Goal: Task Accomplishment & Management: Manage account settings

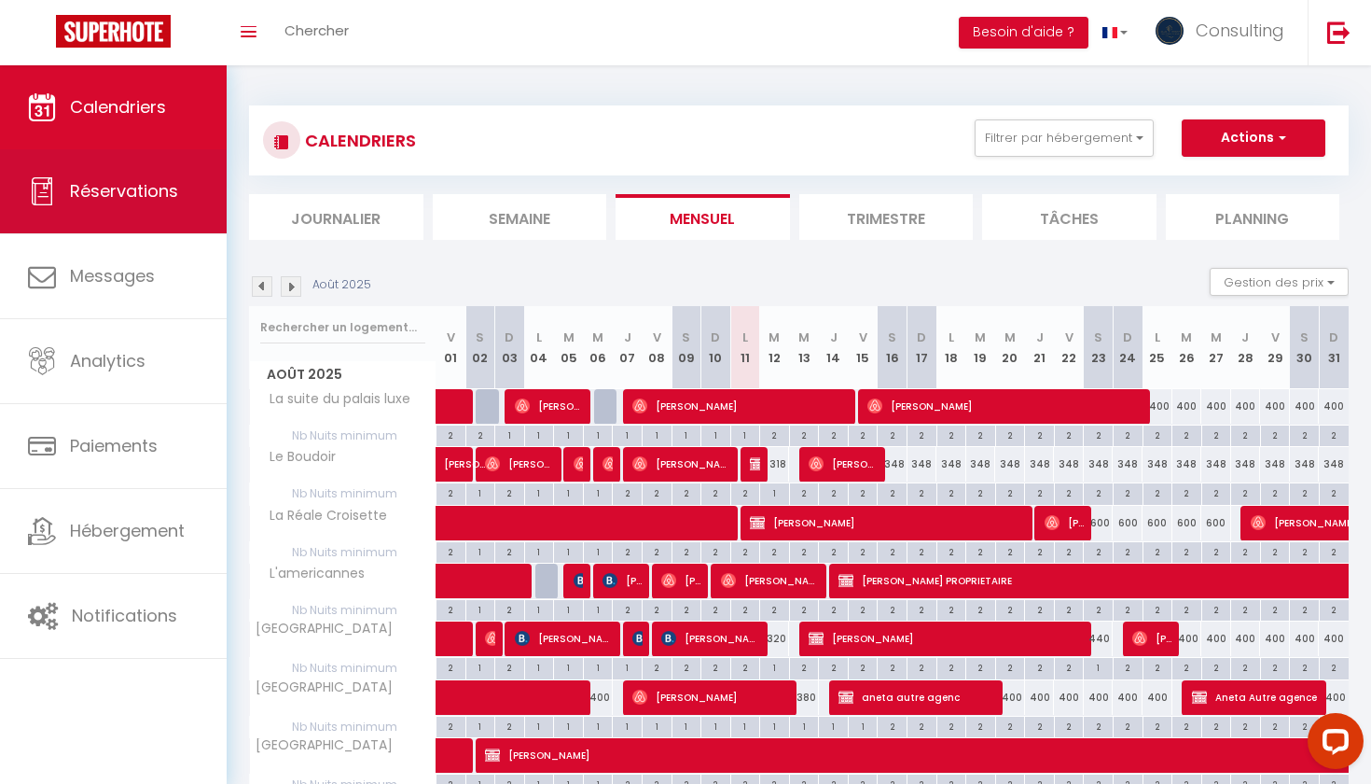
click at [192, 216] on link "Réservations" at bounding box center [113, 191] width 227 height 84
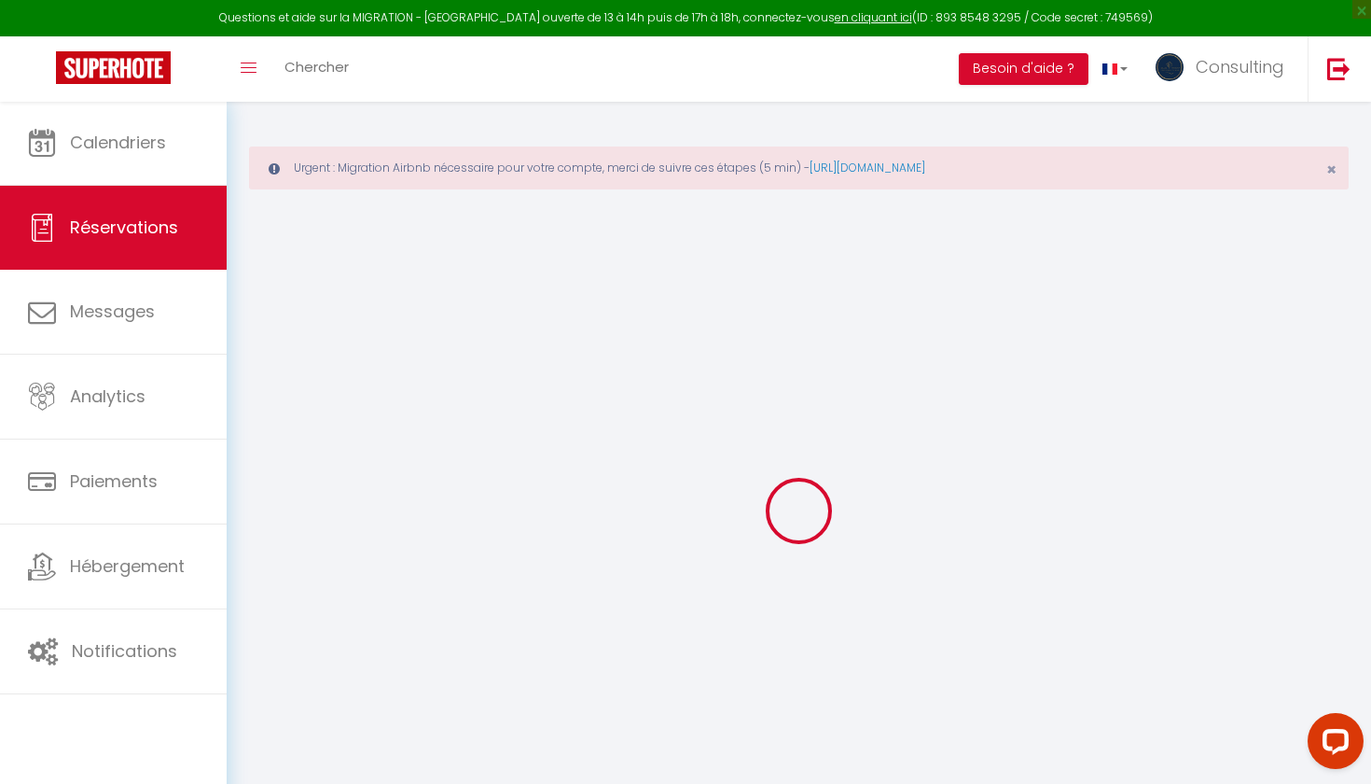
checkbox input "false"
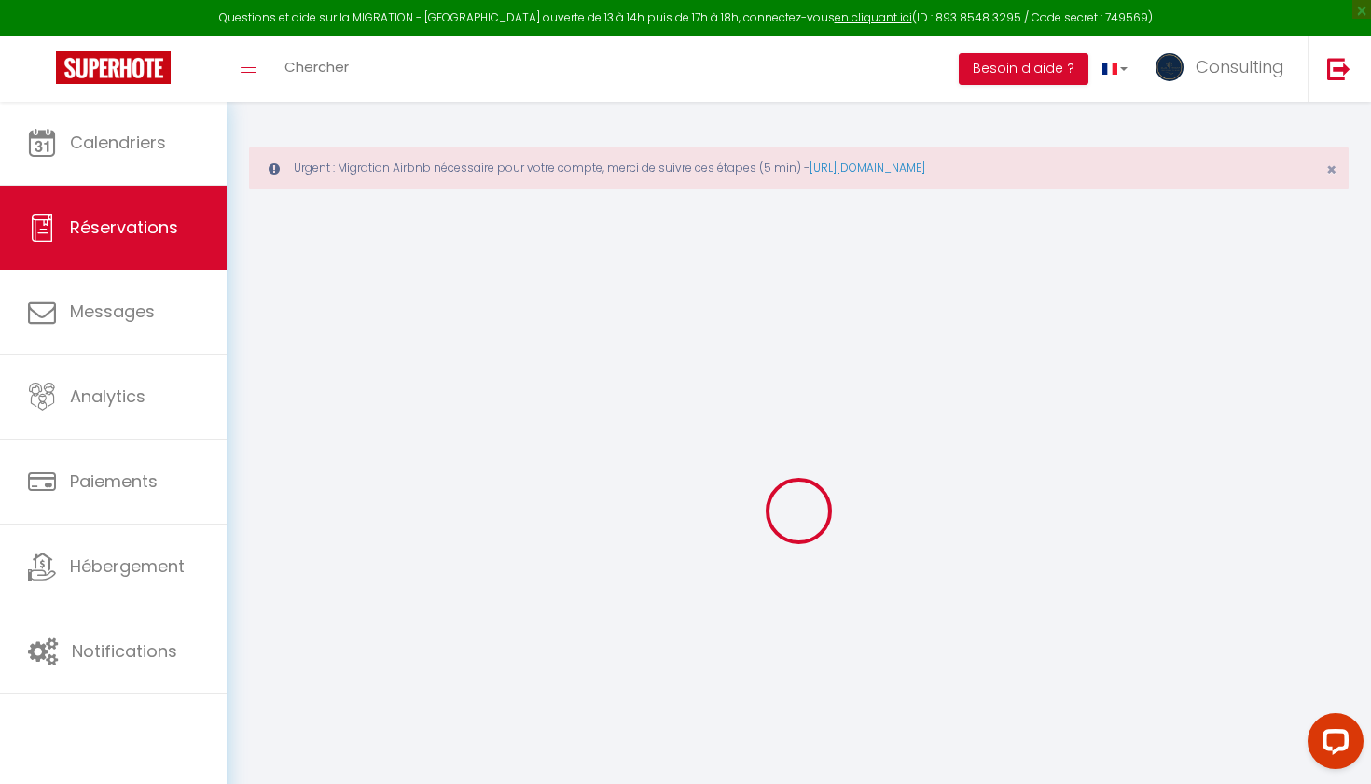
checkbox input "false"
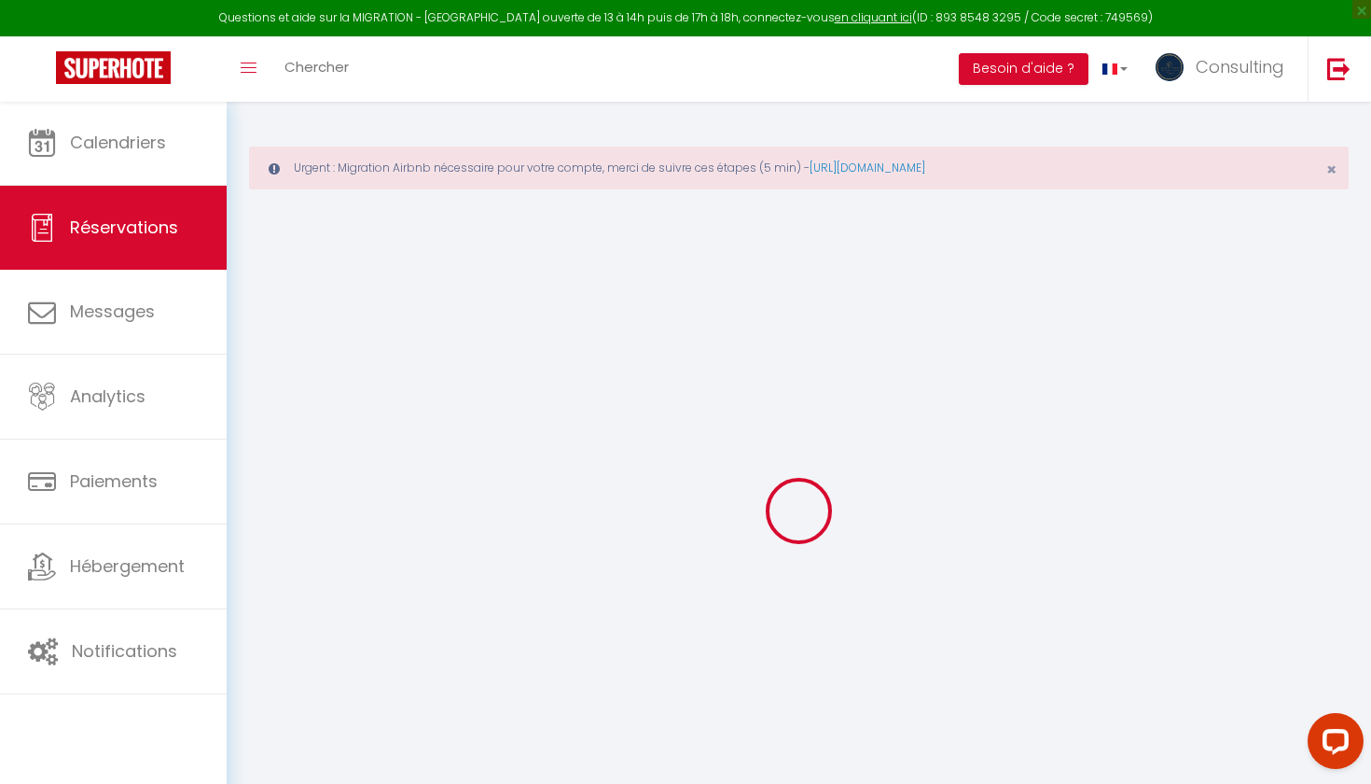
checkbox input "false"
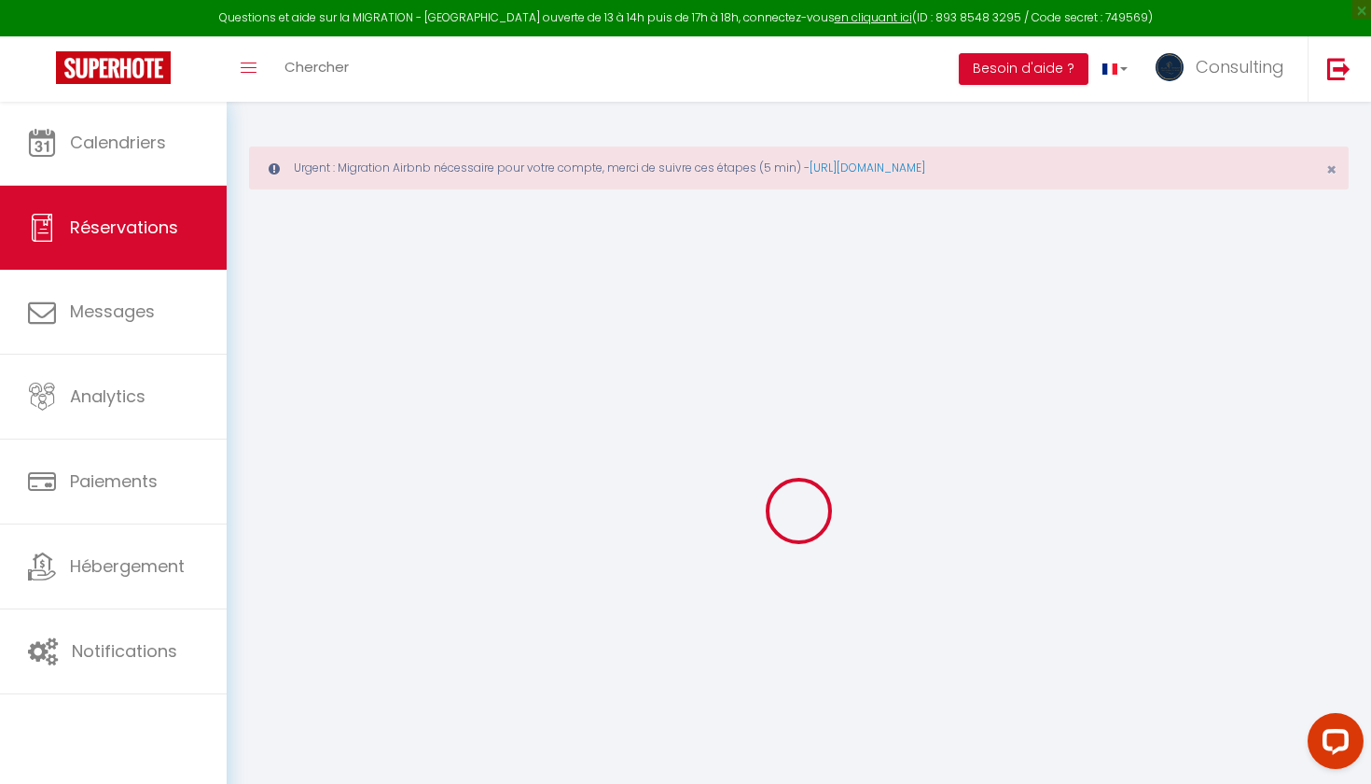
checkbox input "false"
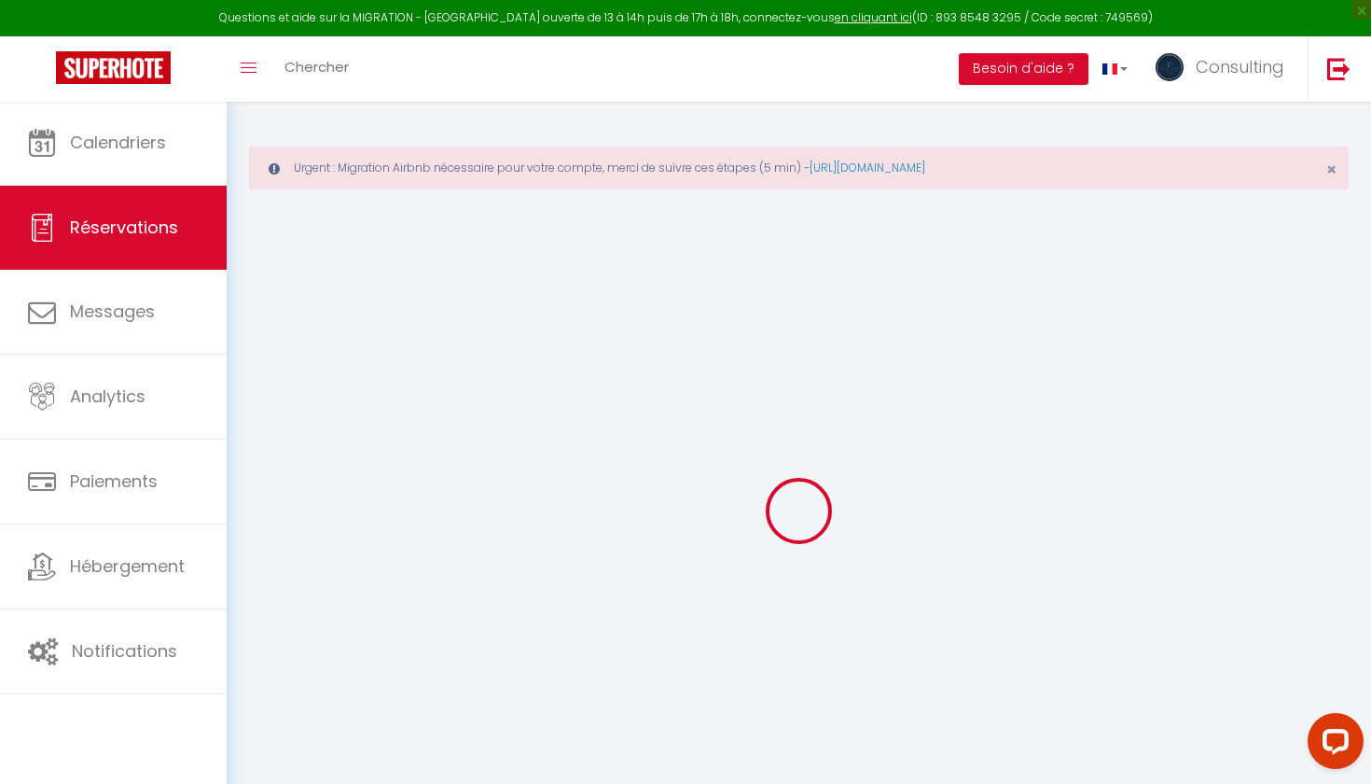
checkbox input "false"
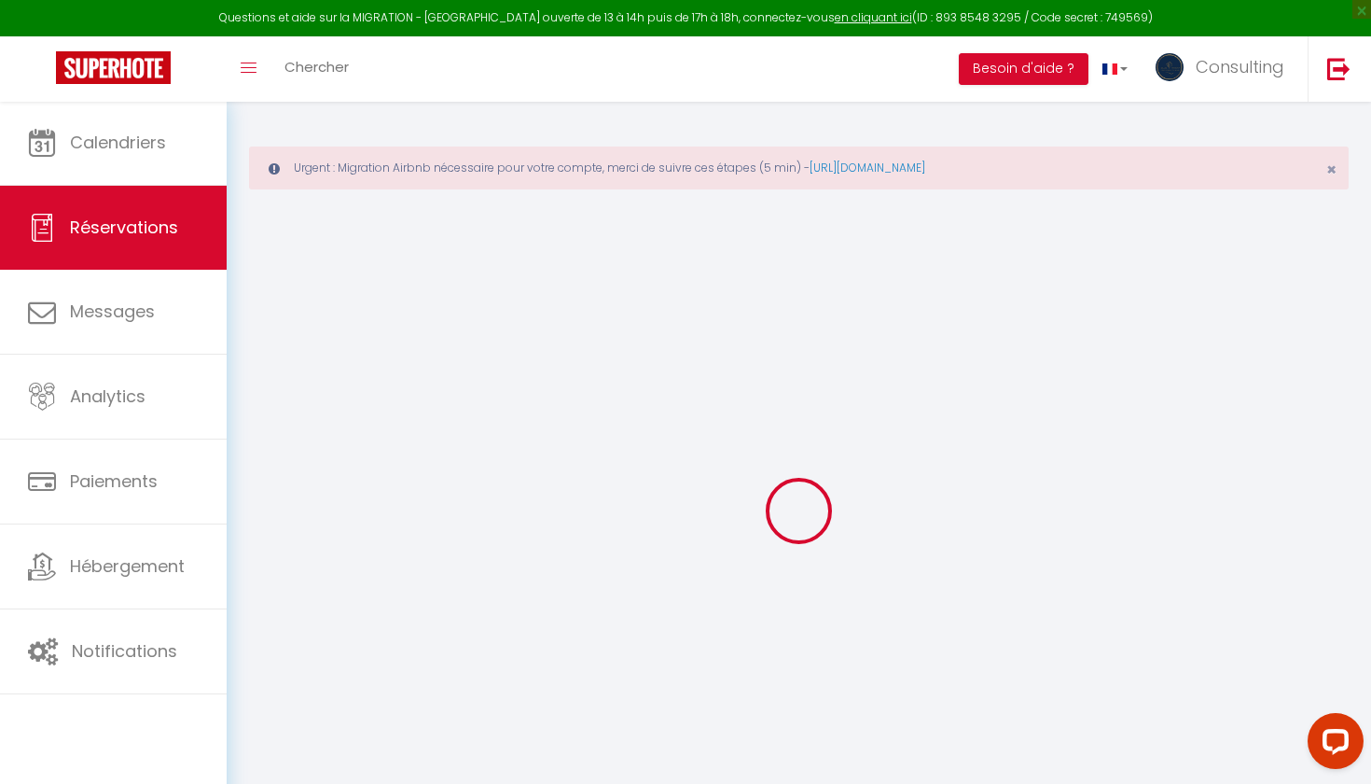
checkbox input "false"
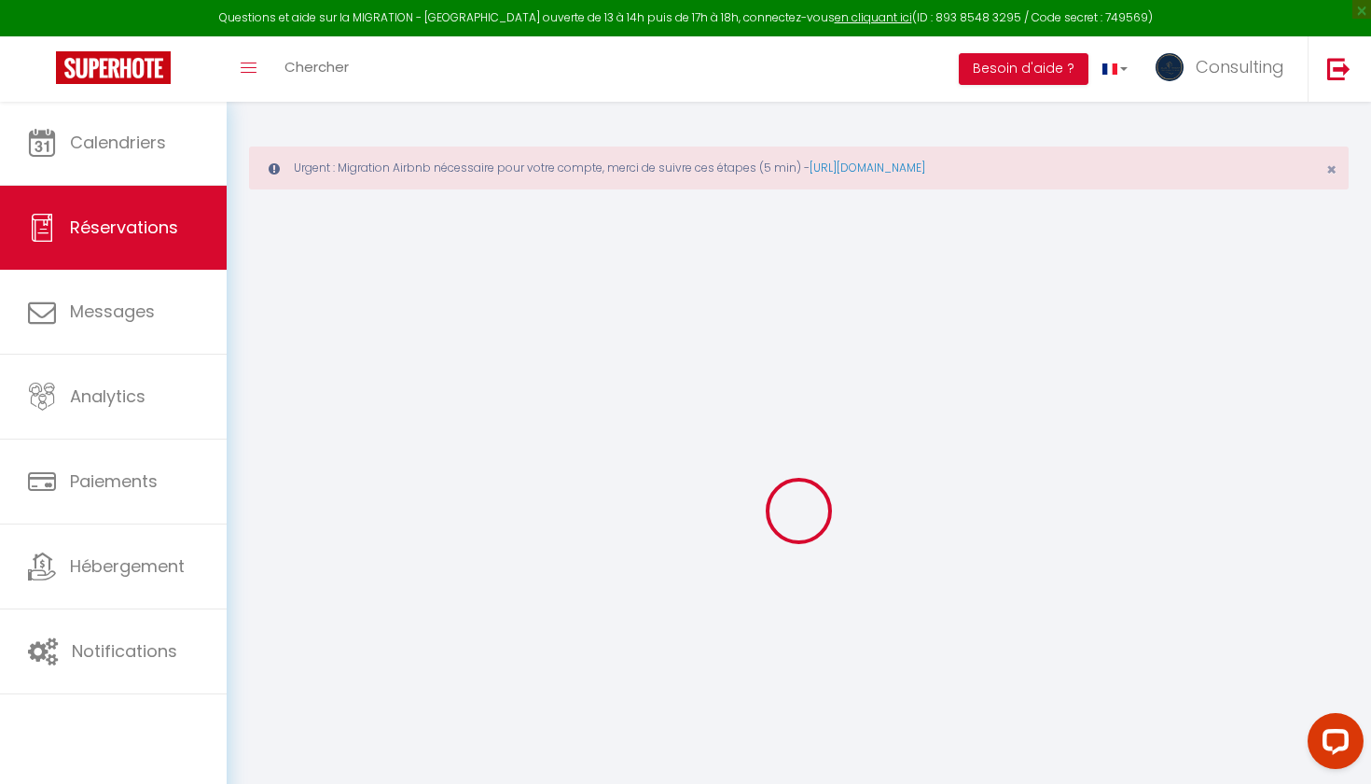
checkbox input "false"
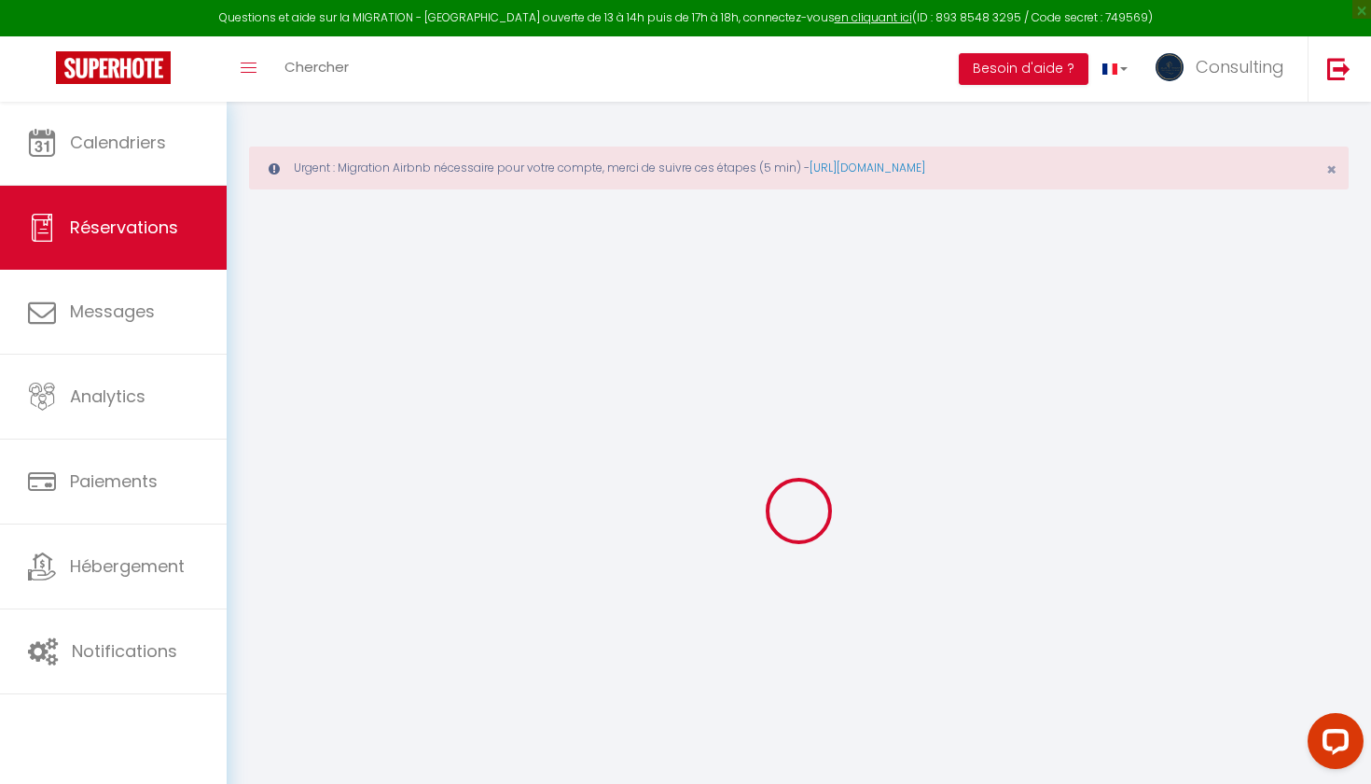
checkbox input "false"
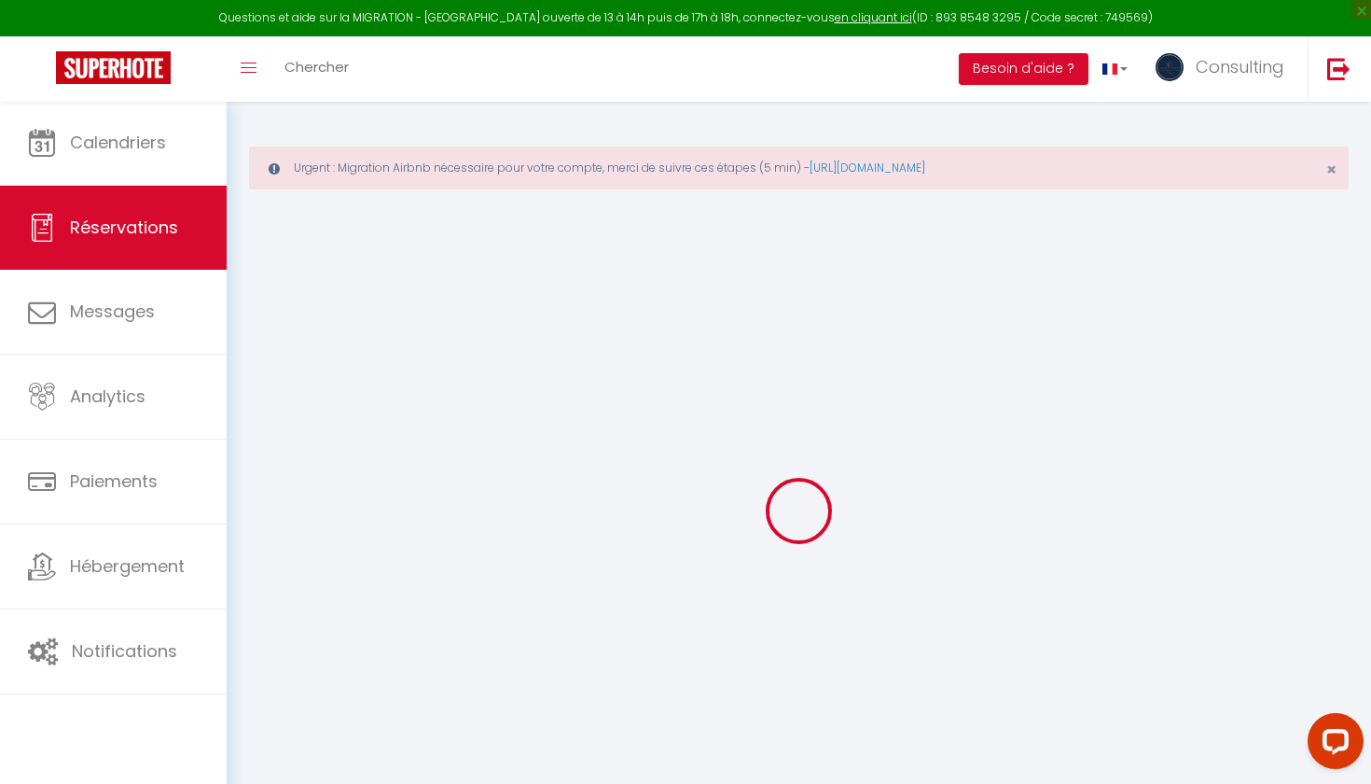
checkbox input "false"
checkbox Assist "false"
checkbox input "false"
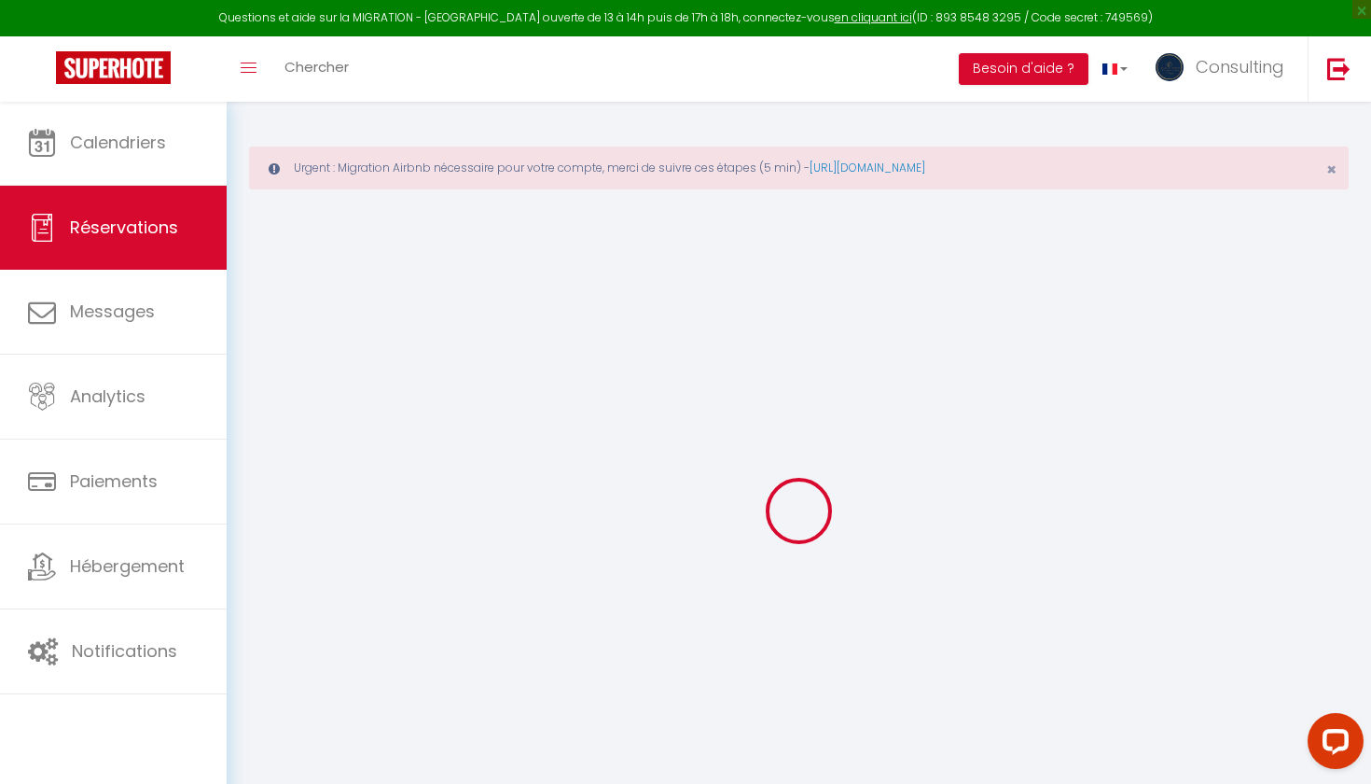
checkbox input "false"
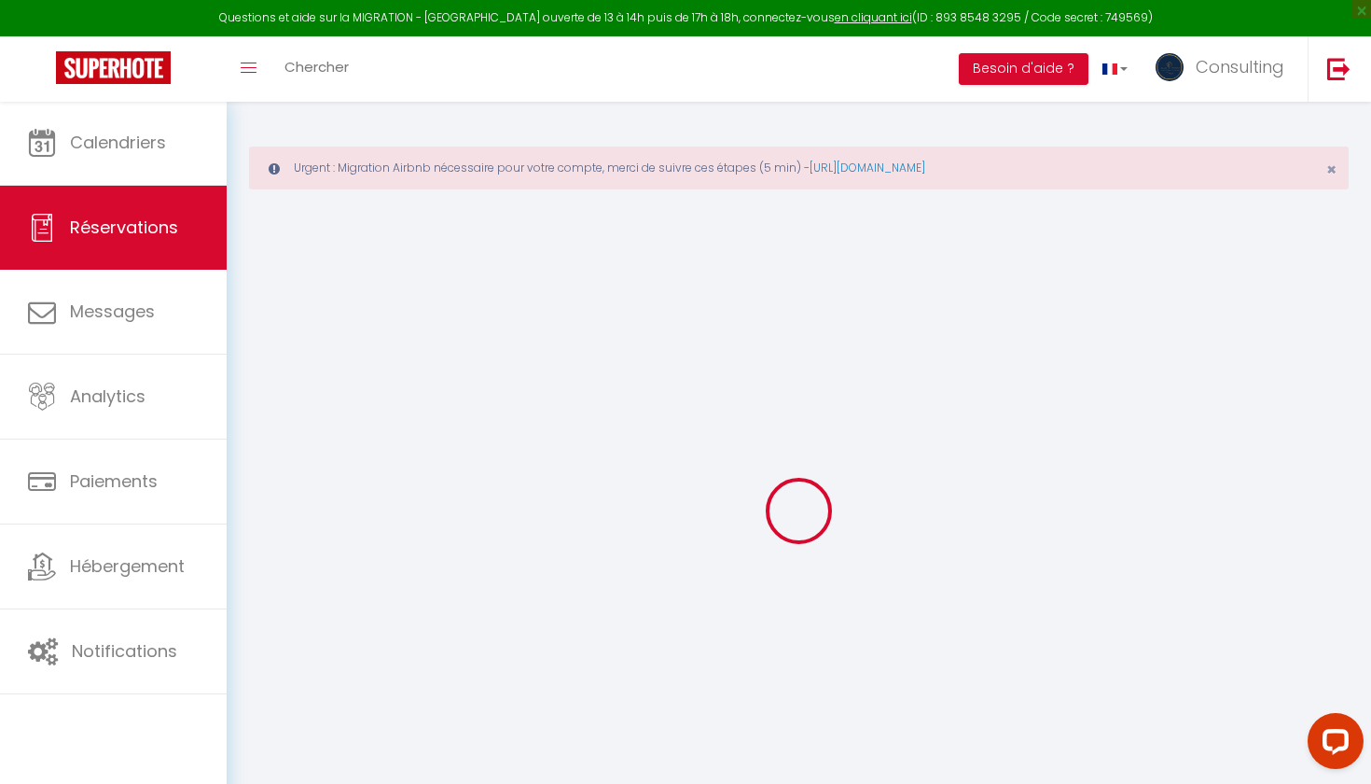
checkbox input "false"
checkbox Luxe "false"
checkbox input "false"
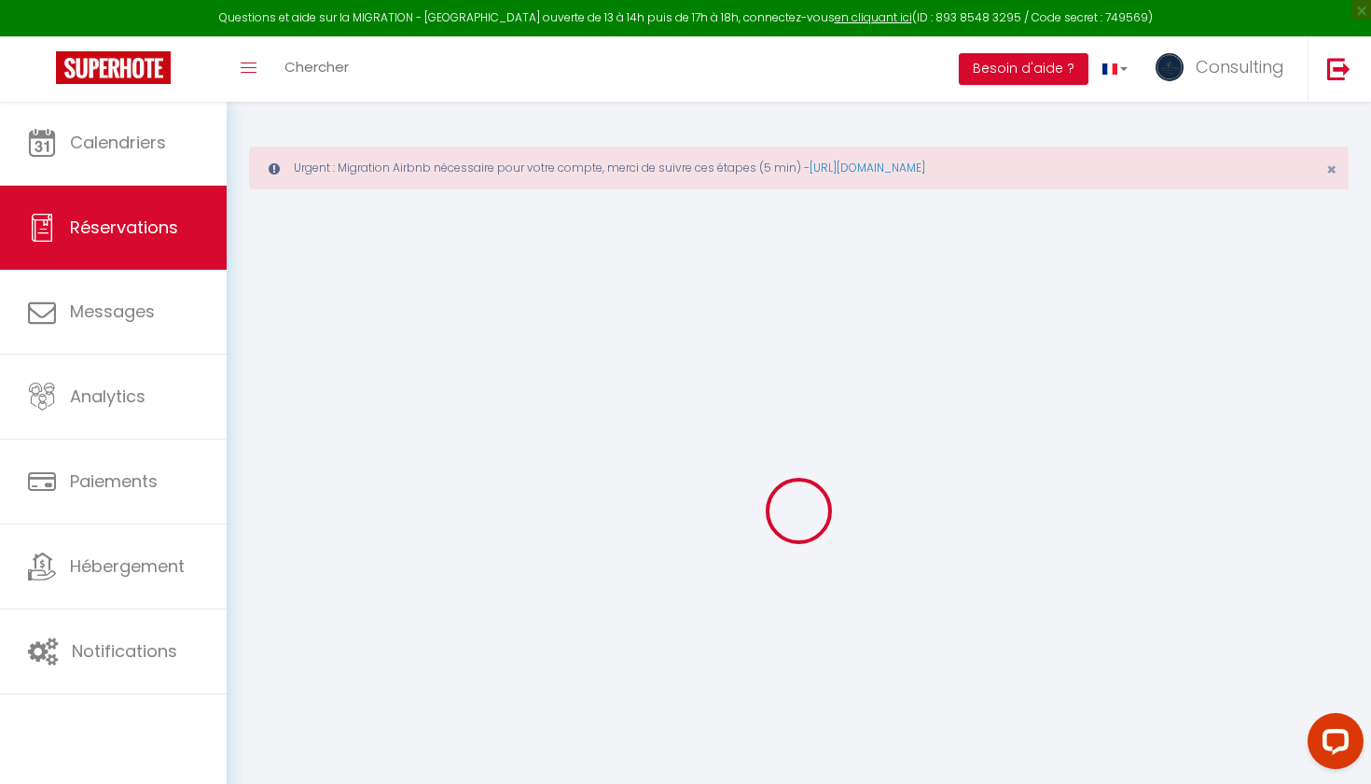
checkbox input "false"
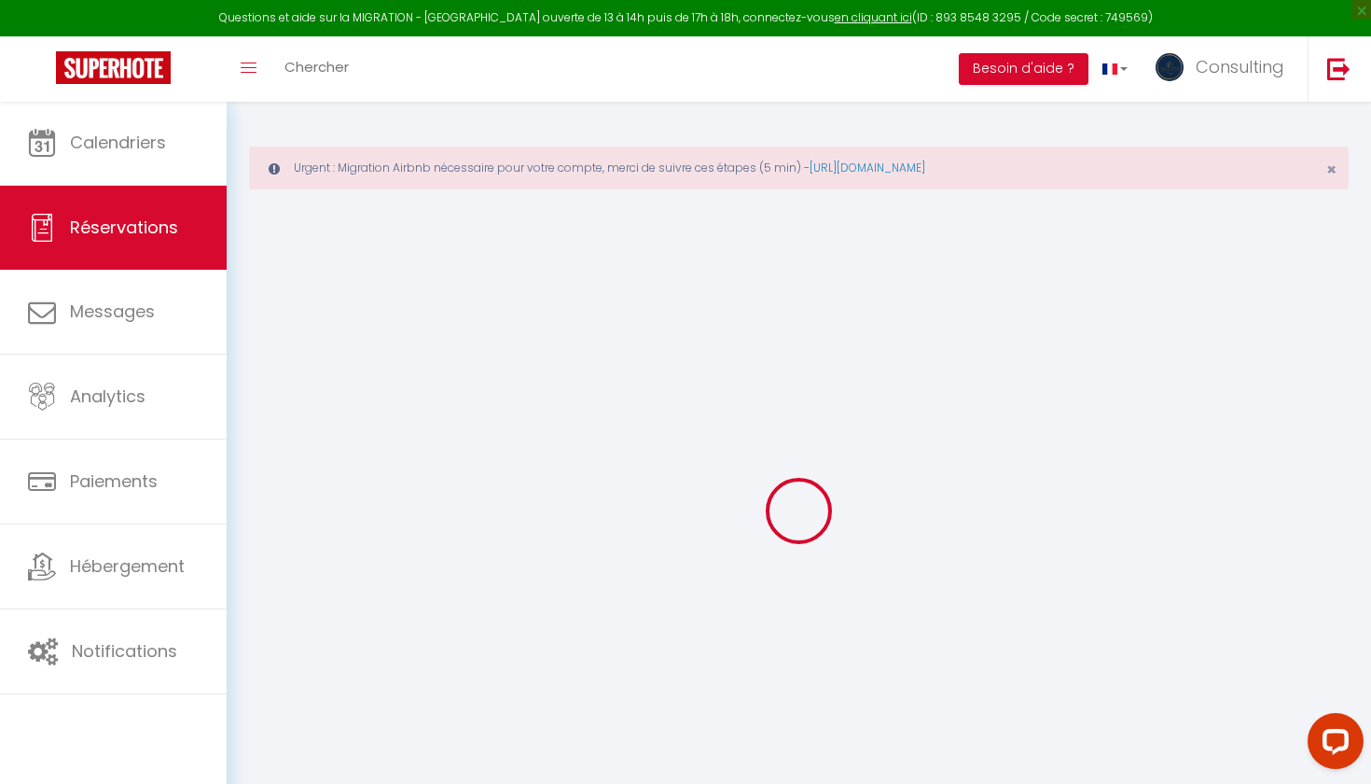
checkbox input "false"
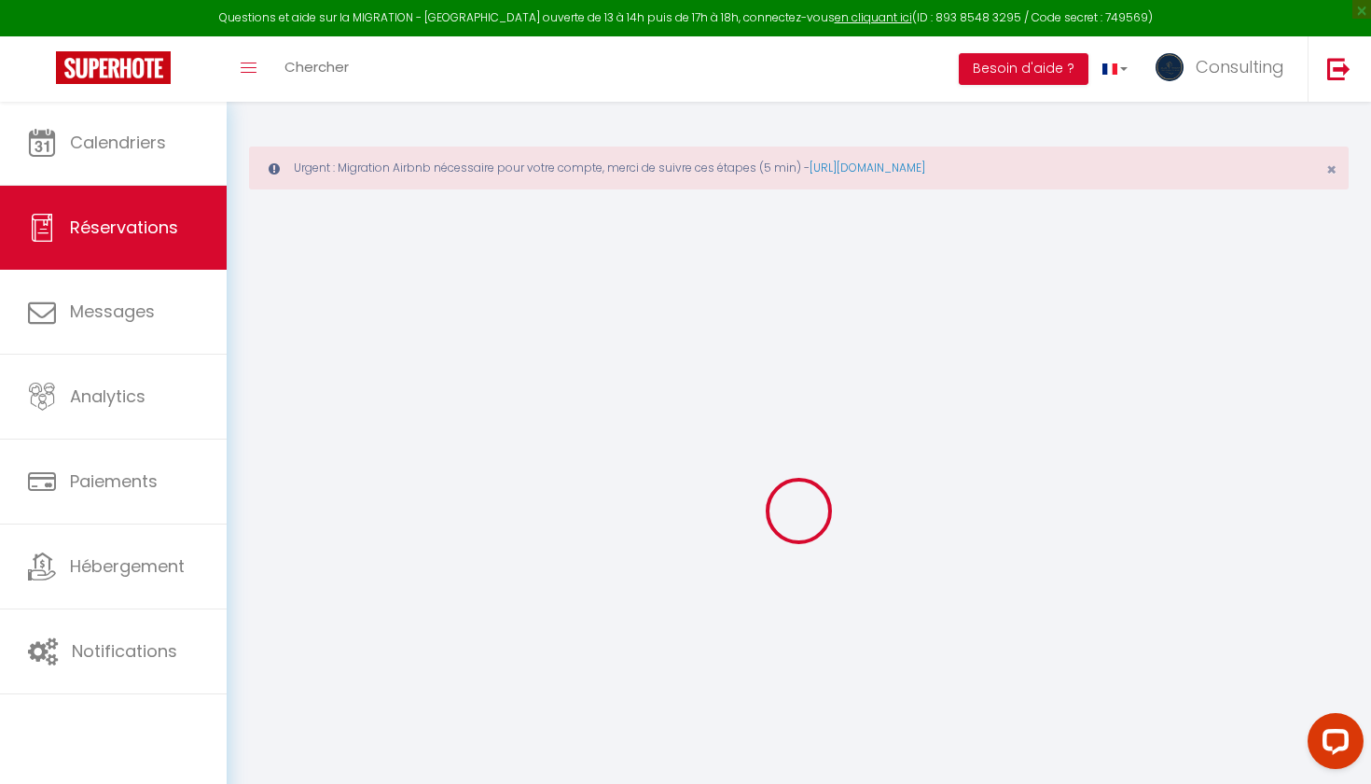
checkbox input "false"
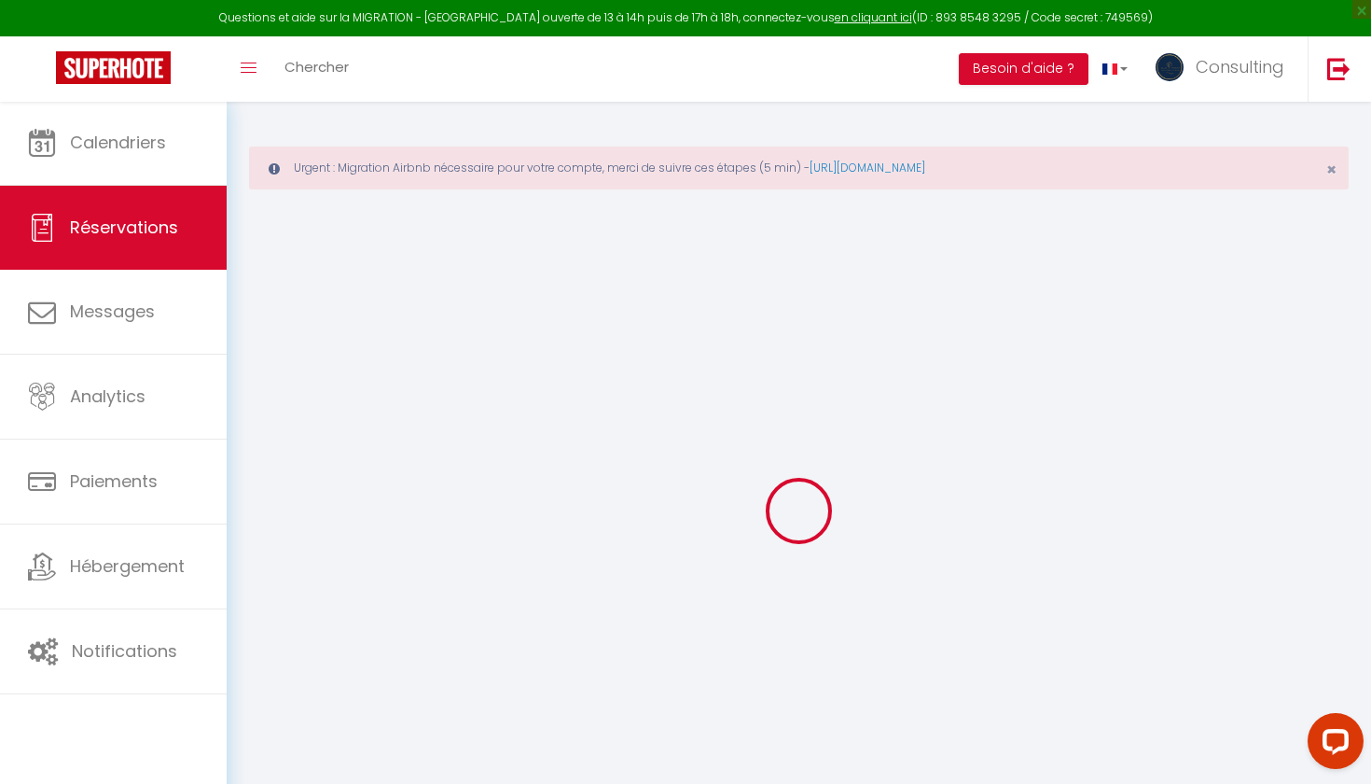
checkbox pièces "false"
checkbox input "false"
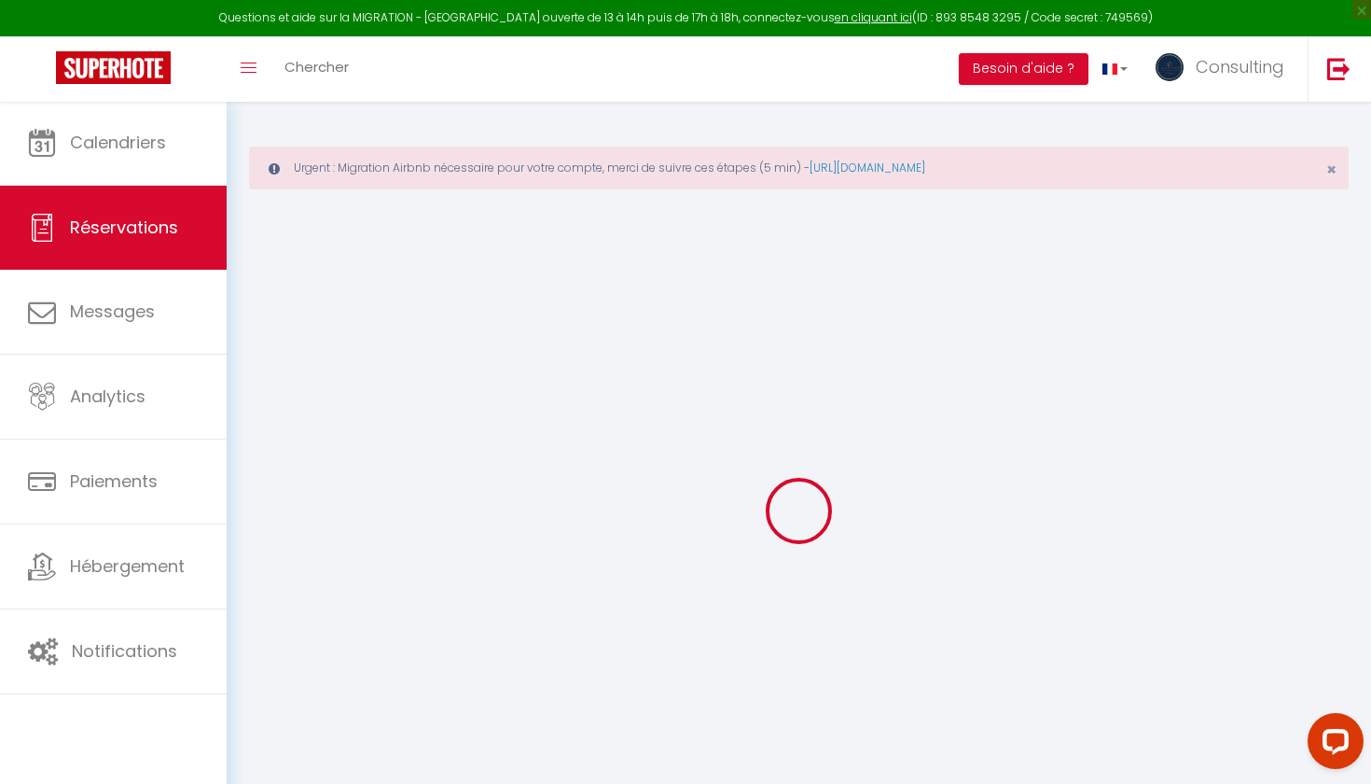
checkbox input "false"
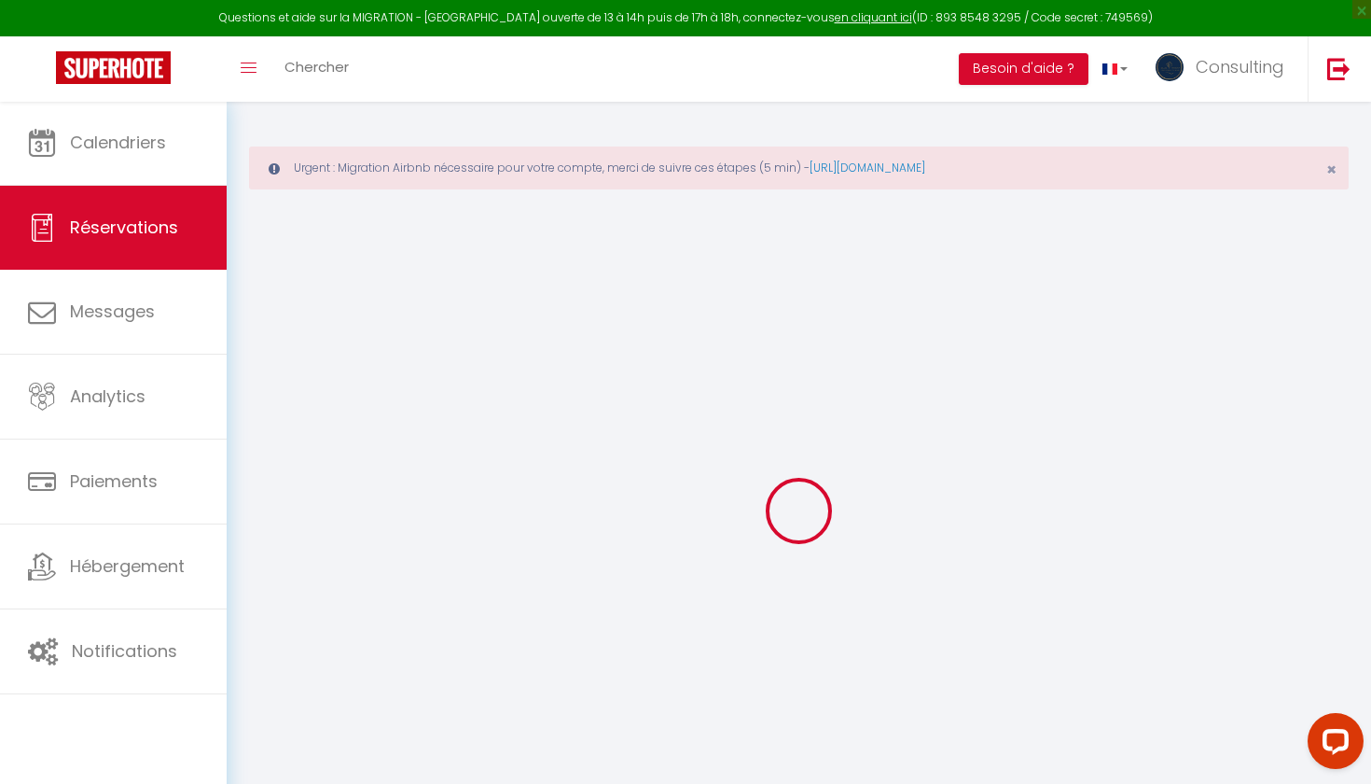
checkbox input "false"
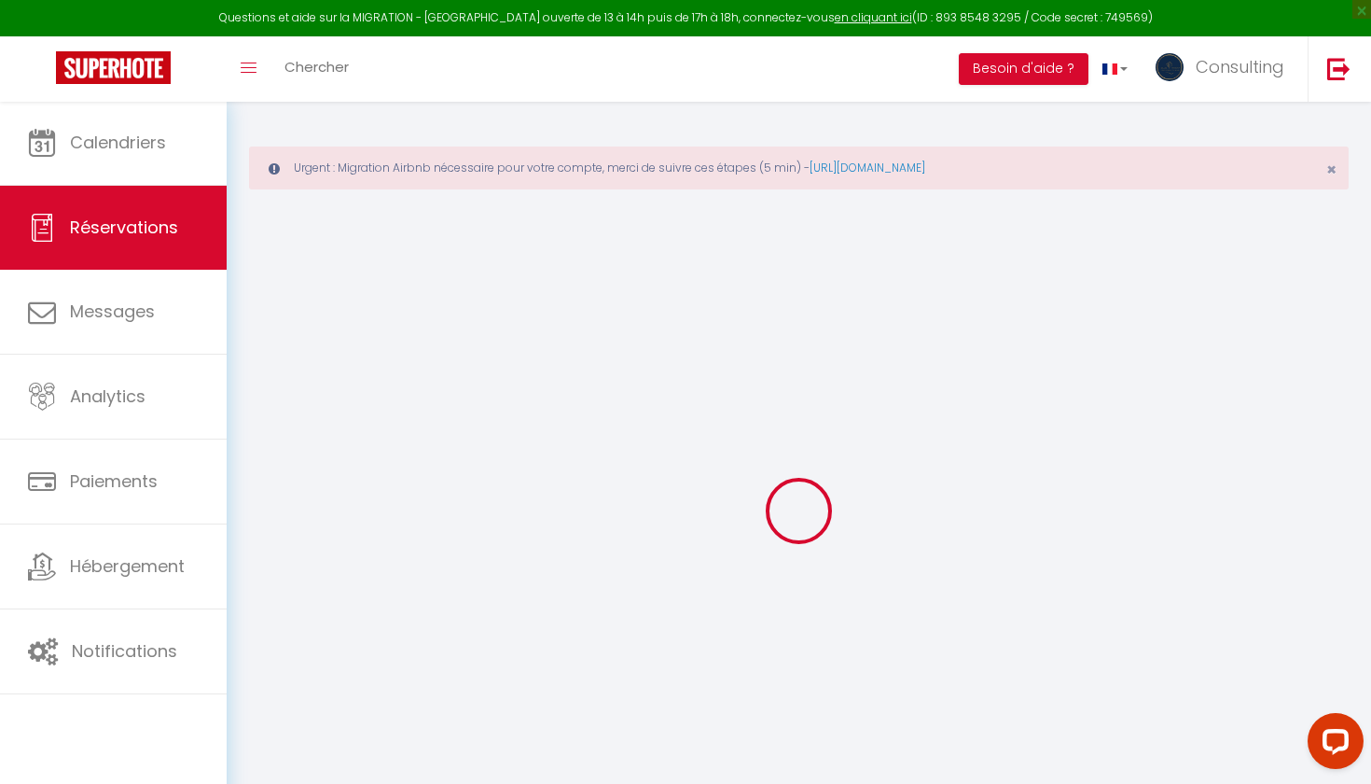
checkbox input "false"
checkbox Pièces "false"
checkbox input "false"
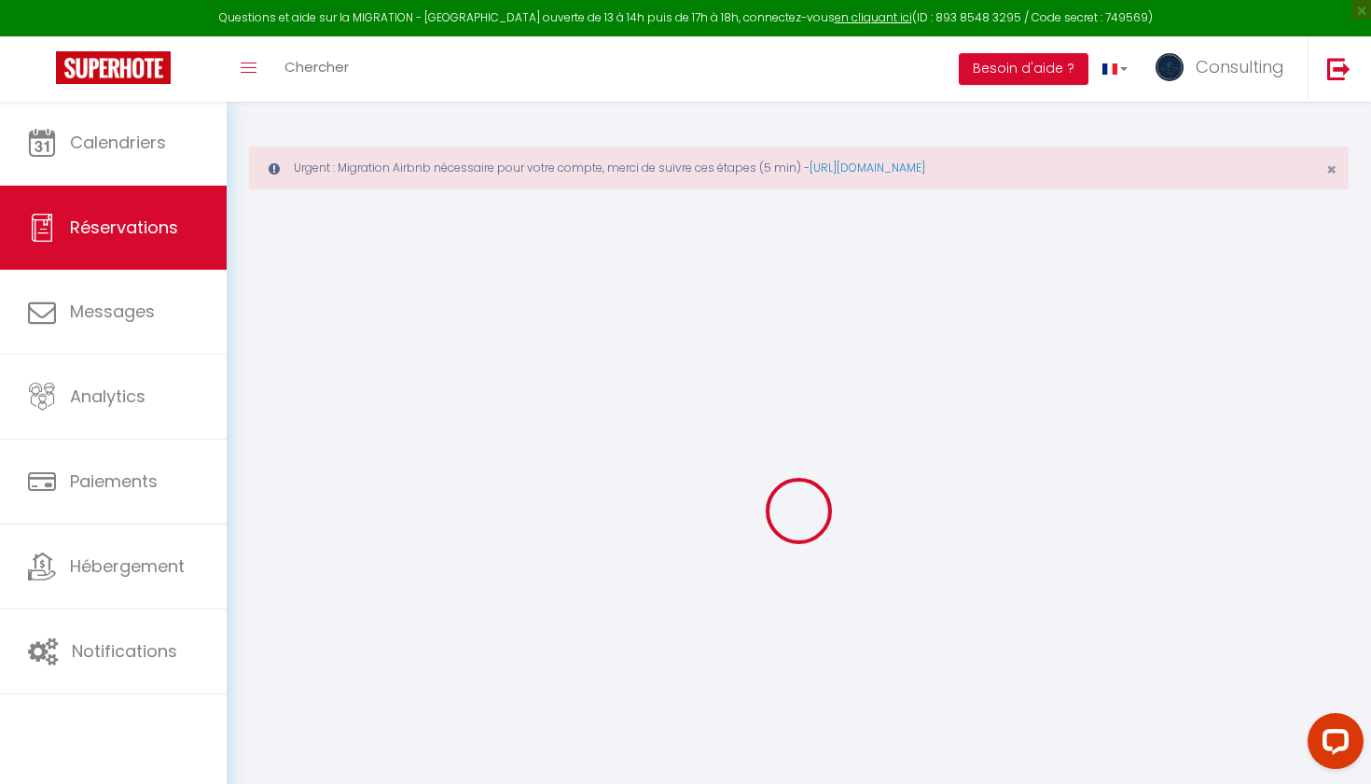
checkbox input "false"
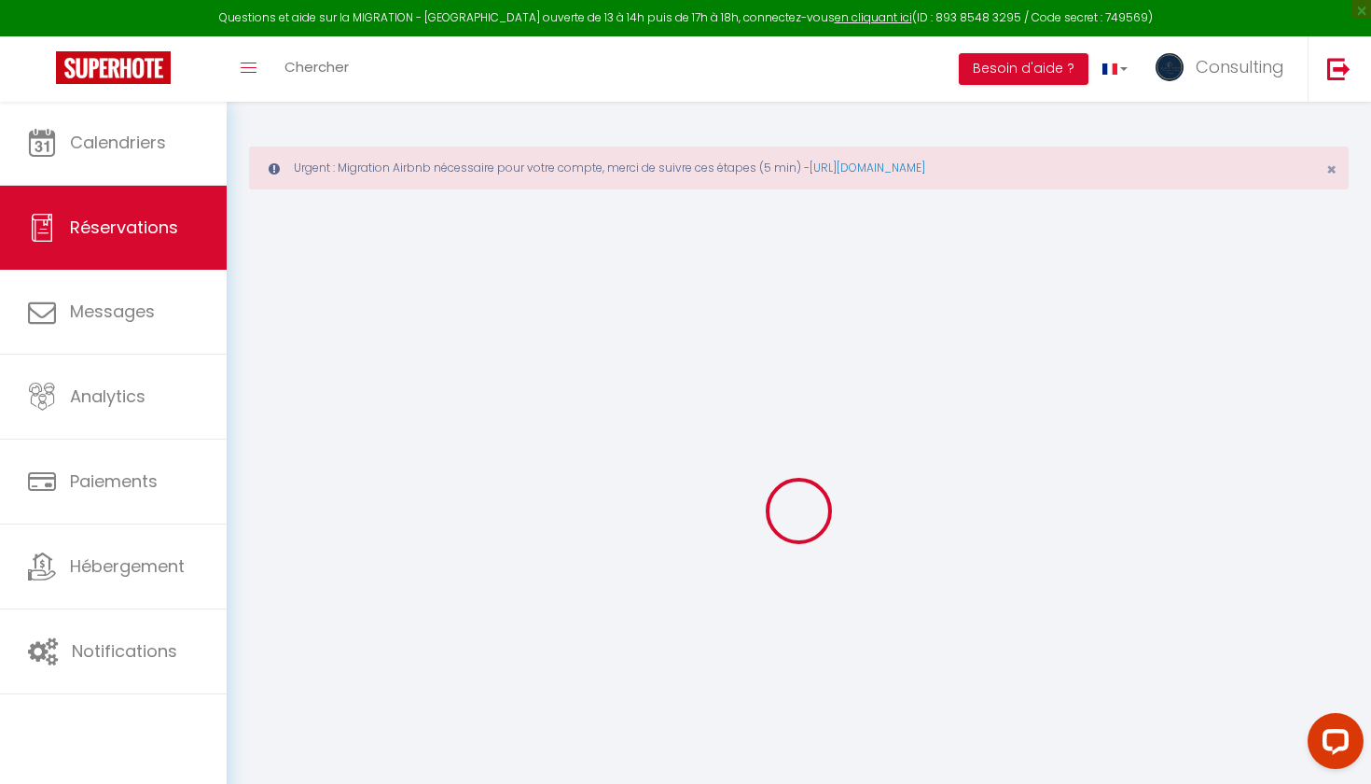
checkbox input "false"
checkbox Conciergerie "false"
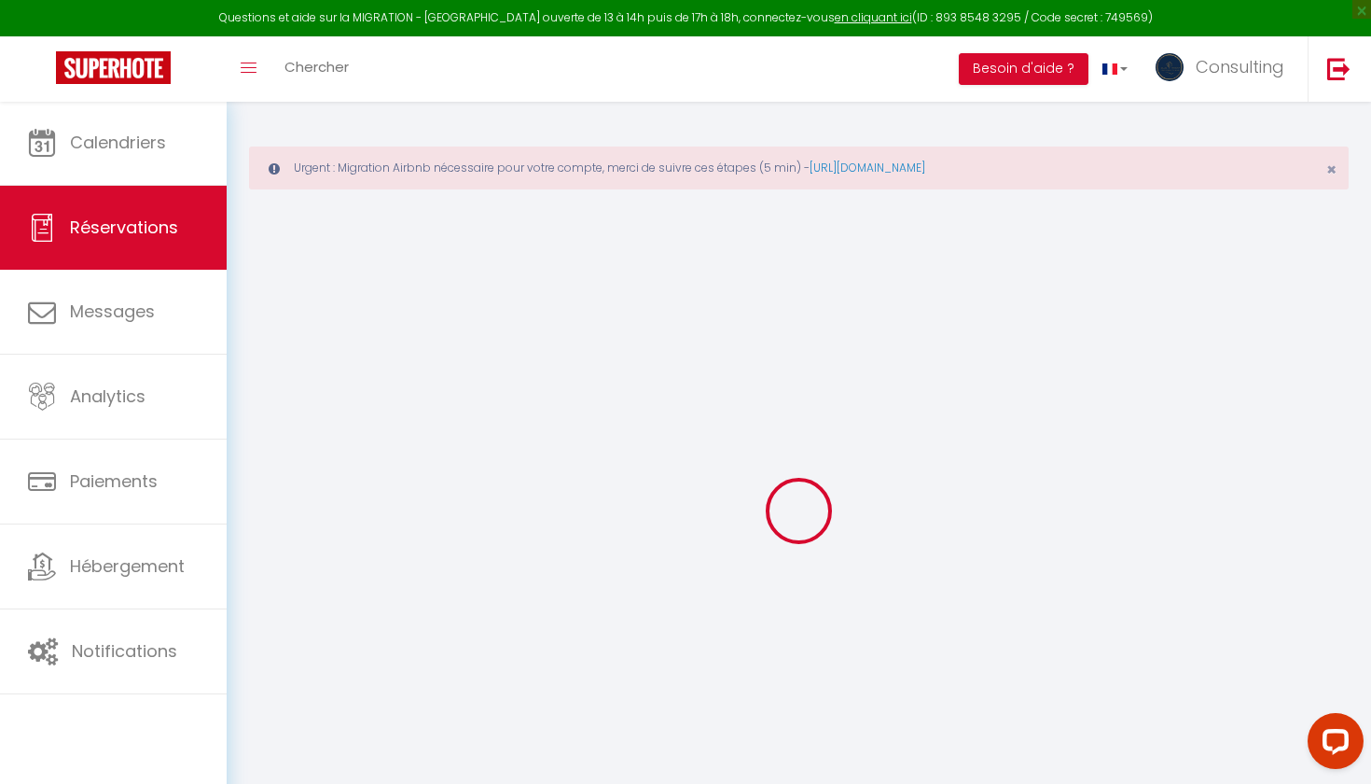
checkbox input "false"
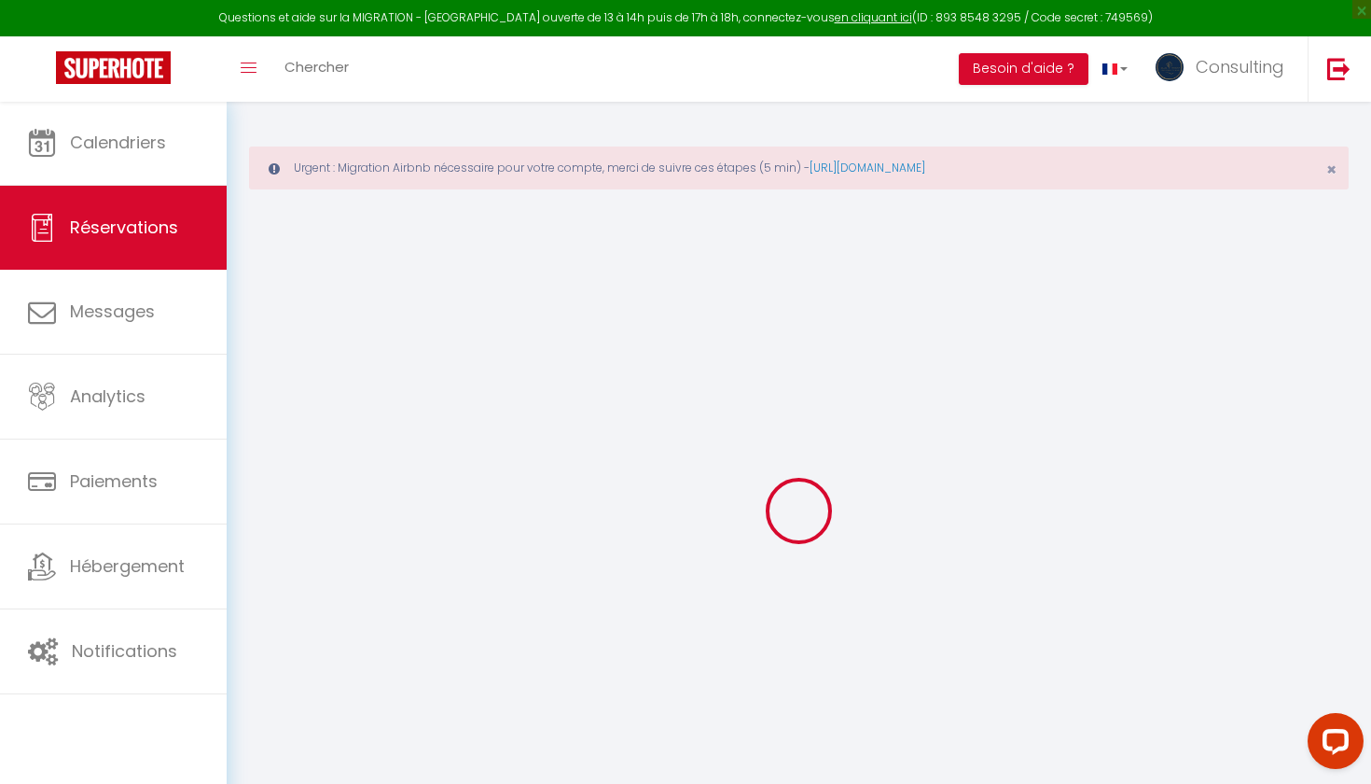
checkbox input "false"
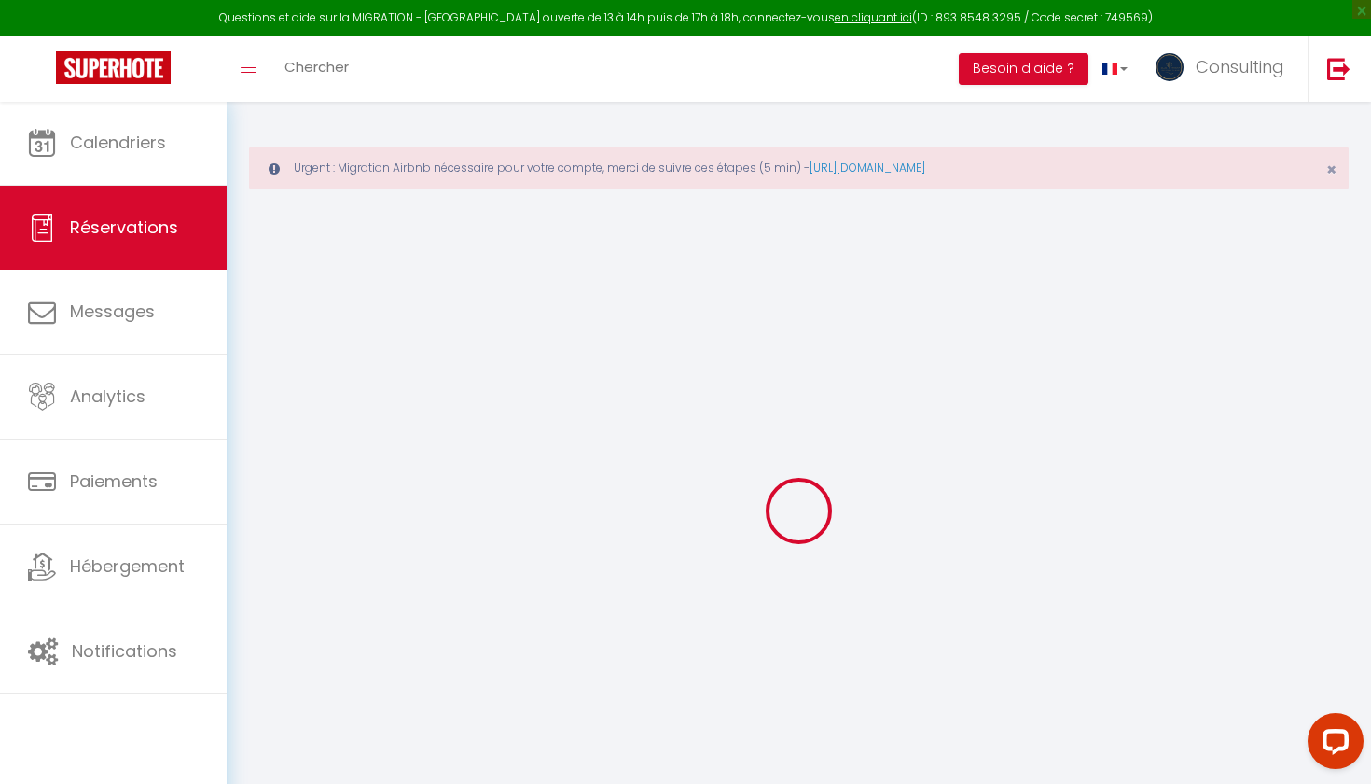
checkbox input "false"
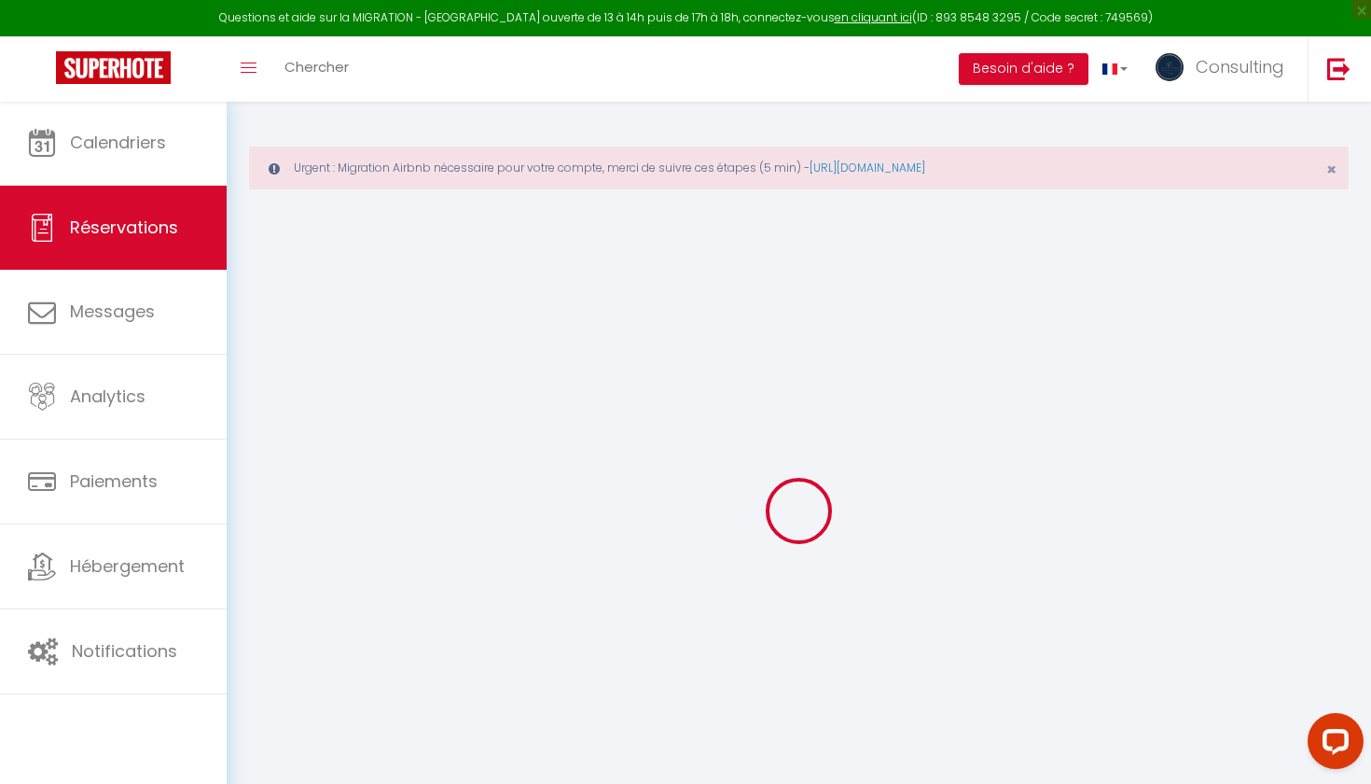
checkbox input "false"
checkbox Pièces "false"
checkbox input "false"
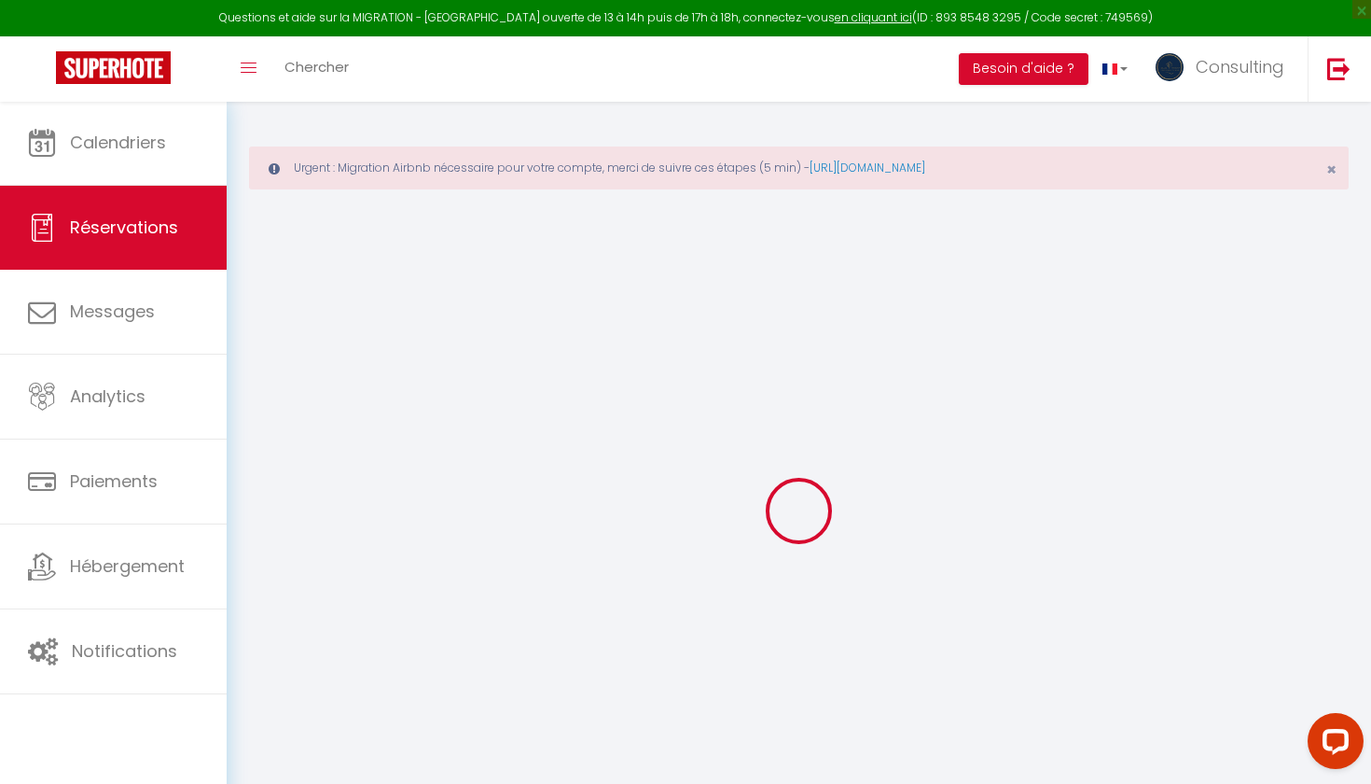
checkbox input "false"
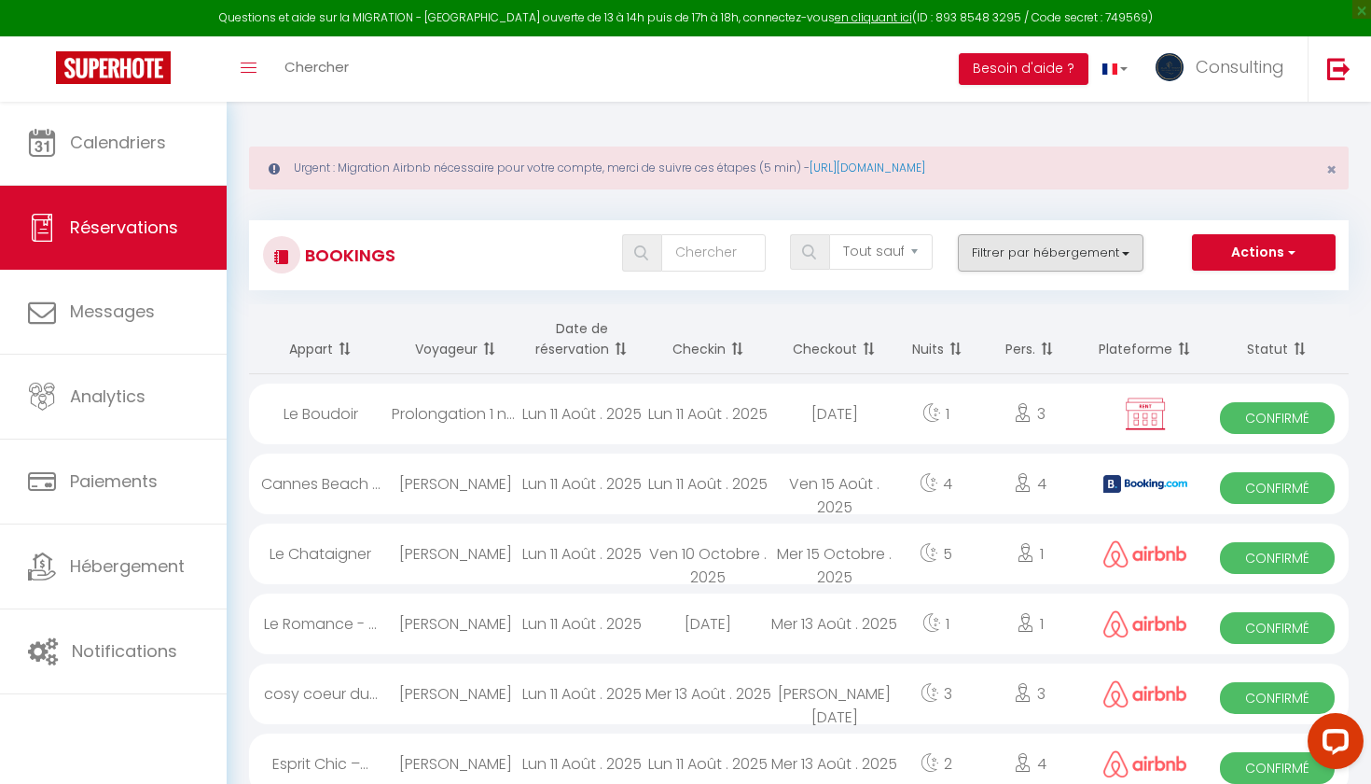
click at [985, 242] on button "Filtrer par hébergement" at bounding box center [1051, 252] width 187 height 37
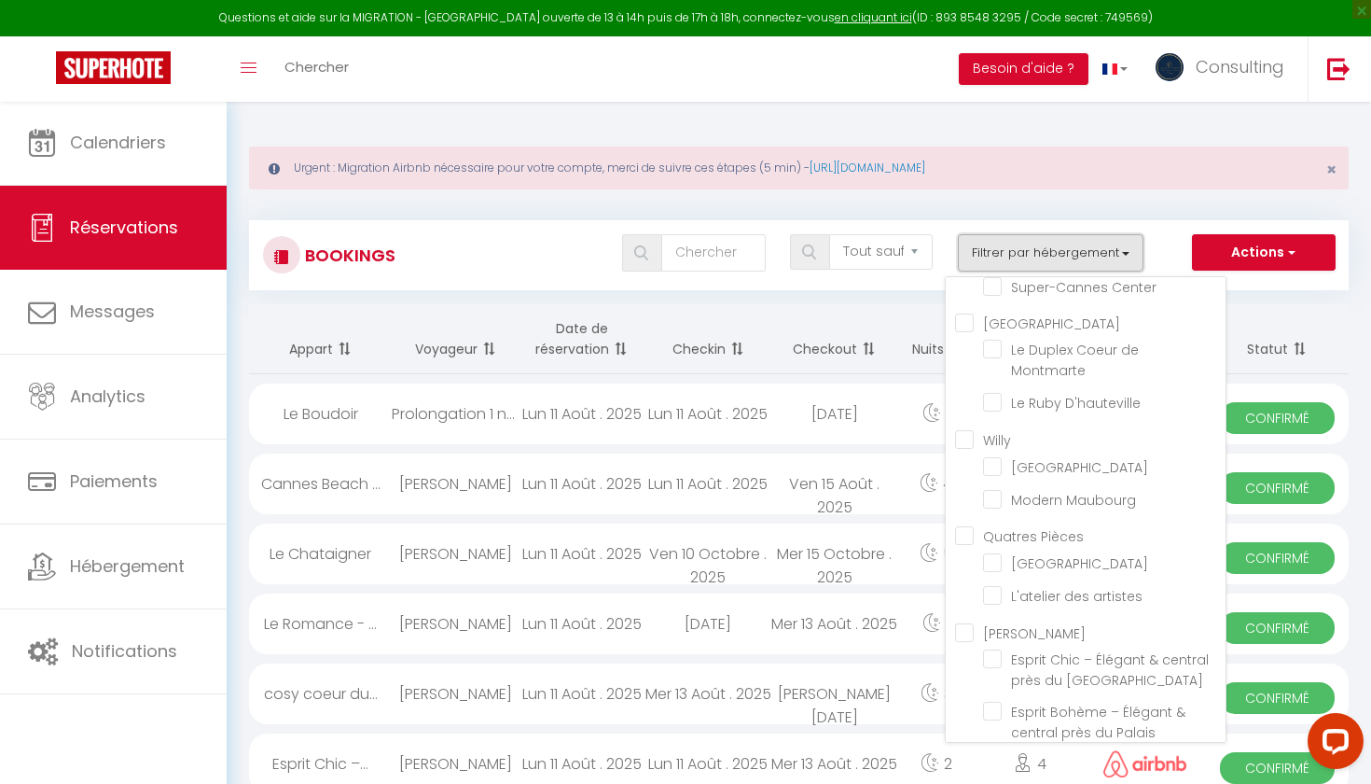
scroll to position [4024, 0]
click at [967, 563] on input "[PERSON_NAME]" at bounding box center [1090, 631] width 271 height 19
checkbox input "true"
checkbox input "false"
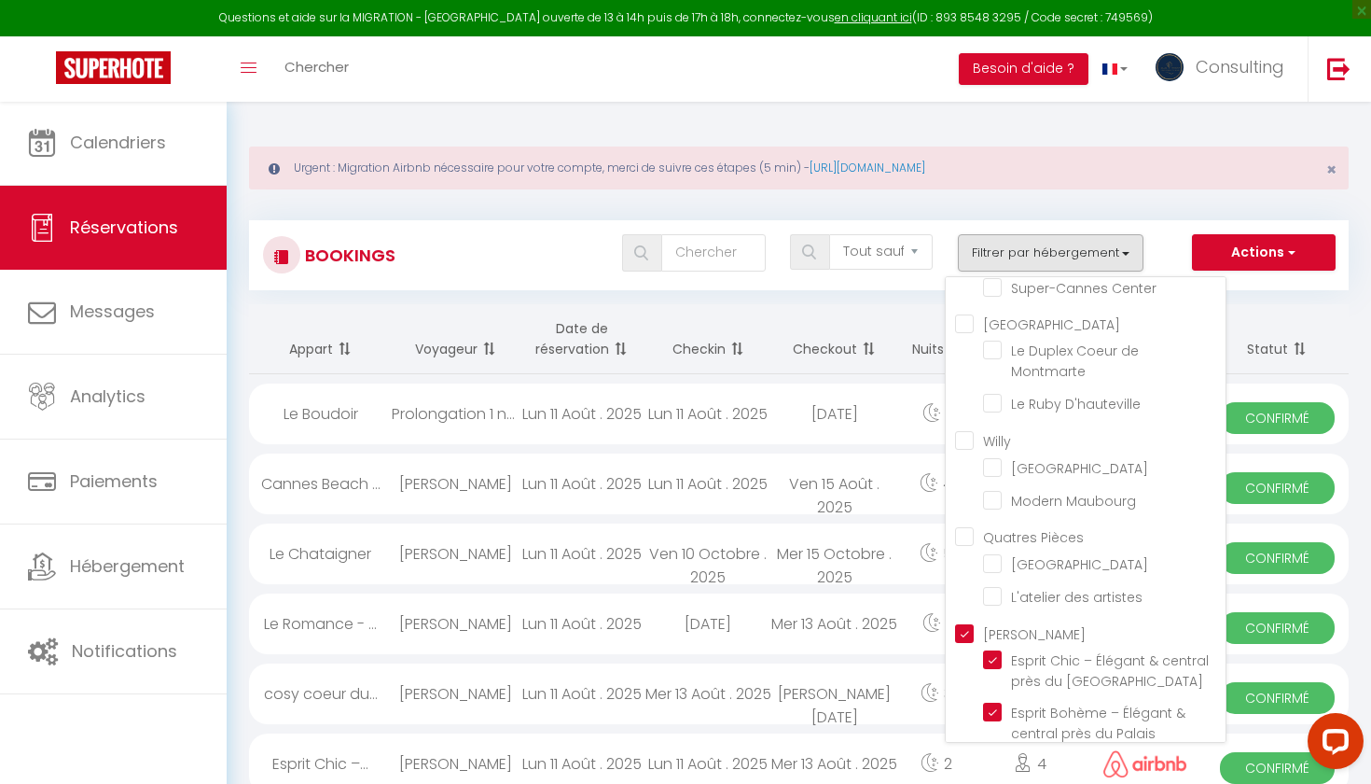
checkbox input "false"
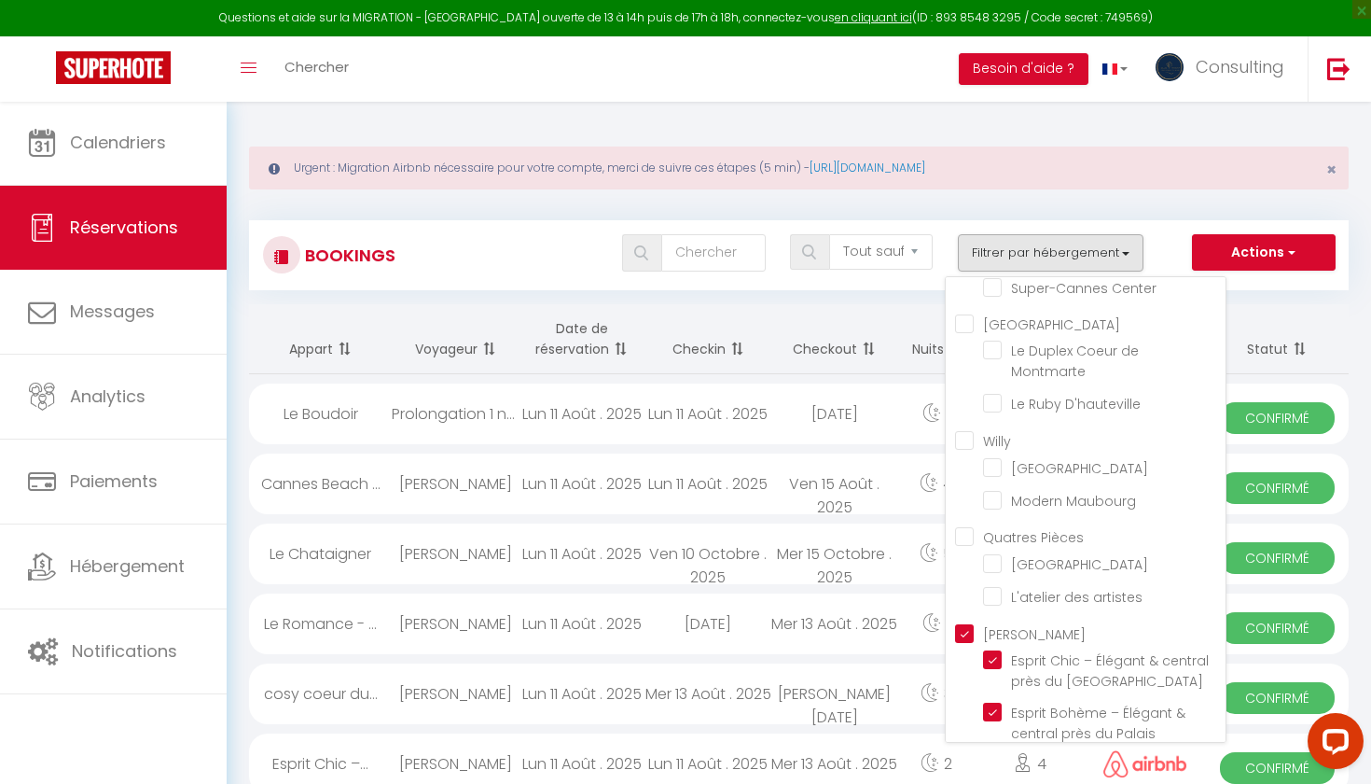
checkbox input "false"
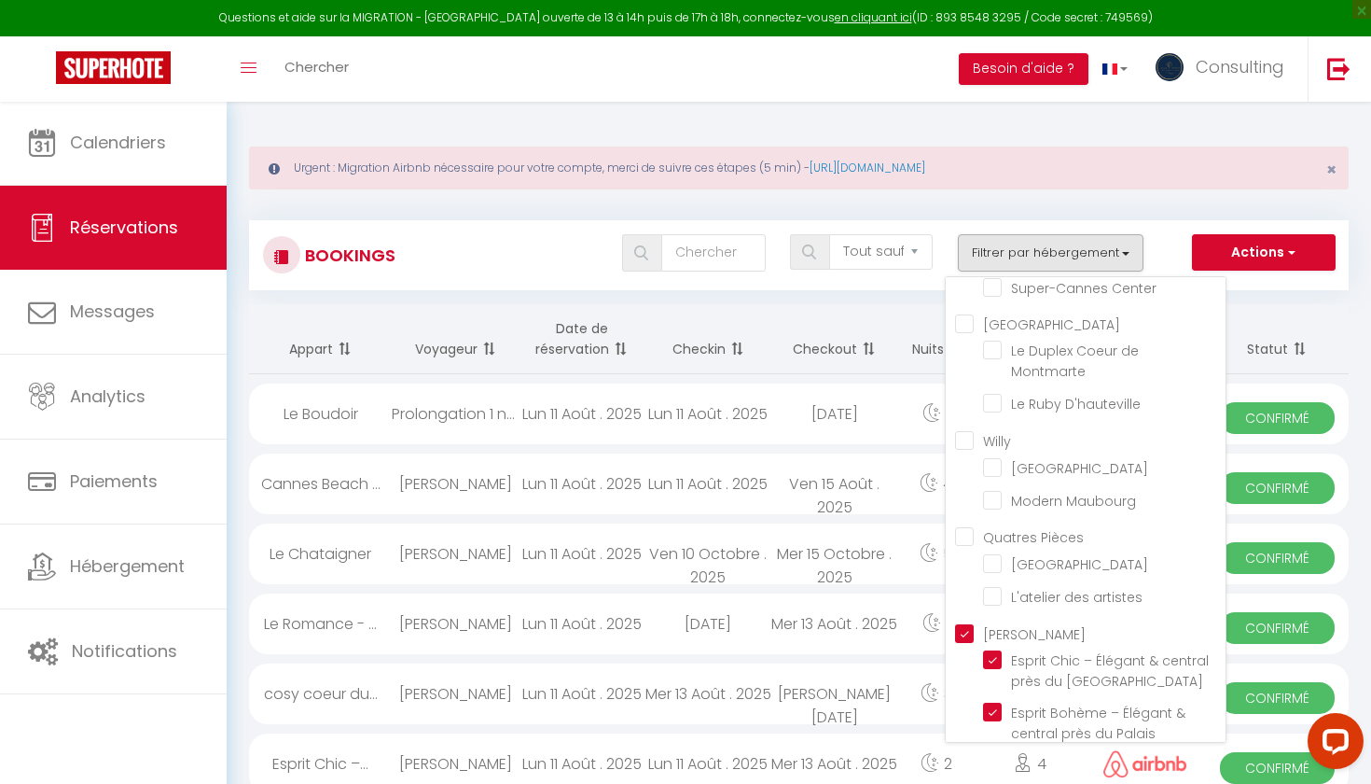
checkbox input "false"
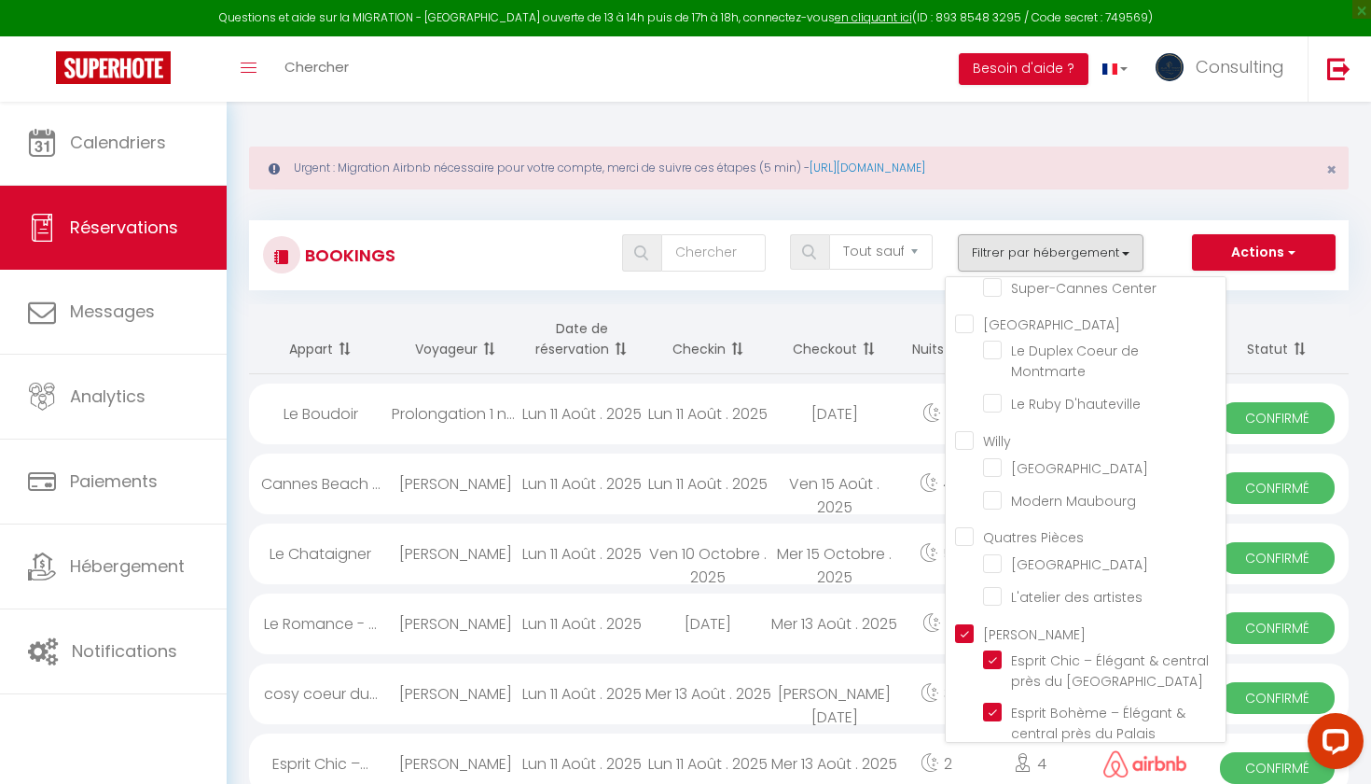
checkbox input "false"
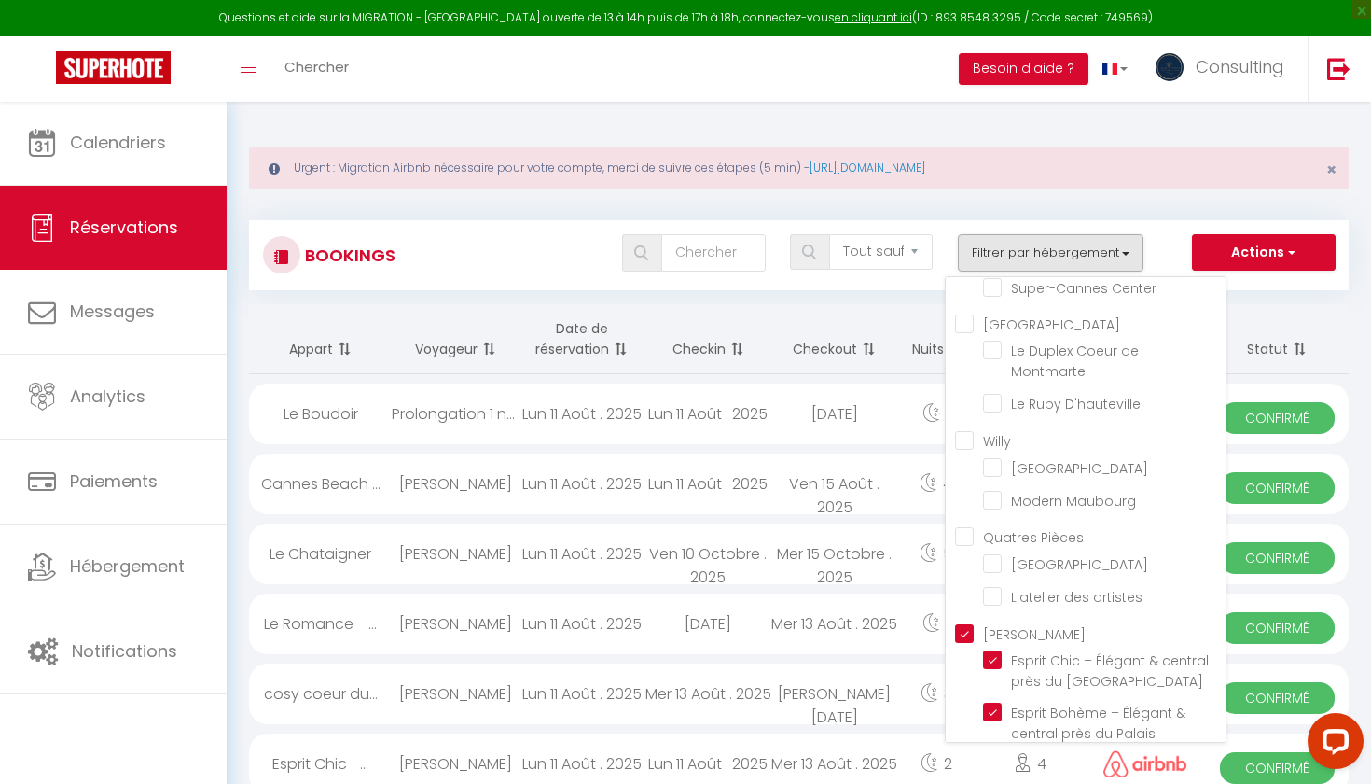
checkbox input "false"
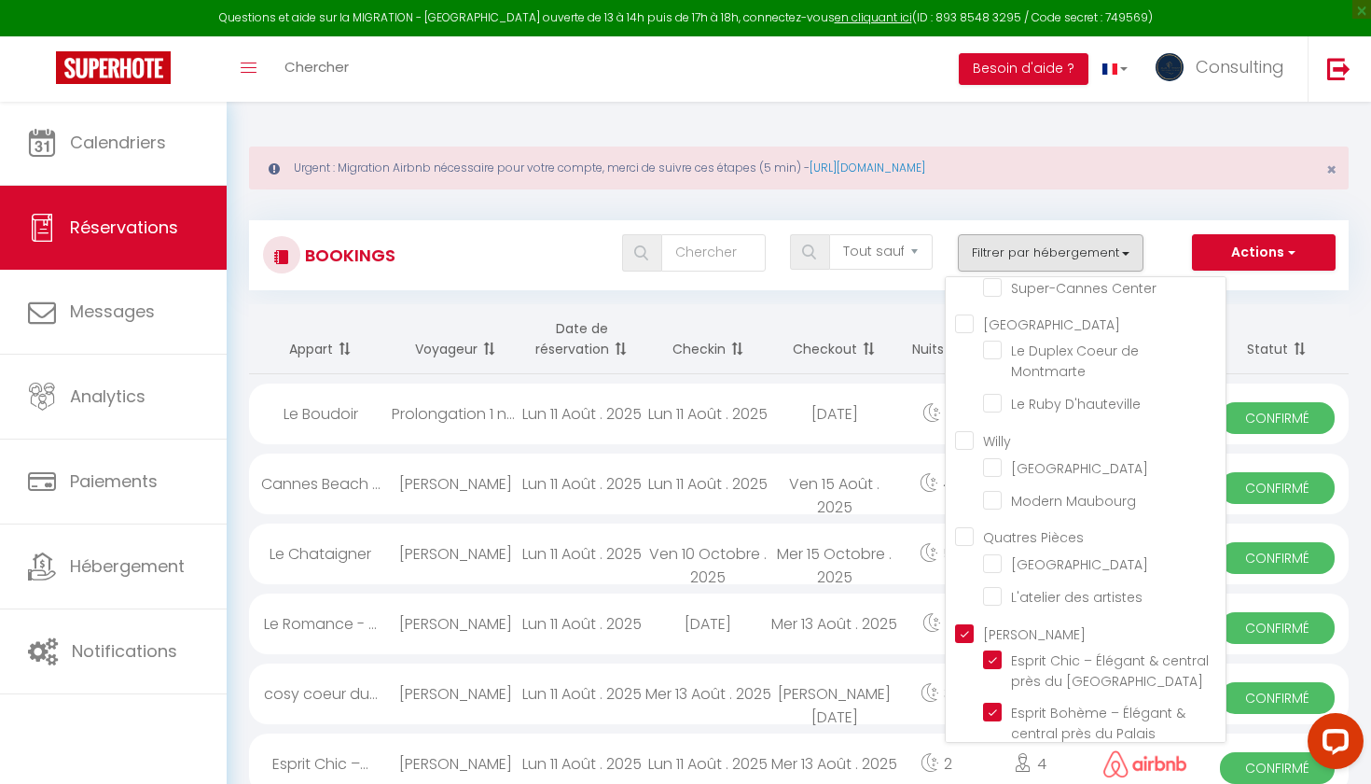
checkbox input "false"
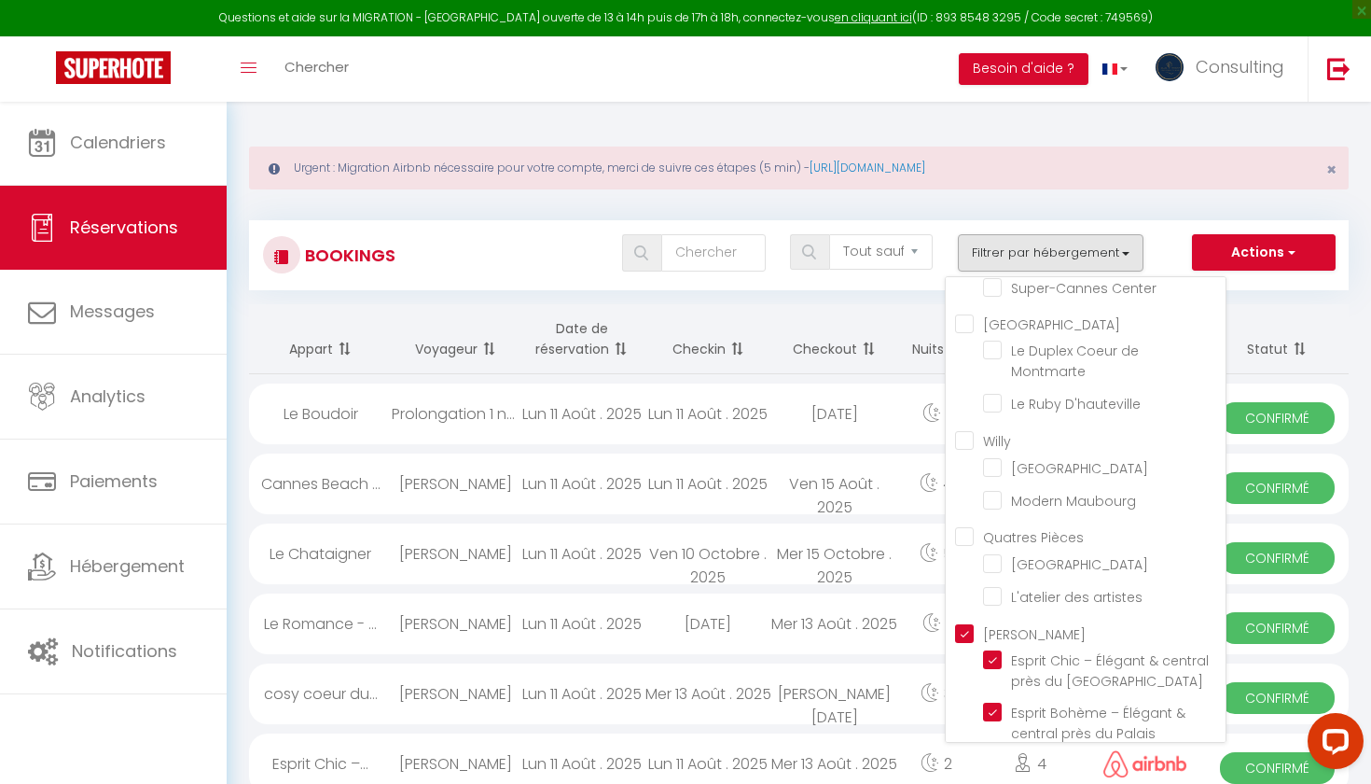
checkbox input "false"
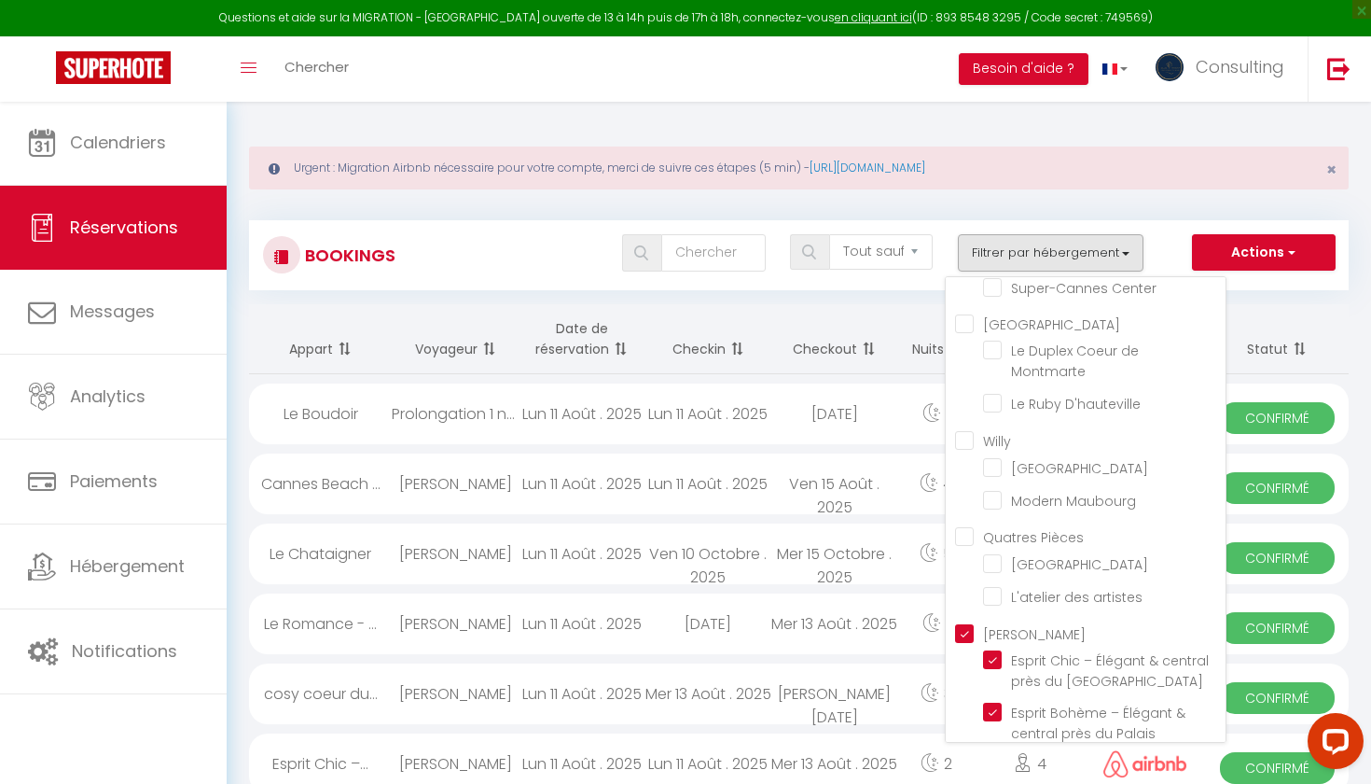
checkbox input "false"
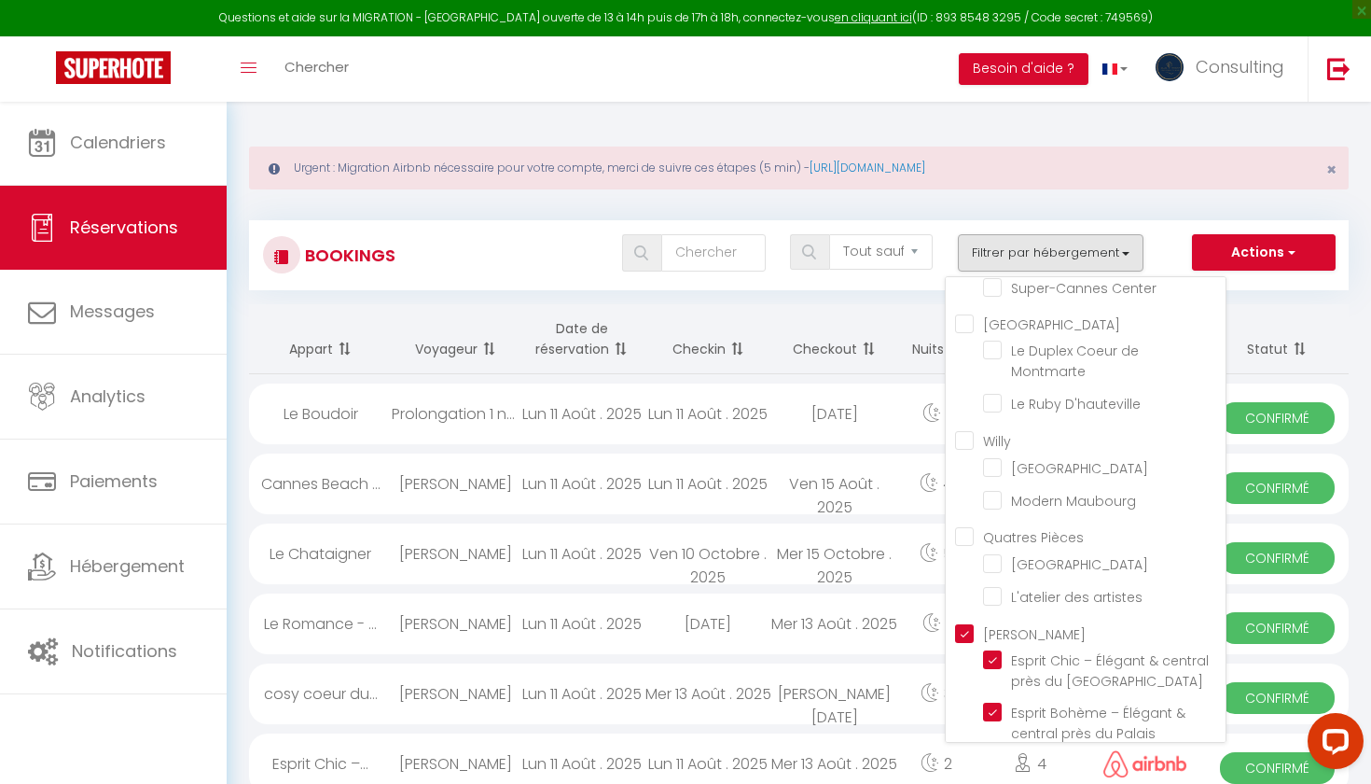
checkbox input "false"
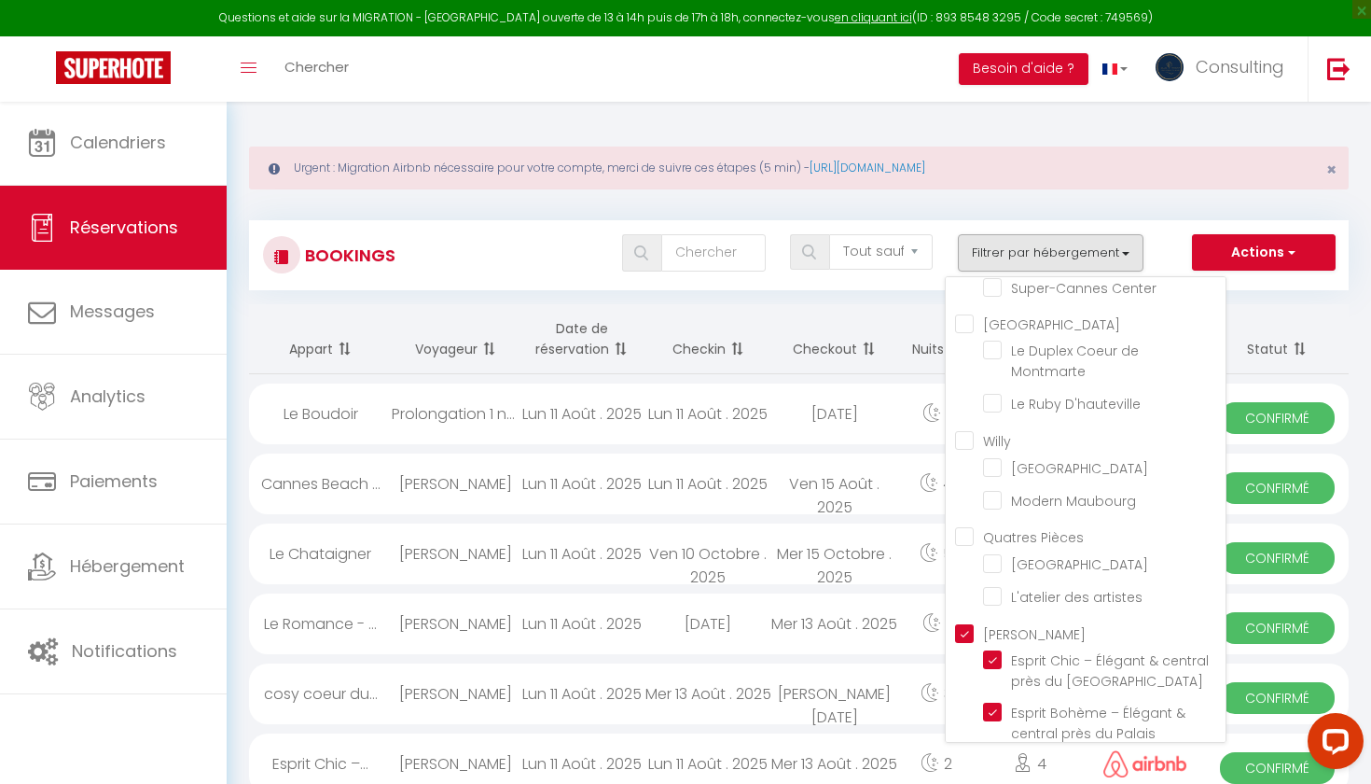
checkbox input "false"
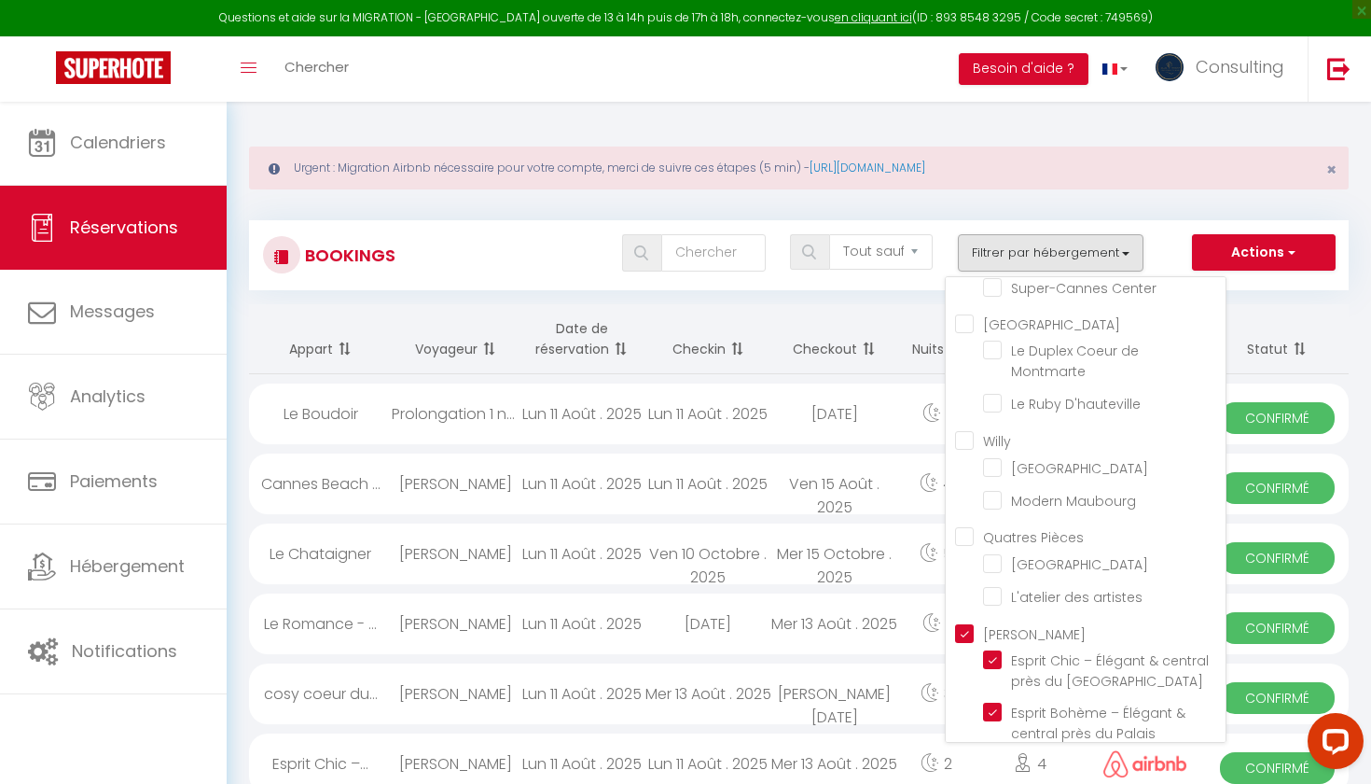
checkbox input "false"
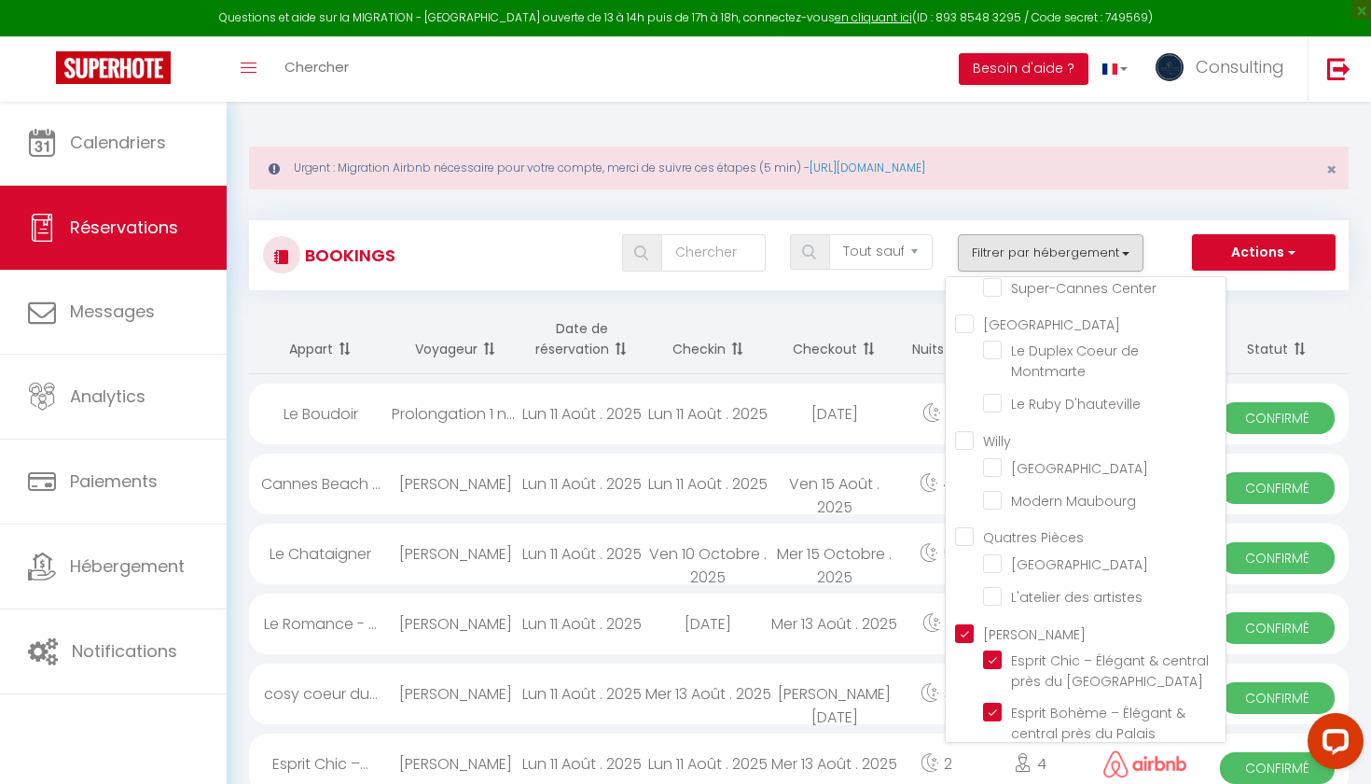
checkbox input "false"
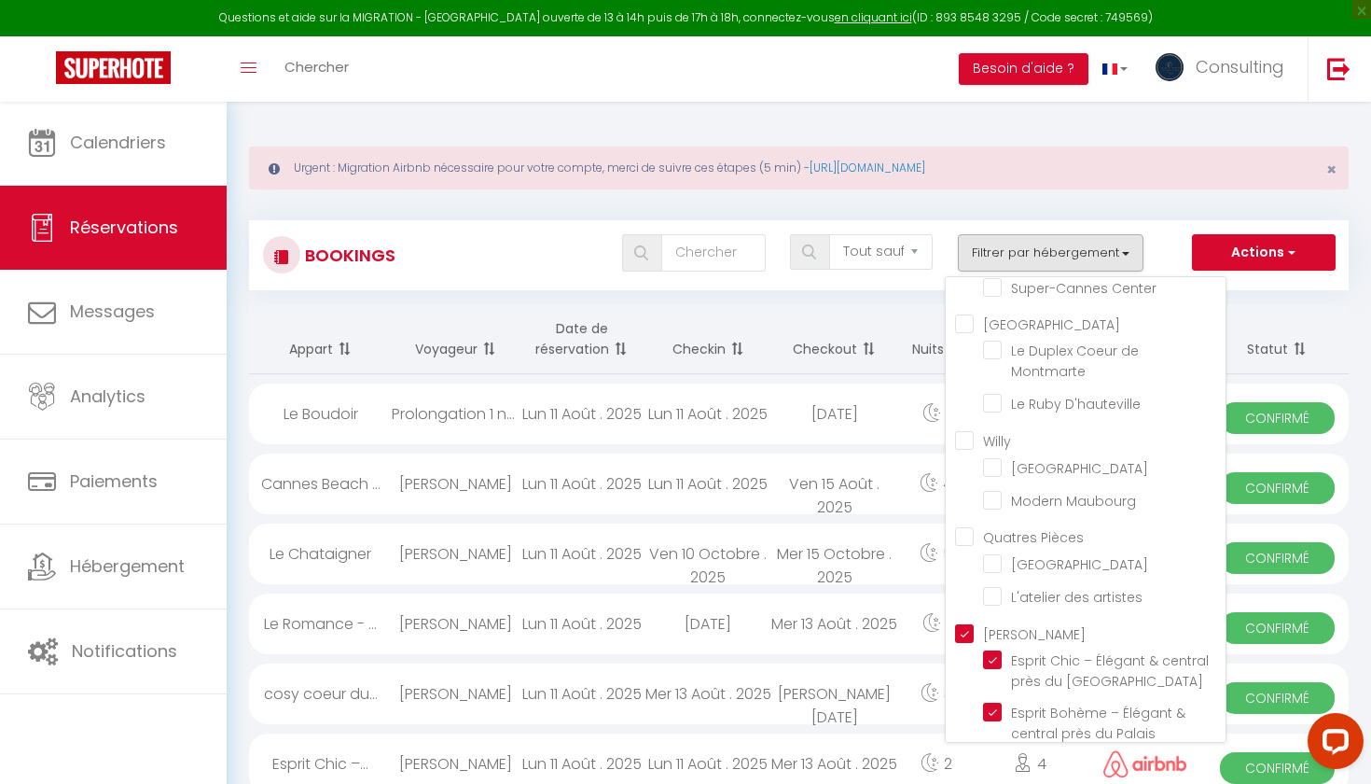
checkbox input "false"
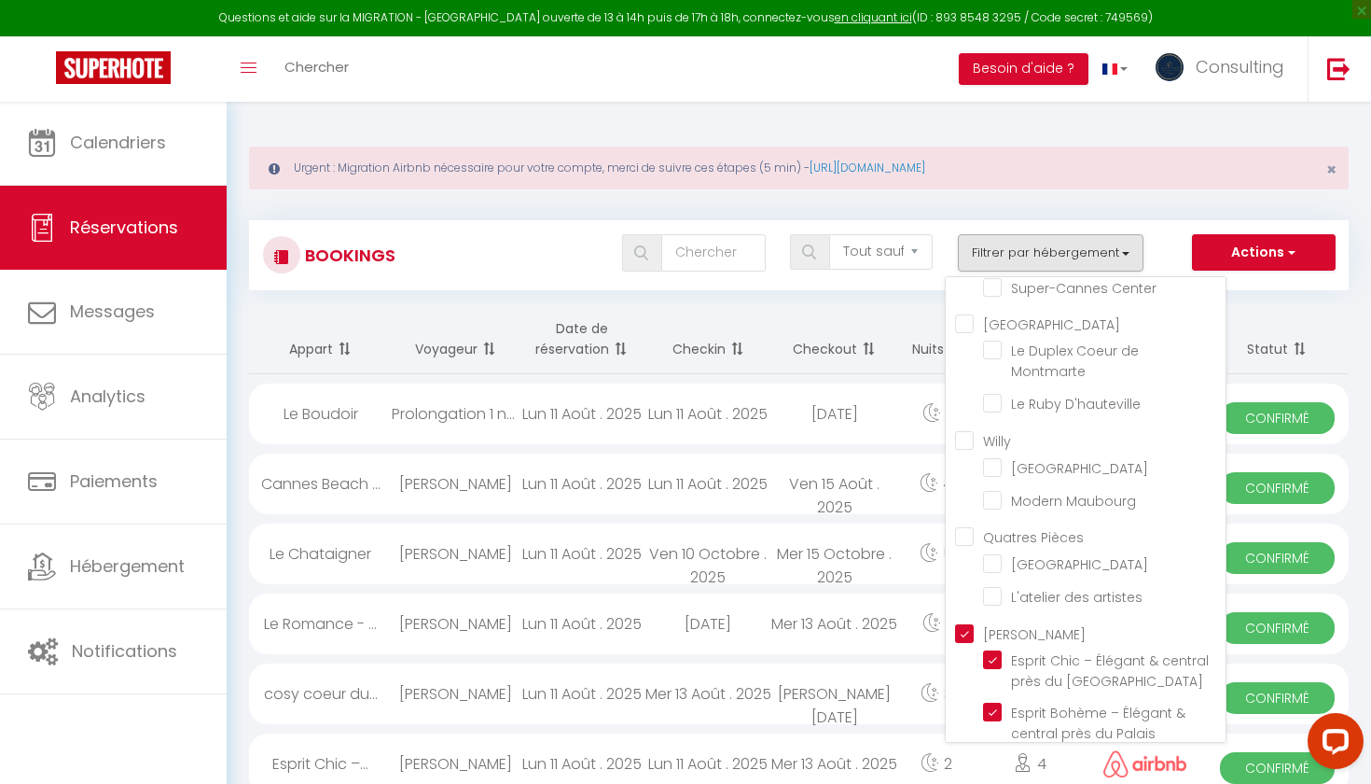
checkbox input "false"
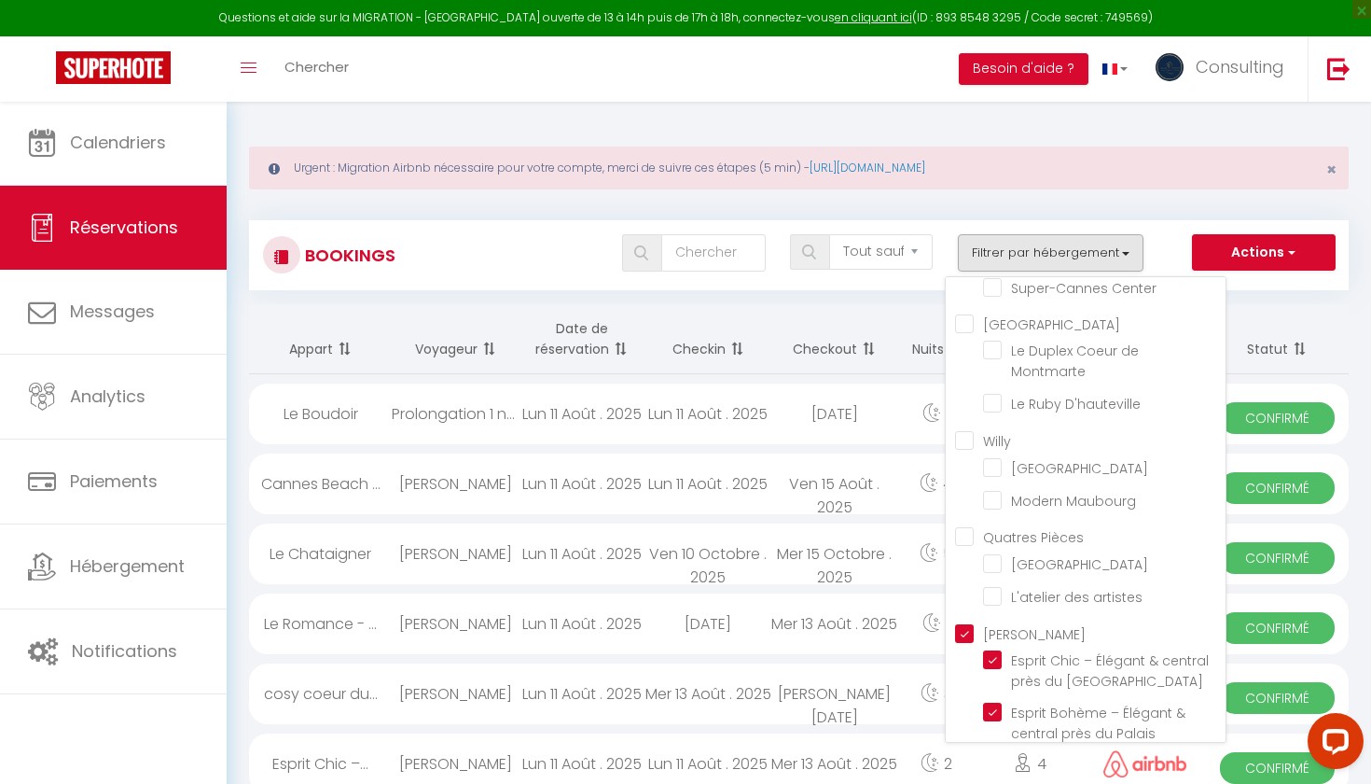
checkbox input "false"
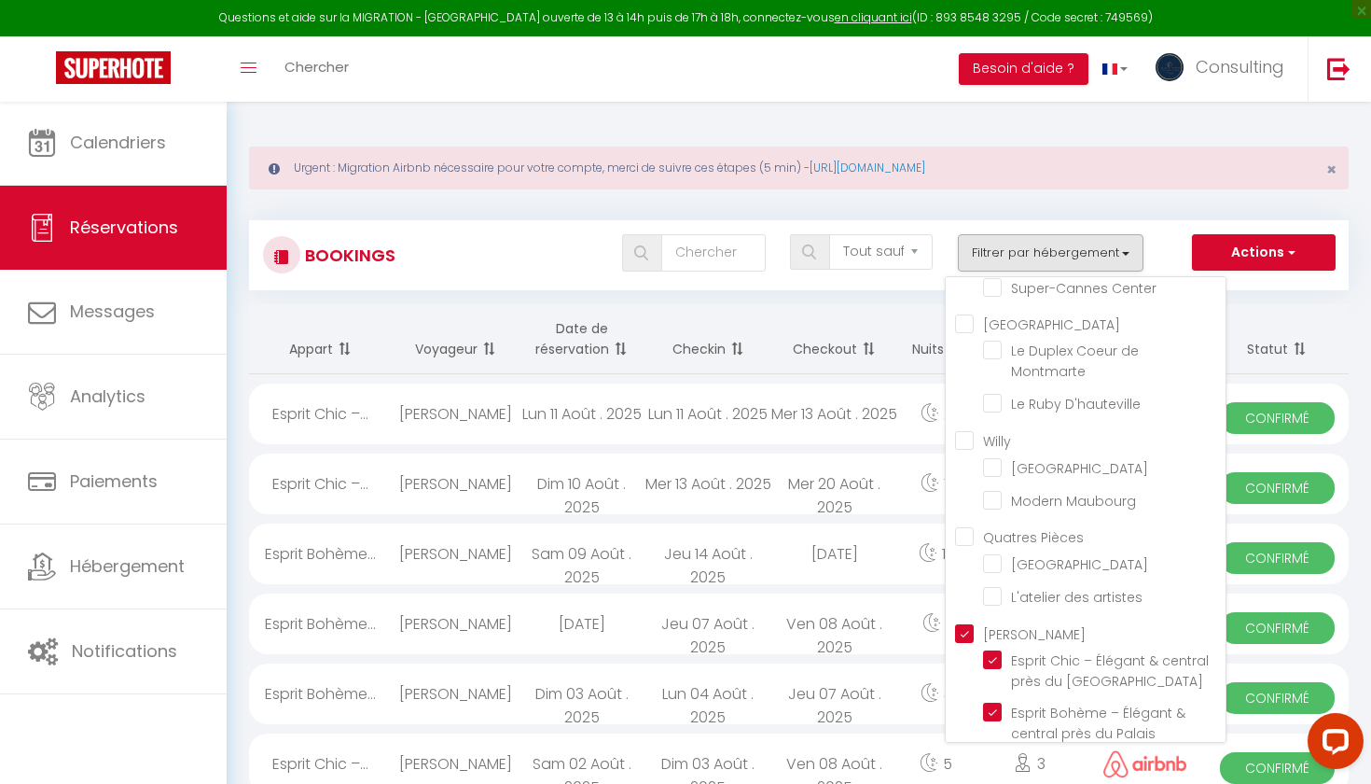
scroll to position [0, 0]
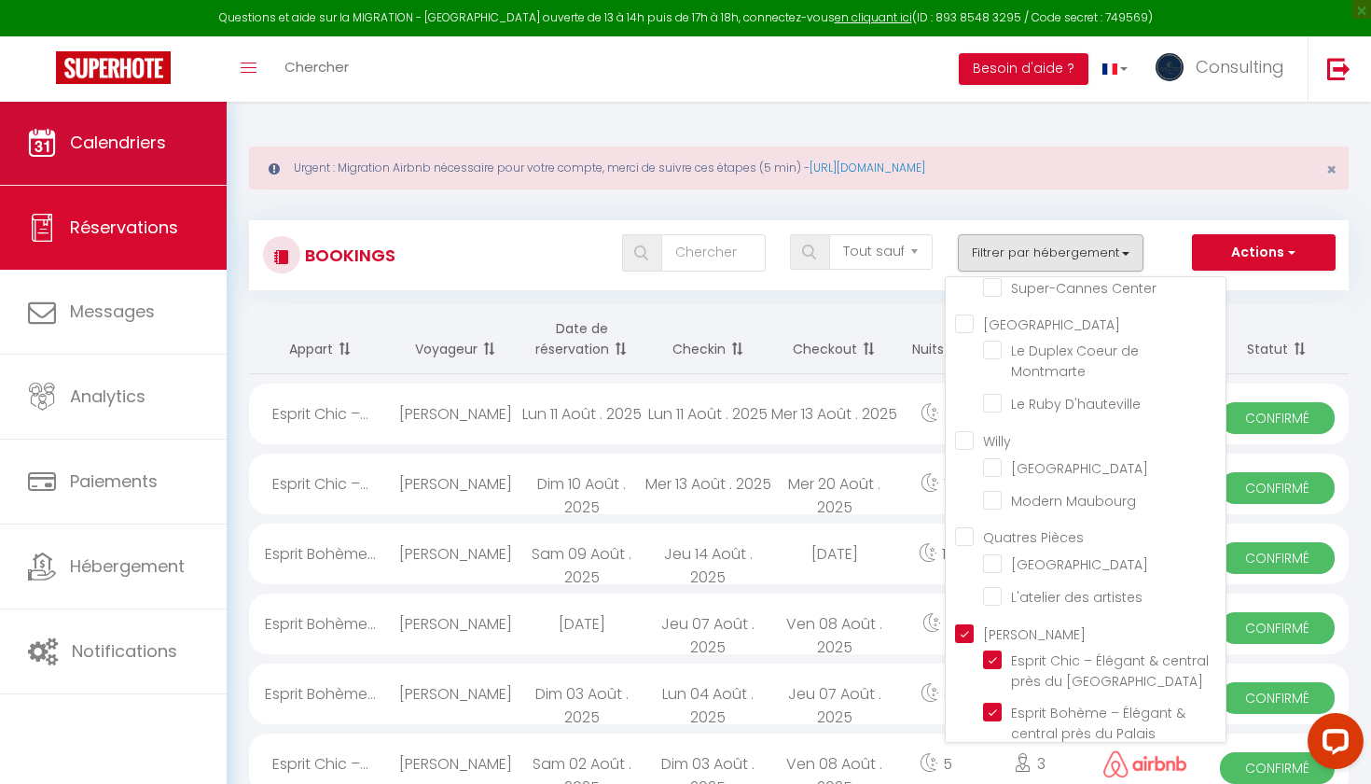
click at [198, 172] on link "Calendriers" at bounding box center [113, 143] width 227 height 84
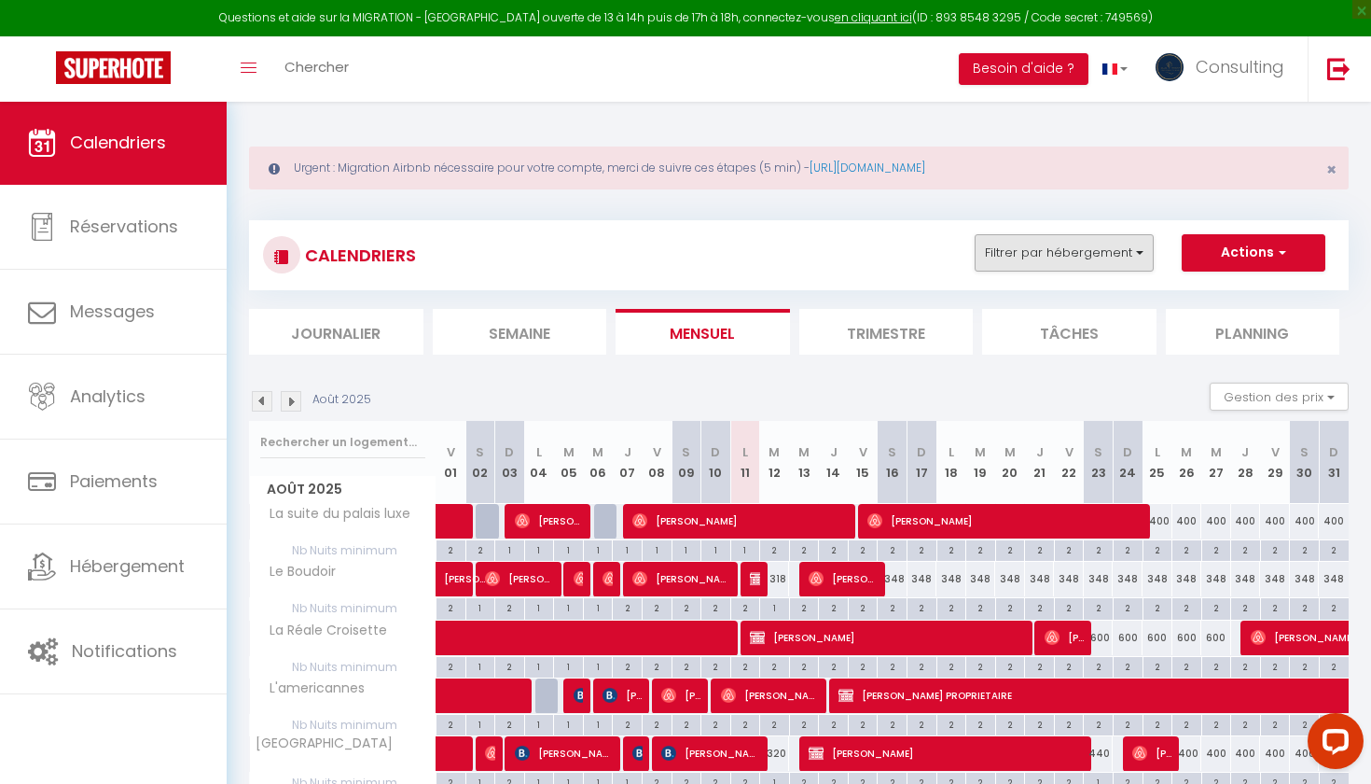
click at [985, 243] on button "Filtrer par hébergement" at bounding box center [1064, 252] width 179 height 37
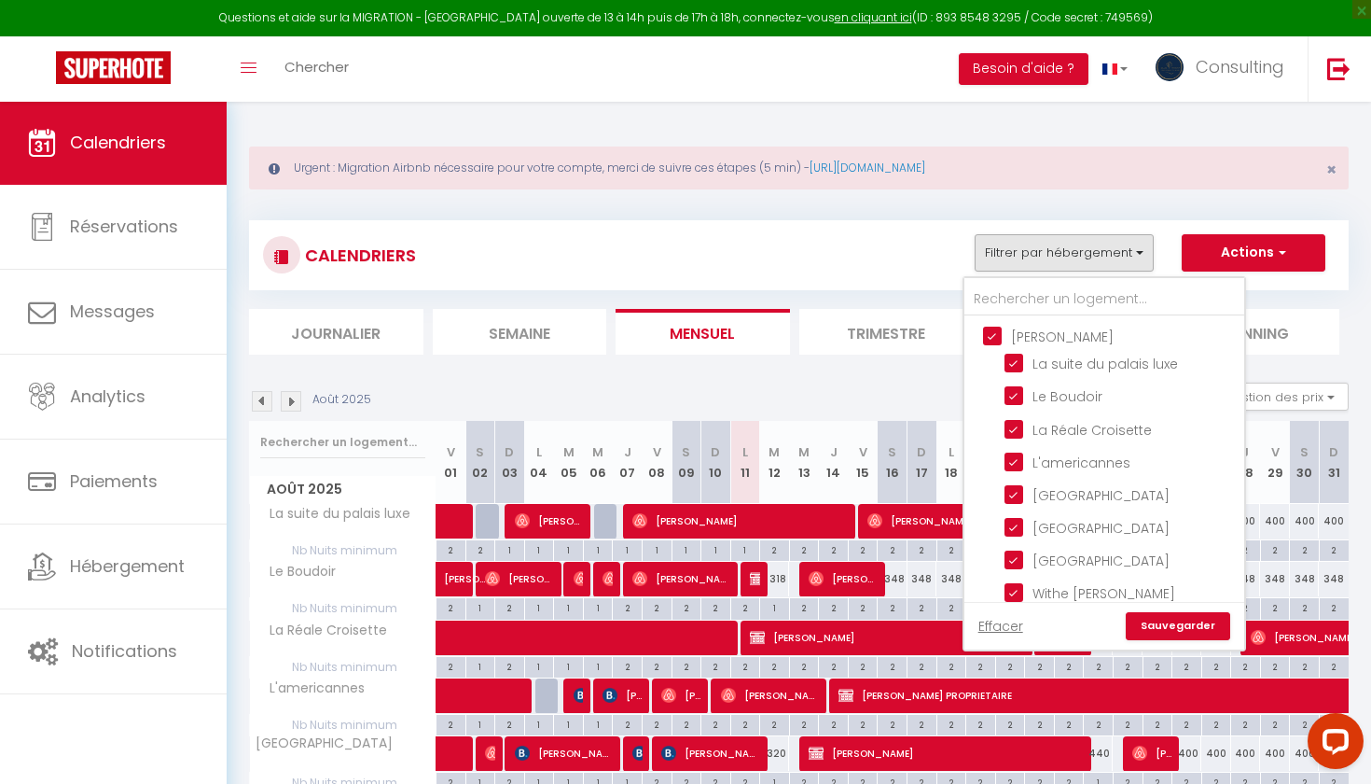
click at [985, 340] on input "[PERSON_NAME]" at bounding box center [1123, 335] width 280 height 19
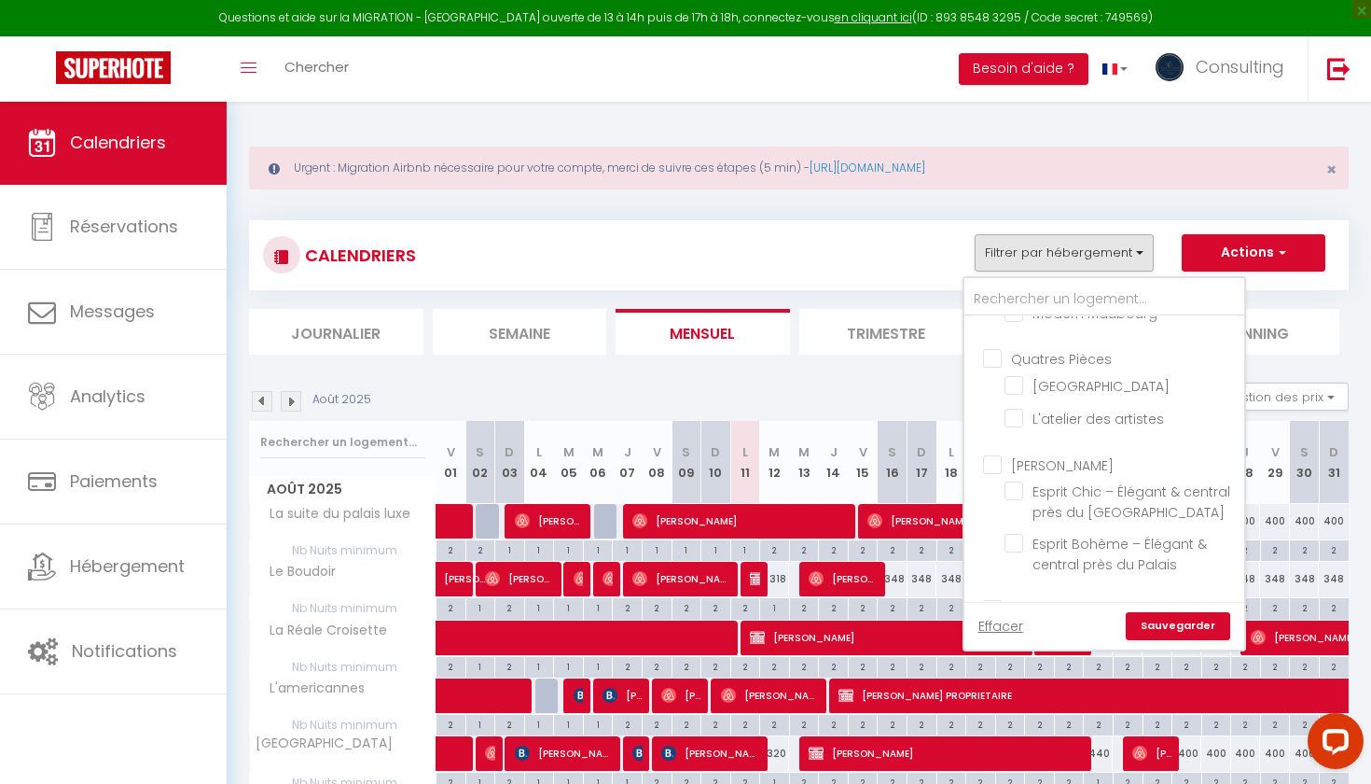
scroll to position [4339, 0]
click at [985, 454] on input "[PERSON_NAME]" at bounding box center [1123, 463] width 280 height 19
click at [985, 563] on link "Sauvegarder" at bounding box center [1178, 626] width 104 height 28
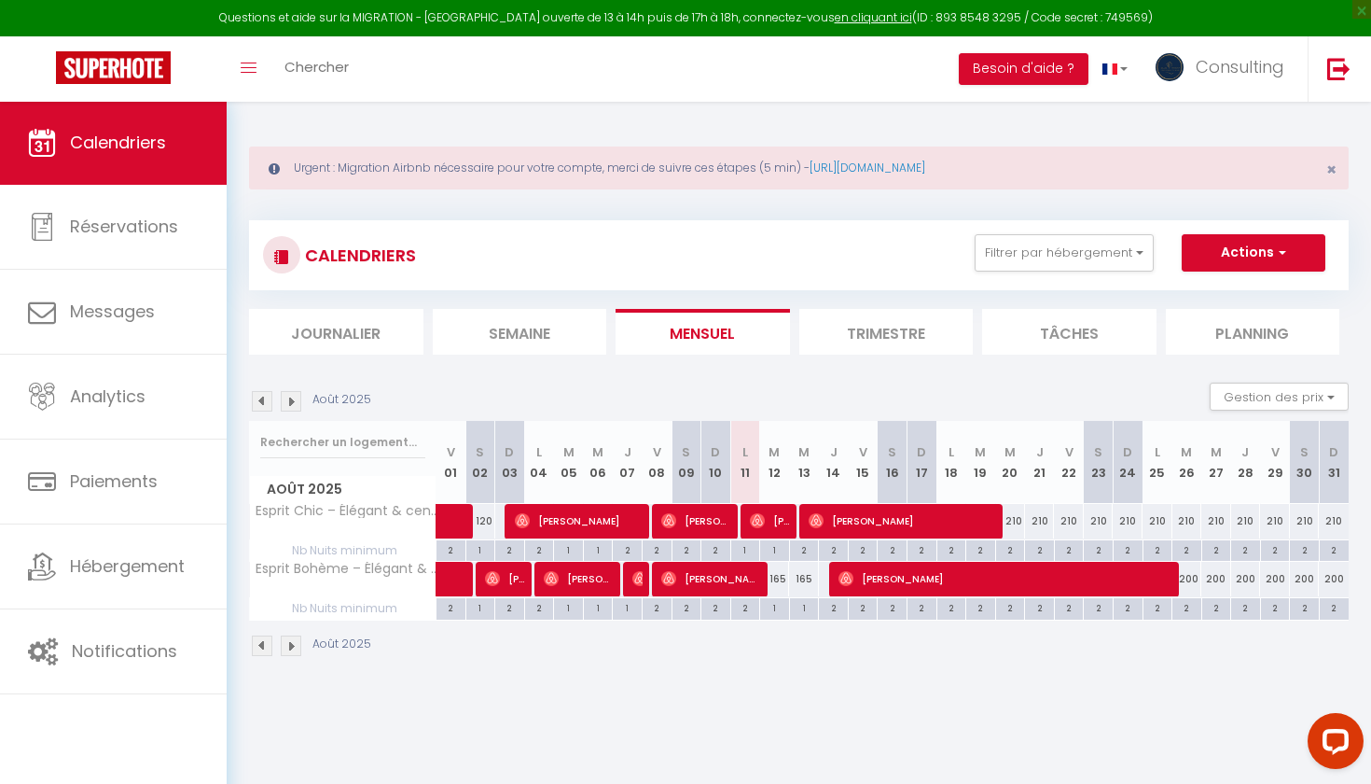
click at [739, 563] on span "Amarilda Shemshiri" at bounding box center [711, 578] width 100 height 35
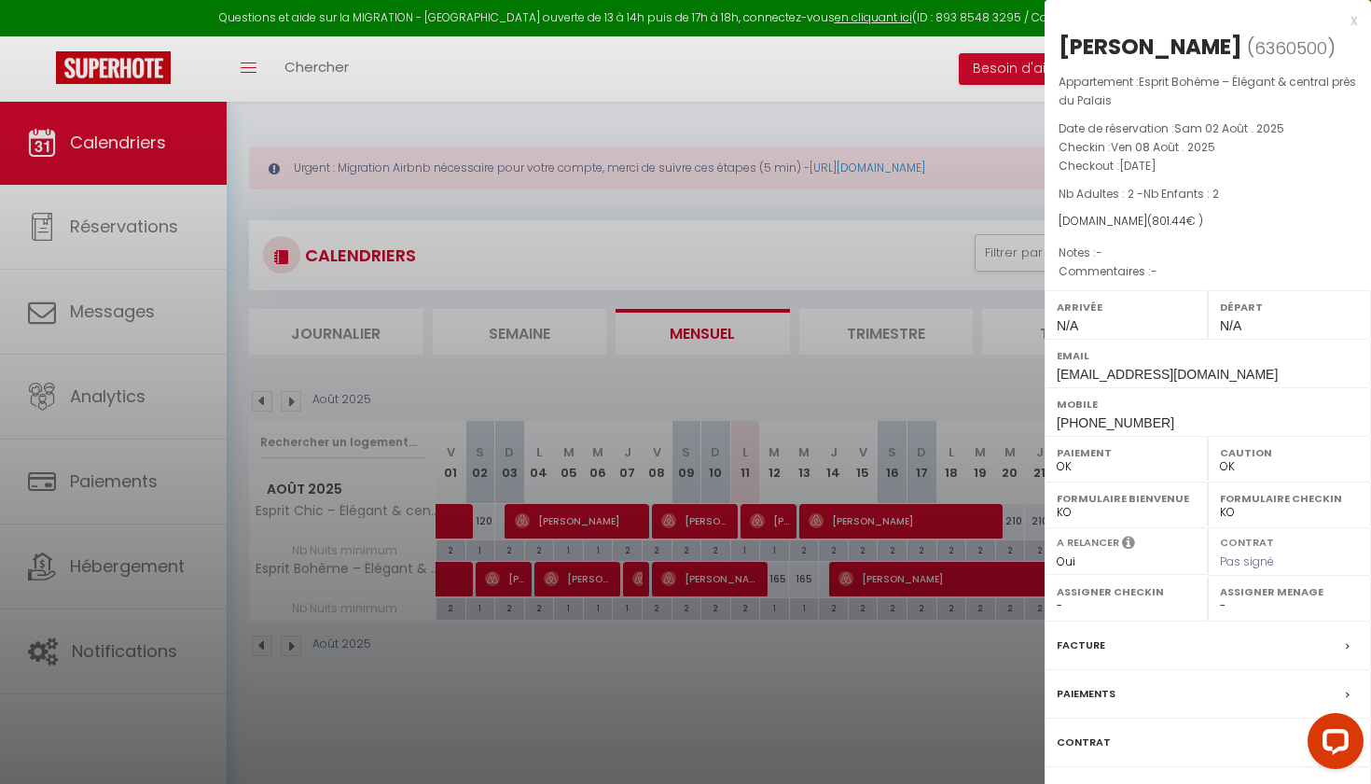
click at [751, 563] on div at bounding box center [685, 392] width 1371 height 784
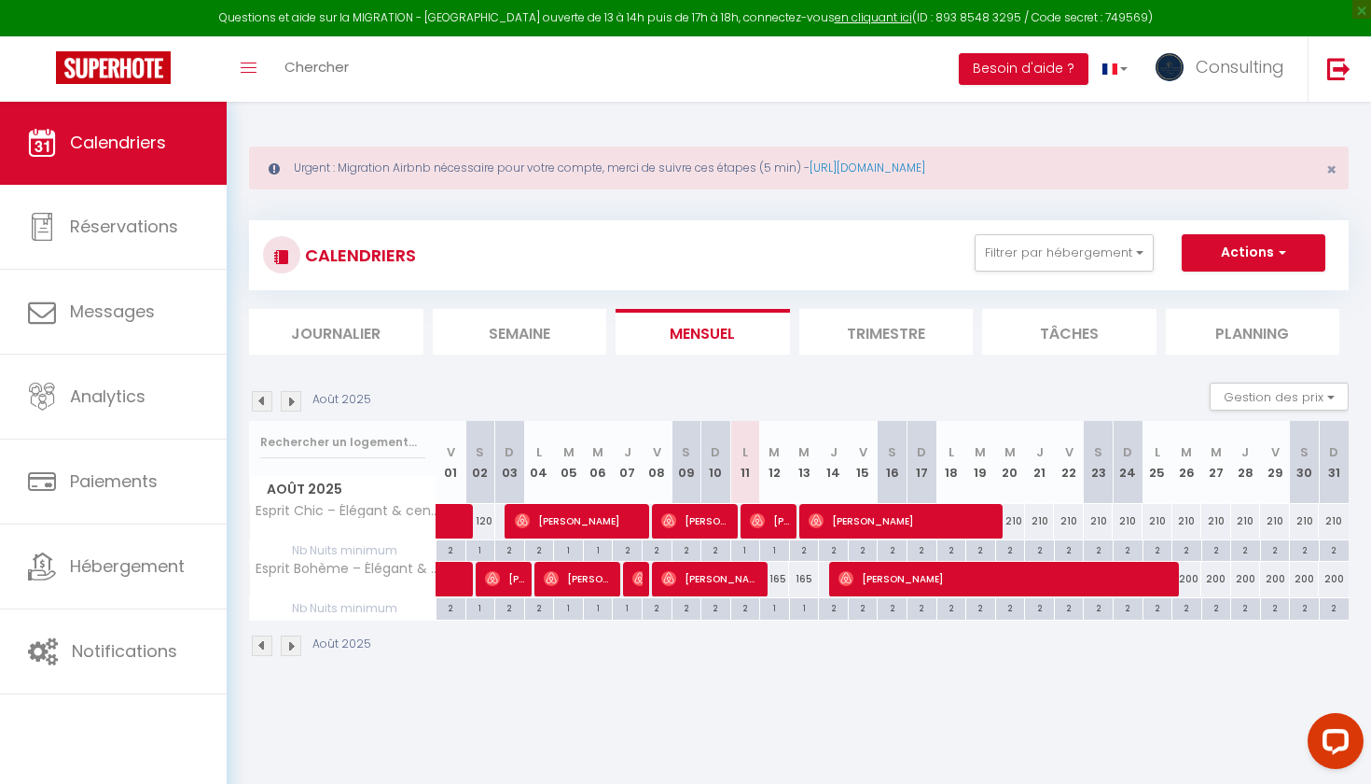
click at [770, 523] on span "Serge Ouk" at bounding box center [770, 520] width 40 height 35
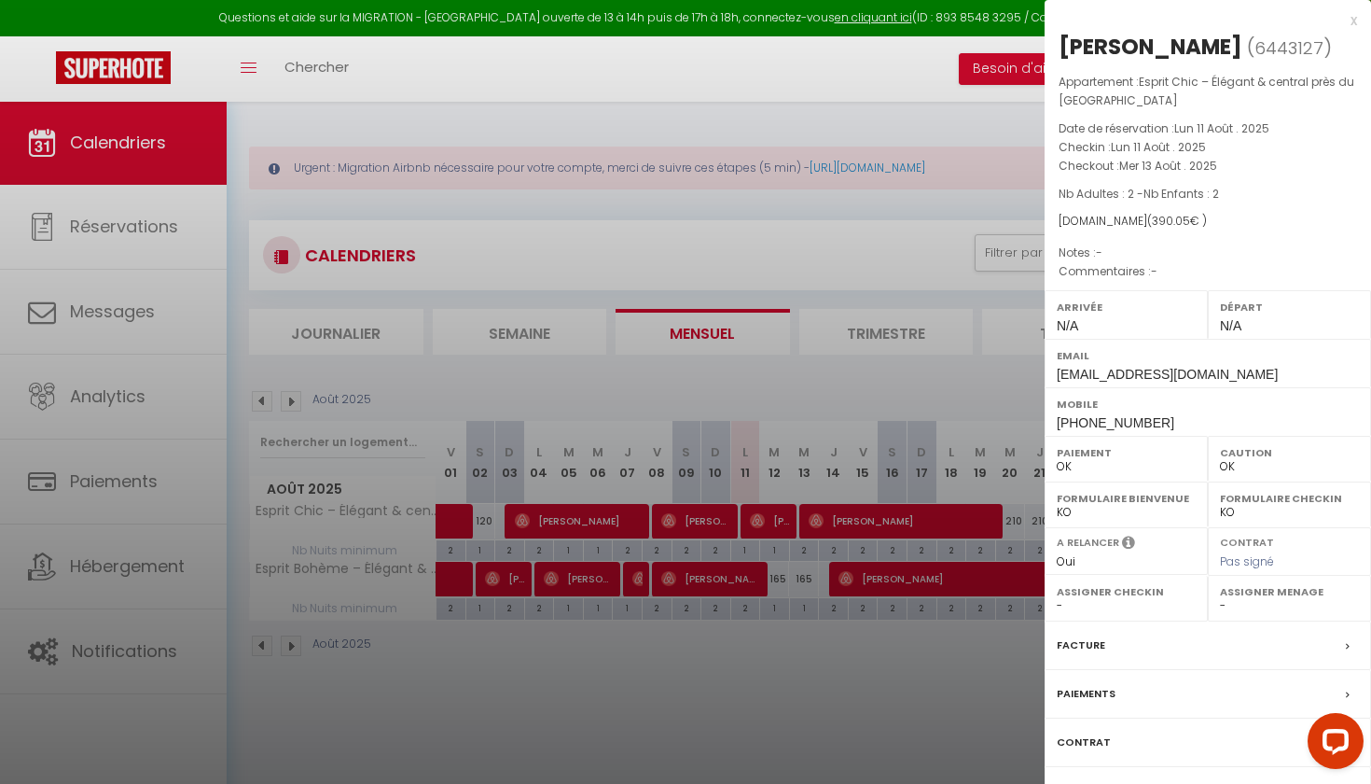
click at [736, 563] on div at bounding box center [685, 392] width 1371 height 784
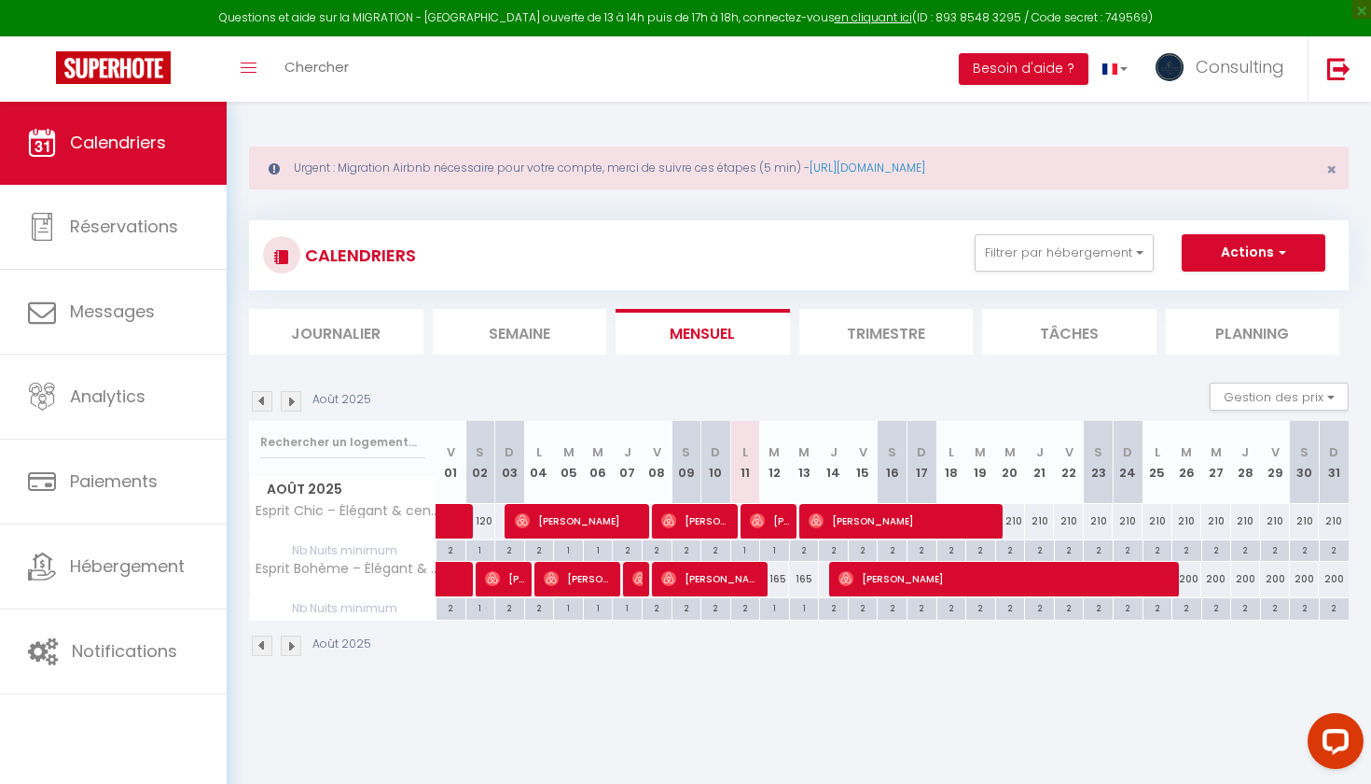
click at [713, 521] on span "Nathan Gouby" at bounding box center [696, 520] width 70 height 35
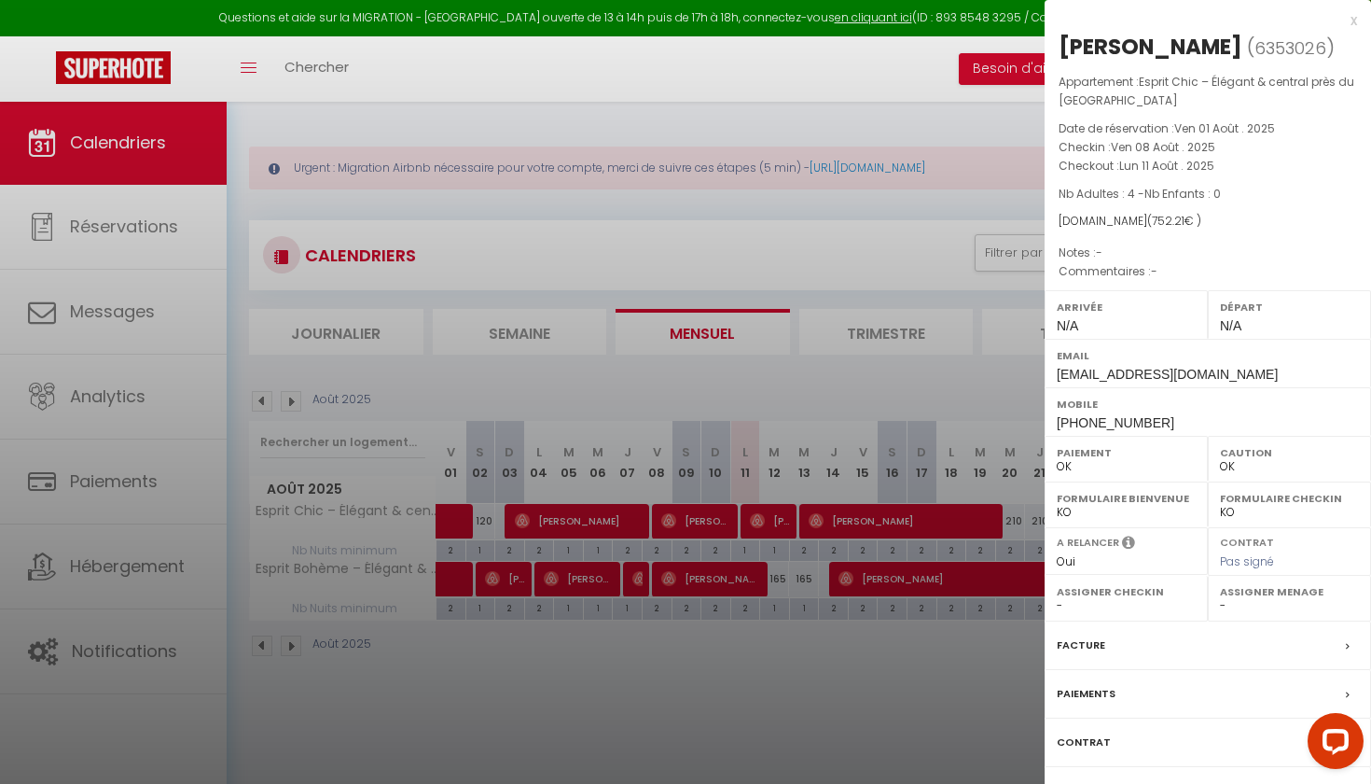
click at [722, 563] on div at bounding box center [685, 392] width 1371 height 784
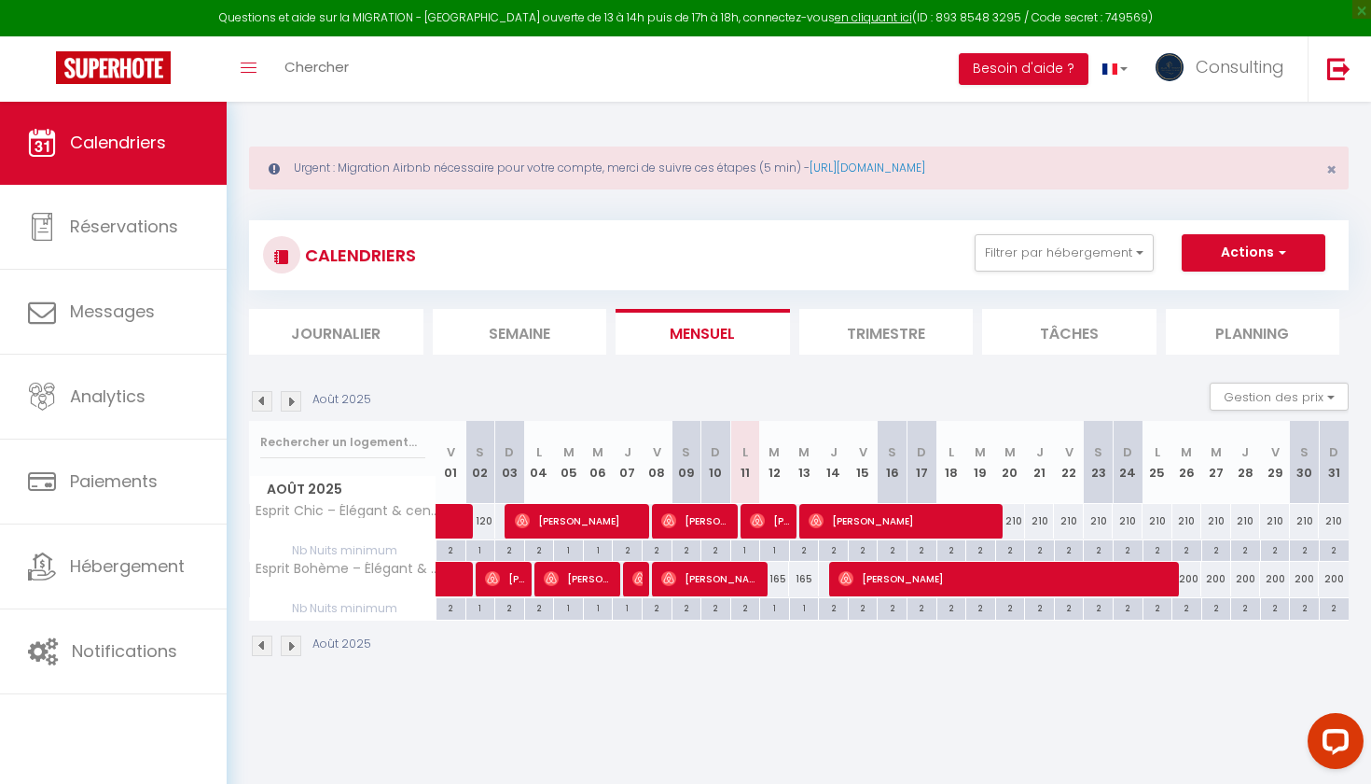
click at [886, 528] on span "Esther Léa" at bounding box center [903, 520] width 189 height 35
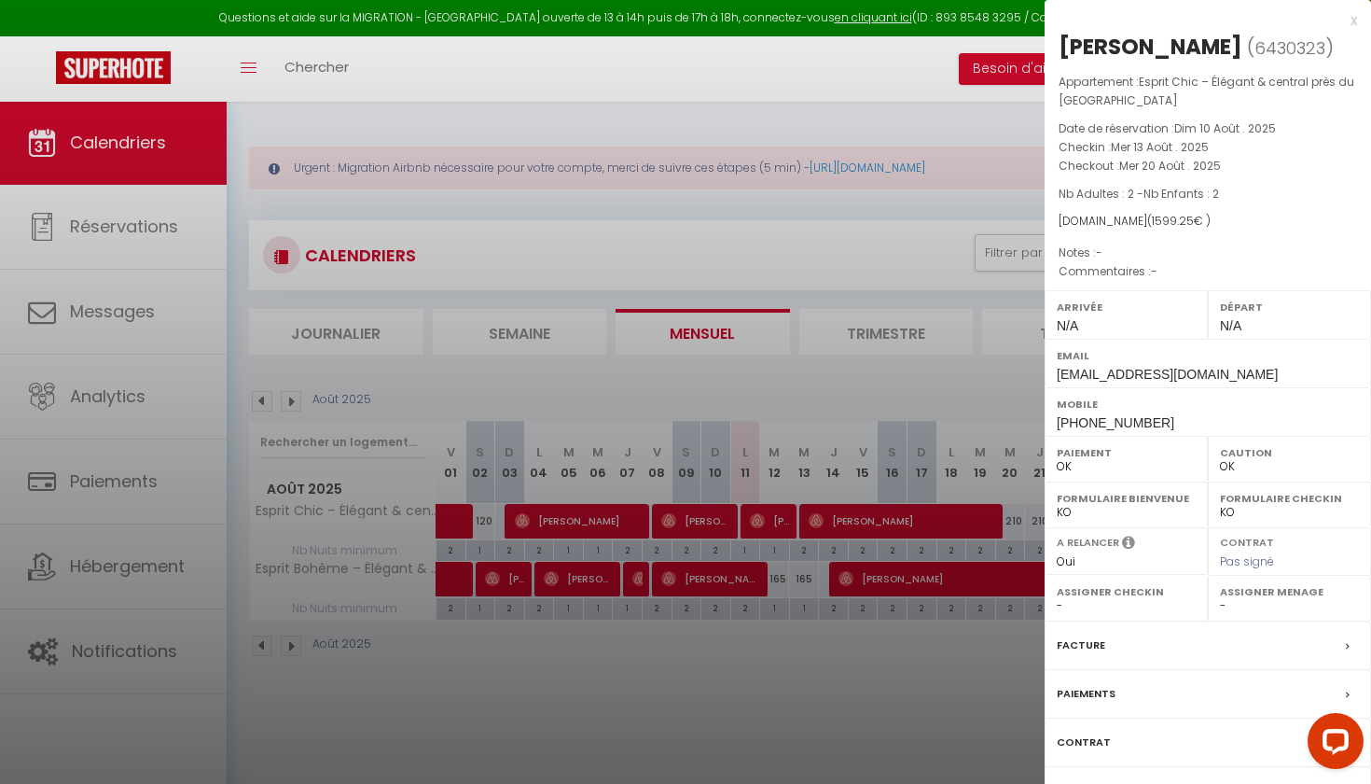
click at [862, 563] on div at bounding box center [685, 392] width 1371 height 784
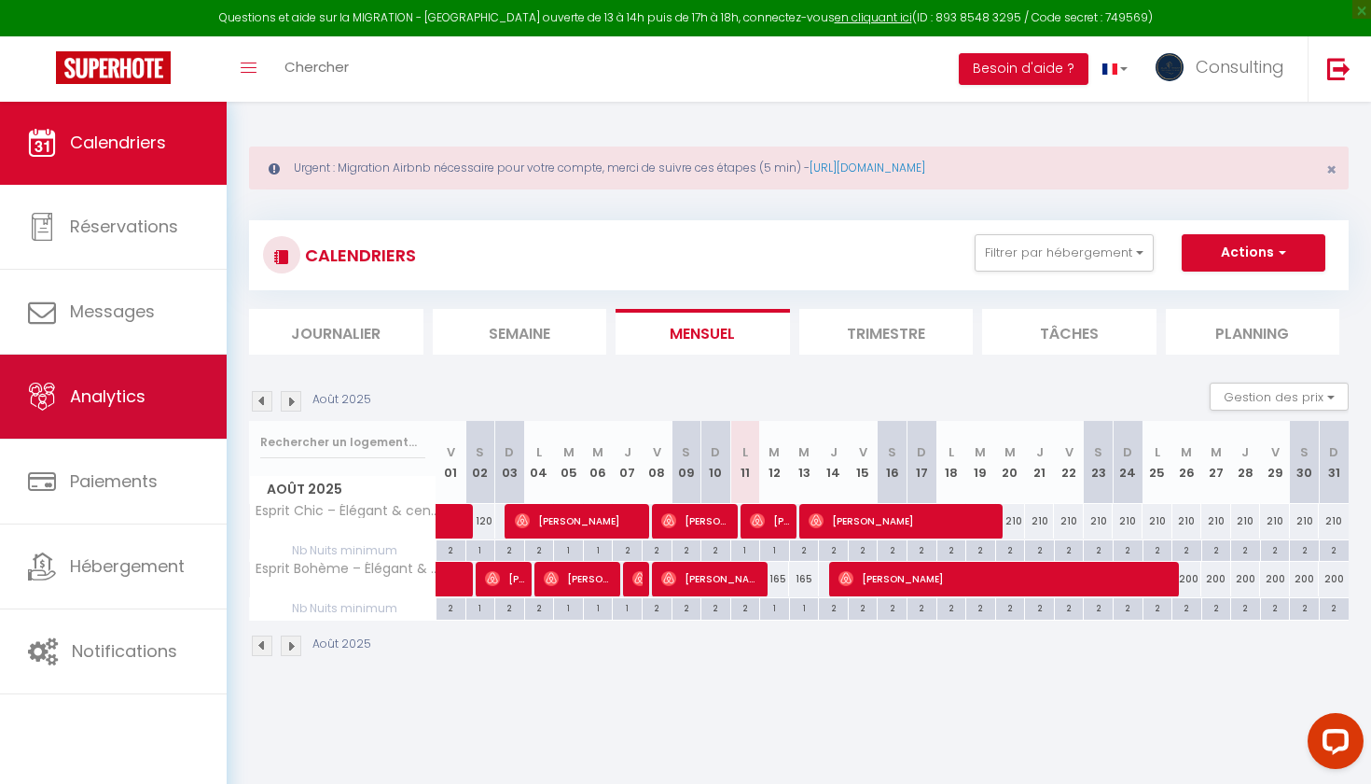
click at [172, 427] on link "Analytics" at bounding box center [113, 396] width 227 height 84
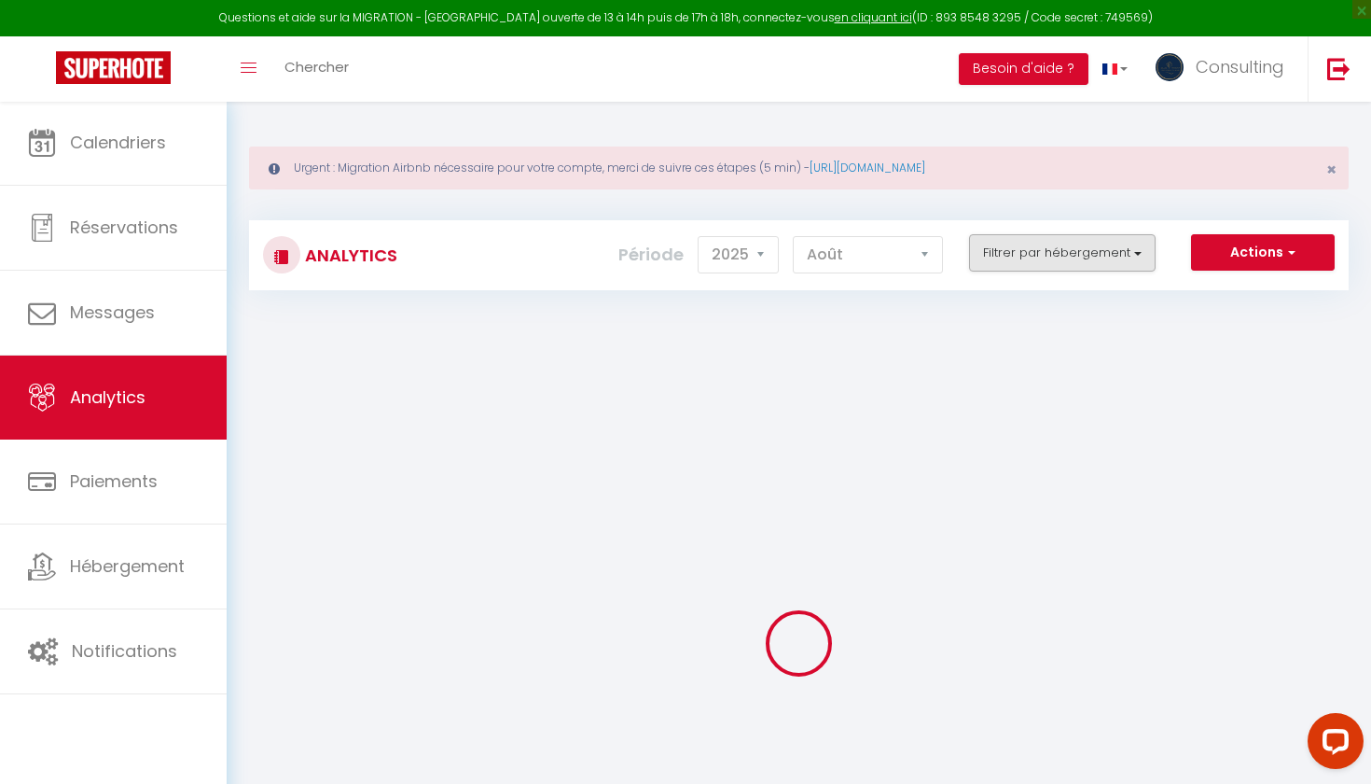
click at [985, 250] on button "Filtrer par hébergement" at bounding box center [1062, 252] width 187 height 37
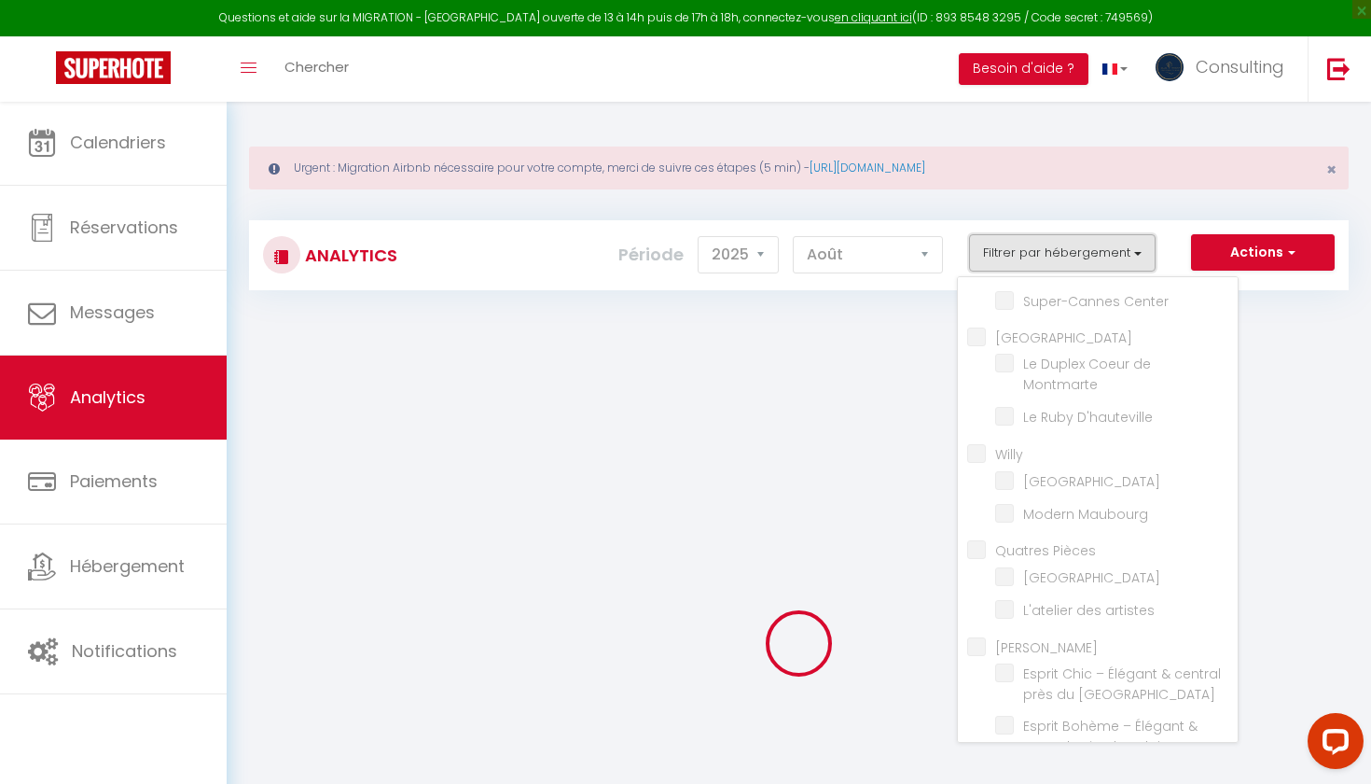
scroll to position [4009, 0]
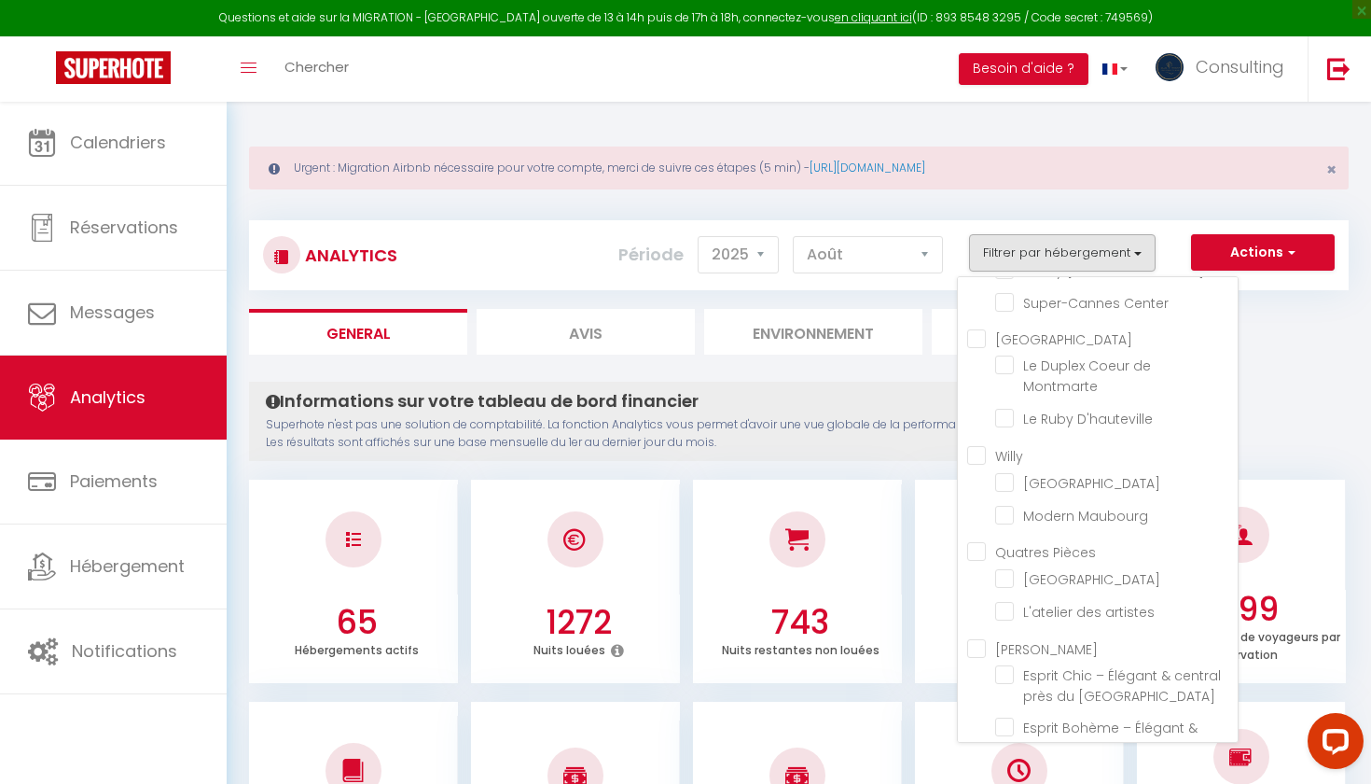
click at [978, 563] on input "[PERSON_NAME]" at bounding box center [1102, 646] width 271 height 19
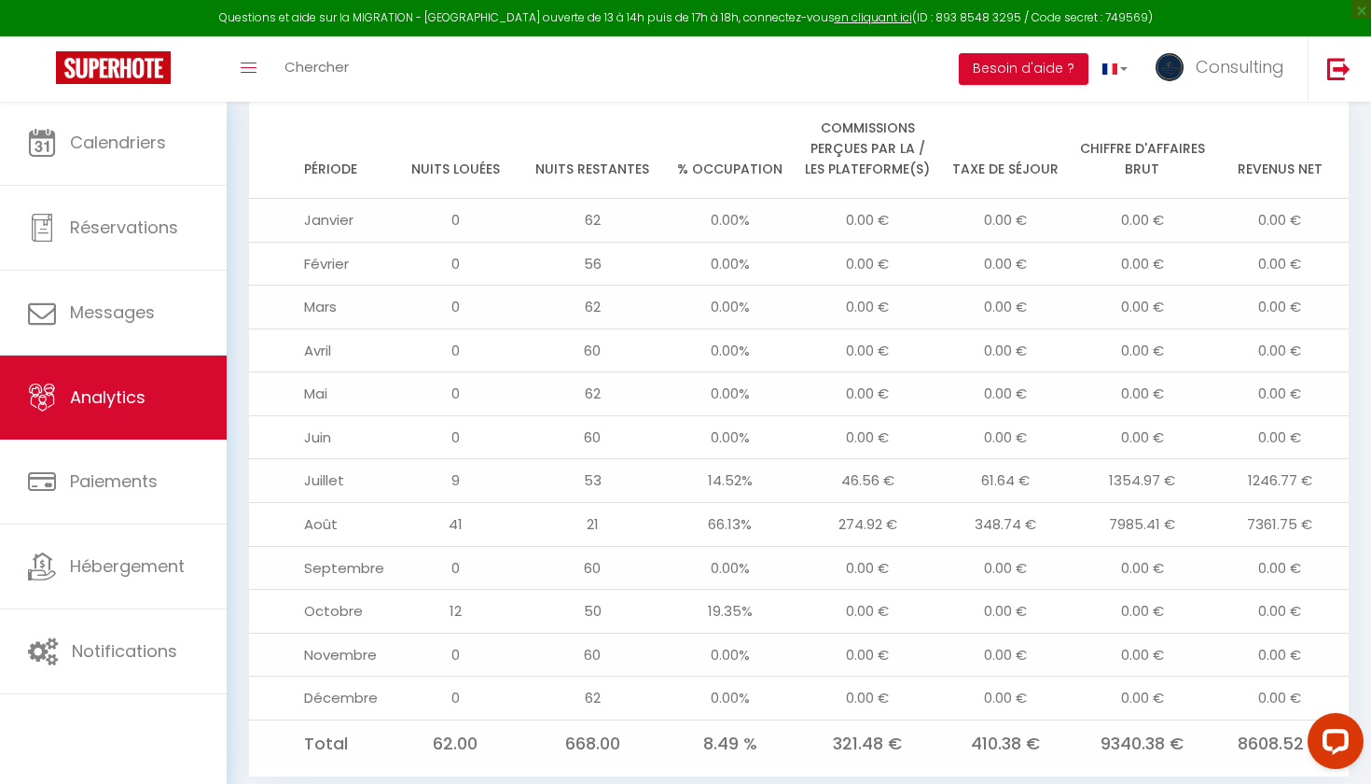
scroll to position [2055, 0]
click at [152, 94] on link at bounding box center [113, 68] width 227 height 65
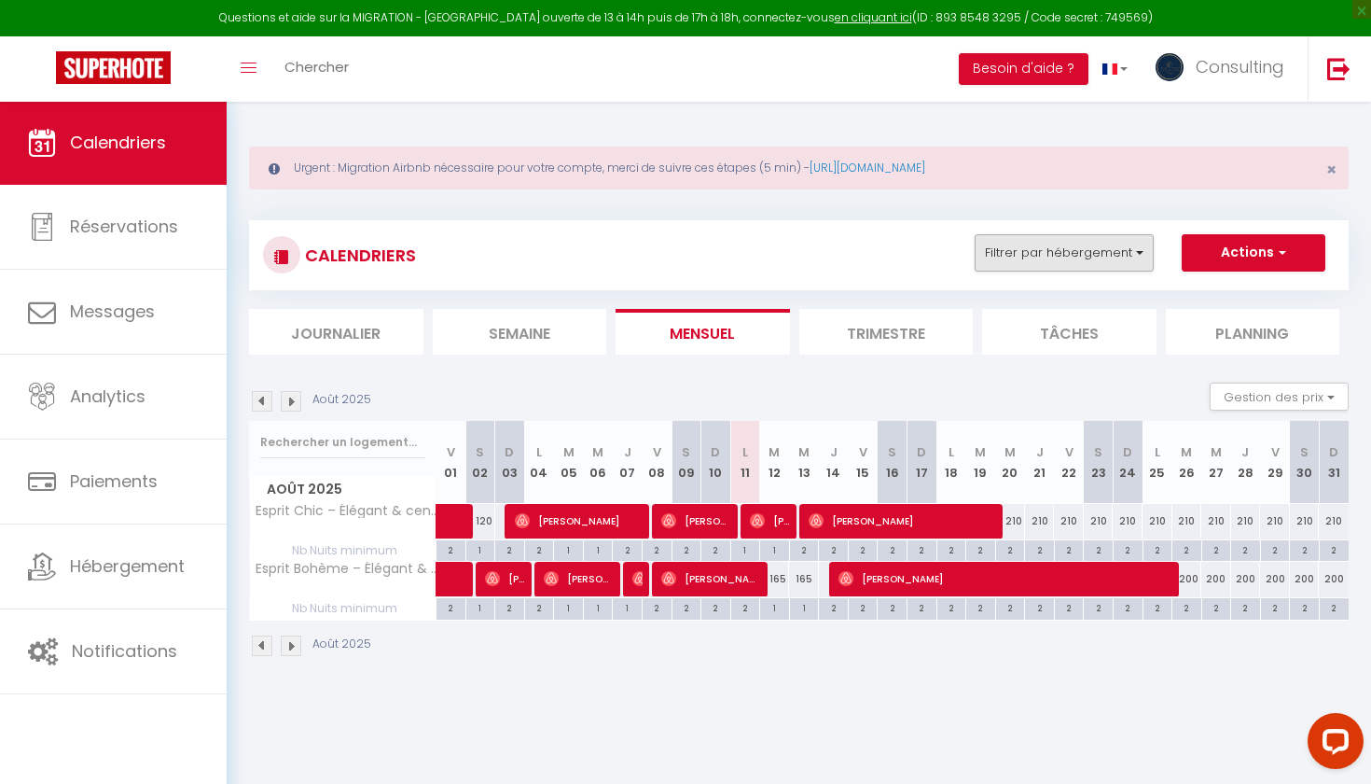
click at [985, 257] on button "Filtrer par hébergement" at bounding box center [1064, 252] width 179 height 37
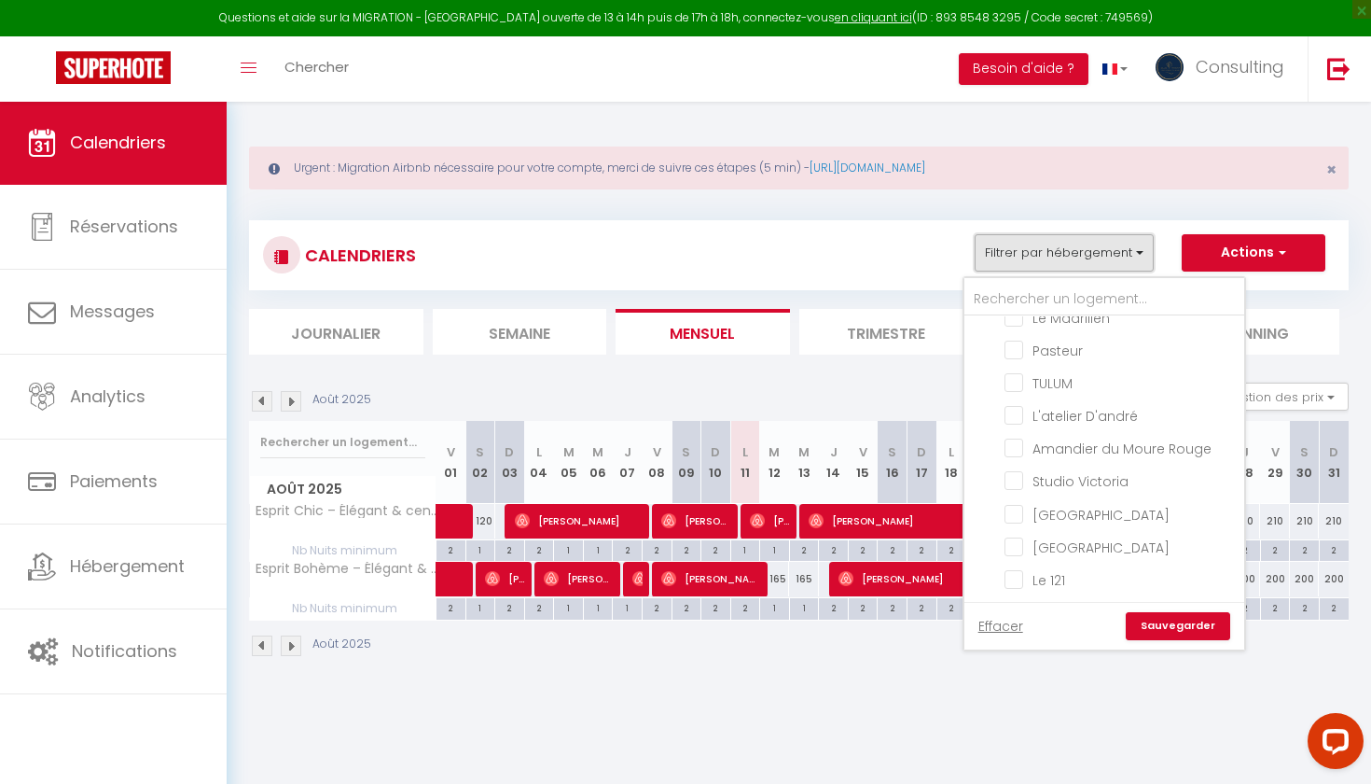
scroll to position [793, 0]
click at [985, 431] on input "[PERSON_NAME]" at bounding box center [1123, 421] width 280 height 19
click at [985, 563] on link "Sauvegarder" at bounding box center [1178, 626] width 104 height 28
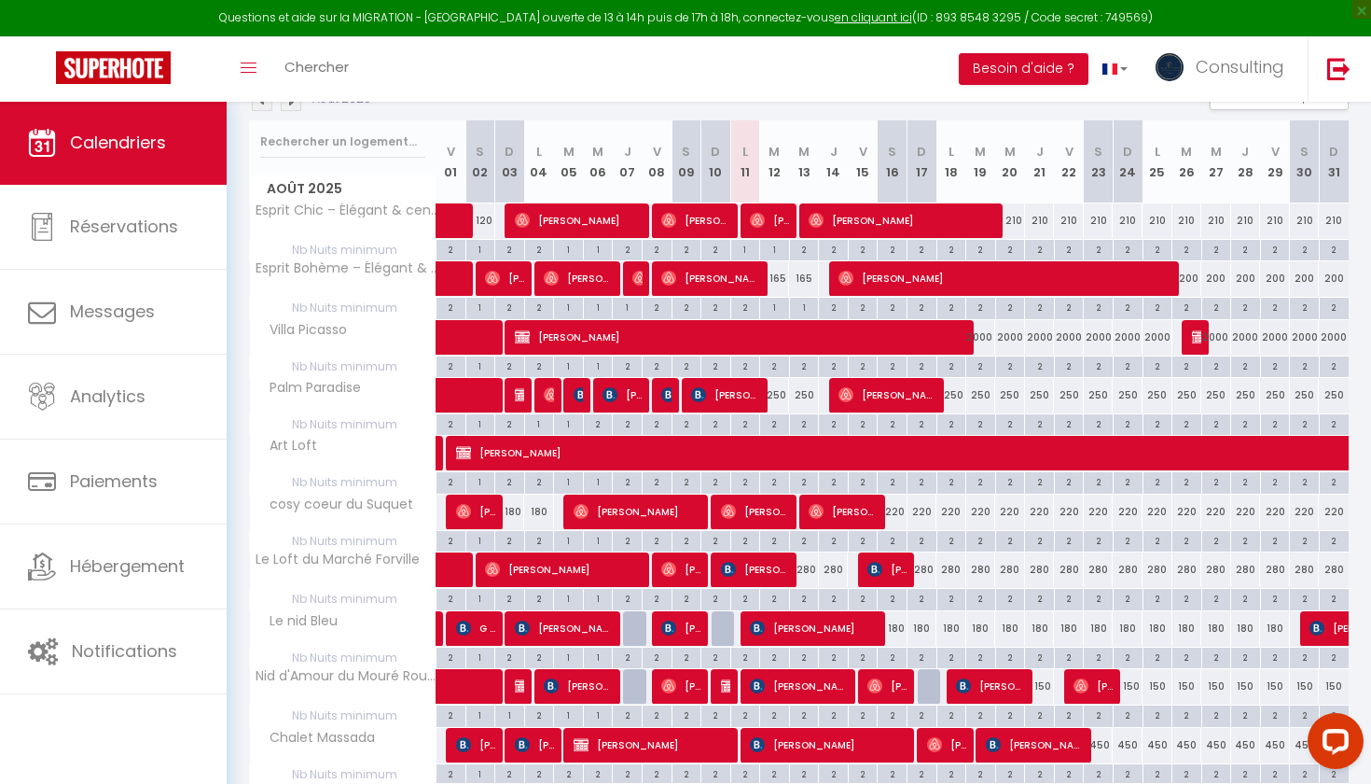
scroll to position [337, 0]
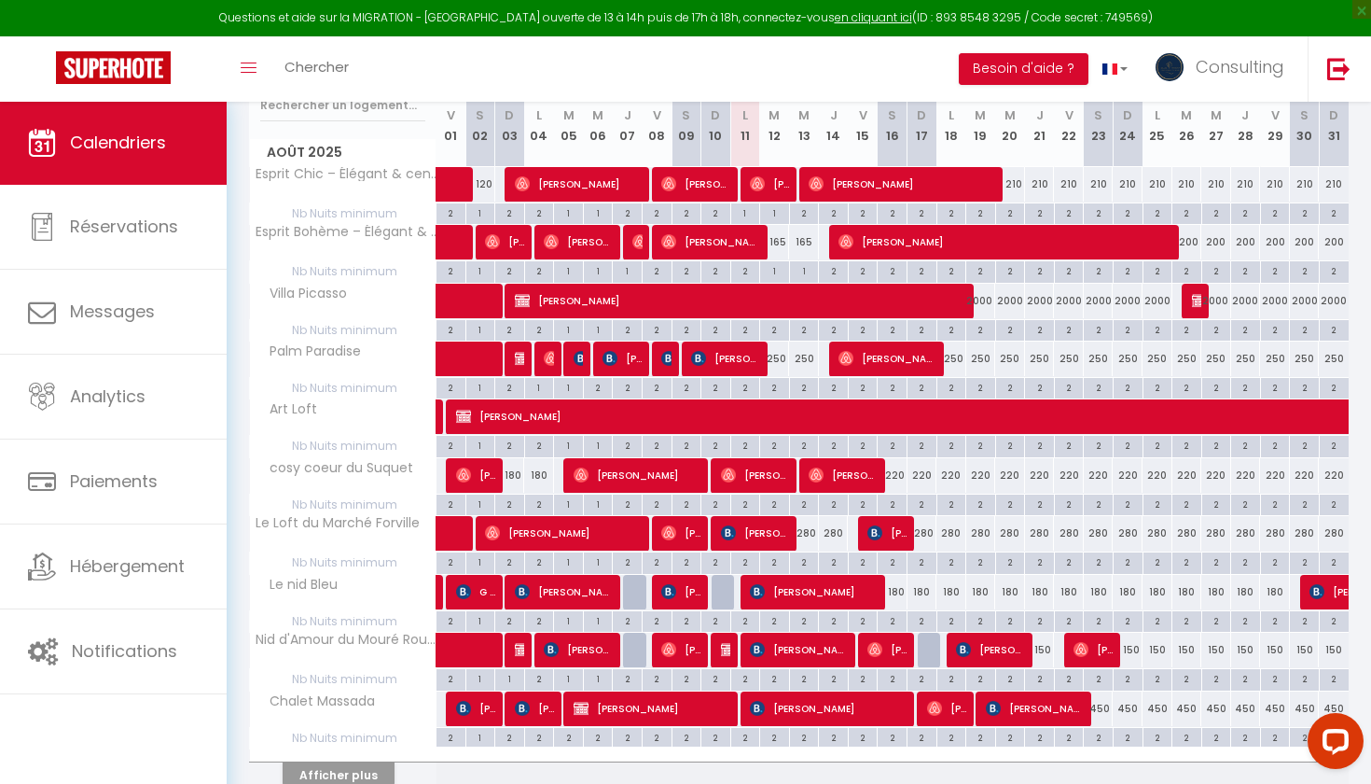
click at [985, 563] on div "2" at bounding box center [1039, 678] width 29 height 18
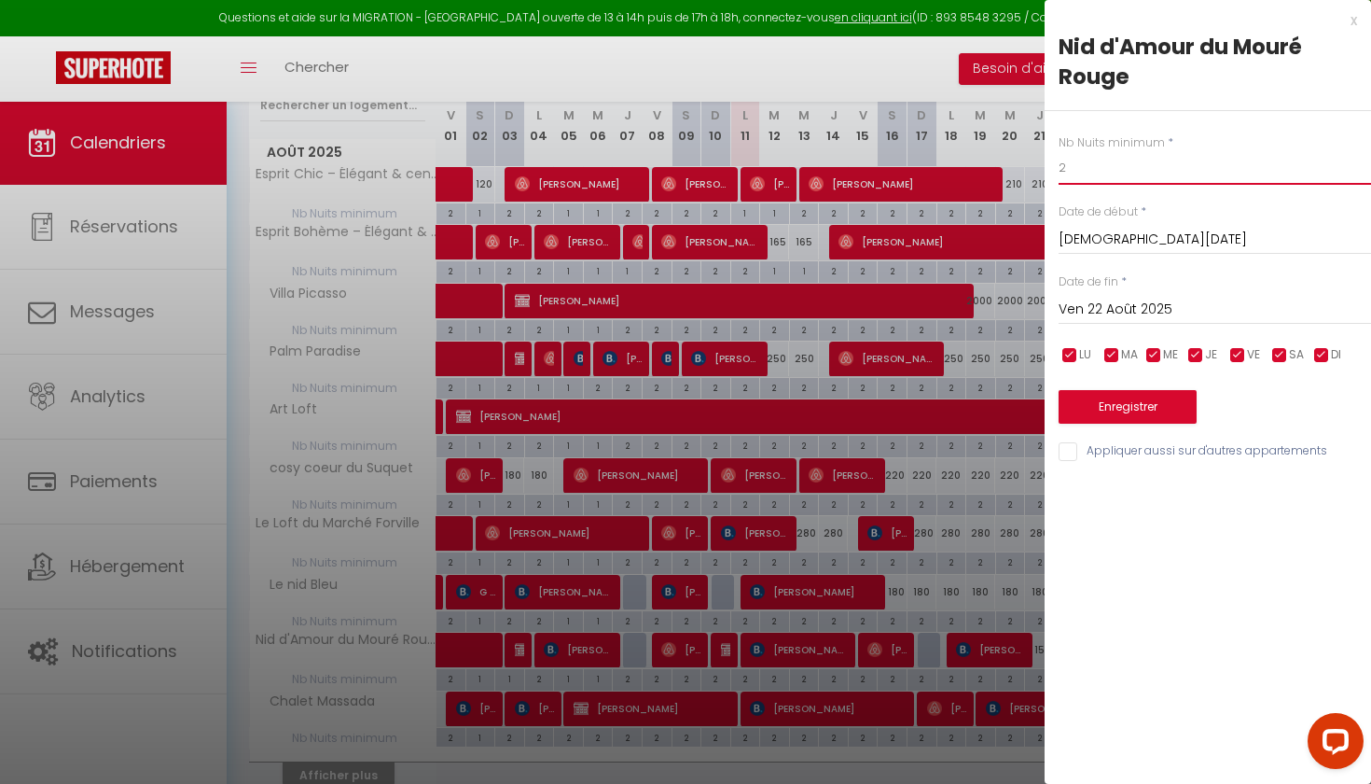
click at [985, 177] on input "2" at bounding box center [1215, 168] width 313 height 34
click at [985, 408] on button "Enregistrer" at bounding box center [1128, 407] width 138 height 34
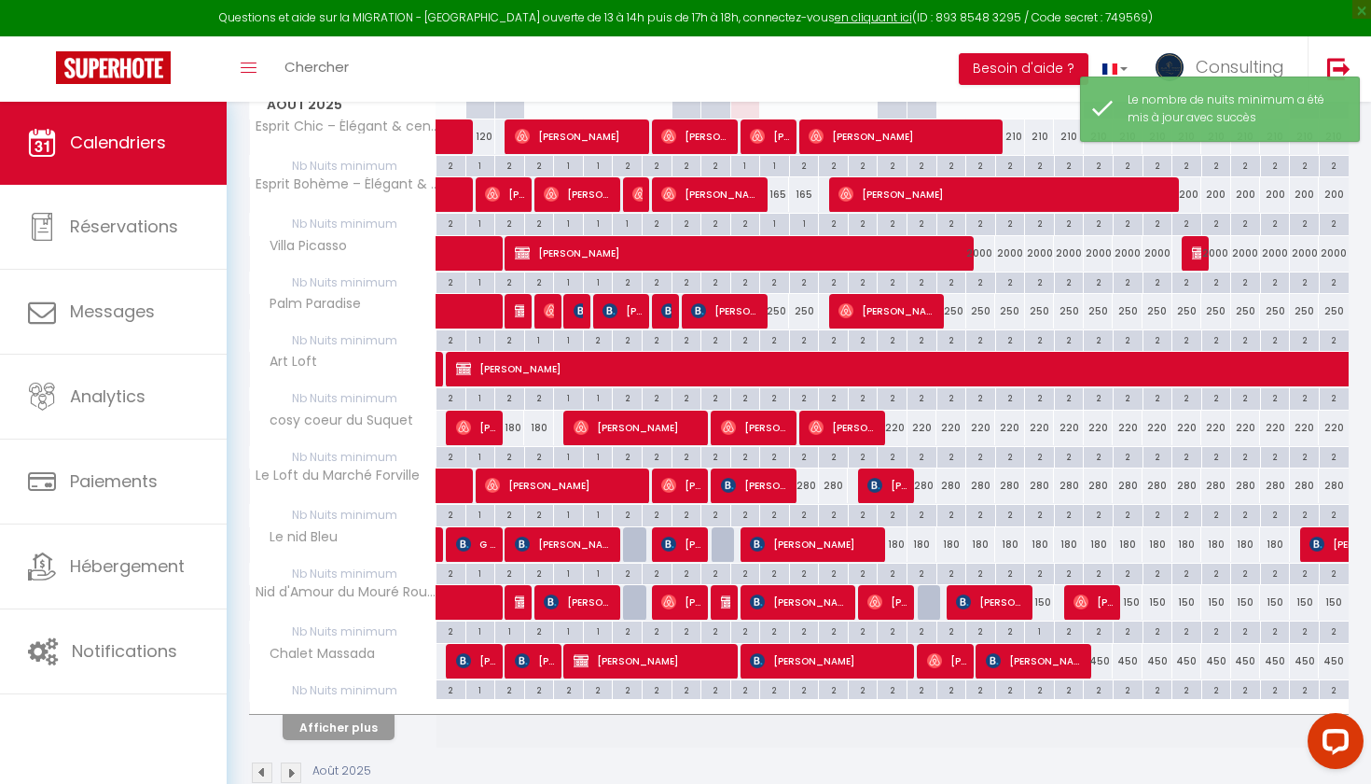
scroll to position [407, 0]
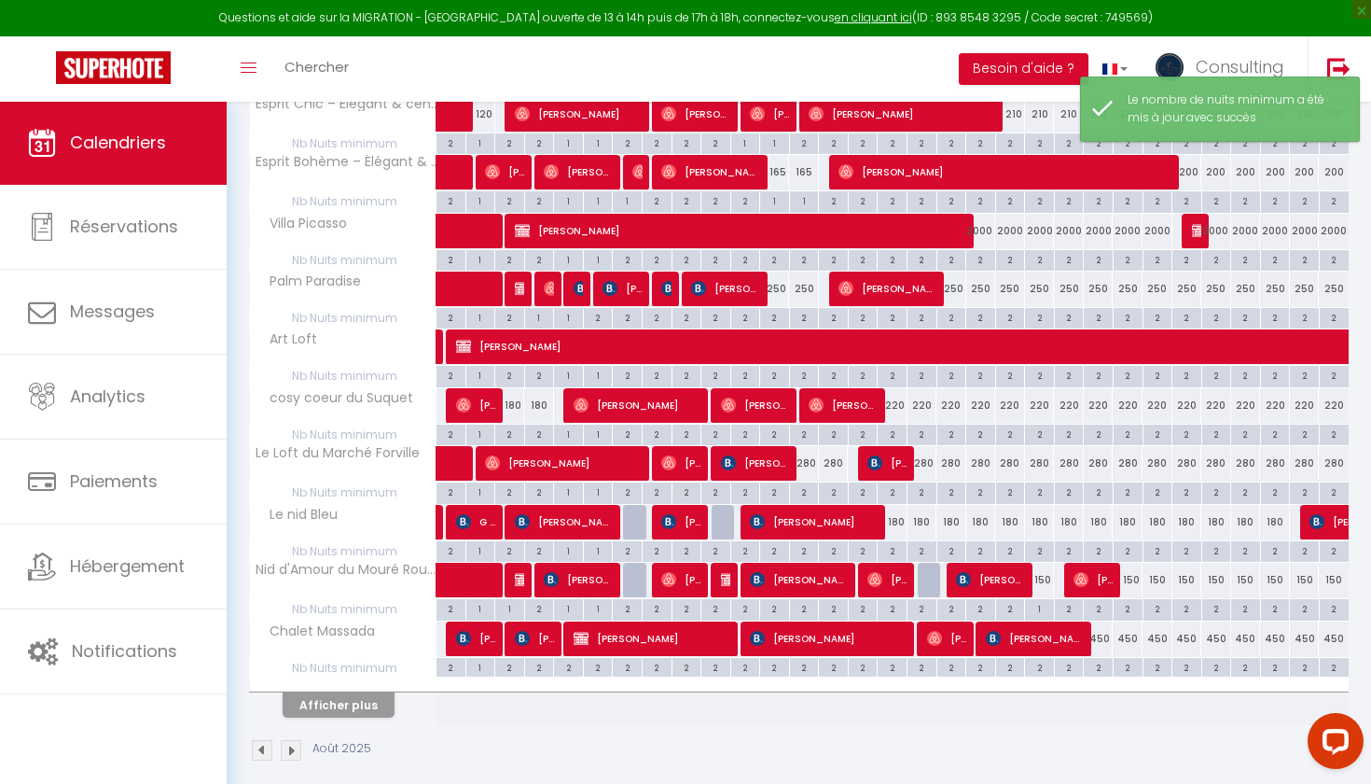
click at [929, 563] on div at bounding box center [933, 580] width 30 height 35
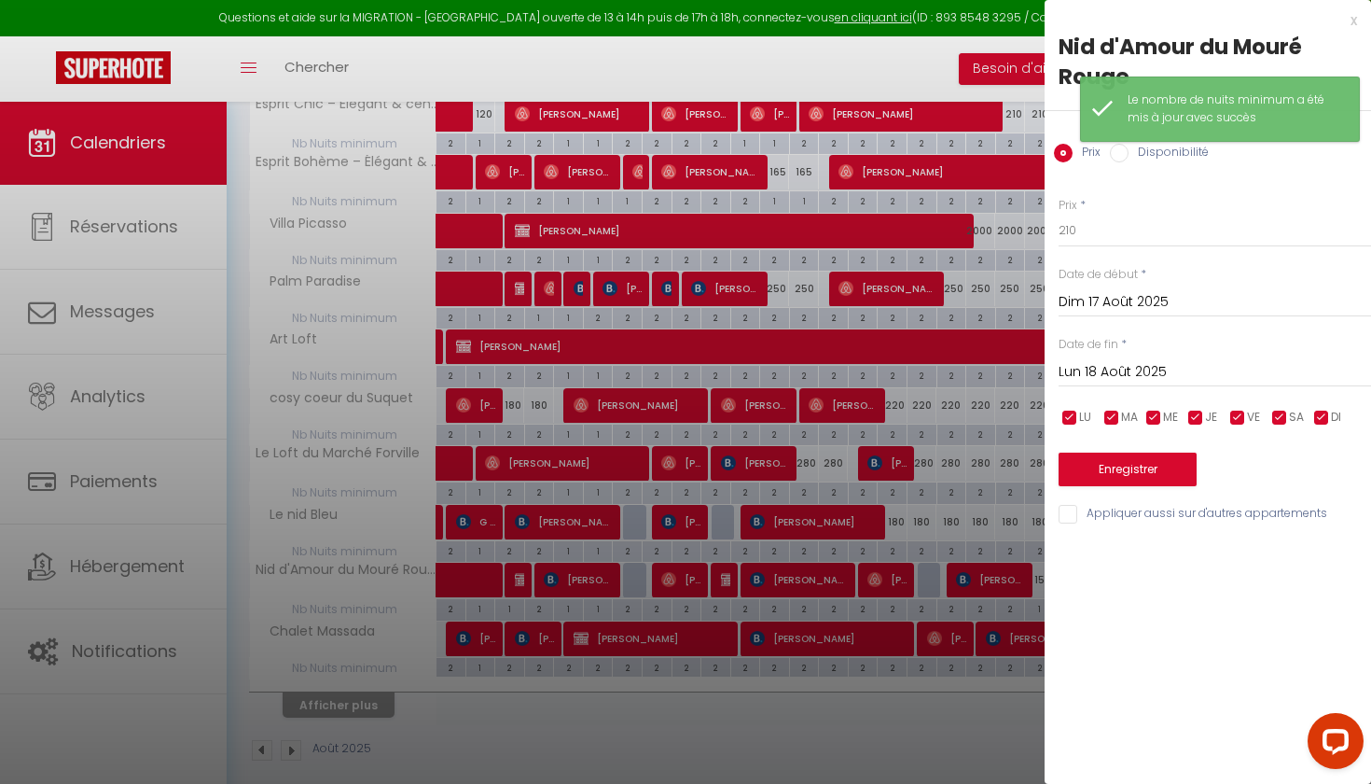
click at [985, 158] on label "Disponibilité" at bounding box center [1169, 154] width 80 height 21
click at [985, 158] on input "Disponibilité" at bounding box center [1119, 153] width 19 height 19
click at [985, 461] on button "Enregistrer" at bounding box center [1128, 471] width 138 height 34
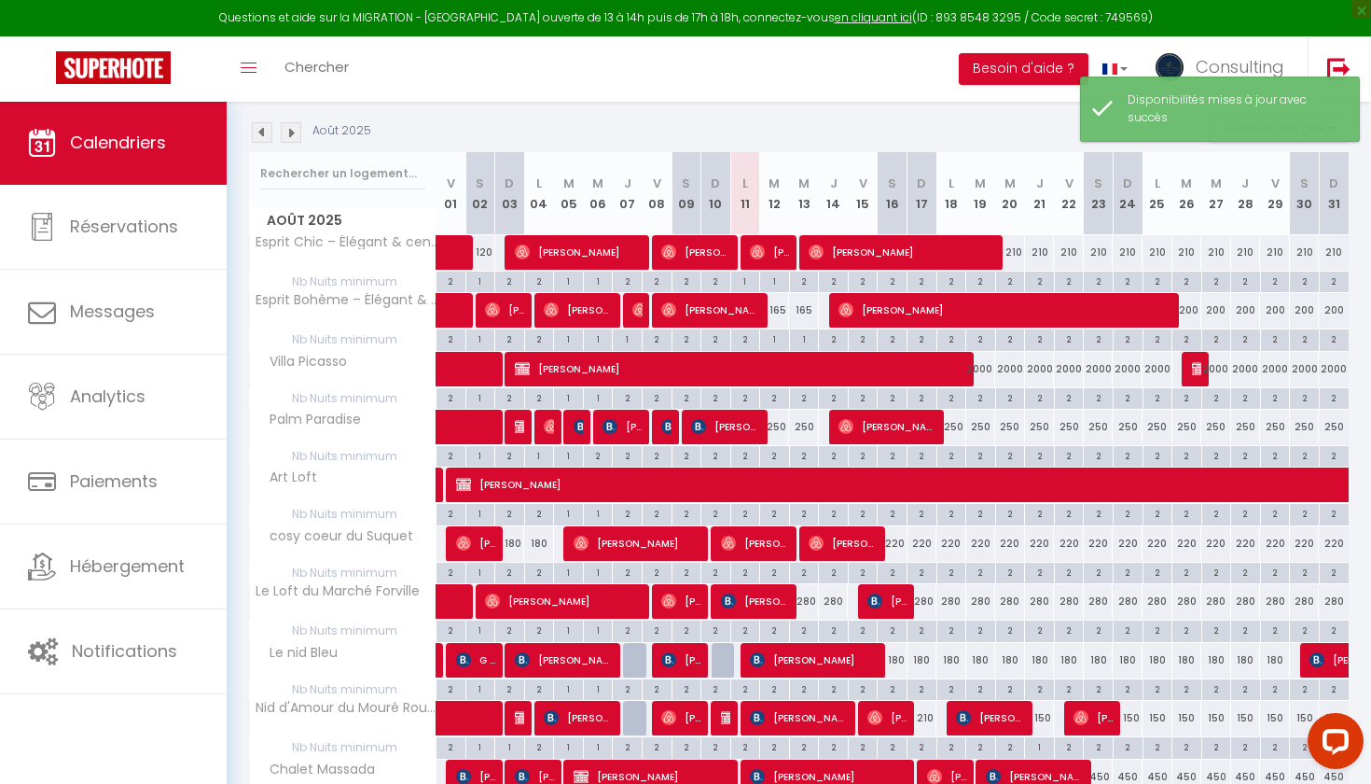
scroll to position [347, 0]
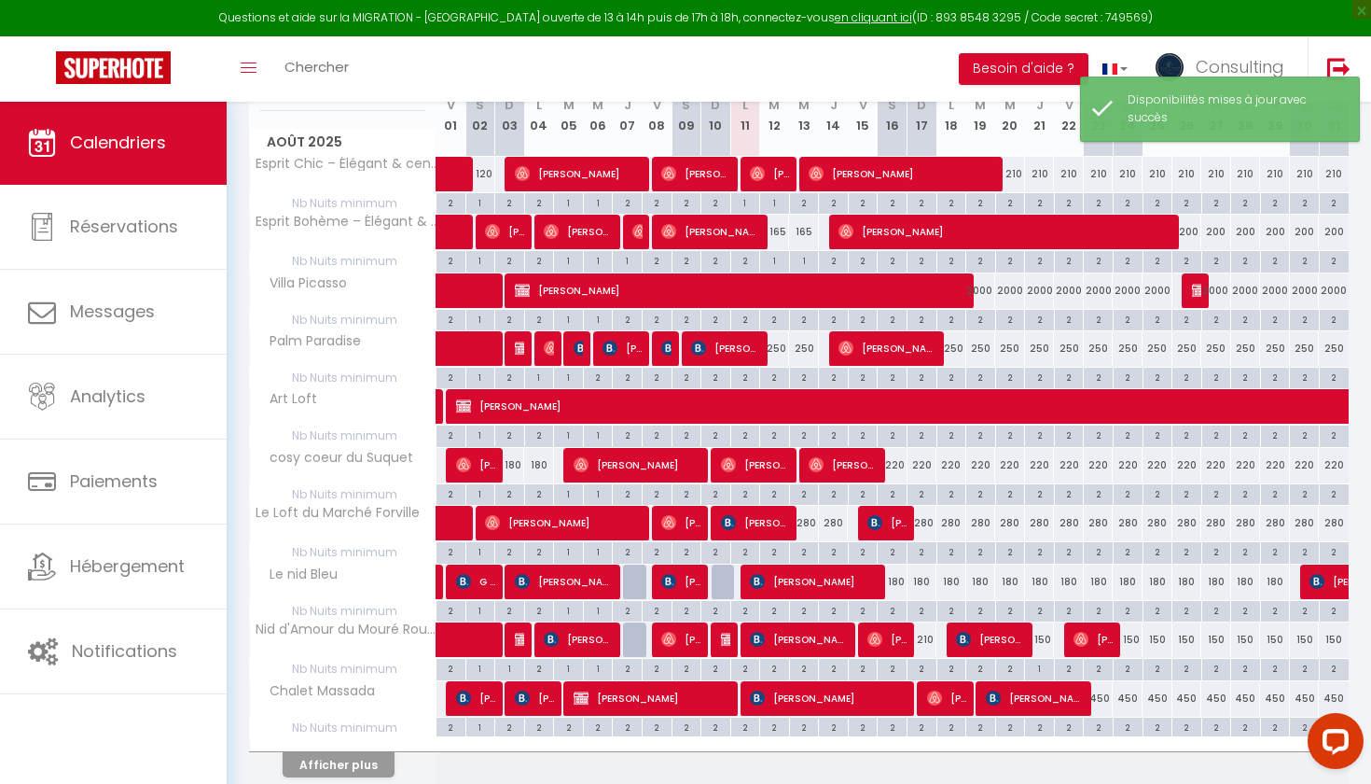
click at [922, 563] on div "2" at bounding box center [922, 668] width 29 height 18
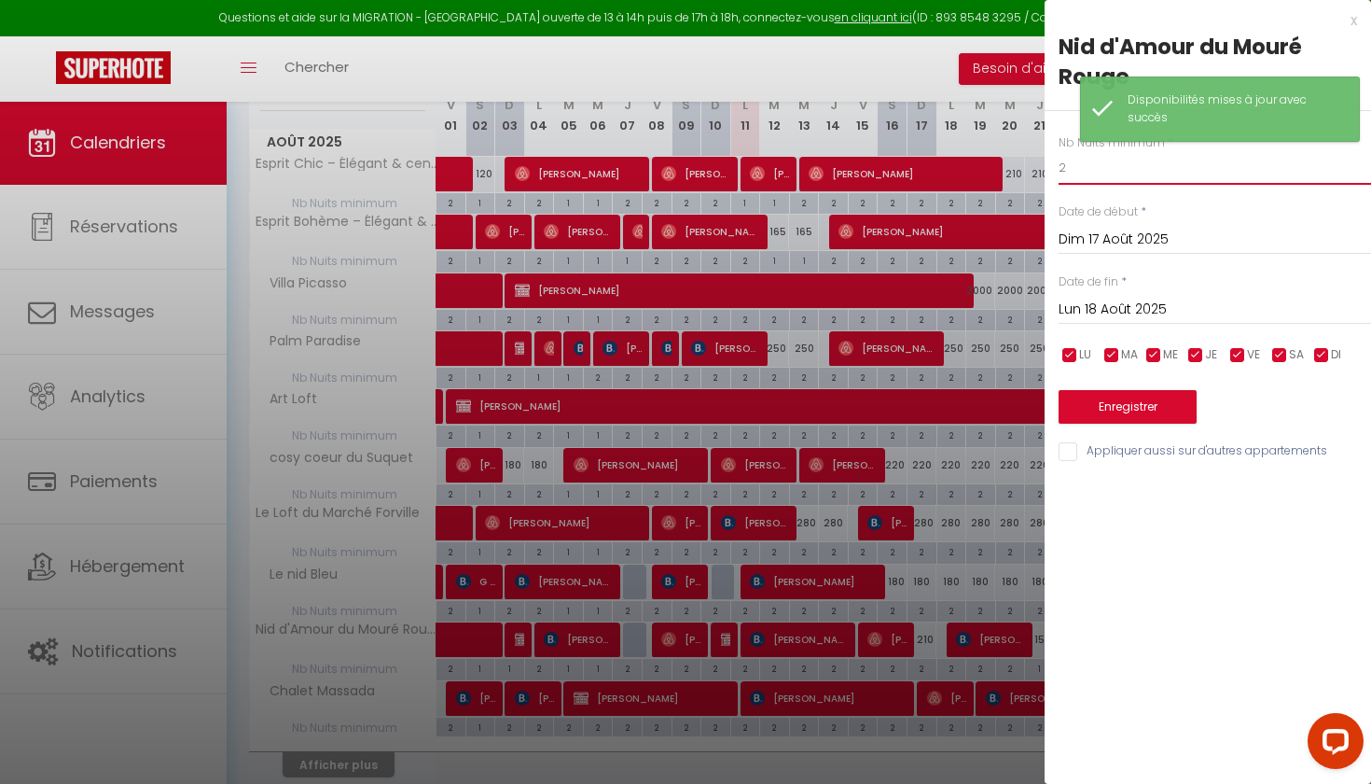
click at [985, 172] on input "2" at bounding box center [1215, 168] width 313 height 34
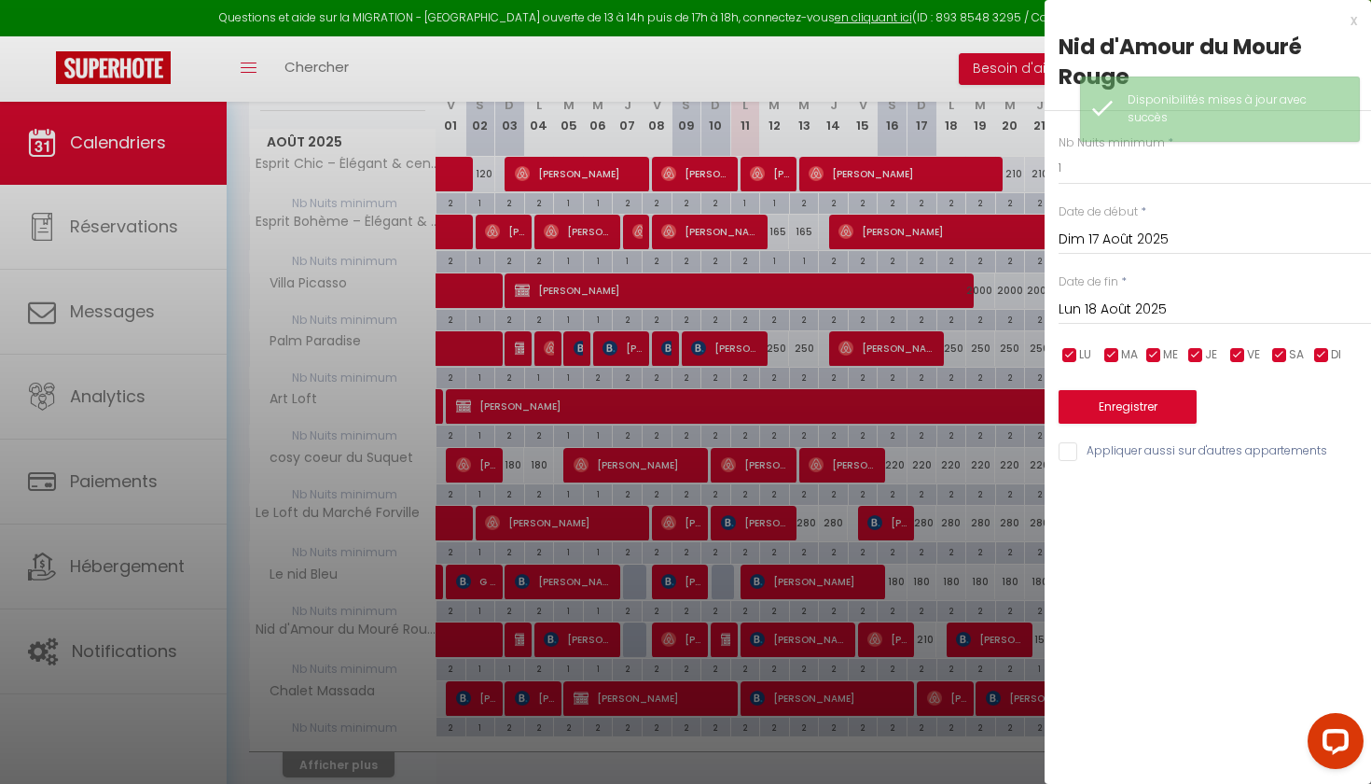
click at [985, 410] on button "Enregistrer" at bounding box center [1128, 407] width 138 height 34
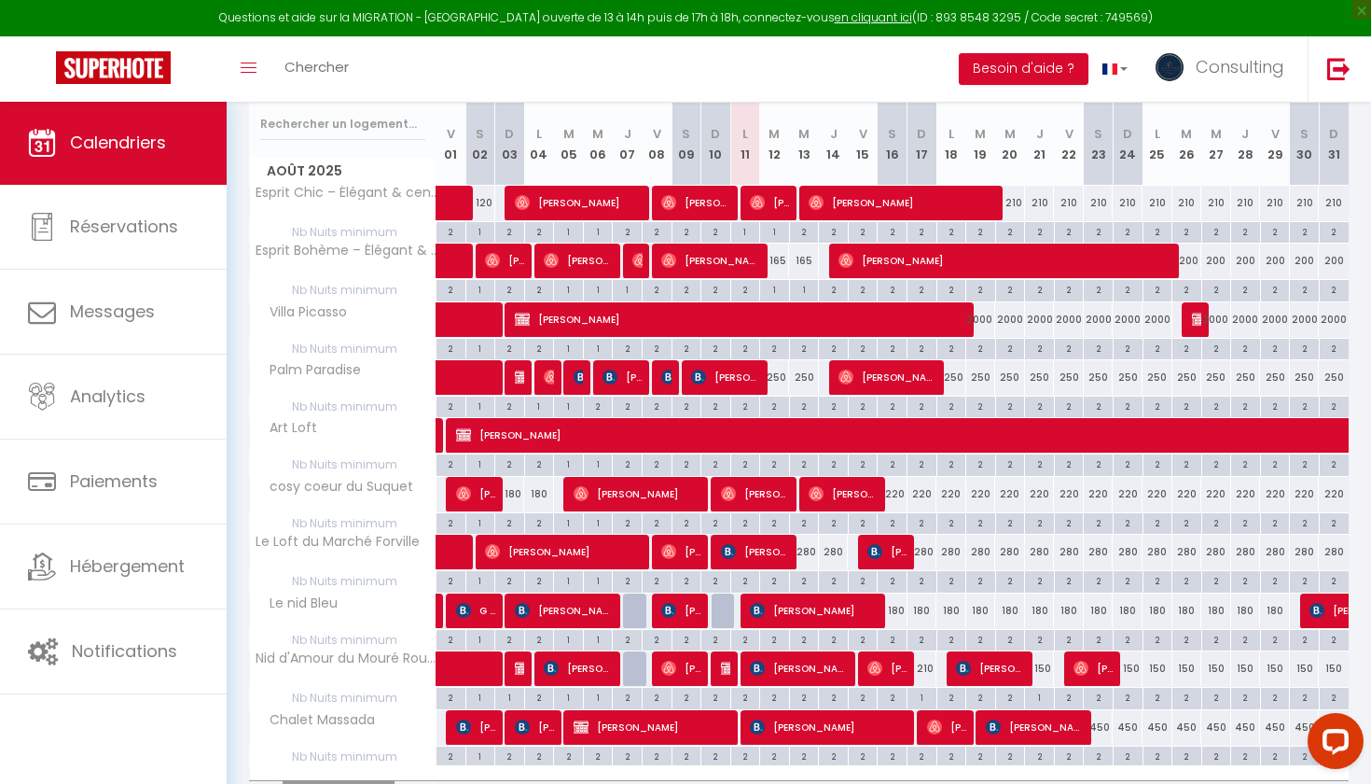
scroll to position [334, 0]
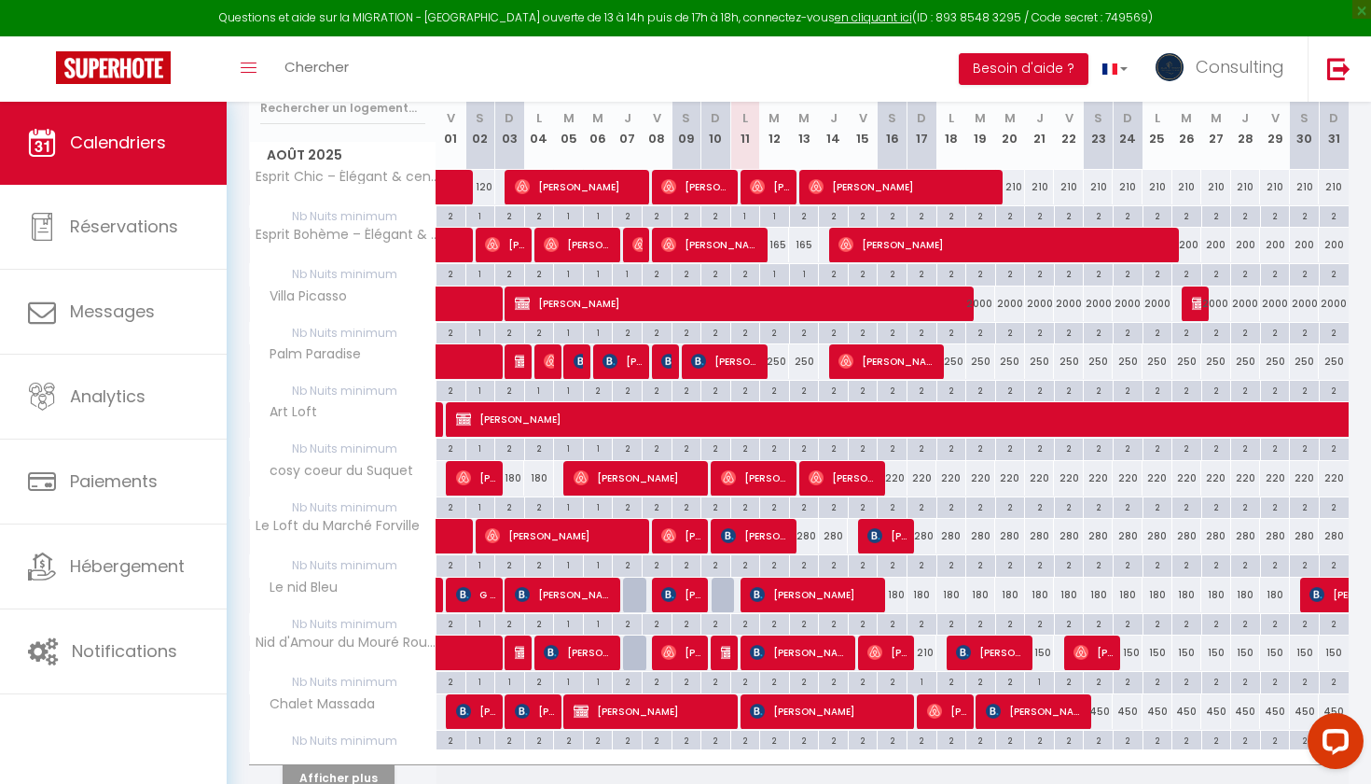
click at [360, 563] on button "Afficher plus" at bounding box center [339, 777] width 112 height 25
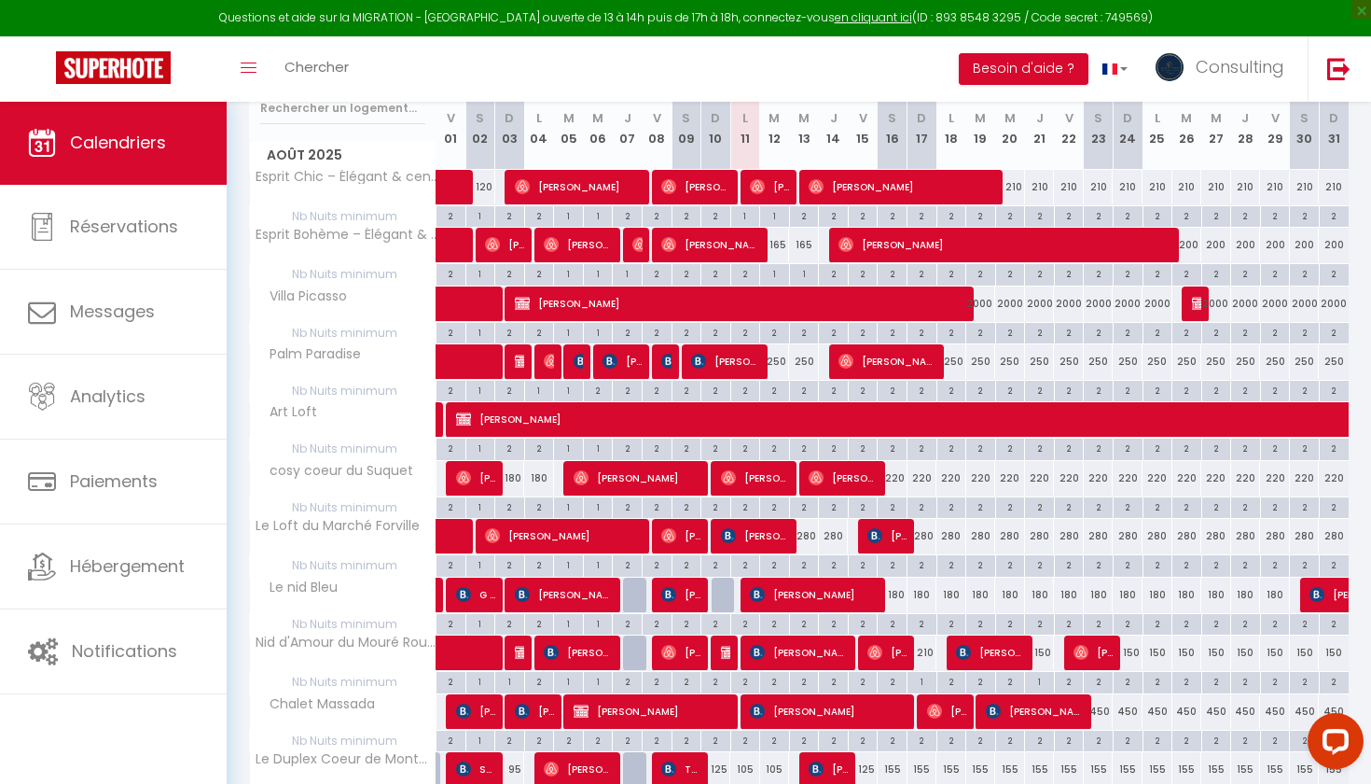
scroll to position [473, 0]
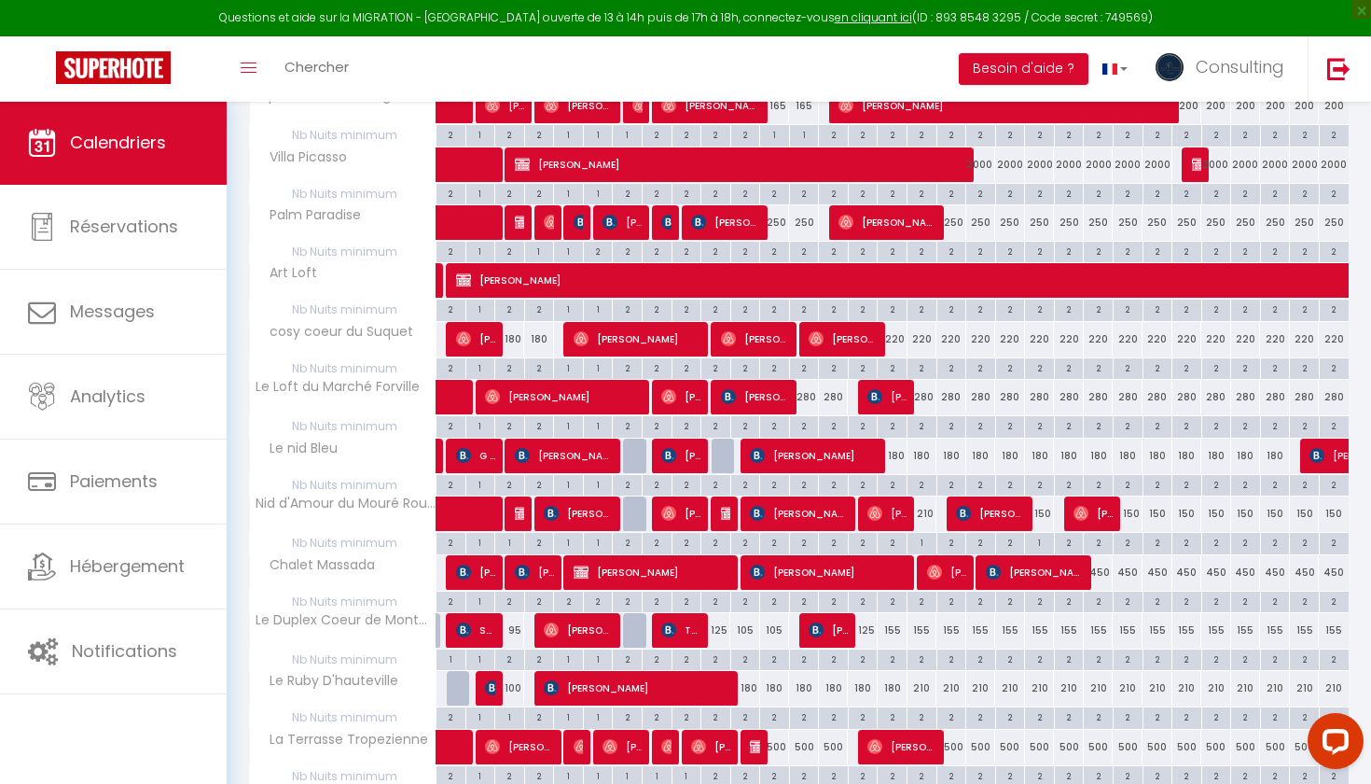
click at [745, 563] on div "180" at bounding box center [745, 688] width 30 height 35
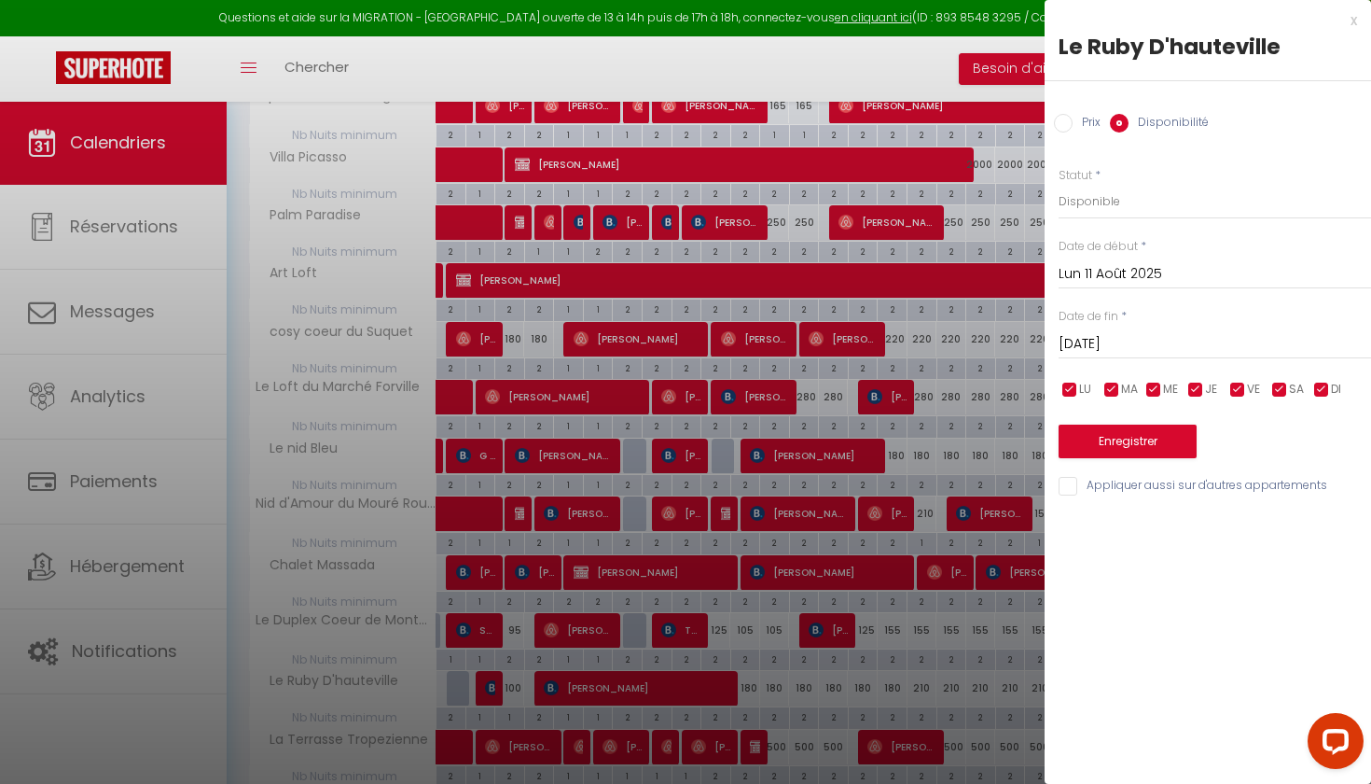
click at [985, 127] on input "Prix" at bounding box center [1063, 123] width 19 height 19
click at [985, 196] on input "180" at bounding box center [1215, 201] width 313 height 34
click at [985, 343] on input "Mar 12 Août 2025" at bounding box center [1215, 342] width 313 height 24
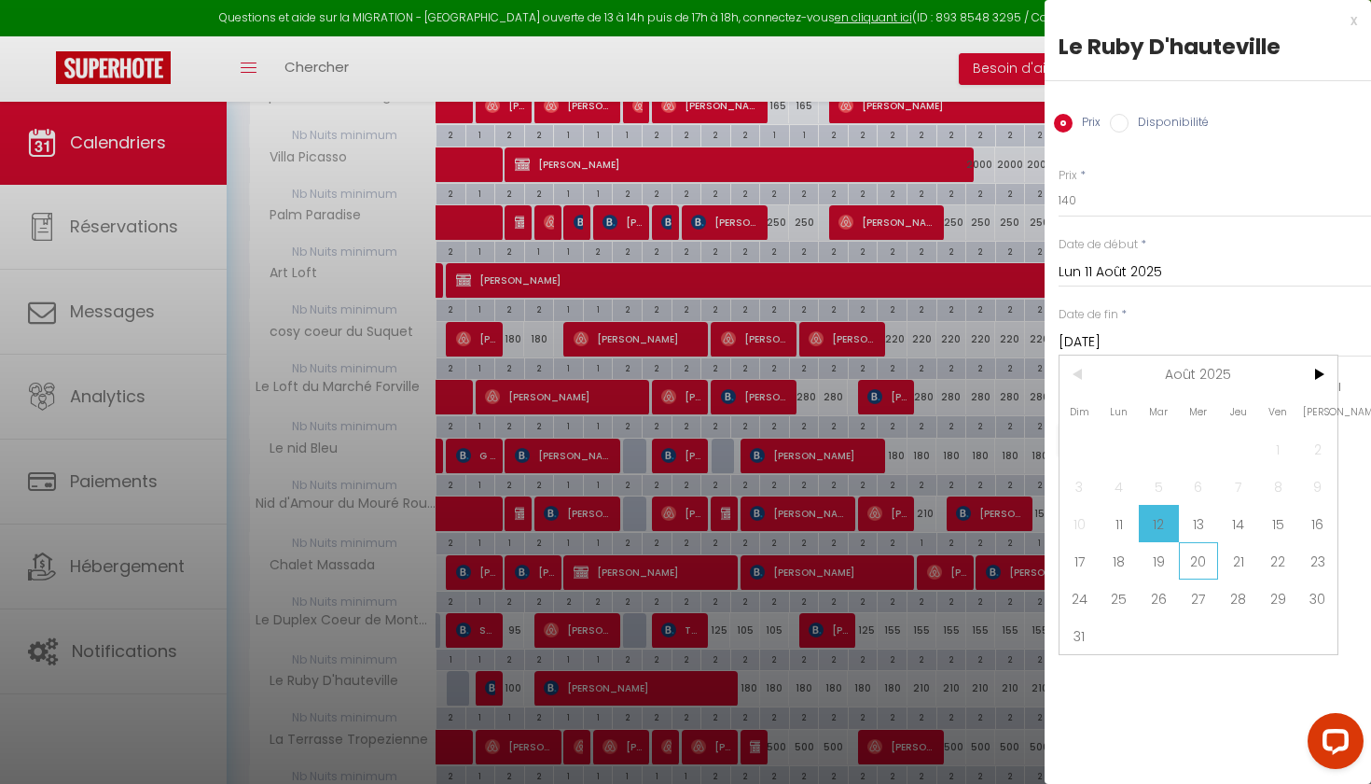
click at [985, 563] on span "20" at bounding box center [1199, 560] width 40 height 37
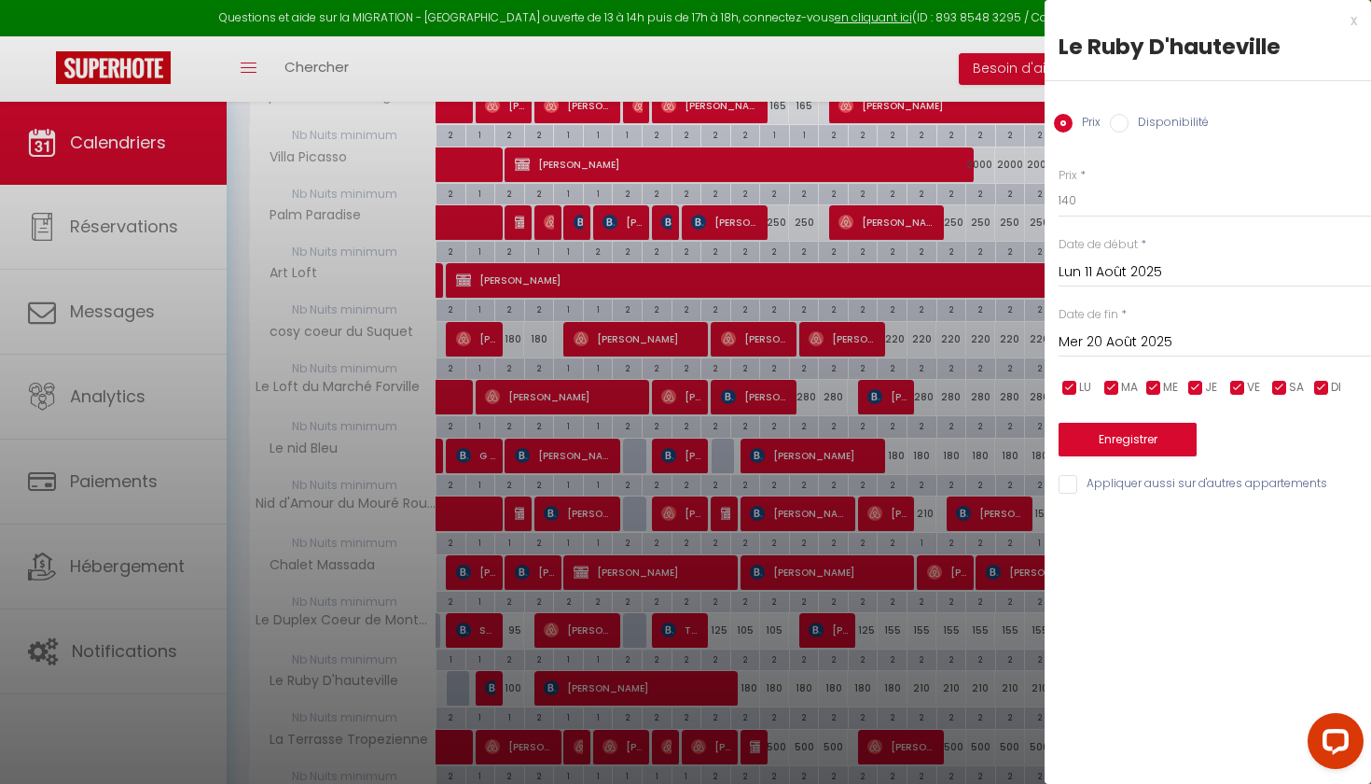
click at [985, 445] on button "Enregistrer" at bounding box center [1128, 440] width 138 height 34
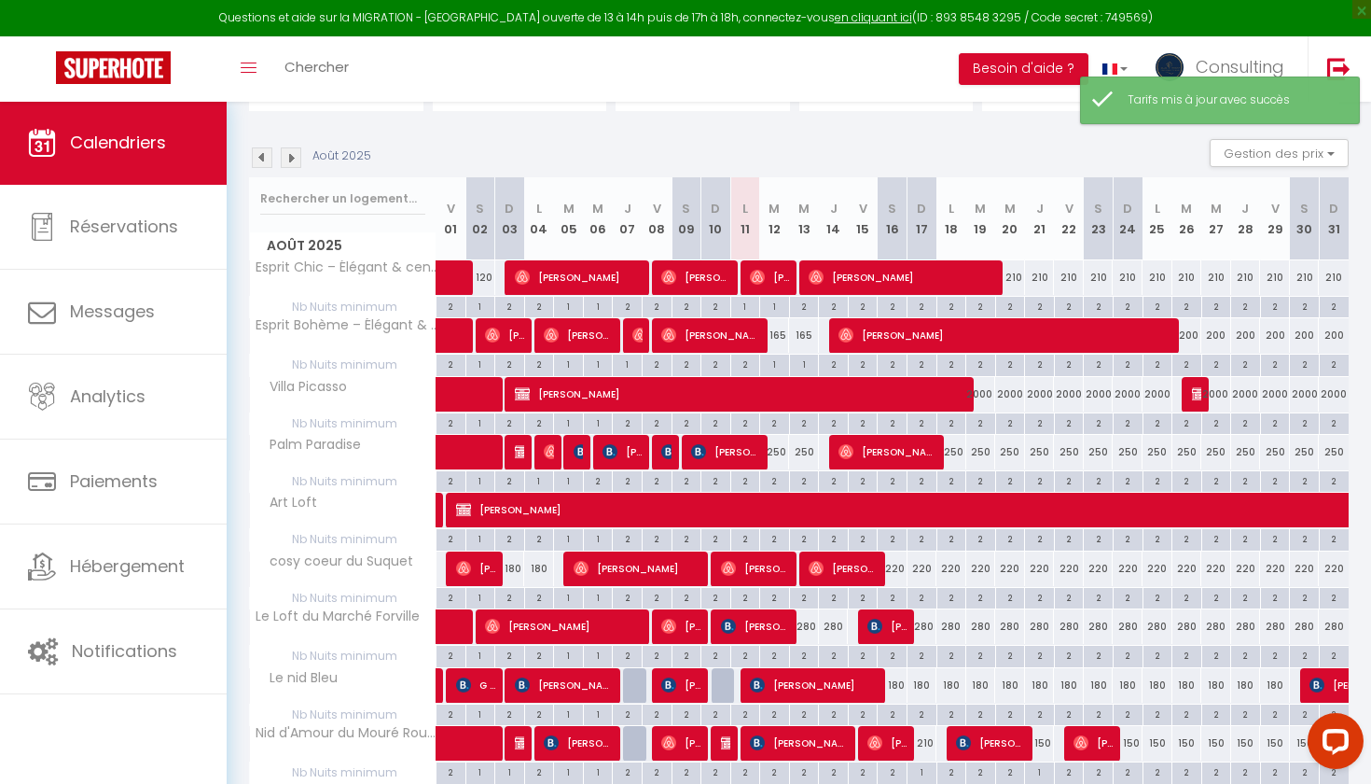
scroll to position [420, 0]
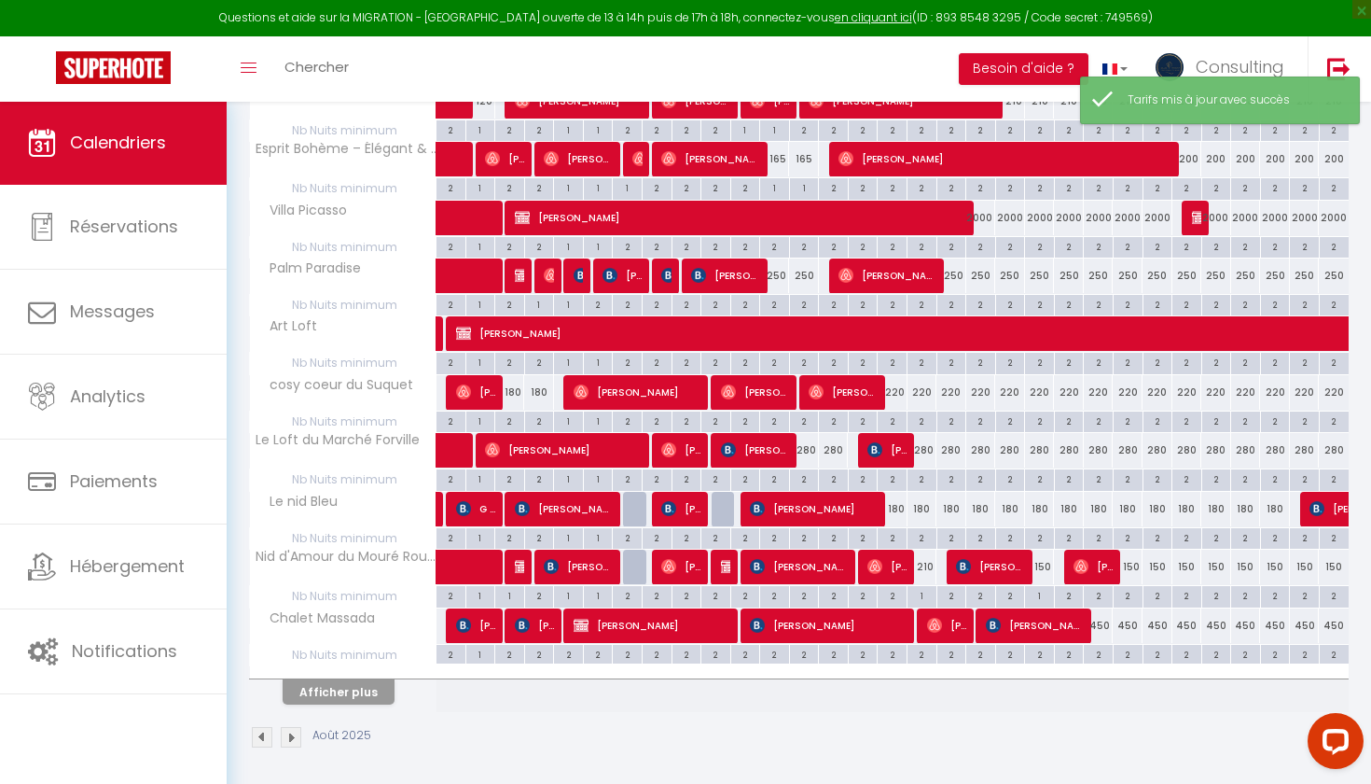
click at [382, 563] on button "Afficher plus" at bounding box center [339, 691] width 112 height 25
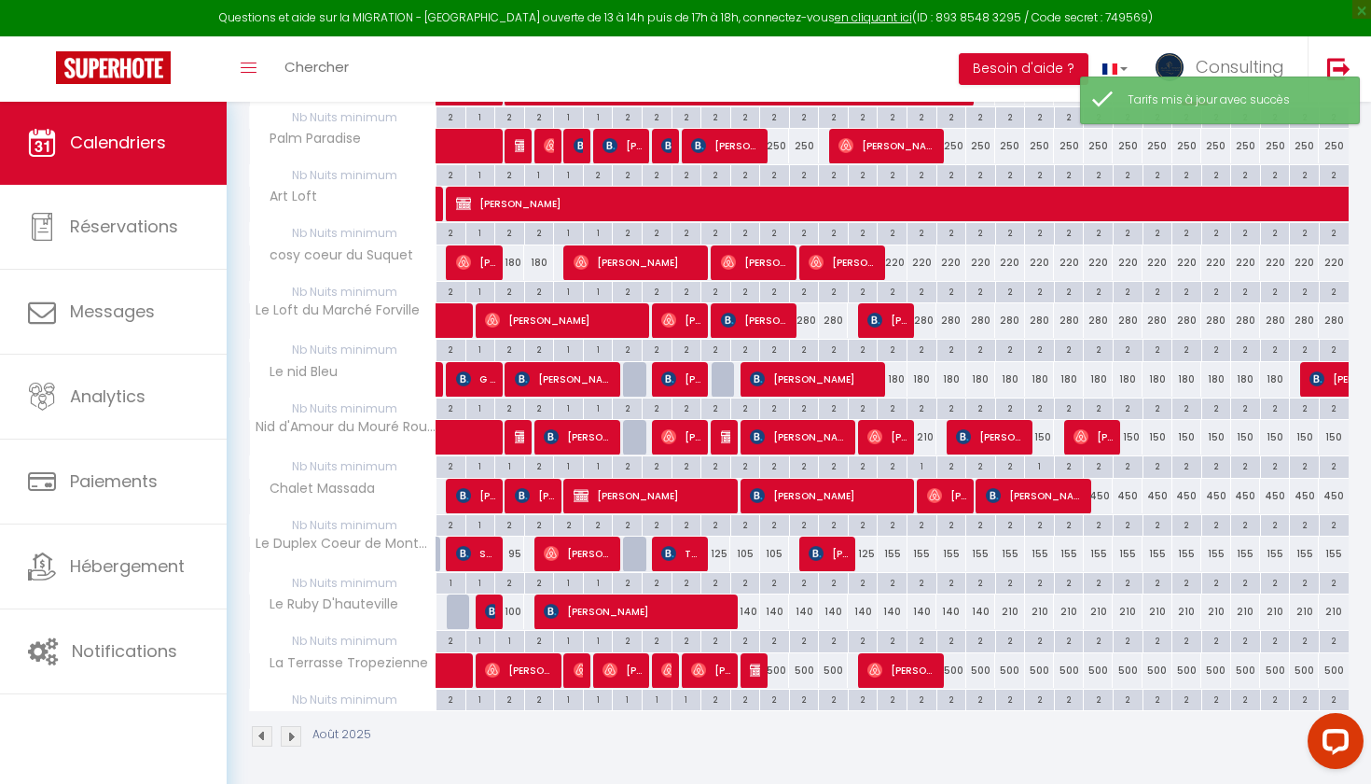
scroll to position [548, 0]
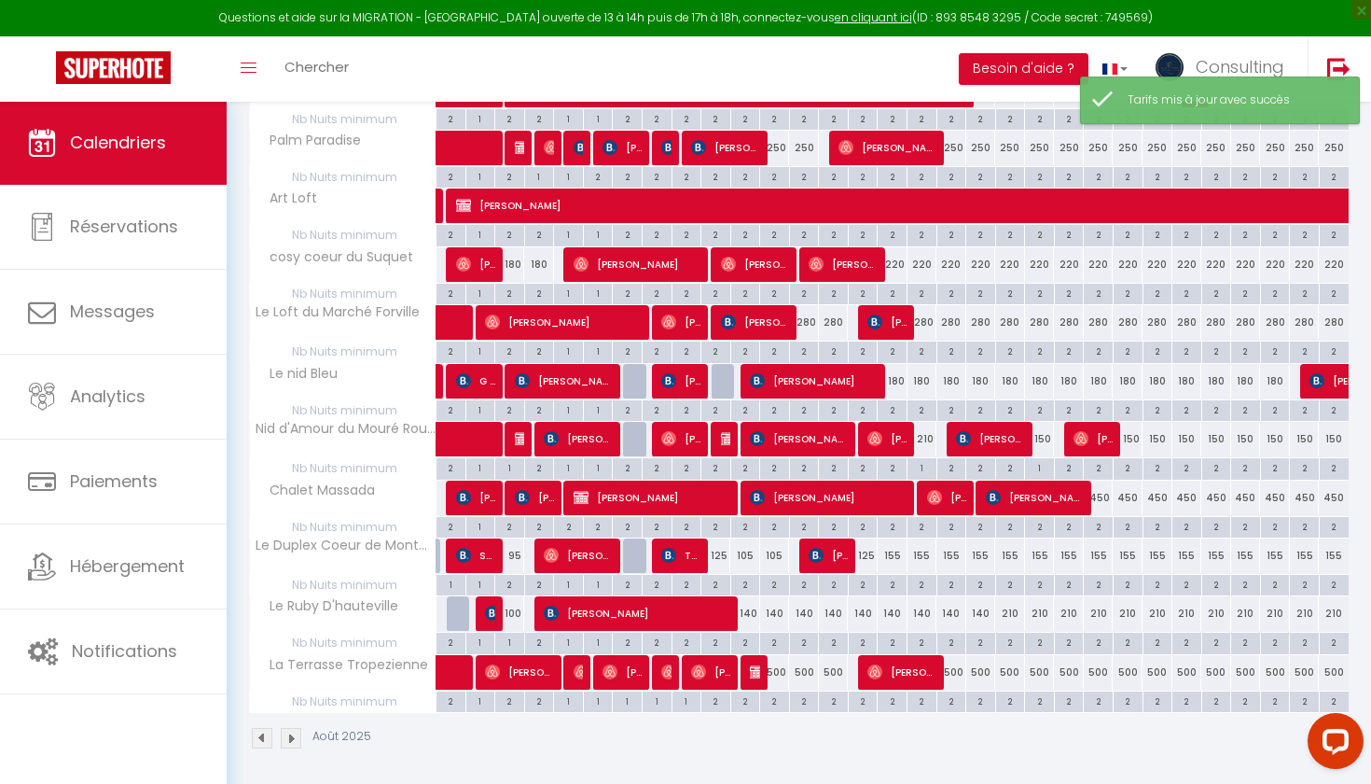
click at [742, 550] on div "105" at bounding box center [745, 555] width 30 height 35
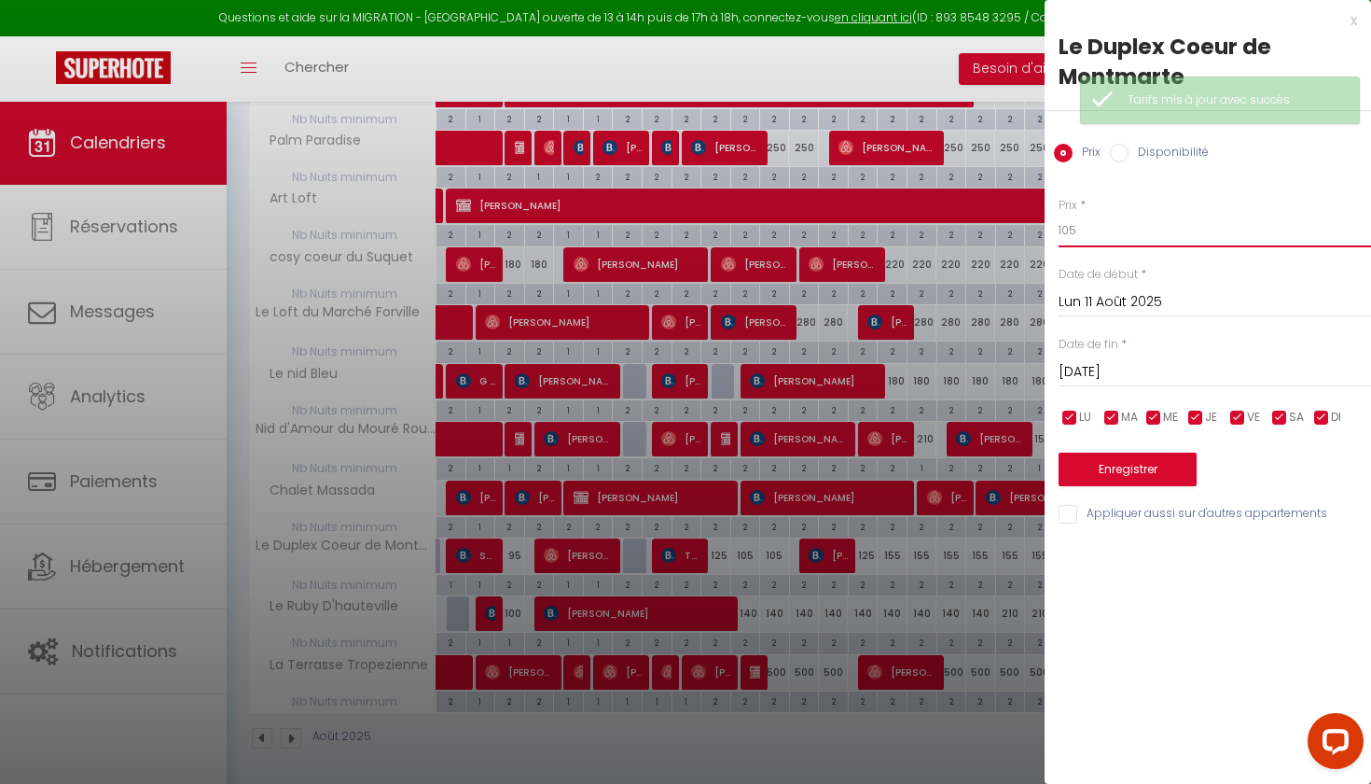
click at [985, 232] on input "105" at bounding box center [1215, 231] width 313 height 34
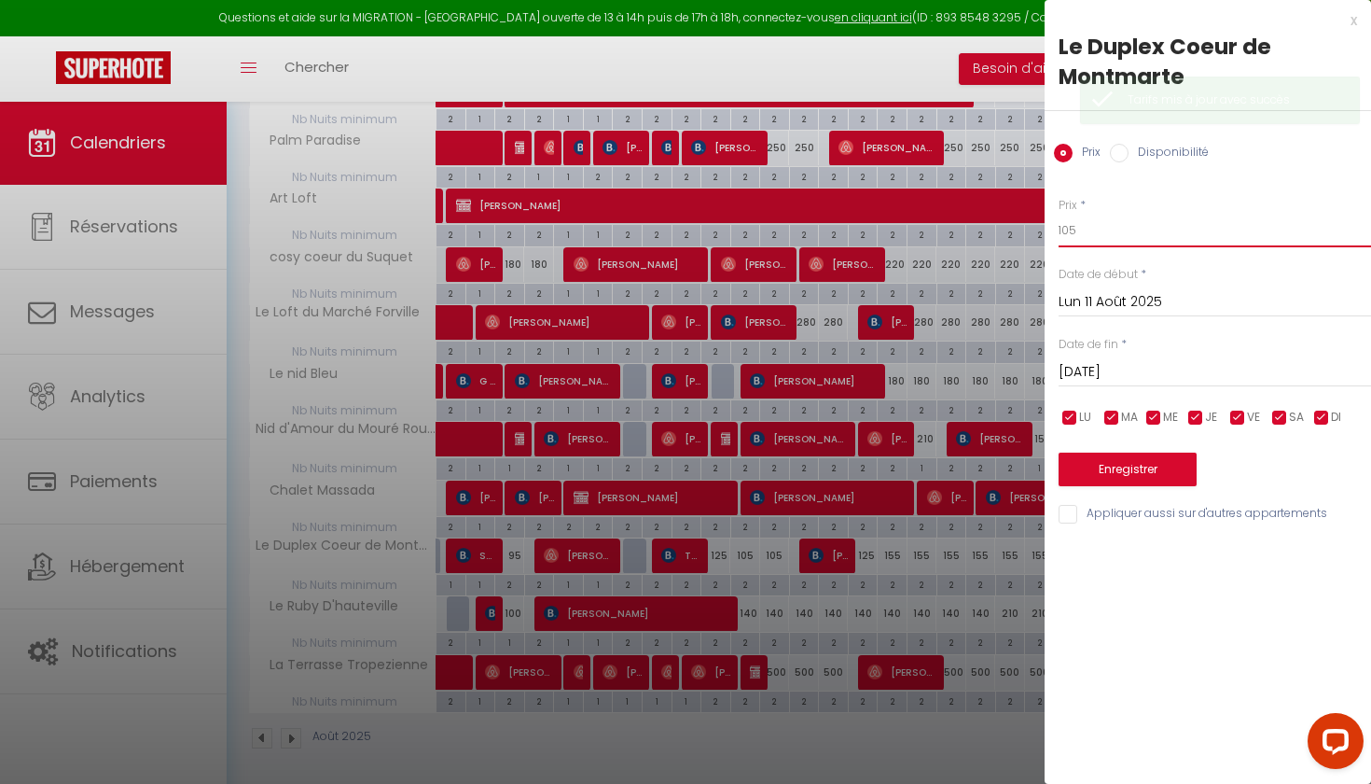
click at [985, 232] on input "105" at bounding box center [1215, 231] width 313 height 34
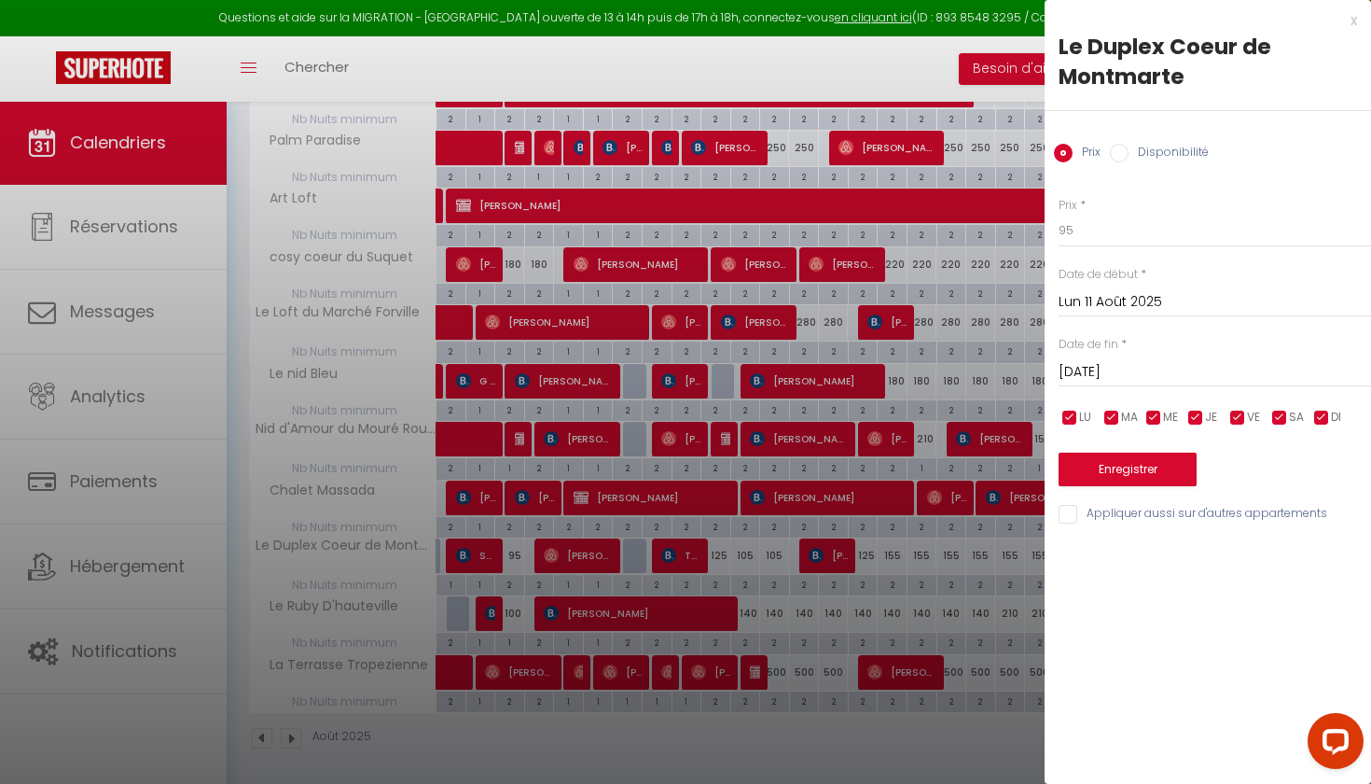
click at [985, 374] on input "Mar 12 Août 2025" at bounding box center [1215, 372] width 313 height 24
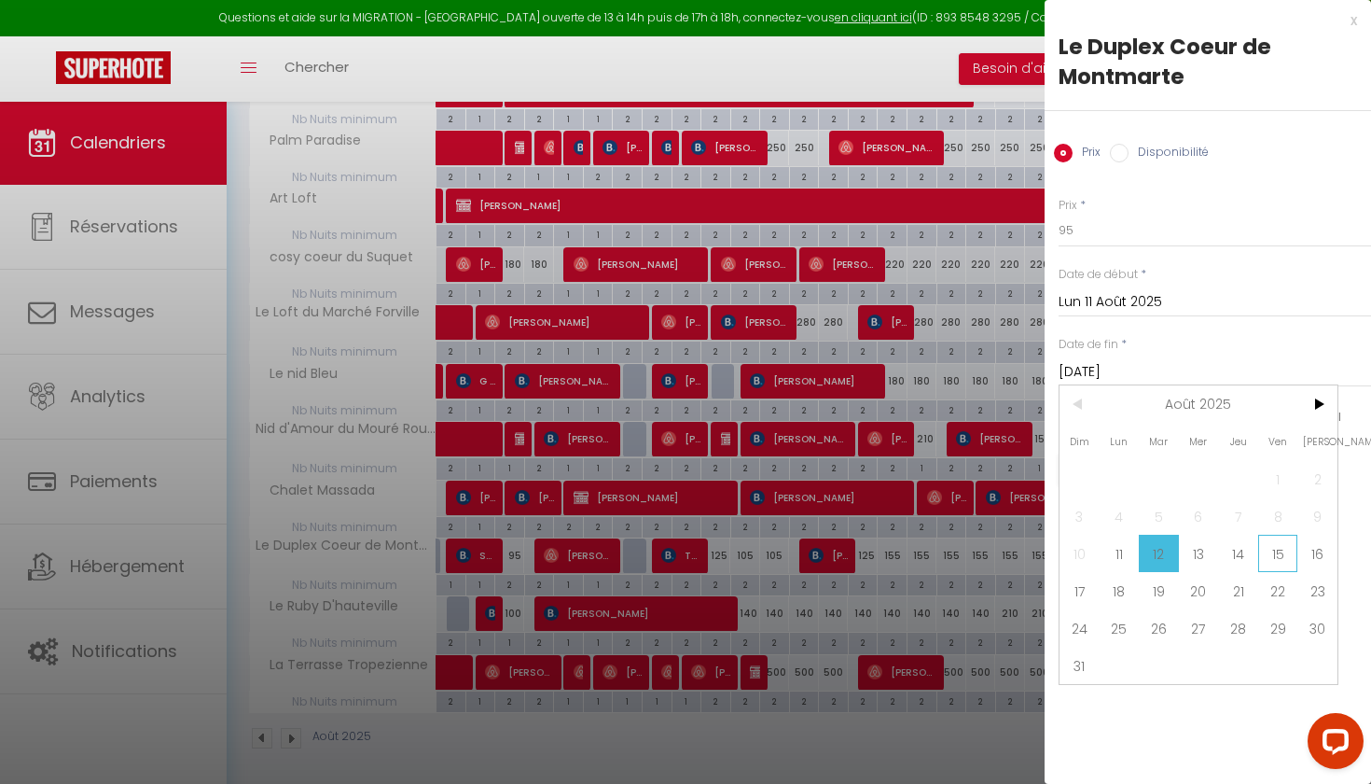
click at [985, 554] on span "15" at bounding box center [1278, 553] width 40 height 37
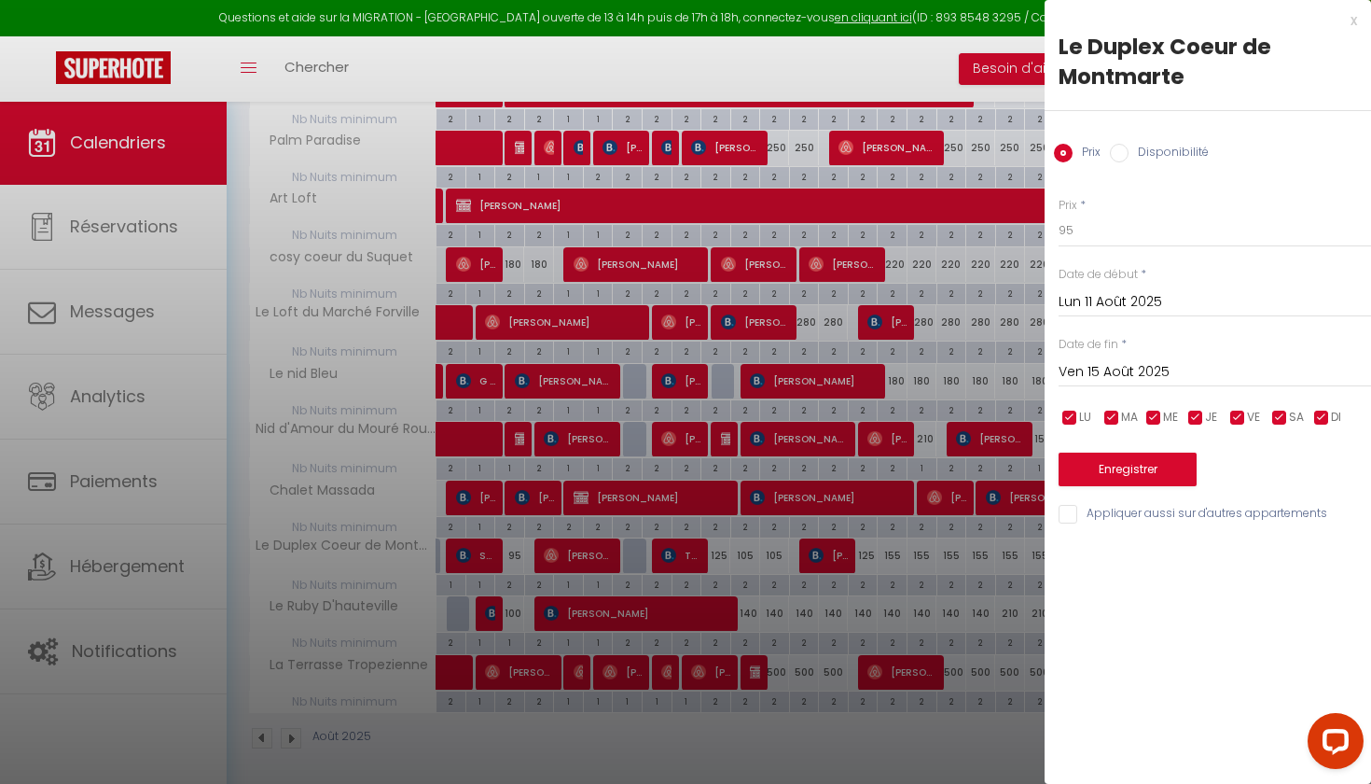
click at [985, 468] on button "Enregistrer" at bounding box center [1128, 469] width 138 height 34
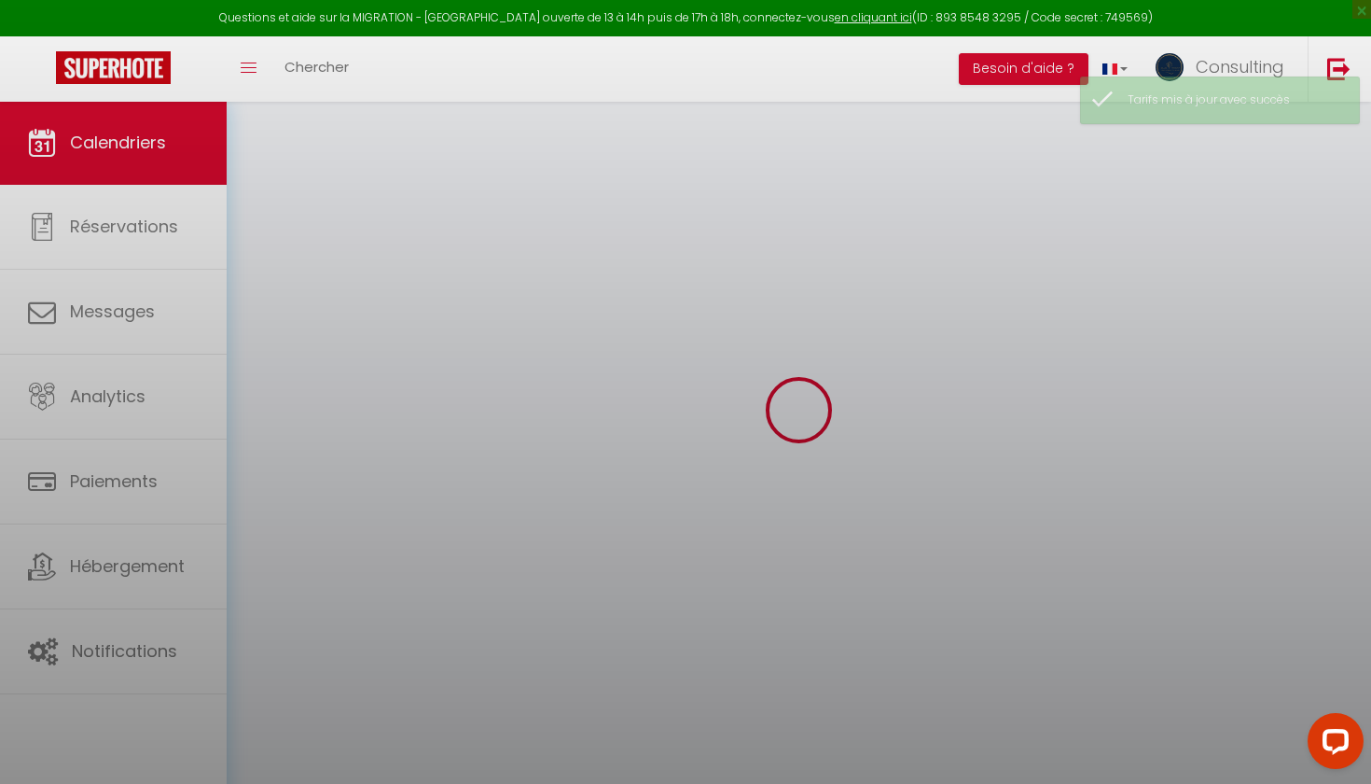
scroll to position [101, 0]
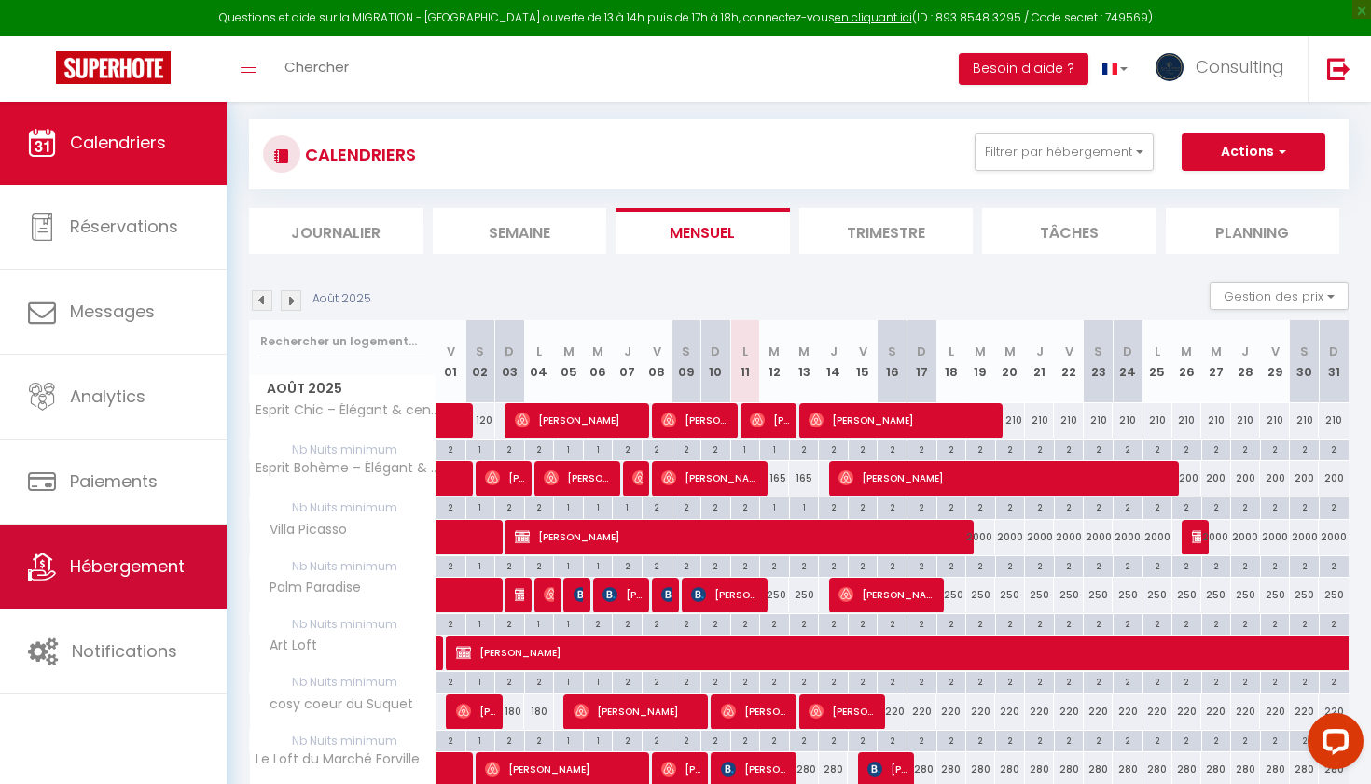
click at [160, 559] on span "Hébergement" at bounding box center [127, 565] width 115 height 23
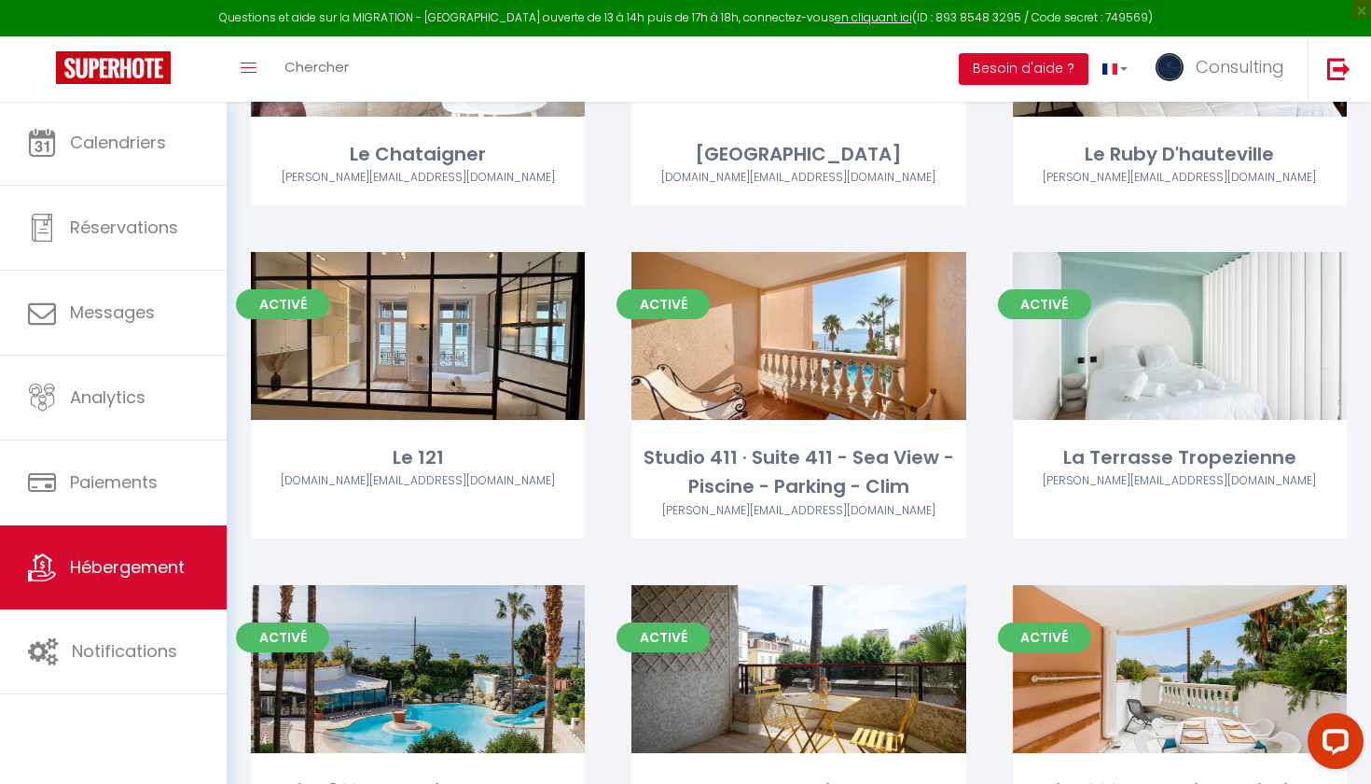
scroll to position [5749, 0]
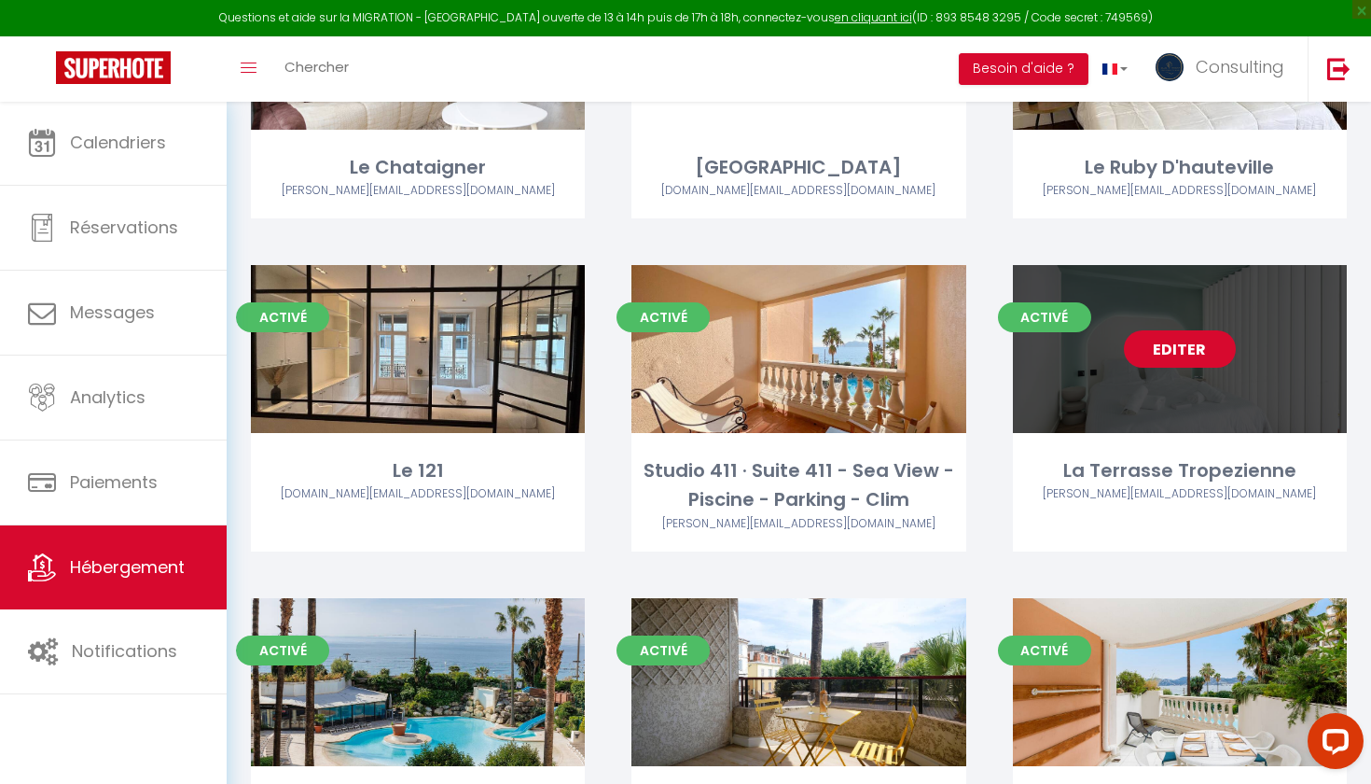
click at [985, 330] on link "Editer" at bounding box center [1180, 348] width 112 height 37
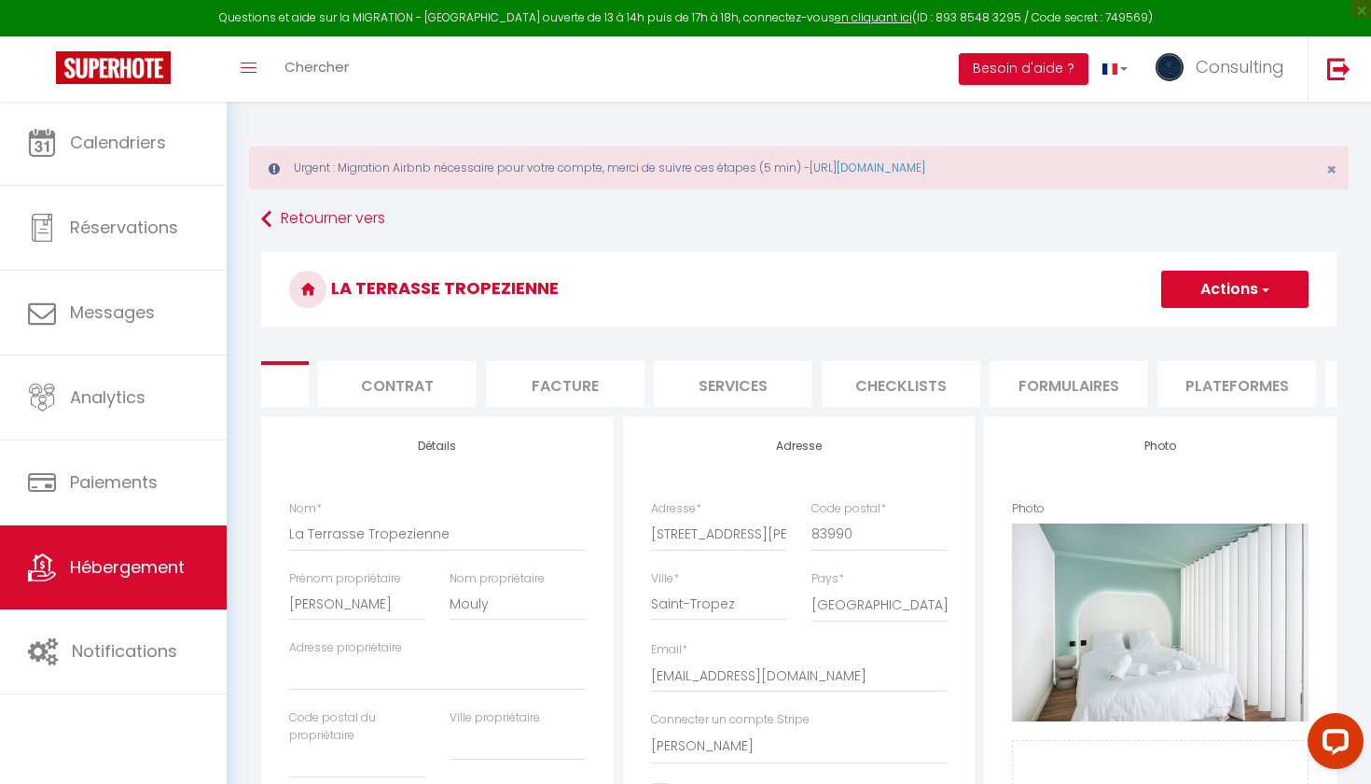
scroll to position [0, 133]
click at [985, 390] on li "Plateformes" at bounding box center [1214, 384] width 159 height 46
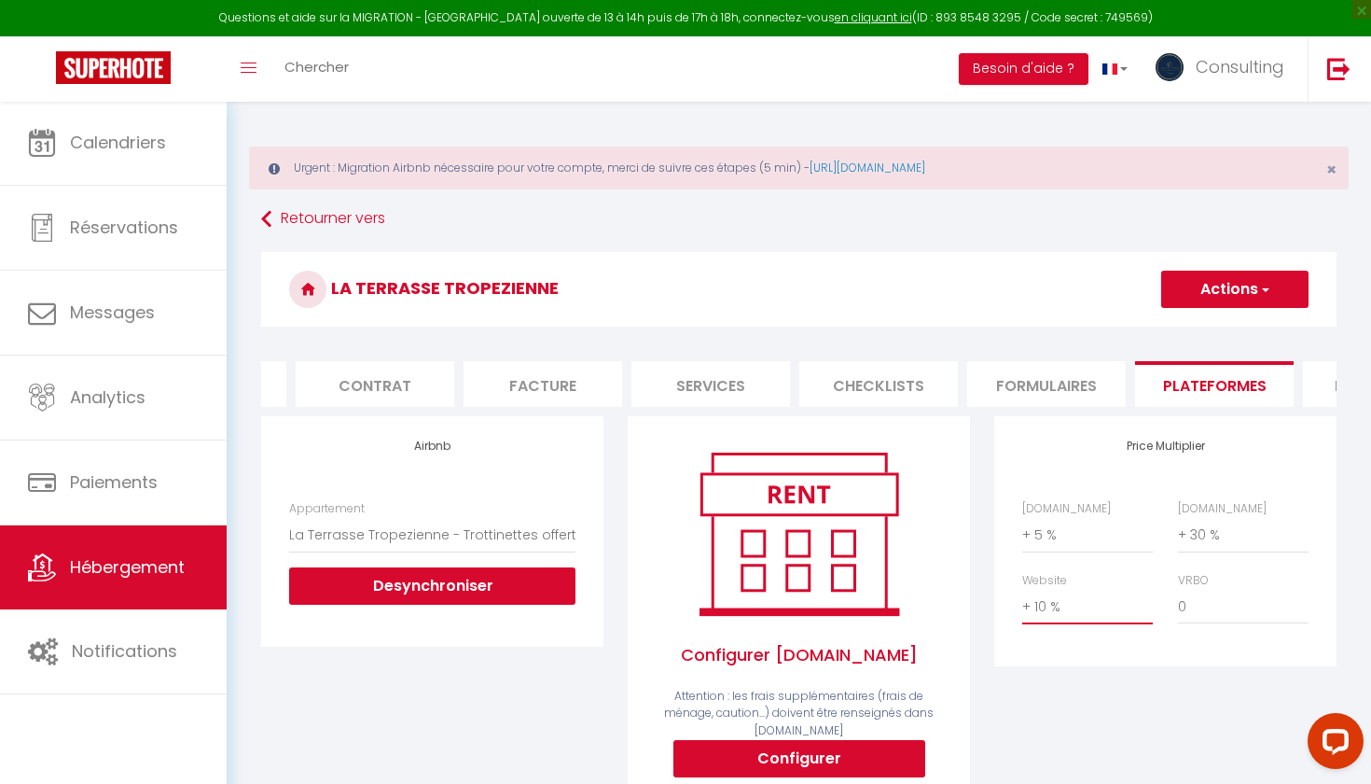
click at [985, 300] on button "Actions" at bounding box center [1234, 289] width 147 height 37
click at [985, 324] on link "Enregistrer" at bounding box center [1233, 330] width 147 height 24
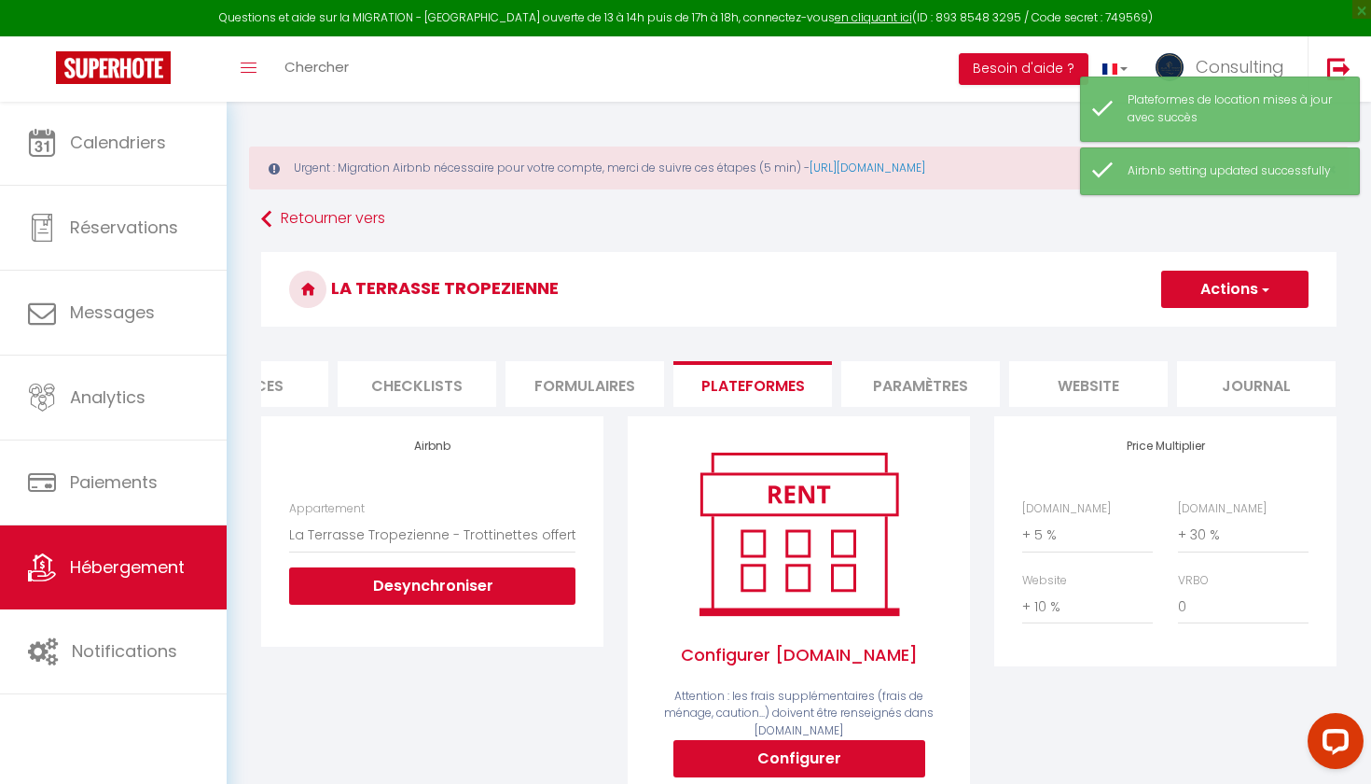
scroll to position [0, 594]
click at [966, 380] on li "Paramètres" at bounding box center [921, 384] width 159 height 46
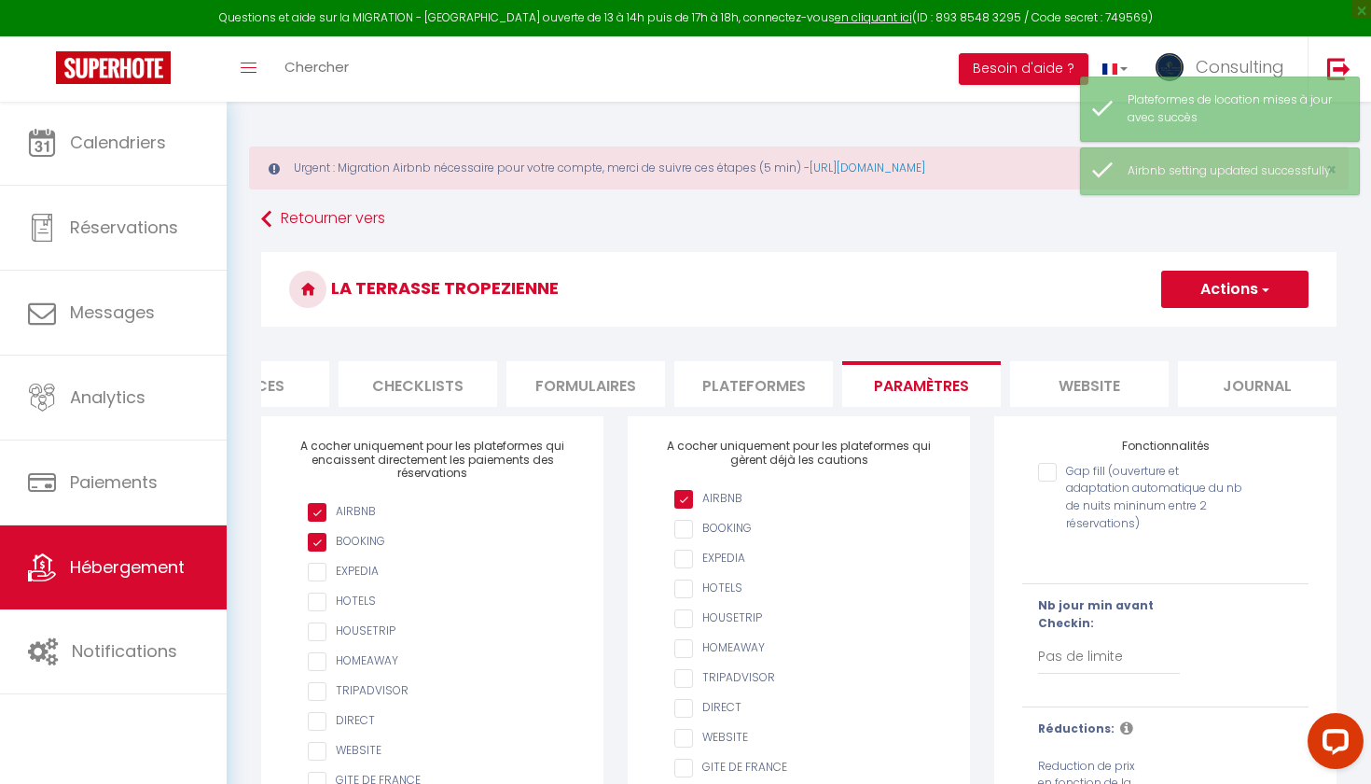
click at [985, 376] on li "website" at bounding box center [1089, 384] width 159 height 46
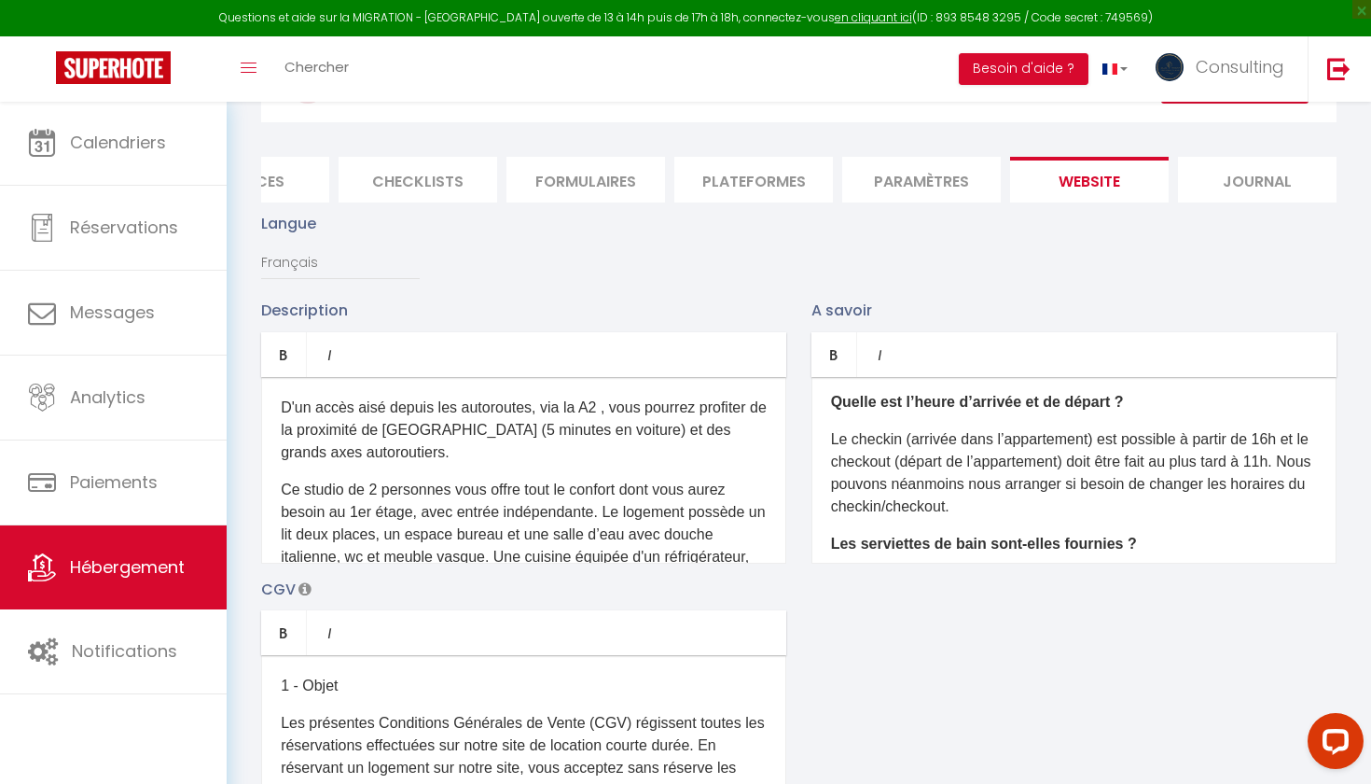
drag, startPoint x: 282, startPoint y: 405, endPoint x: 577, endPoint y: 661, distance: 391.5
click at [577, 563] on div "Description Bold Italic Rich text editor D'un accès aisé depuis les autoroutes,…" at bounding box center [799, 570] width 1100 height 542
drag, startPoint x: 278, startPoint y: 400, endPoint x: 428, endPoint y: 505, distance: 183.0
click at [428, 505] on div "D'un accès aisé depuis les autoroutes, via la A2 , vous pourrez profiter de la …" at bounding box center [523, 470] width 525 height 187
click at [384, 442] on p "D'un accès aisé depuis les autoroutes, via la A2 , vous pourrez profiter de la …" at bounding box center [524, 429] width 486 height 67
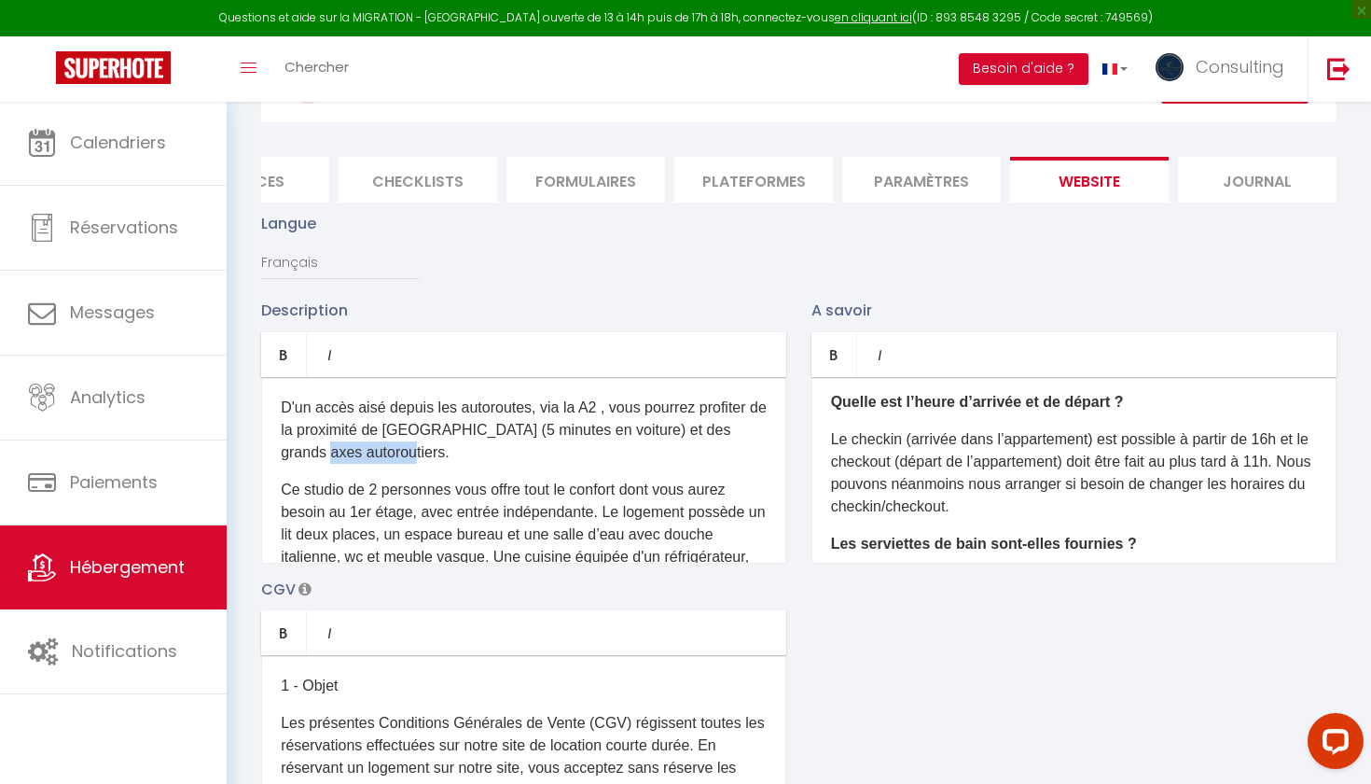
click at [384, 442] on p "D'un accès aisé depuis les autoroutes, via la A2 , vous pourrez profiter de la …" at bounding box center [524, 429] width 486 height 67
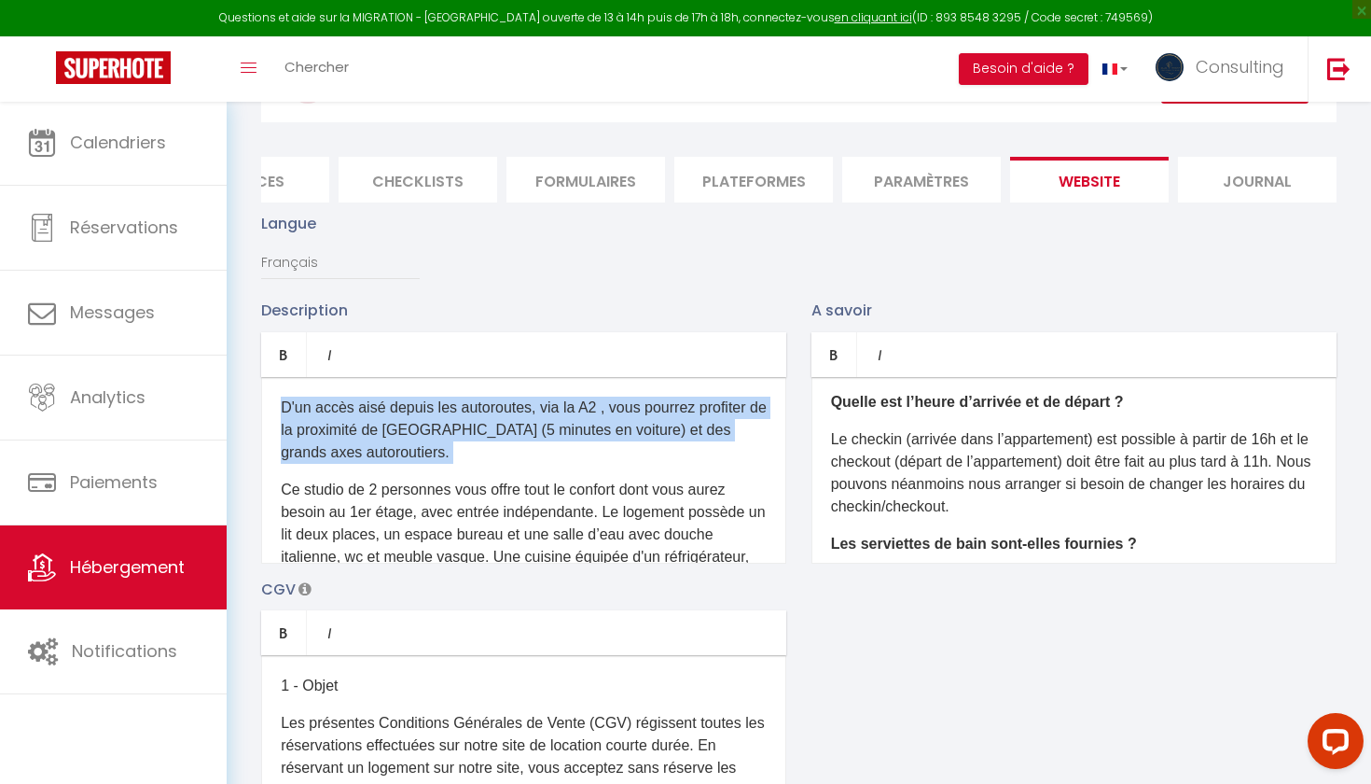
click at [384, 442] on p "D'un accès aisé depuis les autoroutes, via la A2 , vous pourrez profiter de la …" at bounding box center [524, 429] width 486 height 67
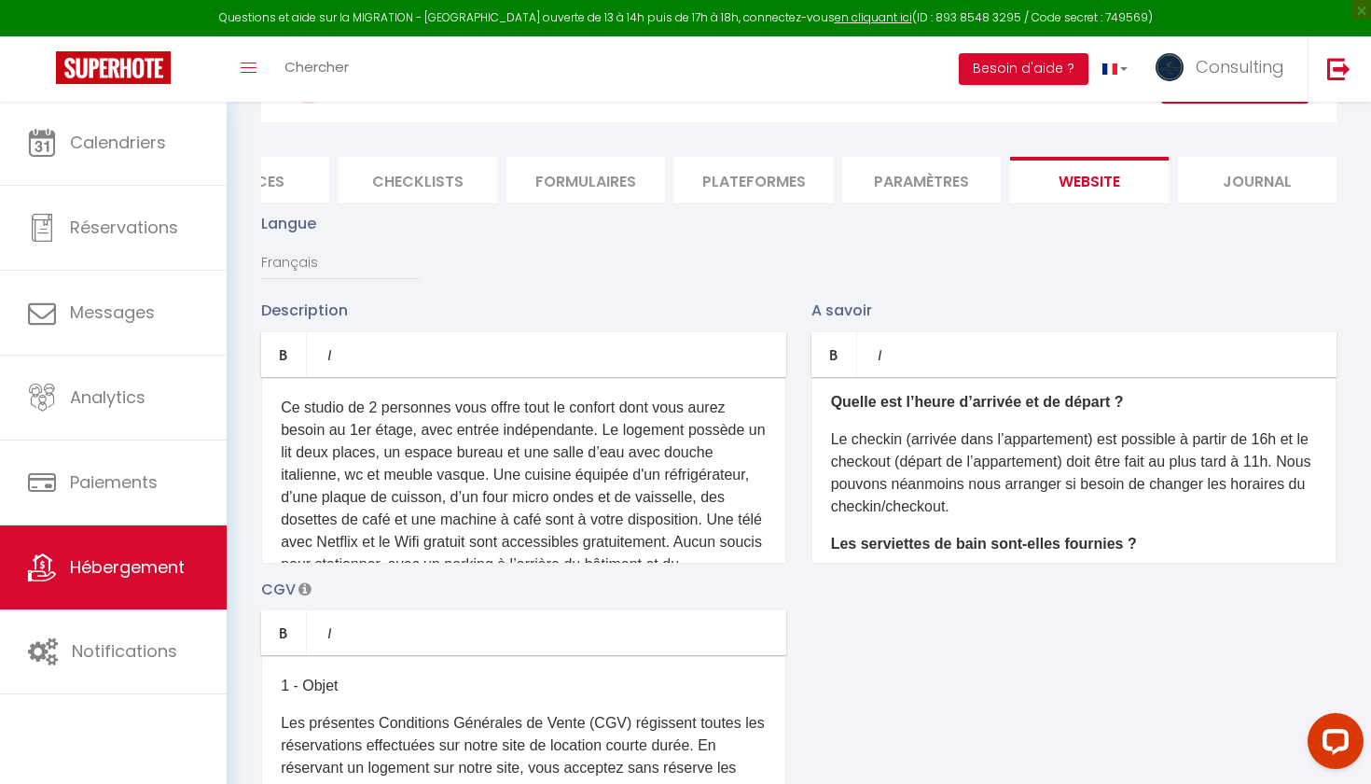
click at [368, 429] on p "Ce studio de 2 personnes vous offre tout le confort dont vous aurez besoin au 1…" at bounding box center [524, 497] width 486 height 202
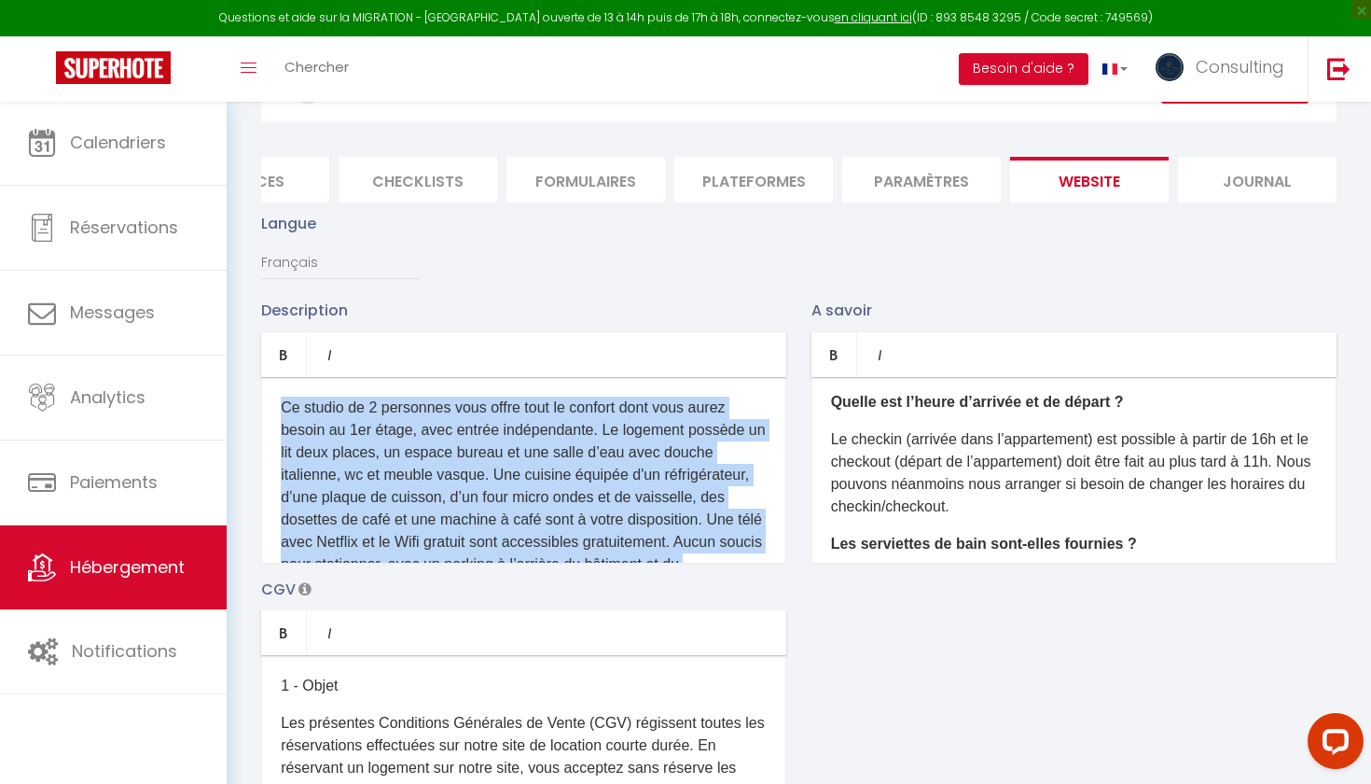
click at [368, 429] on p "Ce studio de 2 personnes vous offre tout le confort dont vous aurez besoin au 1…" at bounding box center [524, 497] width 486 height 202
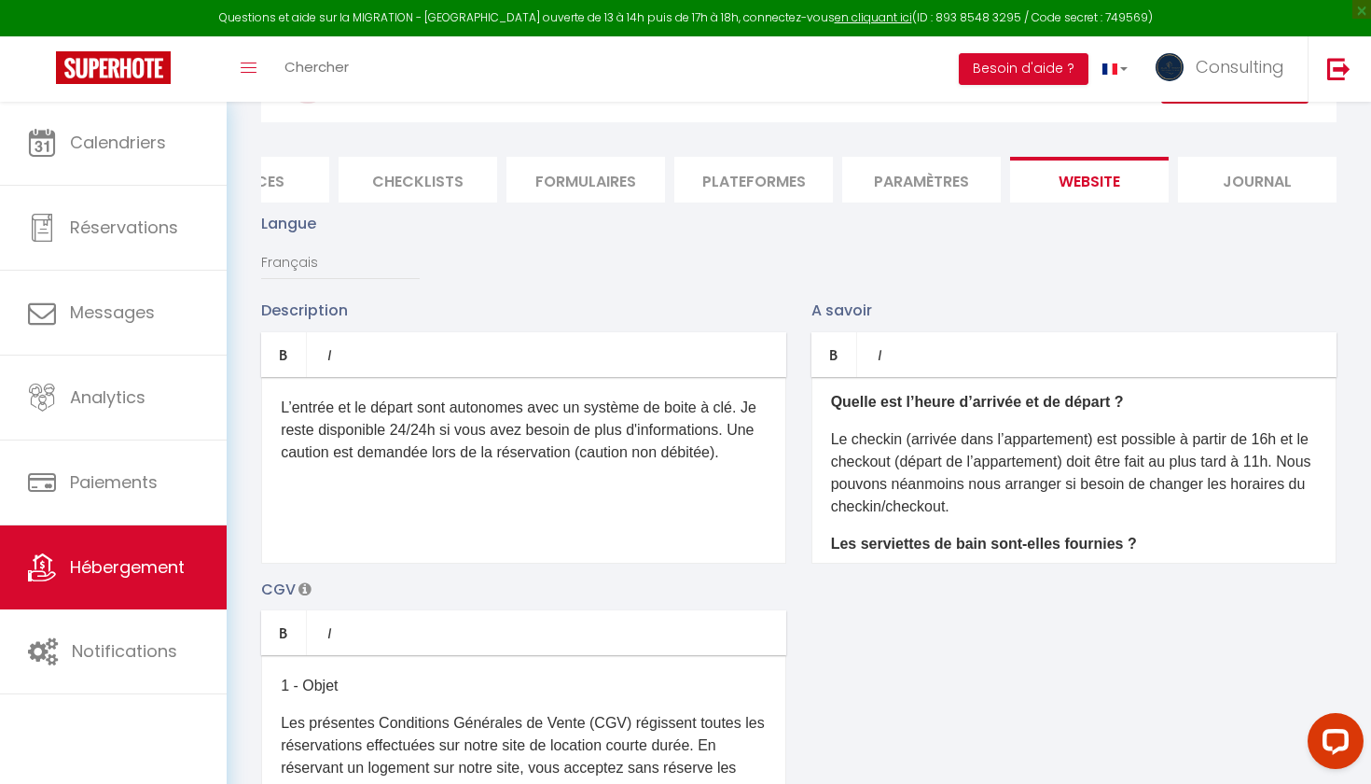
click at [368, 437] on p "L’entrée et le départ sont autonomes avec un système de boite à clé. Je reste d…" at bounding box center [524, 429] width 486 height 67
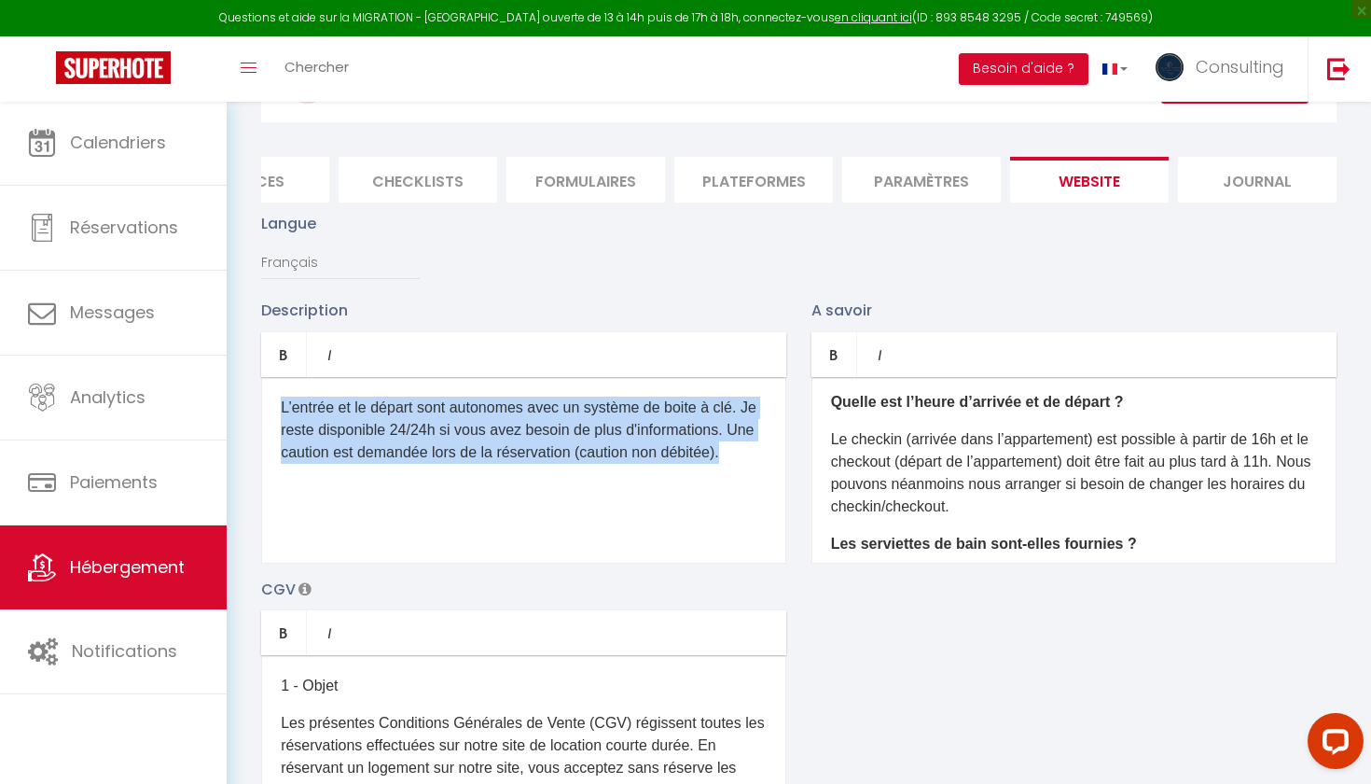
click at [368, 437] on p "L’entrée et le départ sont autonomes avec un système de boite à clé. Je reste d…" at bounding box center [524, 429] width 486 height 67
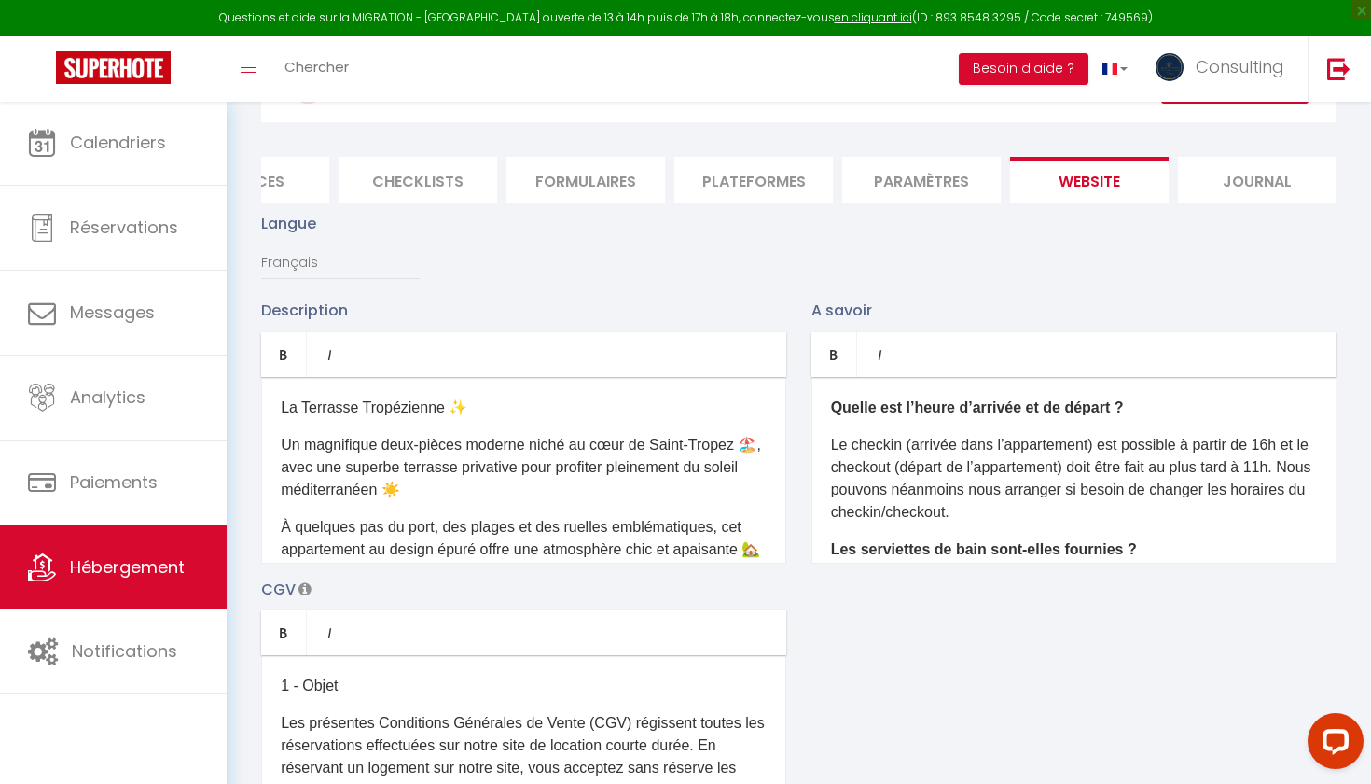
drag, startPoint x: 828, startPoint y: 401, endPoint x: 971, endPoint y: 533, distance: 194.1
click at [971, 533] on div "Quelle est l’heure d’arrivée et de départ ? Le checkin (arrivée dans l’appartem…" at bounding box center [1074, 470] width 525 height 187
click at [945, 457] on p "Le checkin (arrivée dans l’appartement) est possible à partir de 16h et le chec…" at bounding box center [1074, 479] width 486 height 90
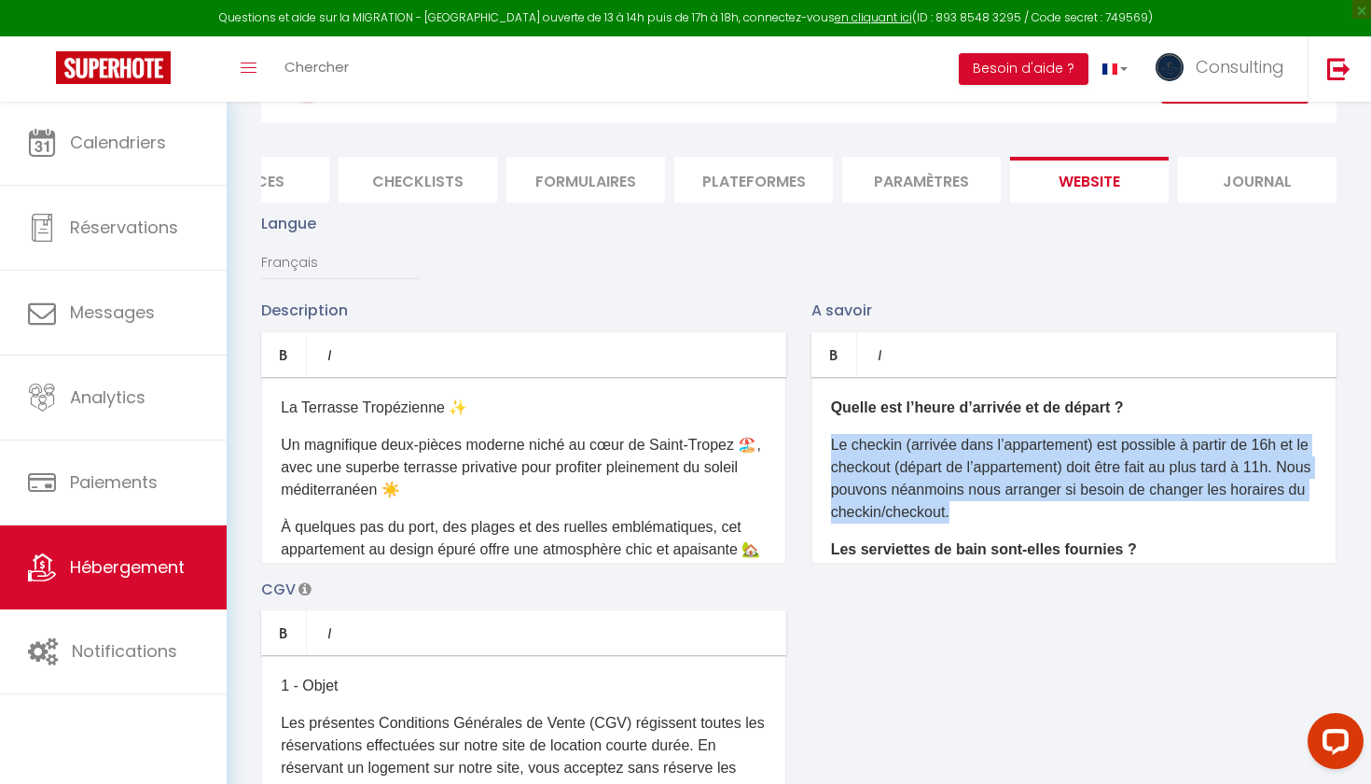
click at [945, 457] on p "Le checkin (arrivée dans l’appartement) est possible à partir de 16h et le chec…" at bounding box center [1074, 479] width 486 height 90
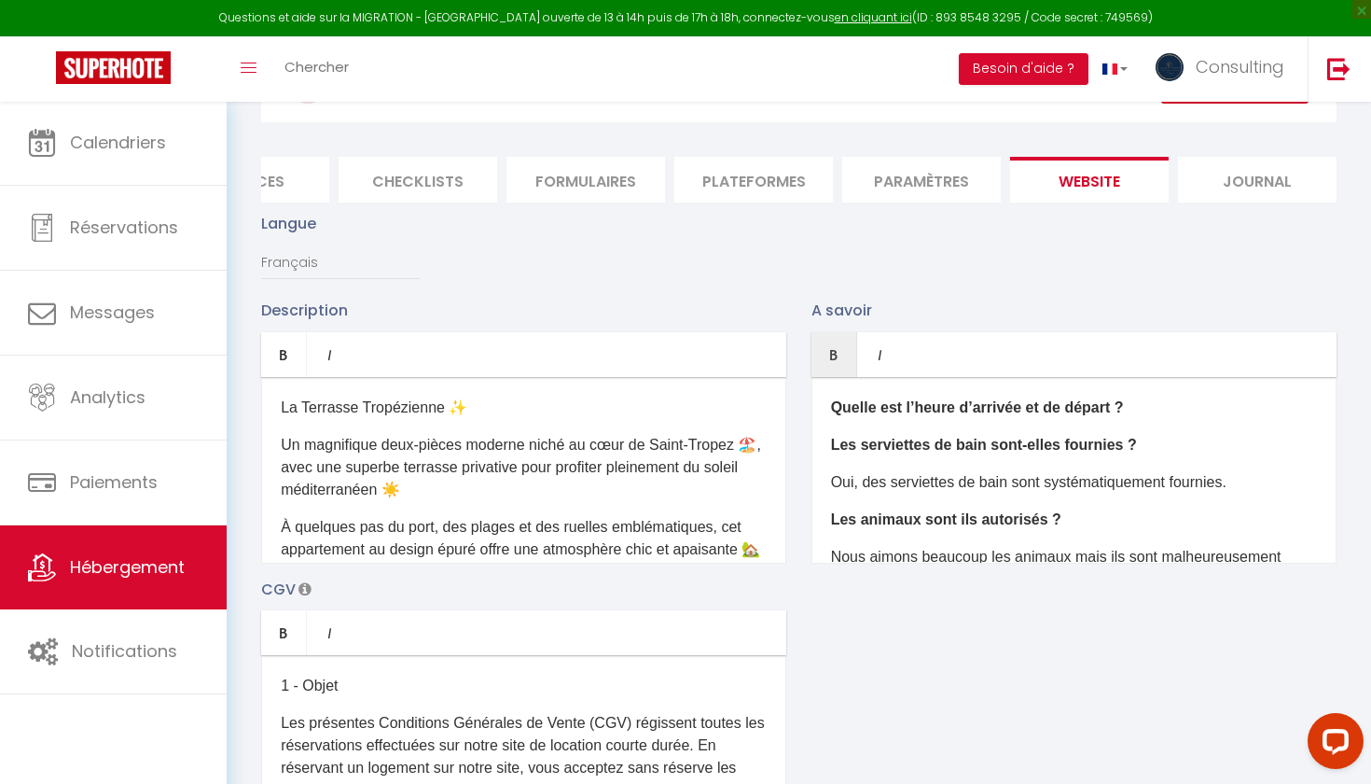
click at [954, 412] on b "Quelle est l’heure d’arrivée et de départ ?" at bounding box center [977, 407] width 293 height 16
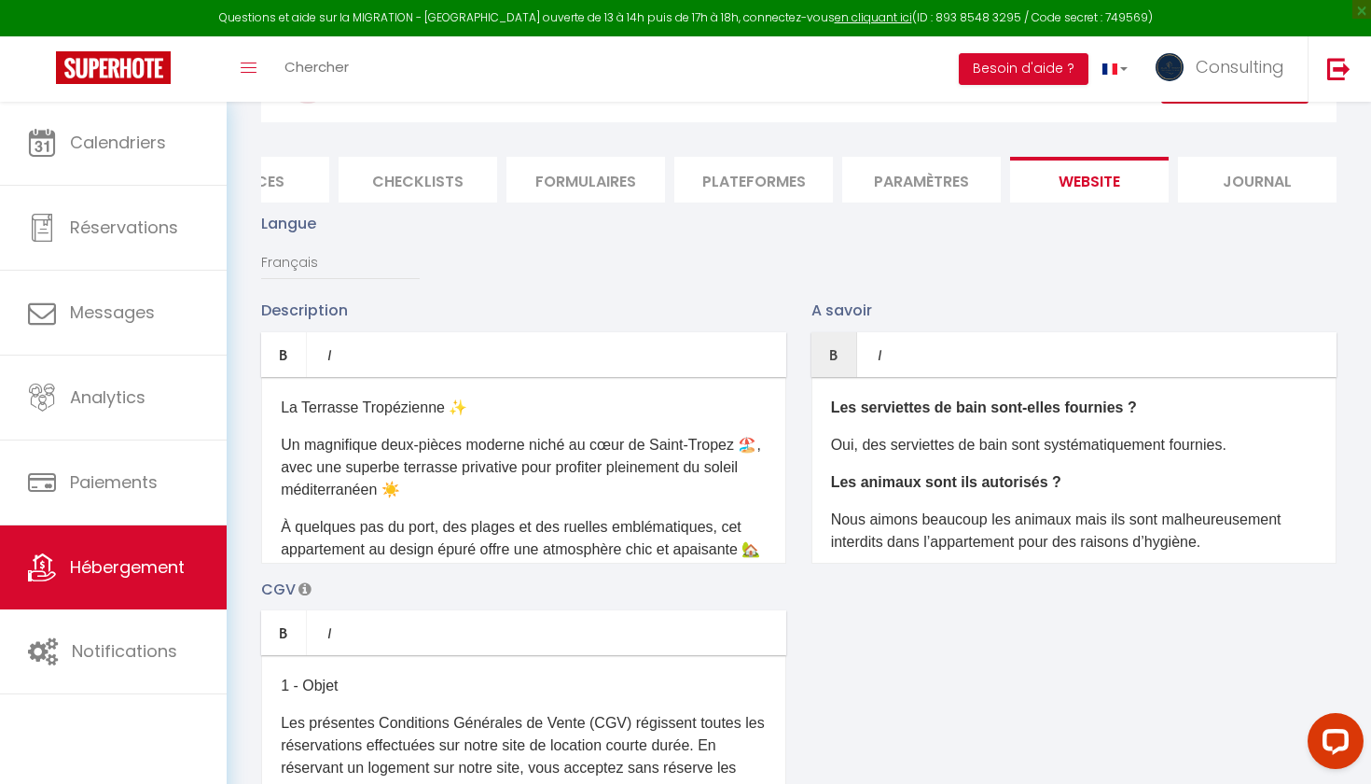
click at [952, 408] on b "Les serviettes de bain sont-elles fournies ?" at bounding box center [984, 407] width 306 height 16
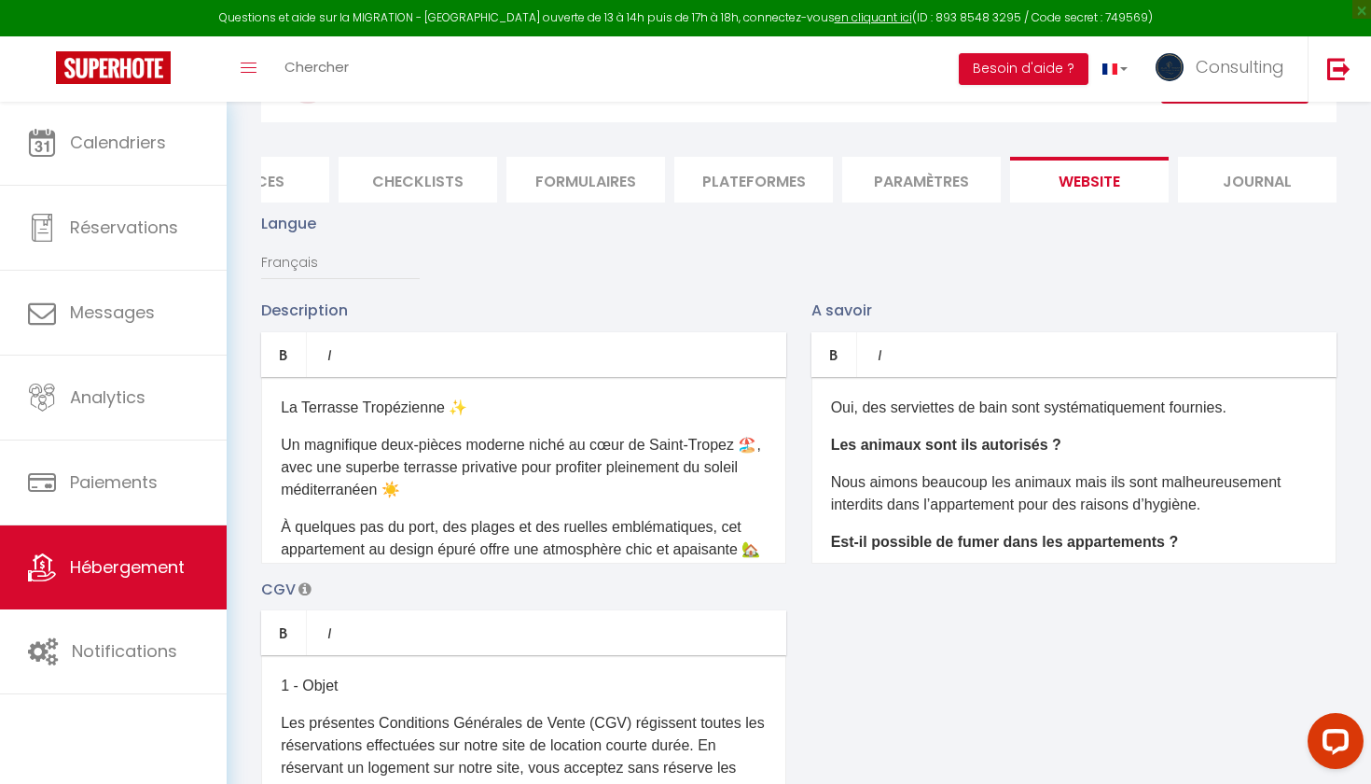
click at [952, 408] on p "Oui, des serviettes de bain sont systématiquement fournies." at bounding box center [1074, 407] width 486 height 22
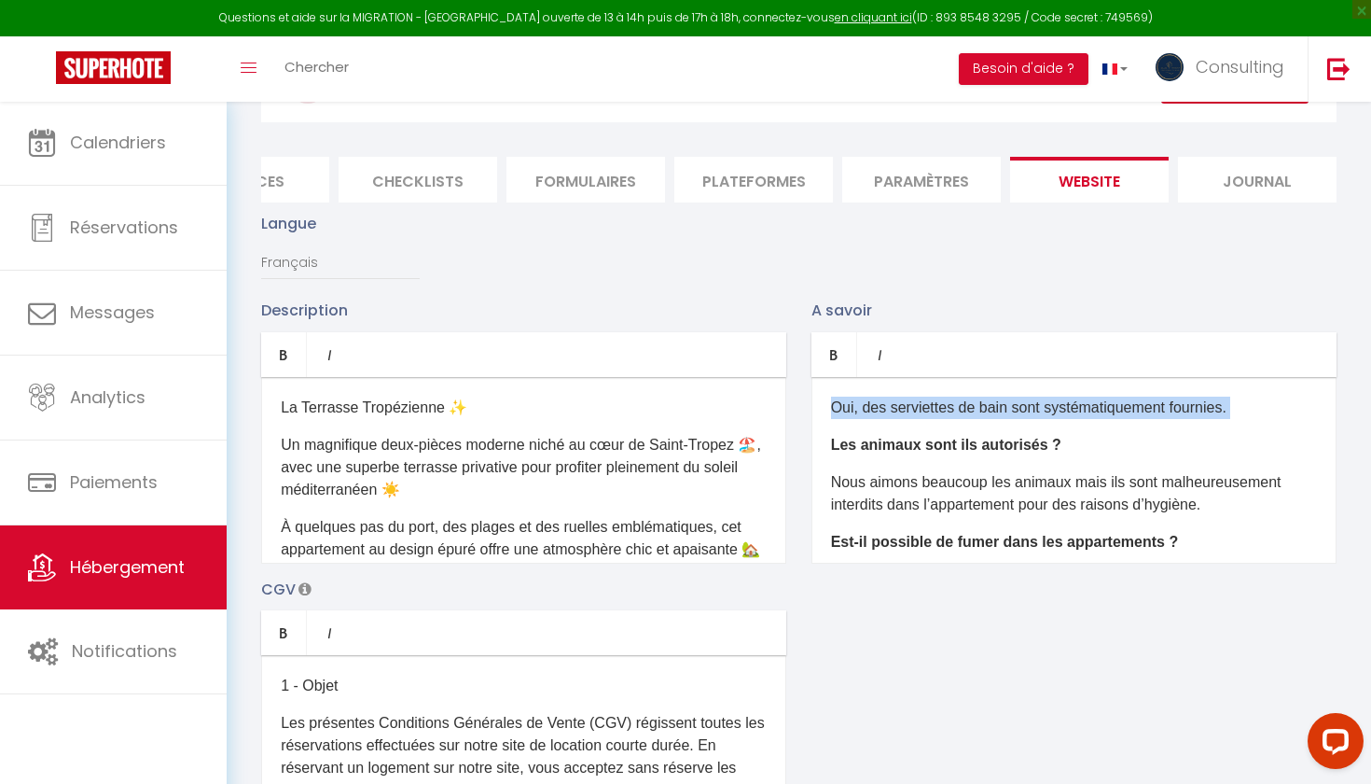
click at [952, 408] on p "Oui, des serviettes de bain sont systématiquement fournies." at bounding box center [1074, 407] width 486 height 22
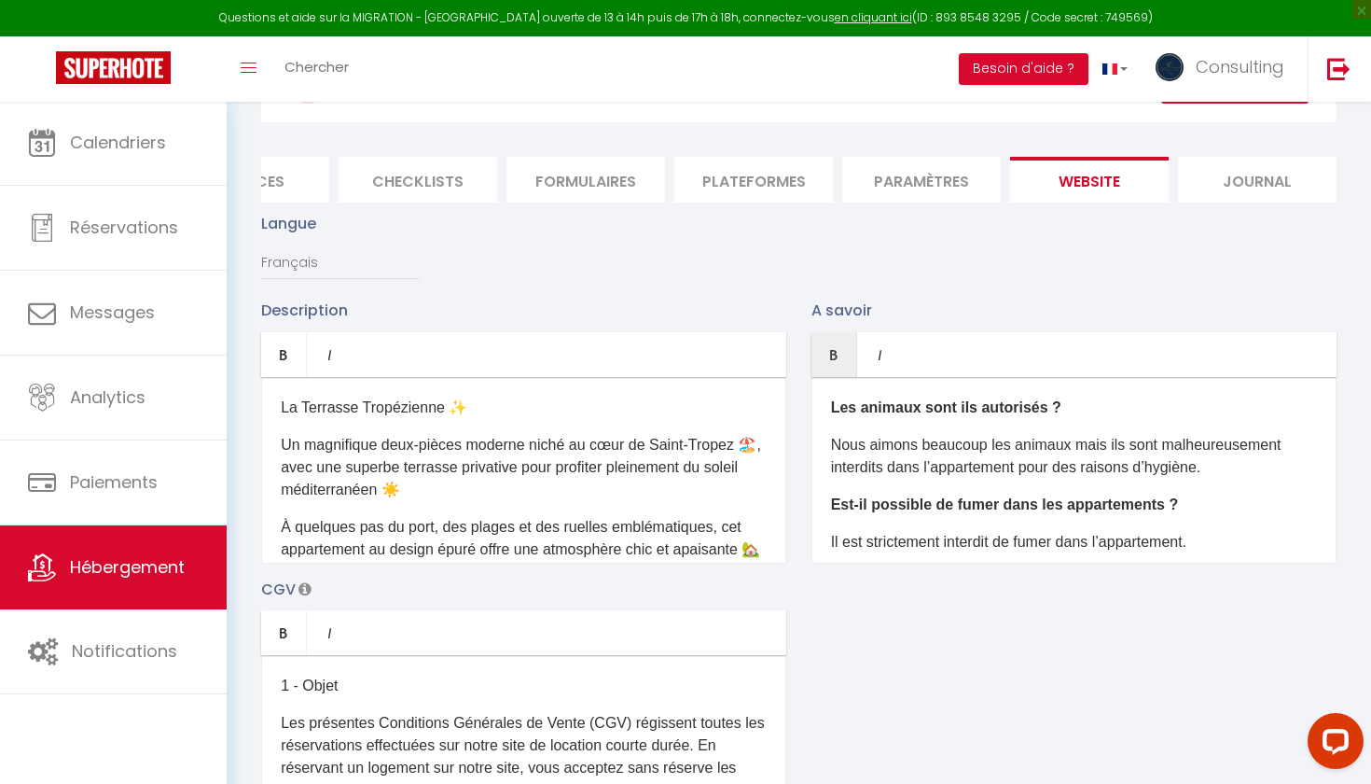
click at [950, 405] on b "Les animaux sont ils autorisés ?" at bounding box center [946, 407] width 230 height 16
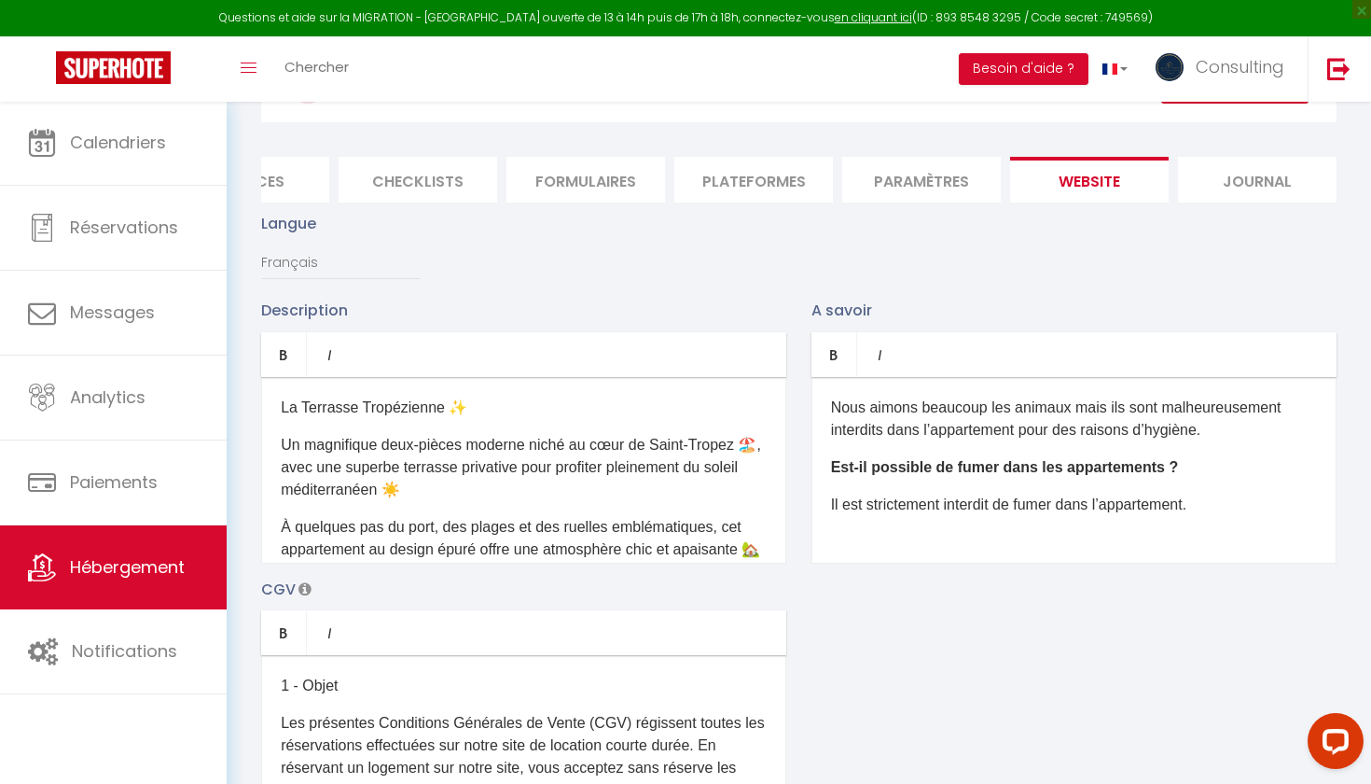
click at [947, 423] on p "Nous aimons beaucoup les animaux mais ils sont malheureusement interdits dans l…" at bounding box center [1074, 418] width 486 height 45
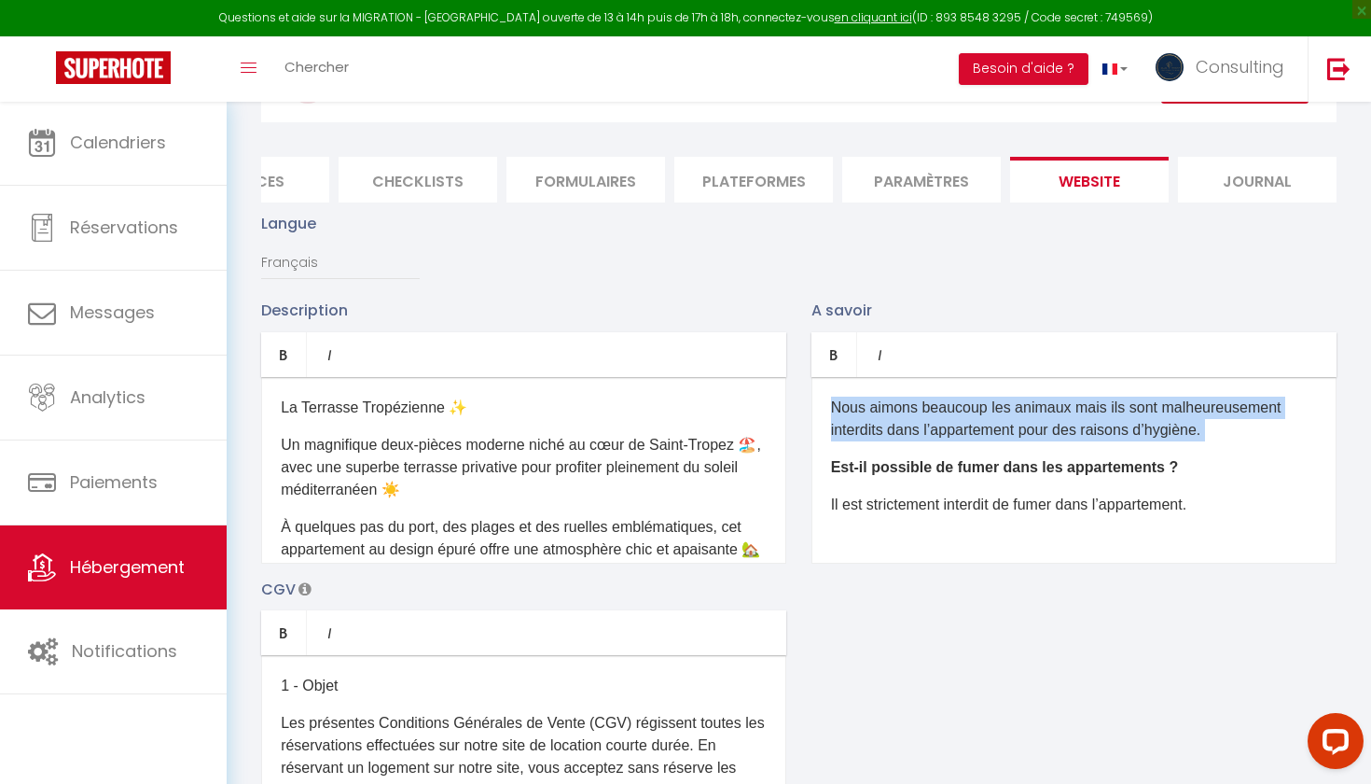
click at [947, 423] on p "Nous aimons beaucoup les animaux mais ils sont malheureusement interdits dans l…" at bounding box center [1074, 418] width 486 height 45
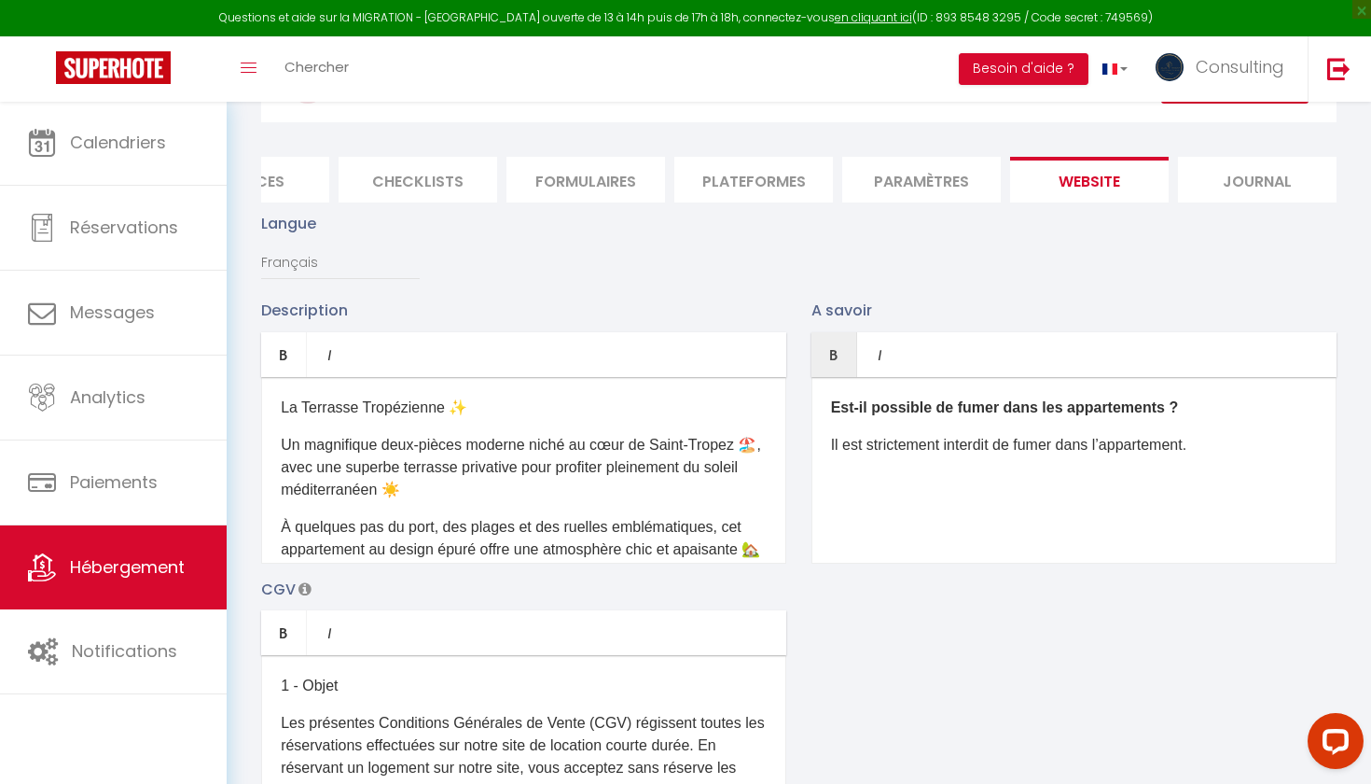
click at [946, 416] on p "Est-il possible de fumer dans les appartements ?" at bounding box center [1074, 407] width 486 height 22
click at [952, 404] on p "Il est strictement interdit de fumer dans l’appartement." at bounding box center [1074, 407] width 486 height 22
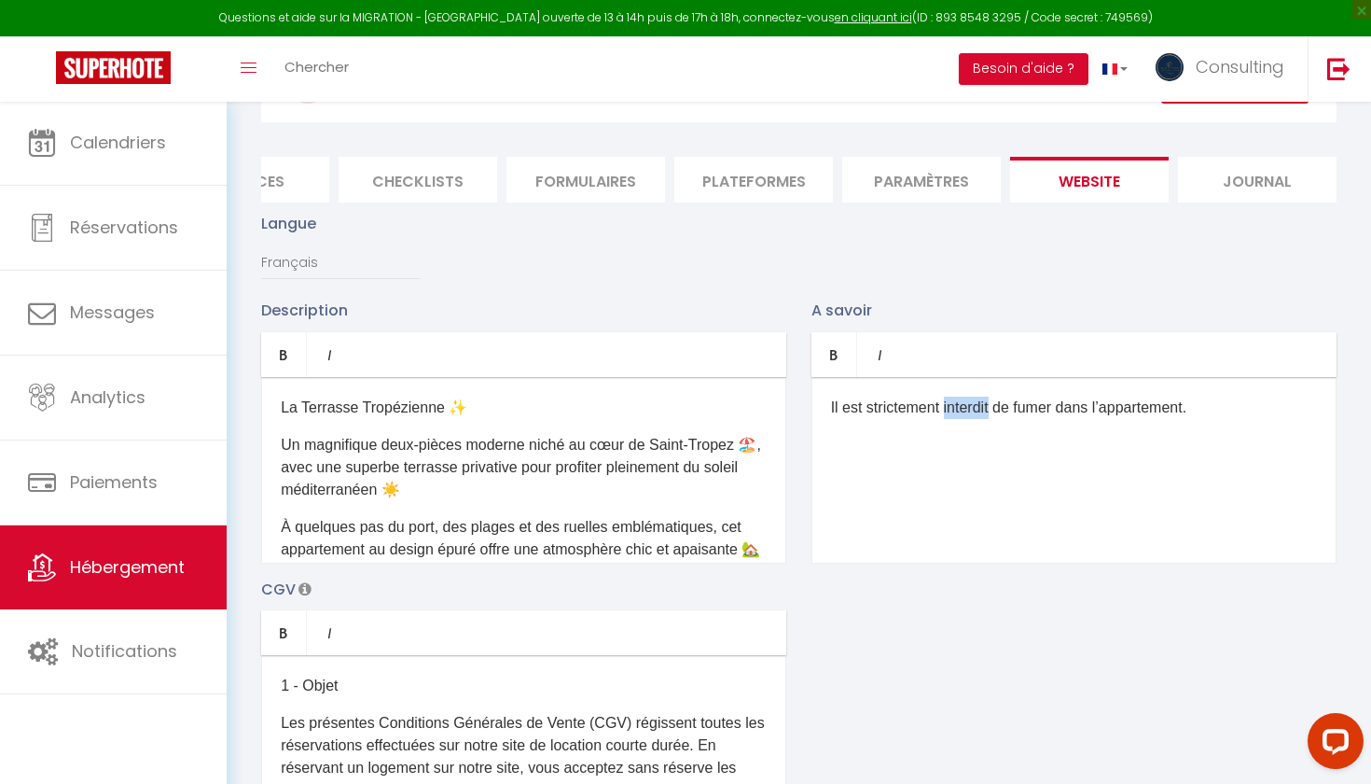
click at [952, 404] on p "Il est strictement interdit de fumer dans l’appartement." at bounding box center [1074, 407] width 486 height 22
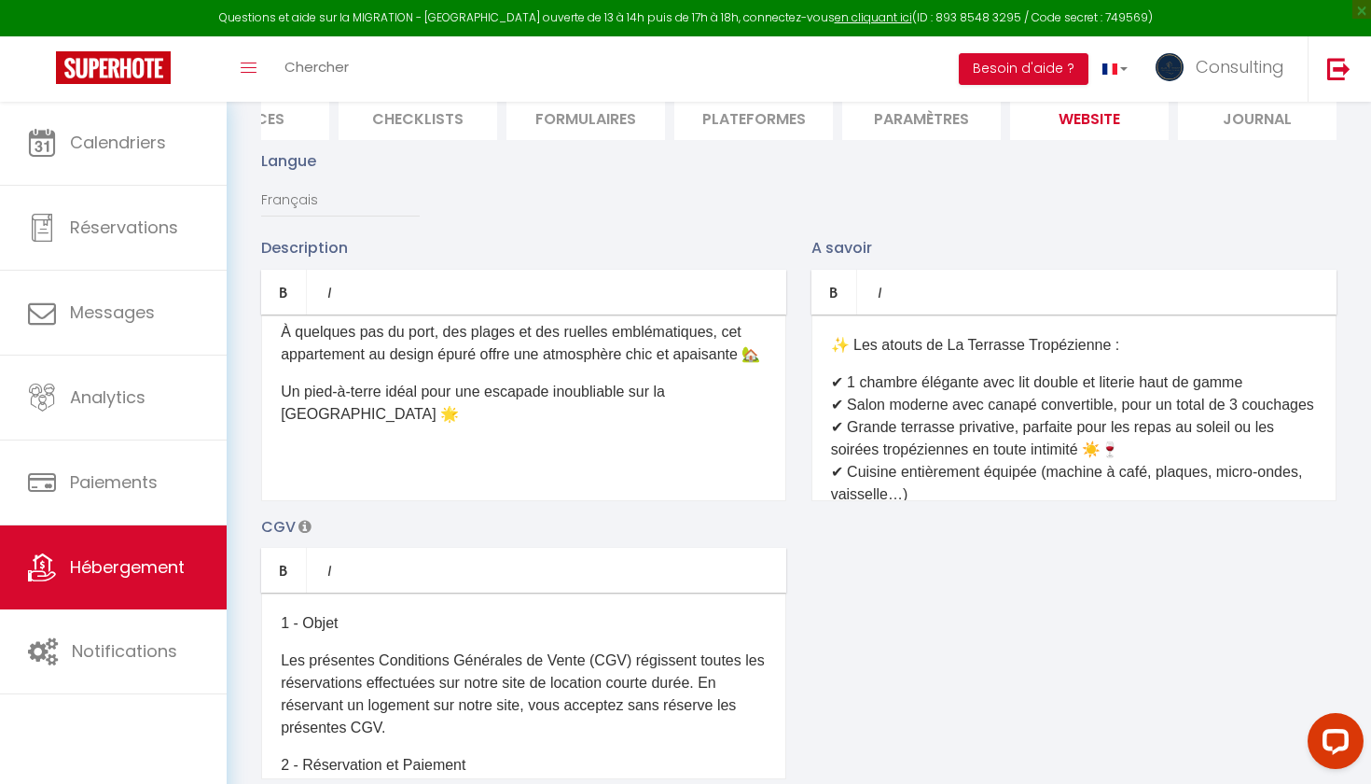
scroll to position [592, 0]
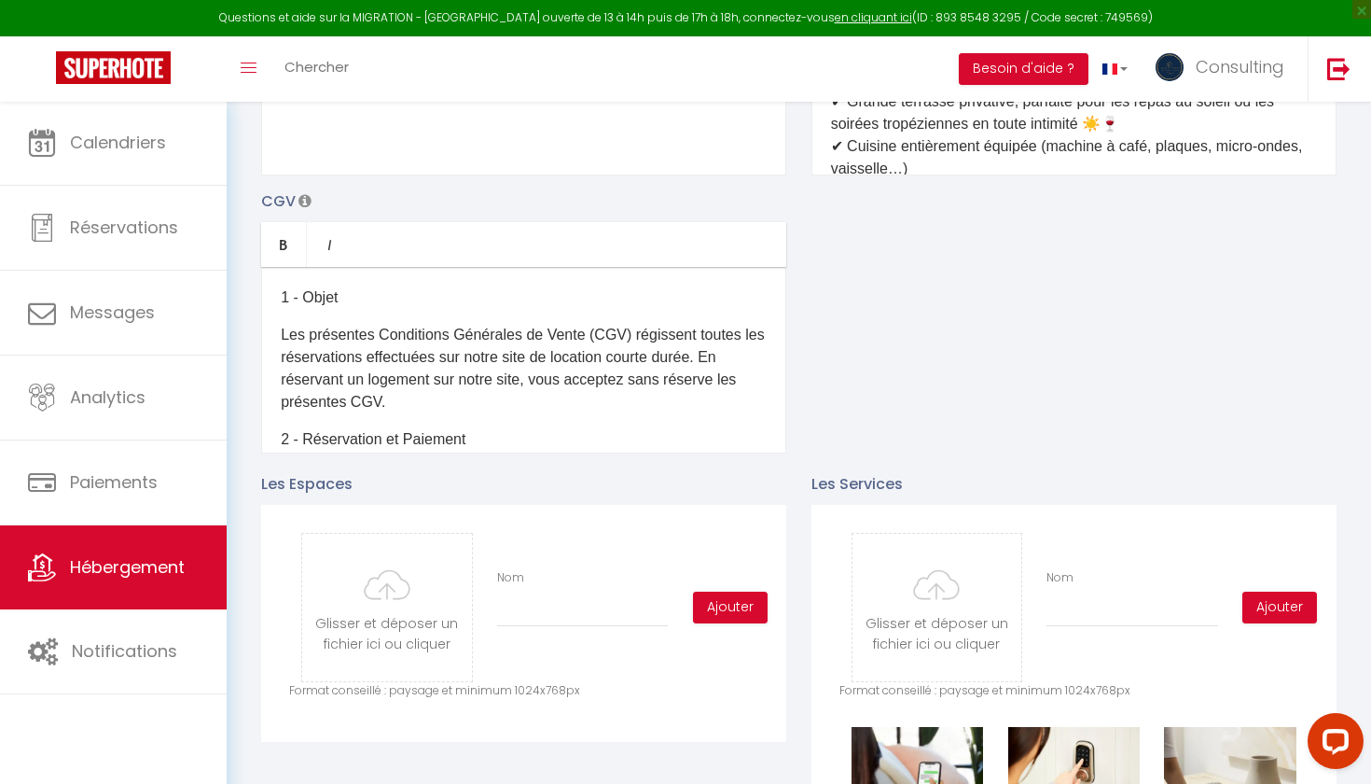
click at [323, 331] on p "Les présentes Conditions Générales de Vente (CGV) régissent toutes les réservat…" at bounding box center [524, 369] width 486 height 90
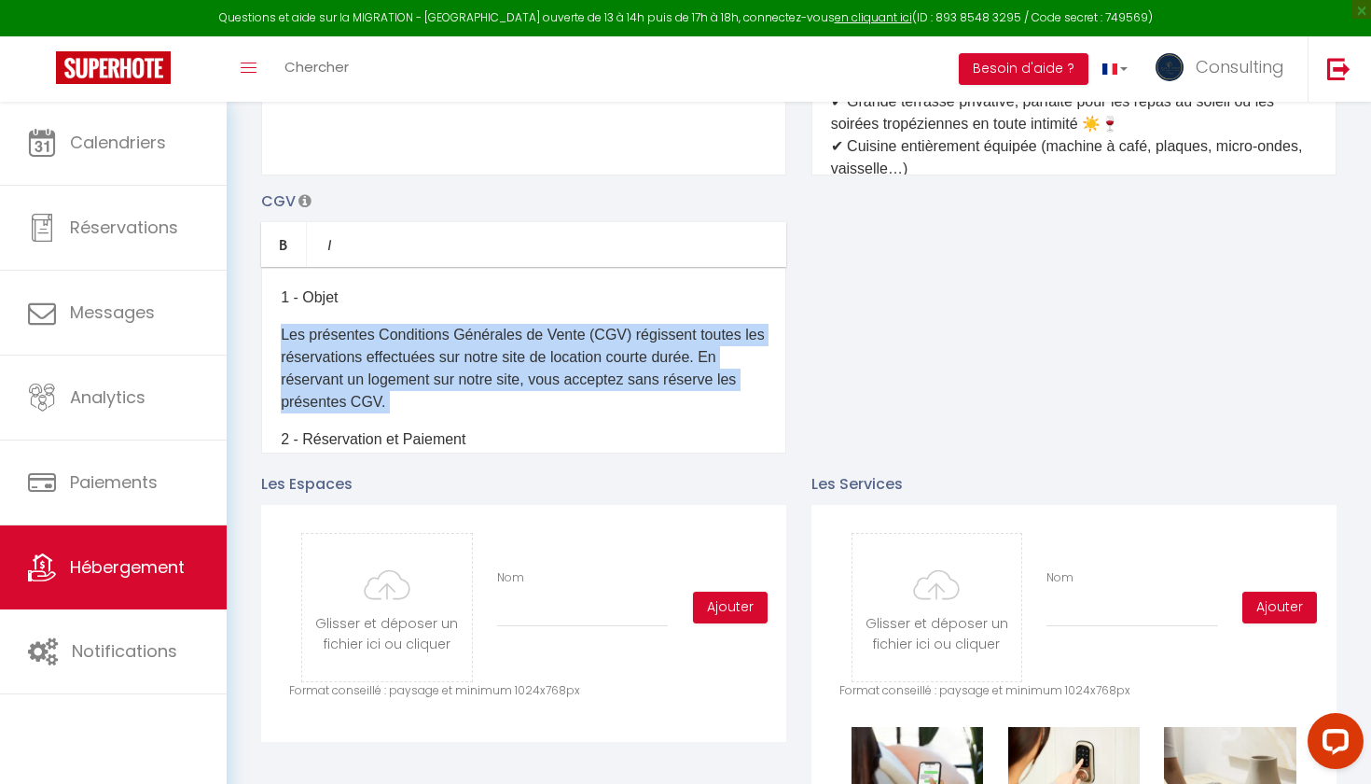
click at [323, 331] on p "Les présentes Conditions Générales de Vente (CGV) régissent toutes les réservat…" at bounding box center [524, 369] width 486 height 90
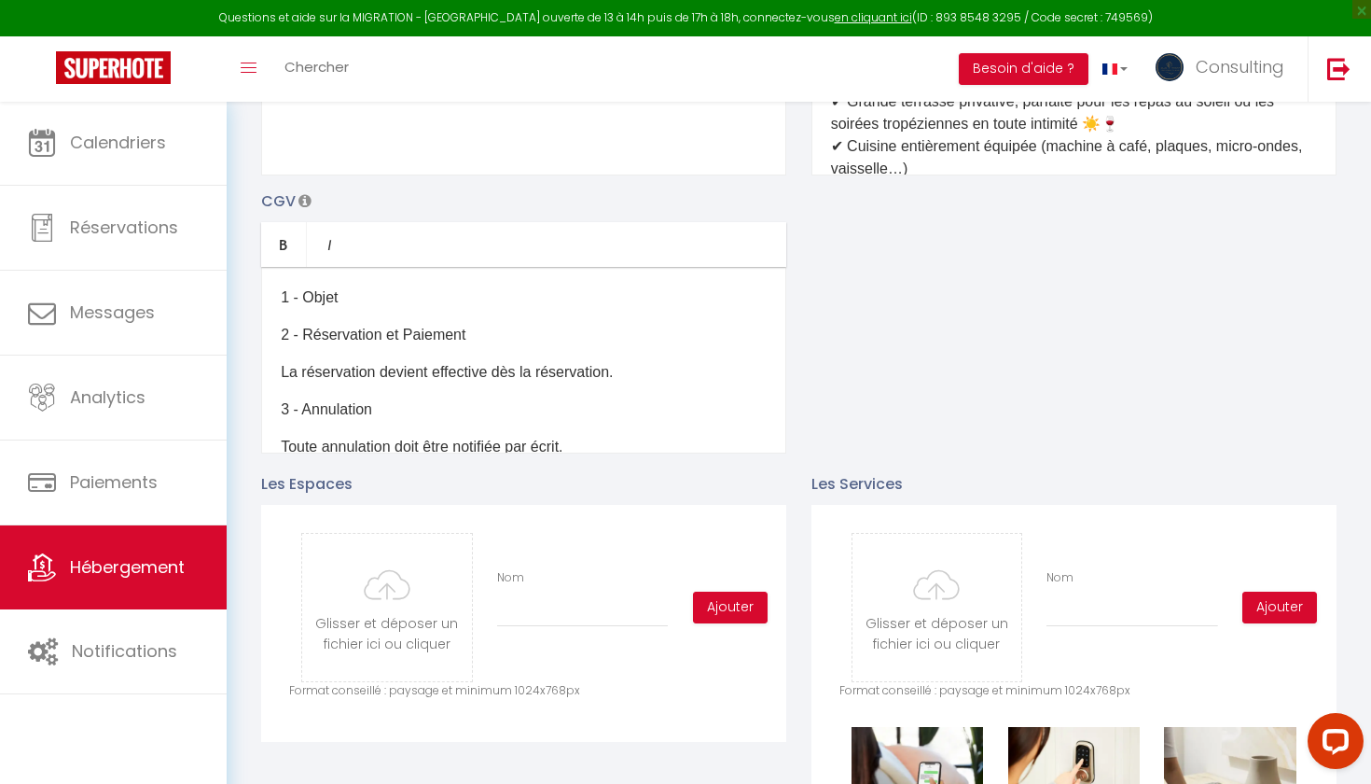
click at [314, 299] on p "1 - Objet" at bounding box center [524, 297] width 486 height 22
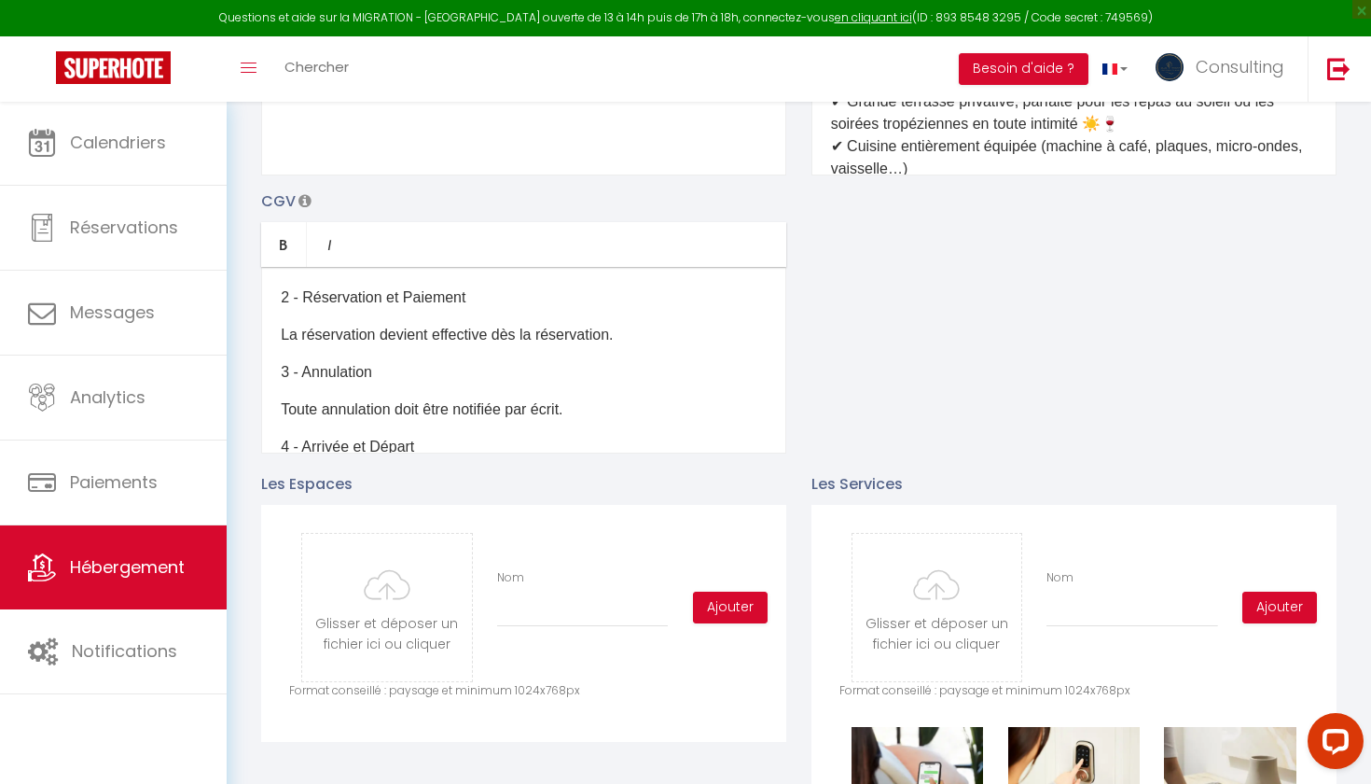
click at [318, 304] on p "2 - Réservation et Paiement" at bounding box center [524, 297] width 486 height 22
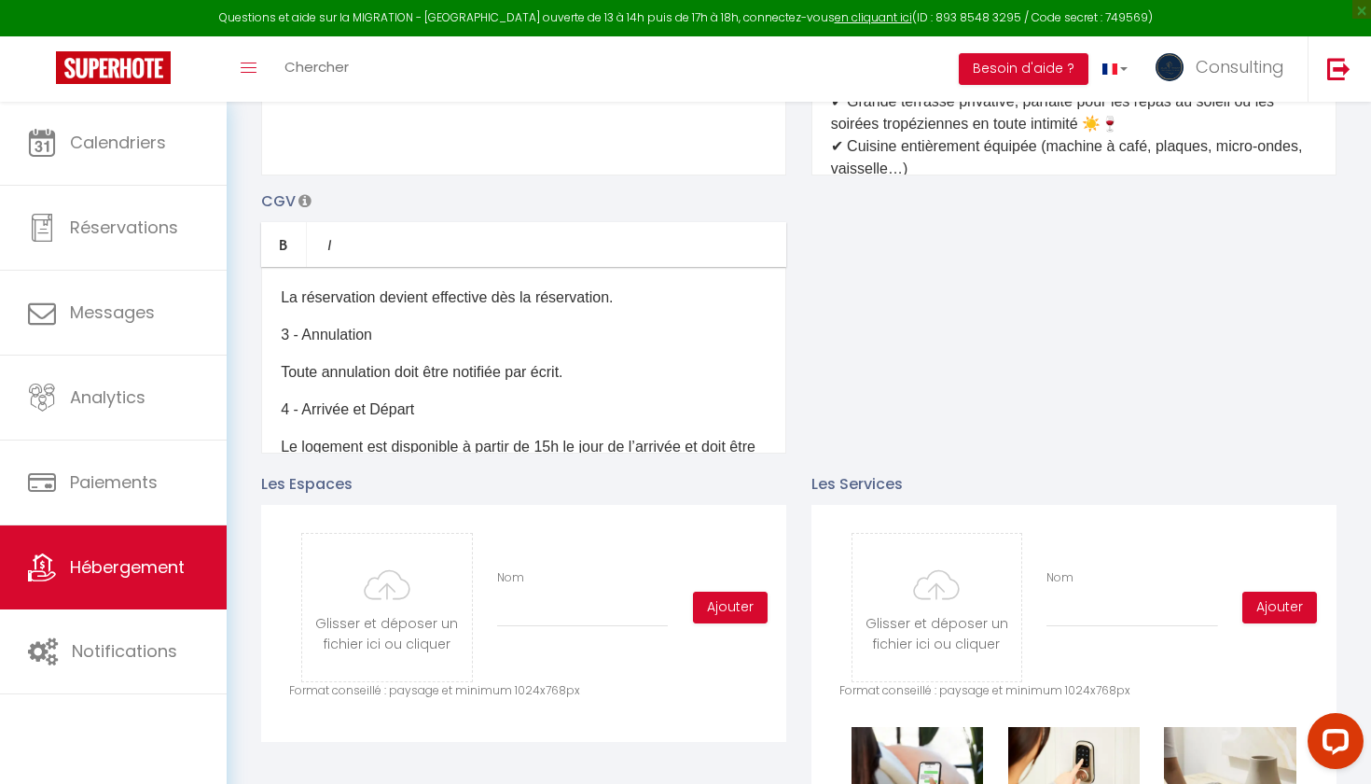
click at [327, 295] on p "La réservation devient effective dès la réservation." at bounding box center [524, 297] width 486 height 22
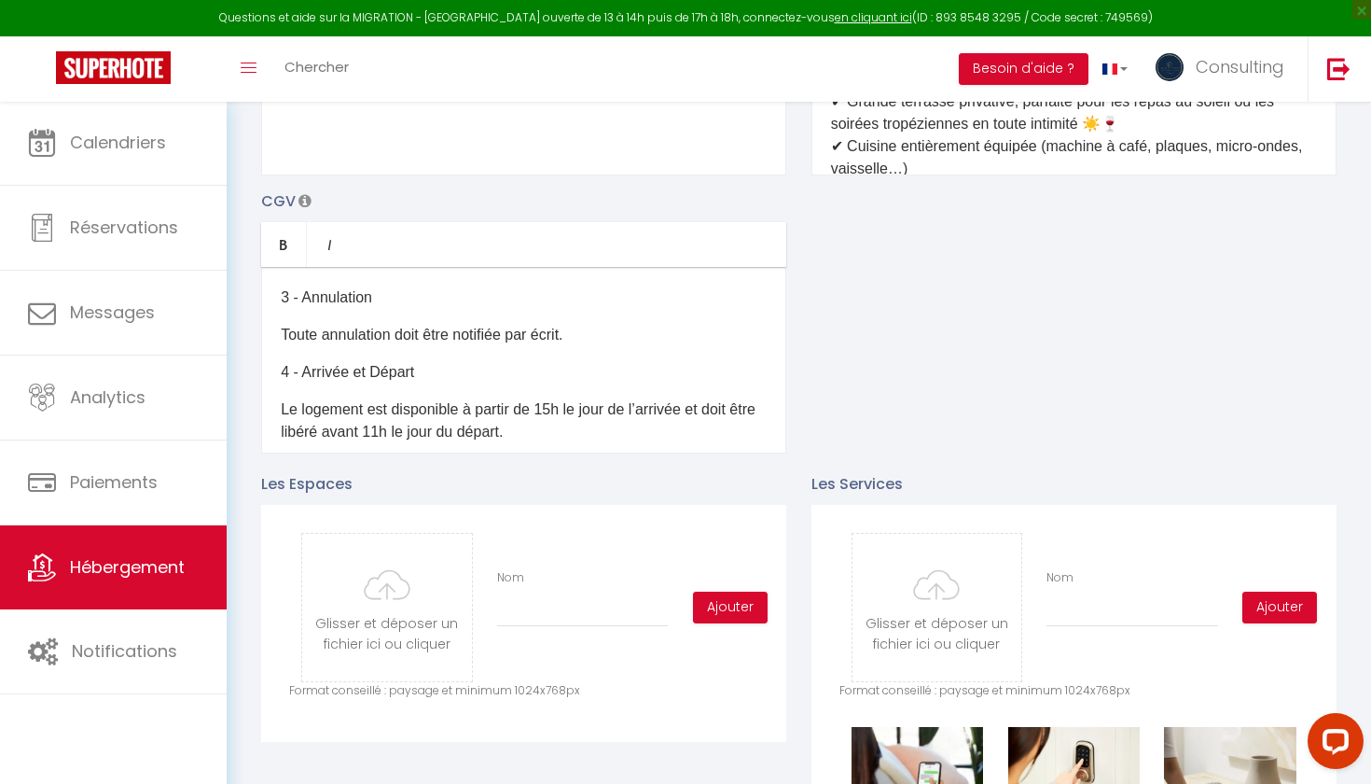
click at [327, 295] on p "3 - Annulation" at bounding box center [524, 297] width 486 height 22
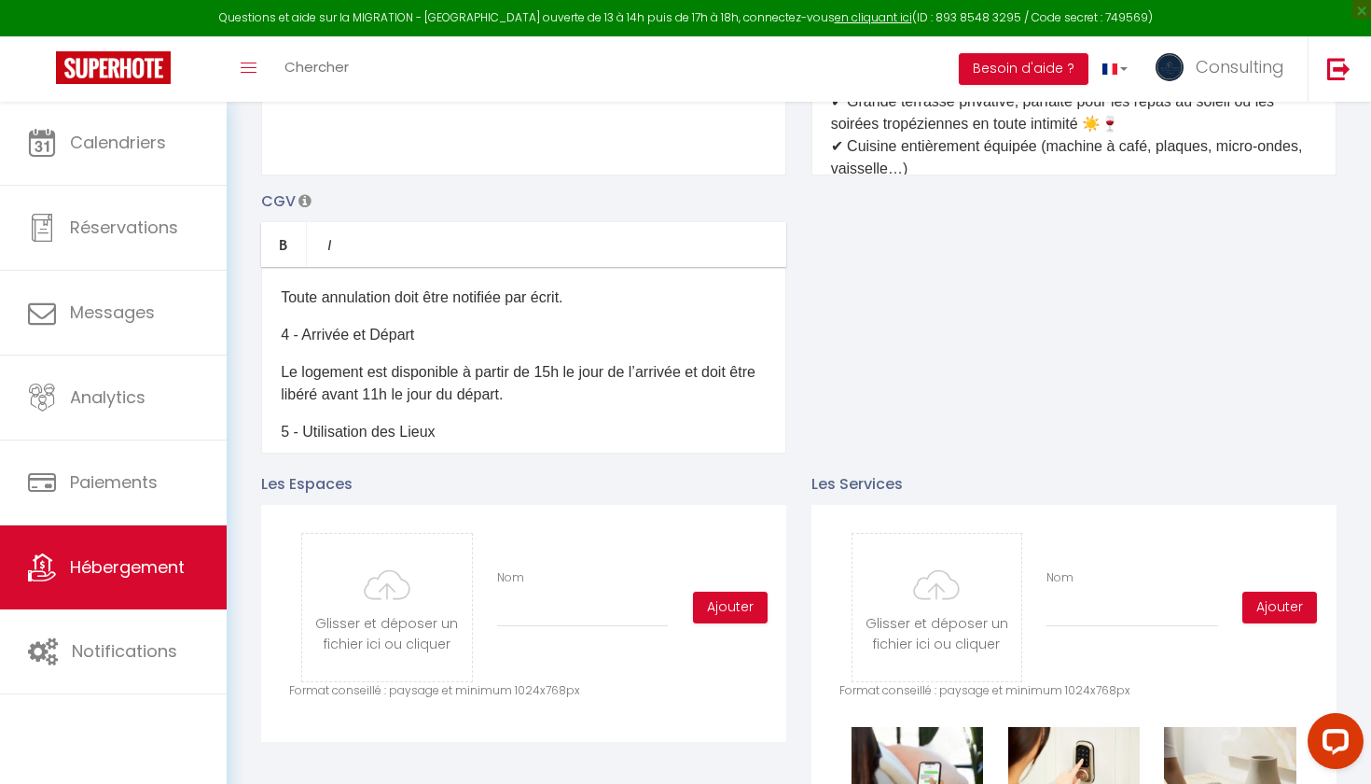
click at [327, 295] on p "Toute annulation doit être notifiée par écrit." at bounding box center [524, 297] width 486 height 22
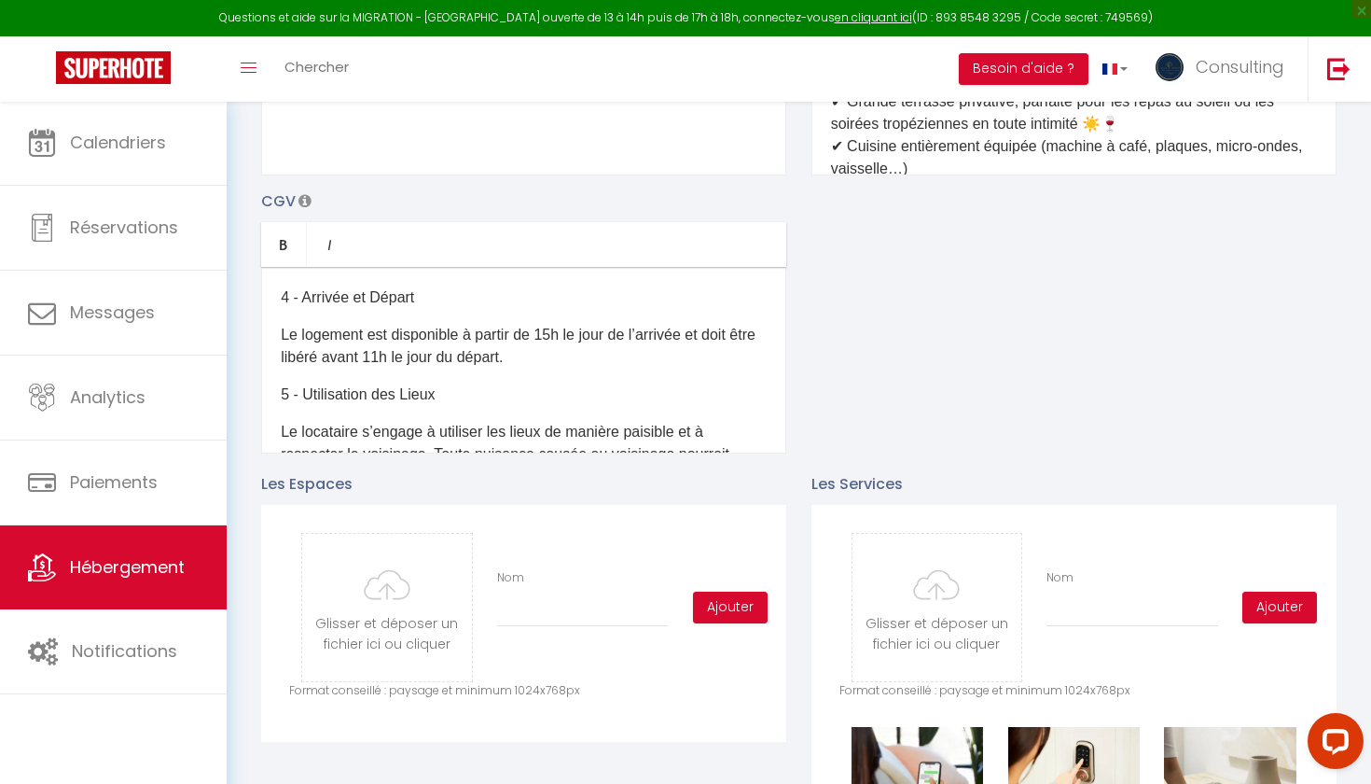
click at [327, 298] on p "4 - Arrivée et Départ" at bounding box center [524, 297] width 486 height 22
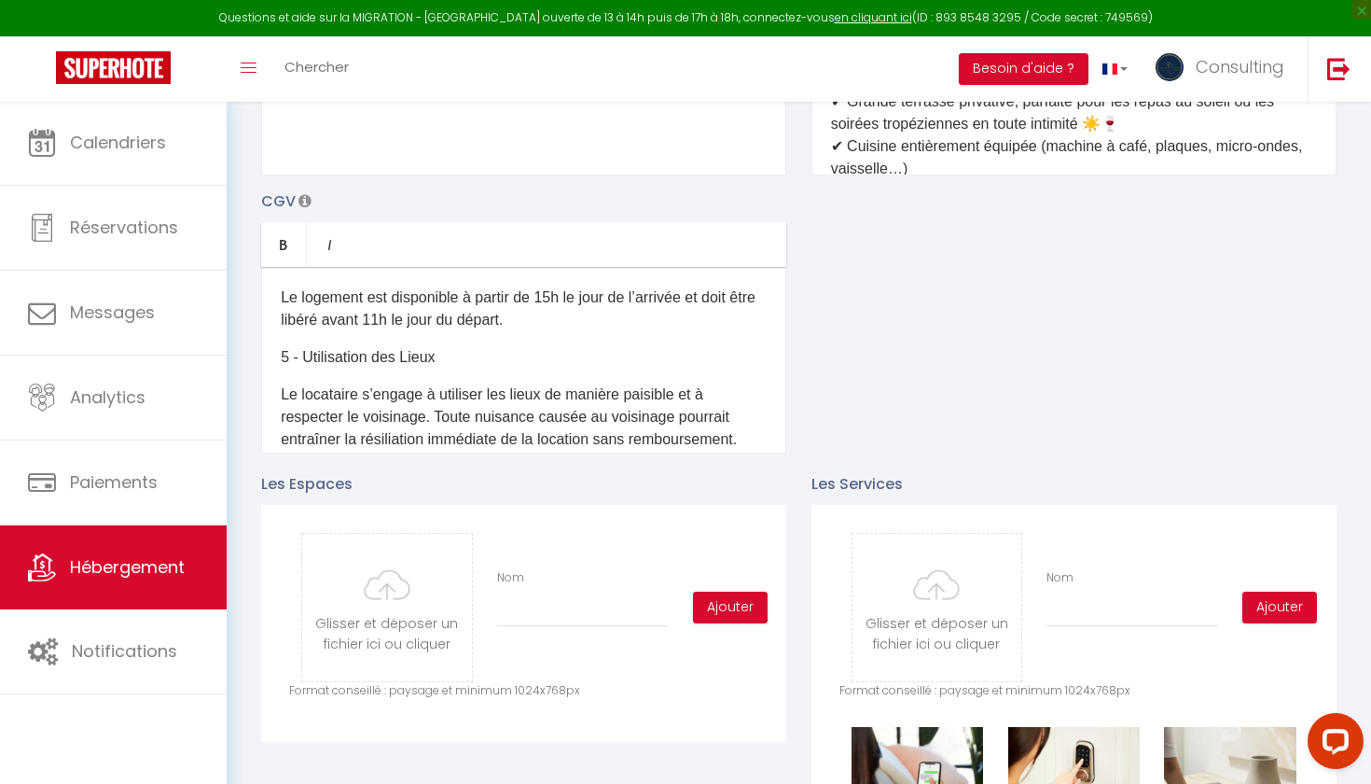
click at [327, 298] on p "Le logement est disponible à partir de 15h le jour de l’arrivée et doit être li…" at bounding box center [524, 308] width 486 height 45
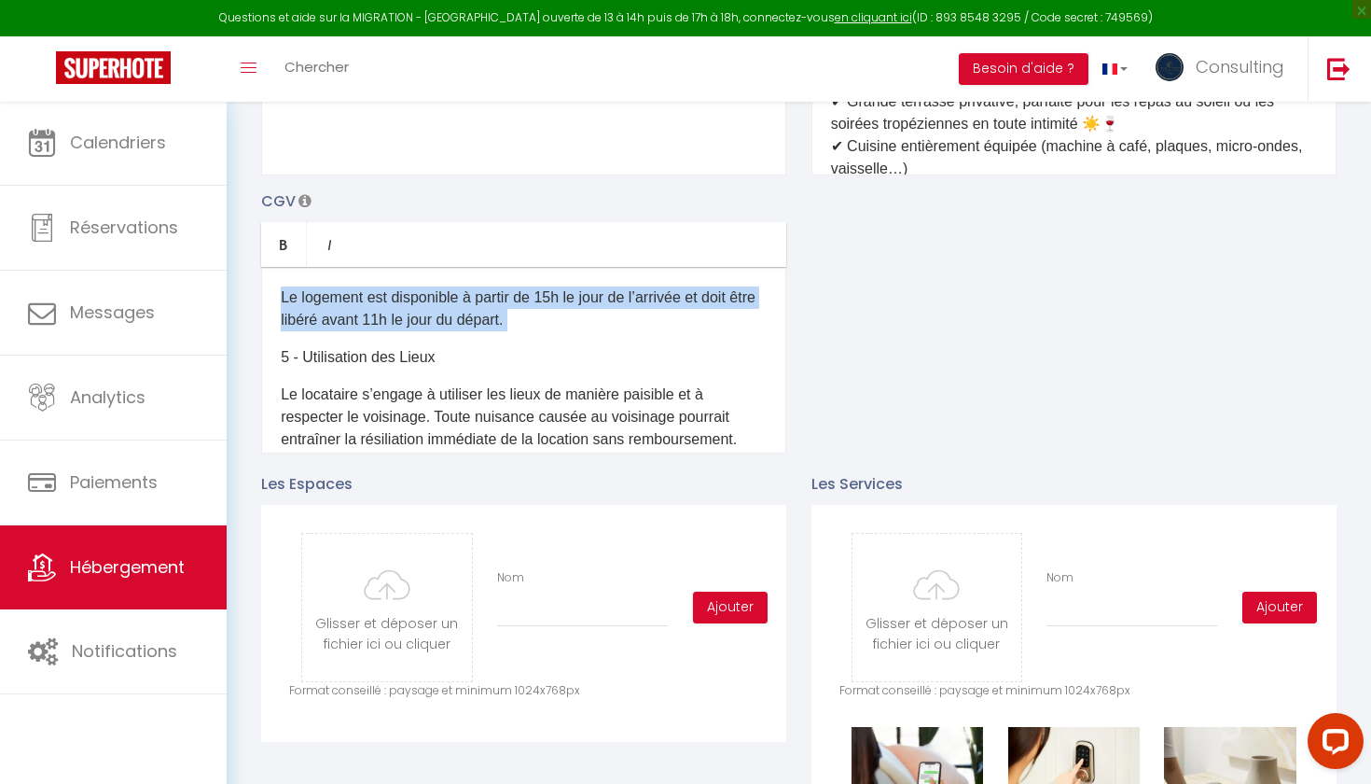
click at [327, 298] on p "Le logement est disponible à partir de 15h le jour de l’arrivée et doit être li…" at bounding box center [524, 308] width 486 height 45
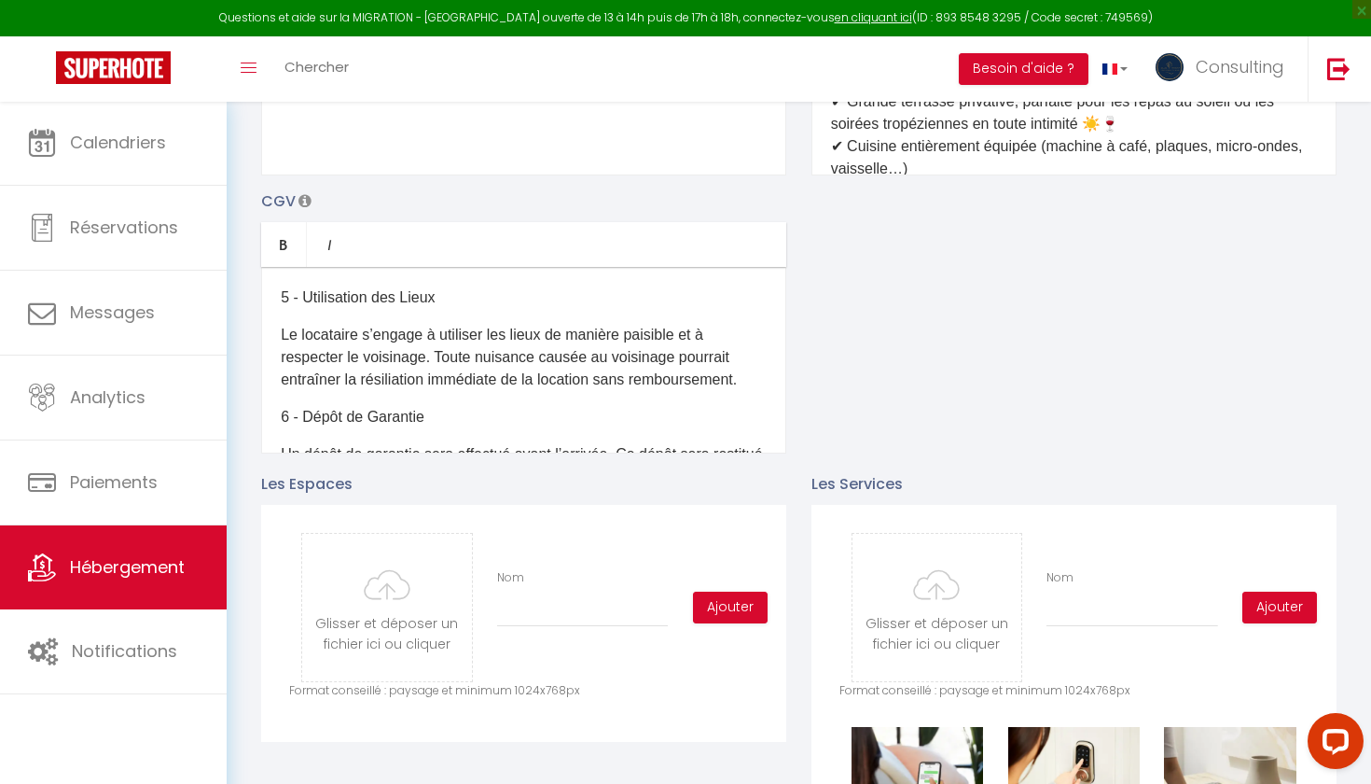
click at [325, 299] on p "5 - Utilisation des Lieux" at bounding box center [524, 297] width 486 height 22
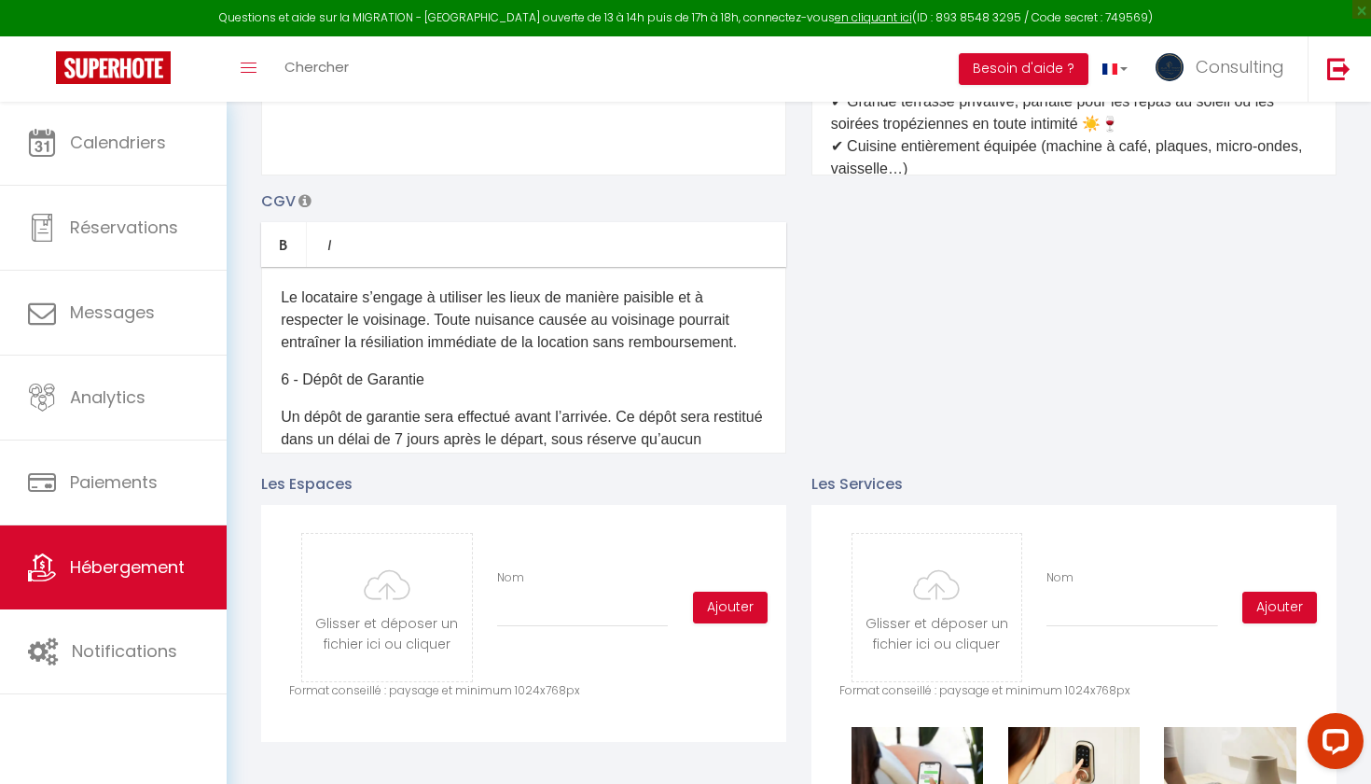
click at [325, 300] on p "Le locataire s’engage à utiliser les lieux de manière paisible et à respecter l…" at bounding box center [524, 319] width 486 height 67
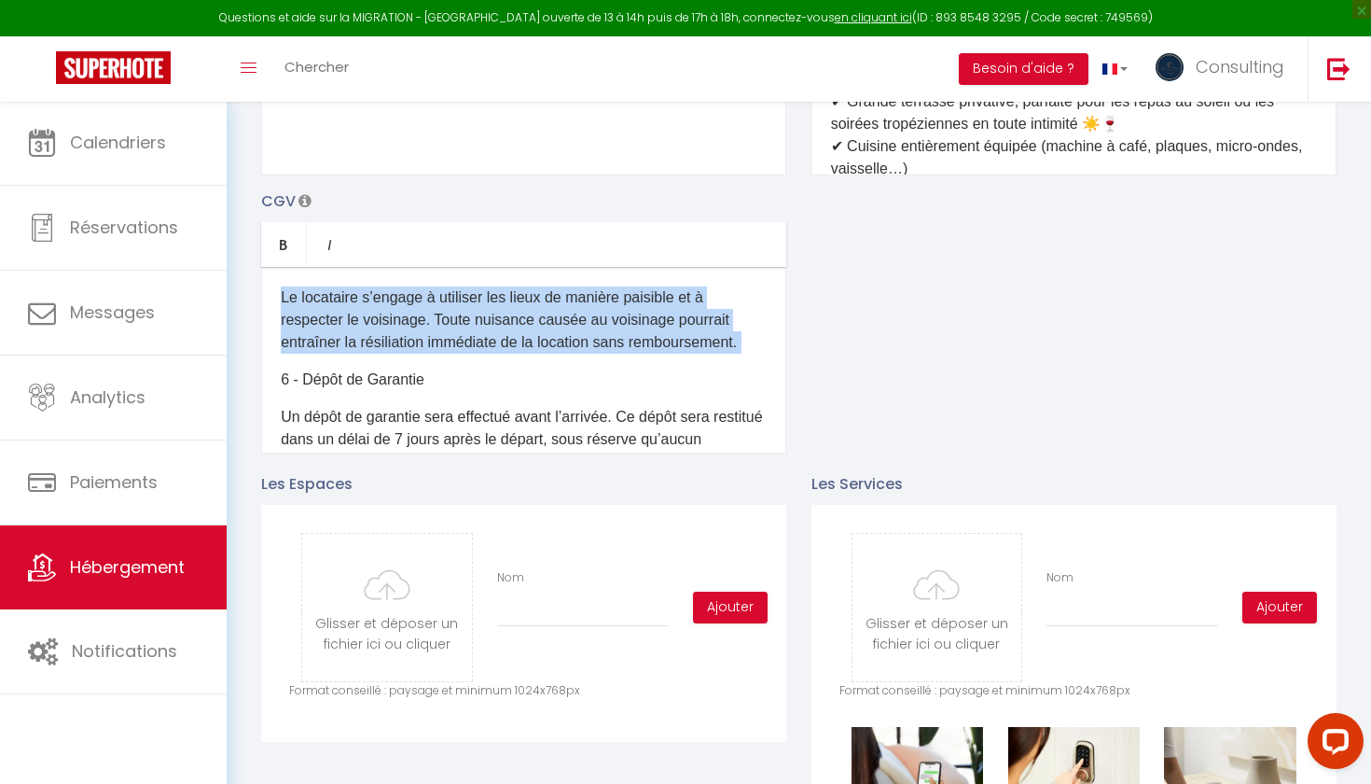
click at [325, 300] on p "Le locataire s’engage à utiliser les lieux de manière paisible et à respecter l…" at bounding box center [524, 319] width 486 height 67
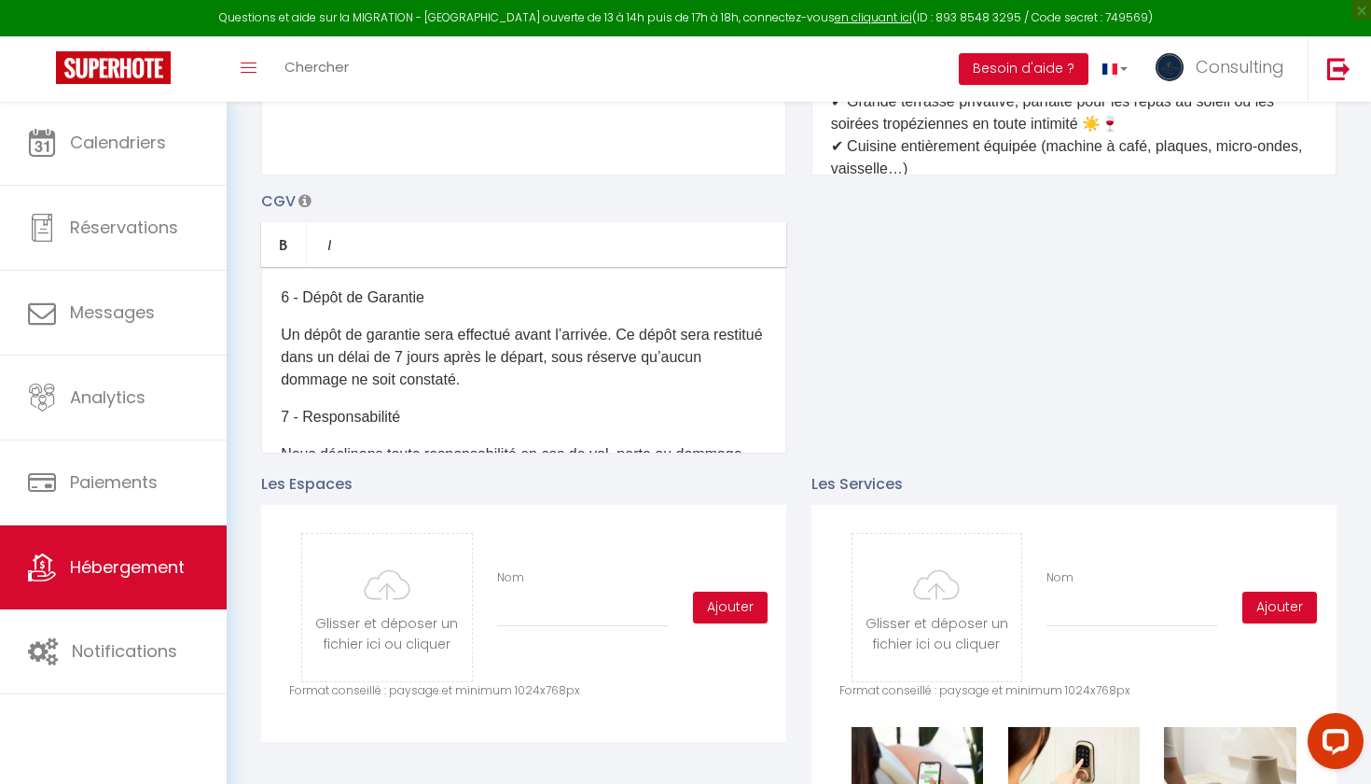
click at [332, 299] on p "6 - Dépôt de Garantie" at bounding box center [524, 297] width 486 height 22
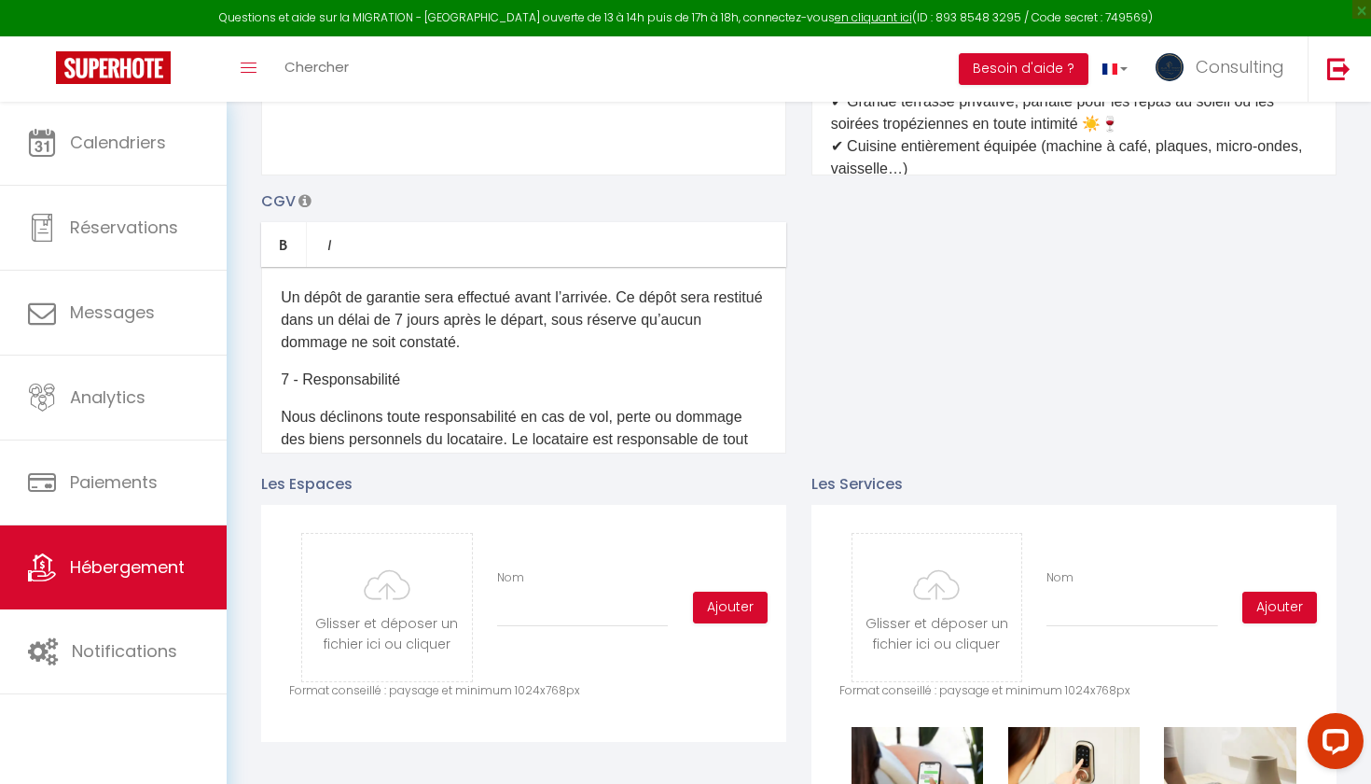
click at [329, 313] on p "Un dépôt de garantie sera effectué avant l’arrivée. Ce dépôt sera restitué dans…" at bounding box center [524, 319] width 486 height 67
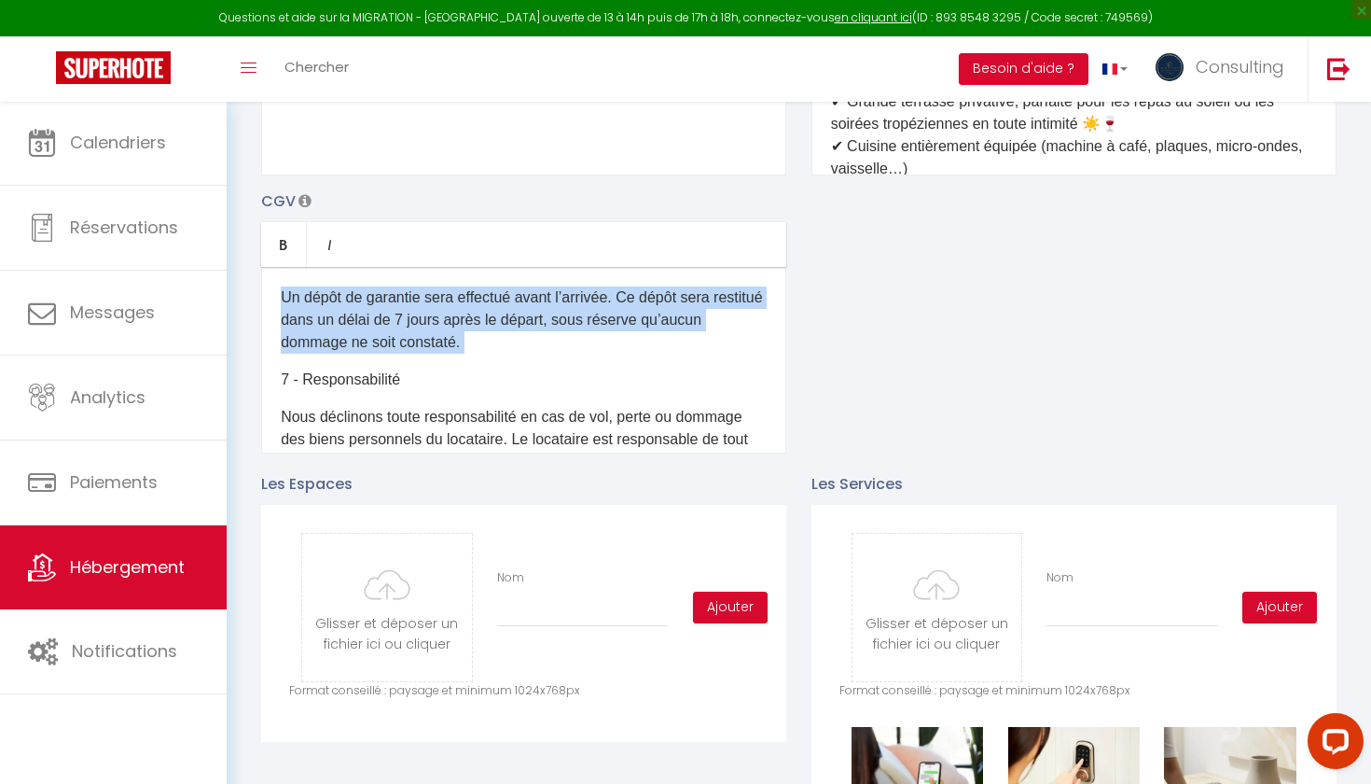
click at [329, 313] on p "Un dépôt de garantie sera effectué avant l’arrivée. Ce dépôt sera restitué dans…" at bounding box center [524, 319] width 486 height 67
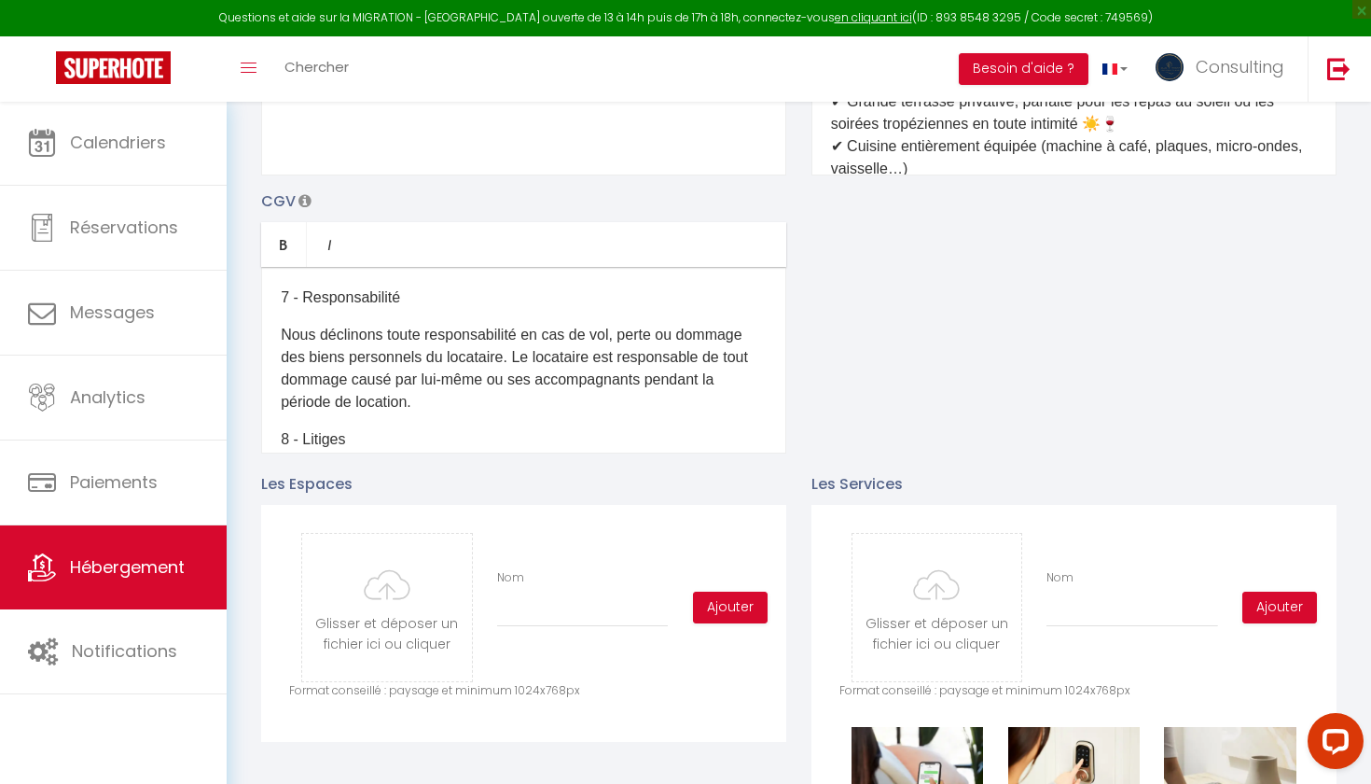
click at [338, 306] on p "7 - Responsabilité" at bounding box center [524, 297] width 486 height 22
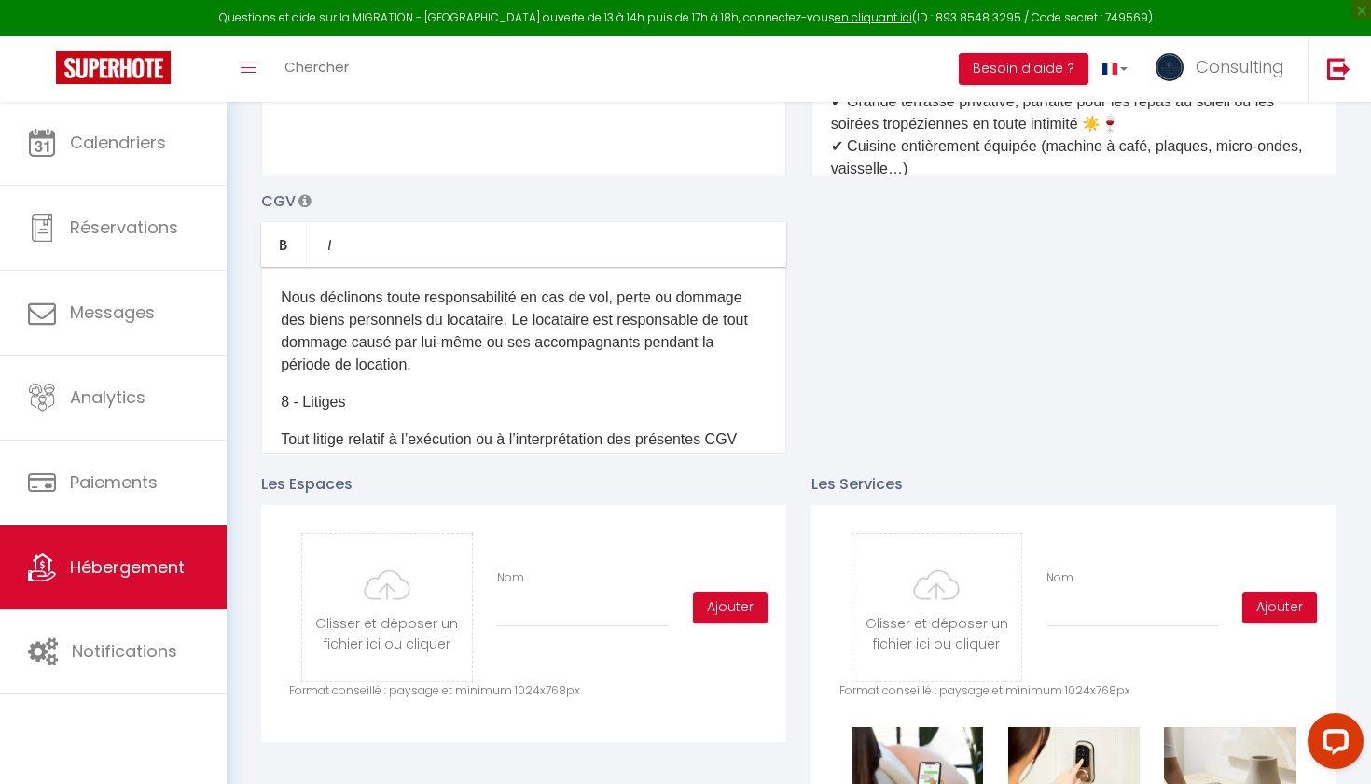
click at [331, 319] on p "Nous déclinons toute responsabilité en cas de vol, perte ou dommage des biens p…" at bounding box center [524, 331] width 486 height 90
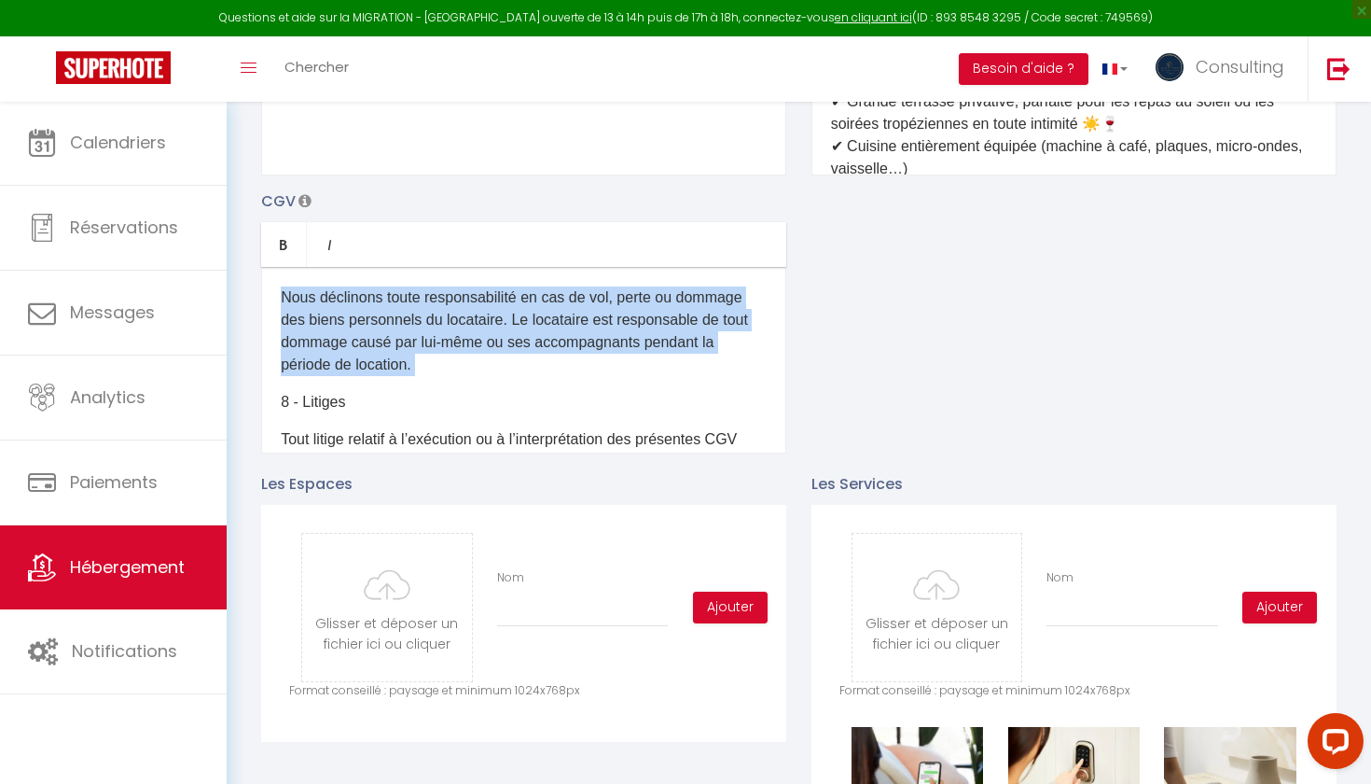
click at [331, 319] on p "Nous déclinons toute responsabilité en cas de vol, perte ou dommage des biens p…" at bounding box center [524, 331] width 486 height 90
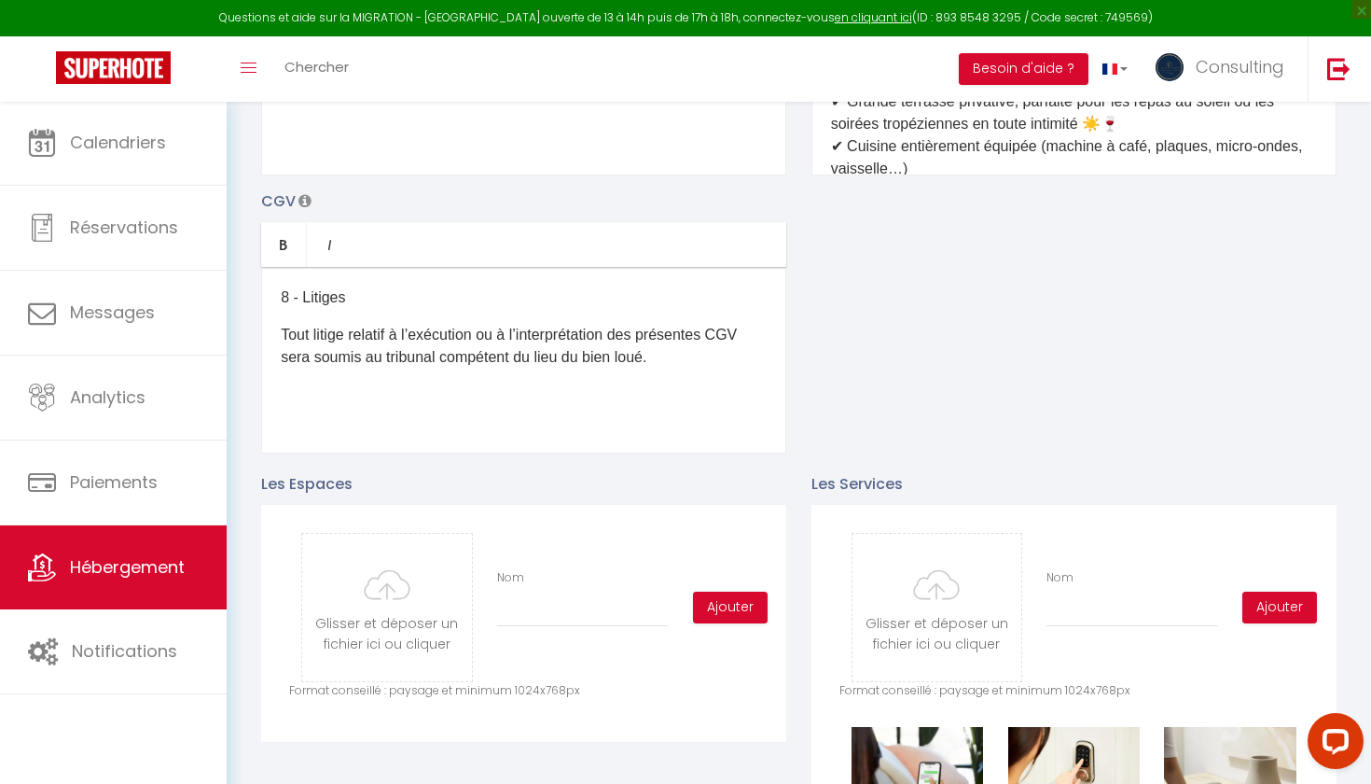
click at [326, 296] on p "8 - Litiges" at bounding box center [524, 297] width 486 height 22
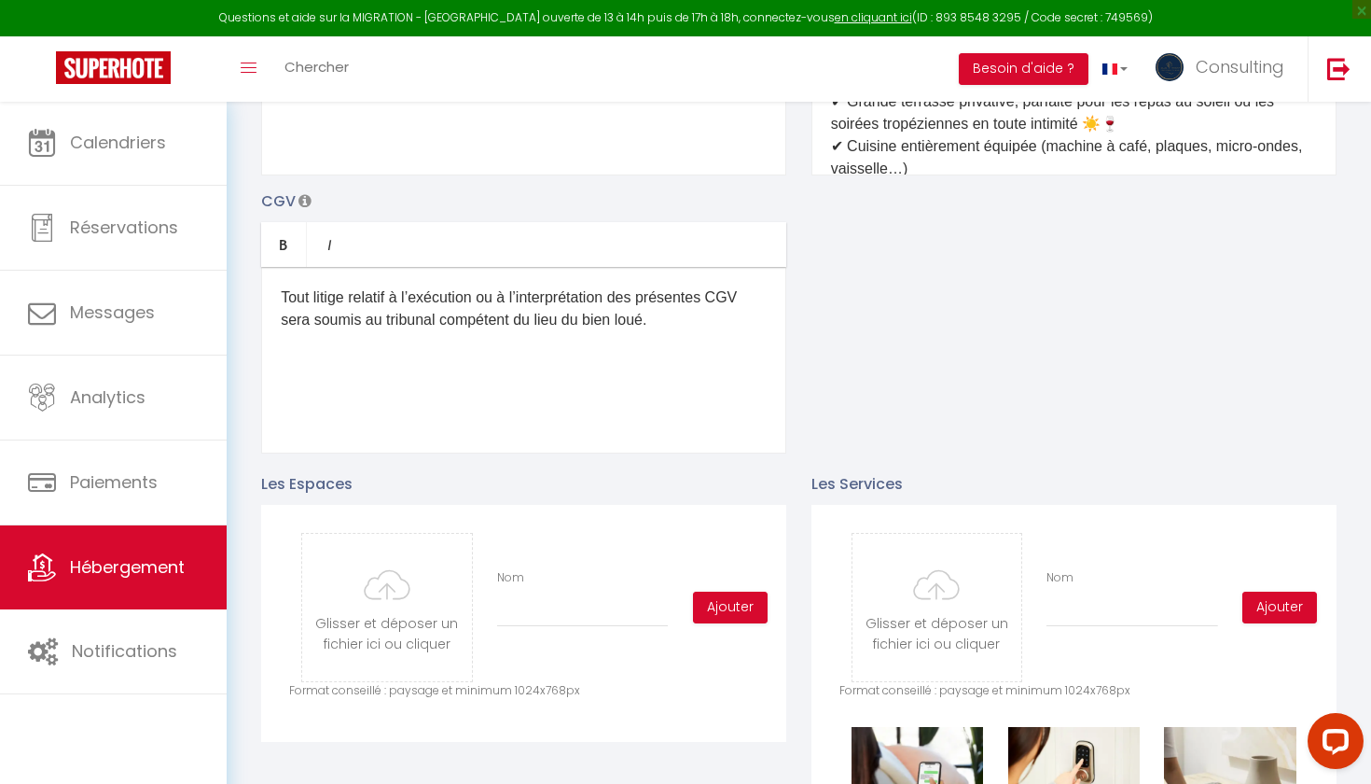
click at [326, 300] on p "Tout litige relatif à l’exécution ou à l’interprétation des présentes CGV sera …" at bounding box center [524, 308] width 486 height 45
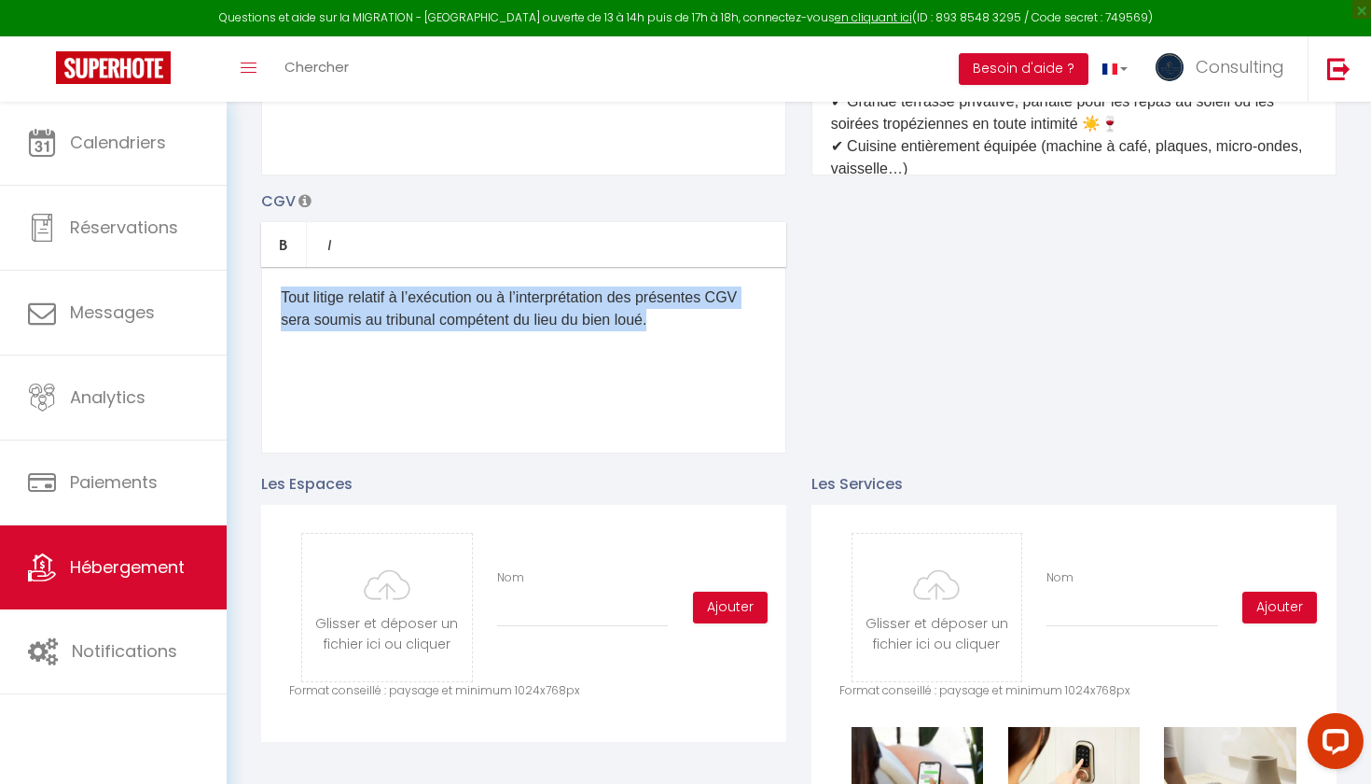
click at [326, 300] on p "Tout litige relatif à l’exécution ou à l’interprétation des présentes CGV sera …" at bounding box center [524, 308] width 486 height 45
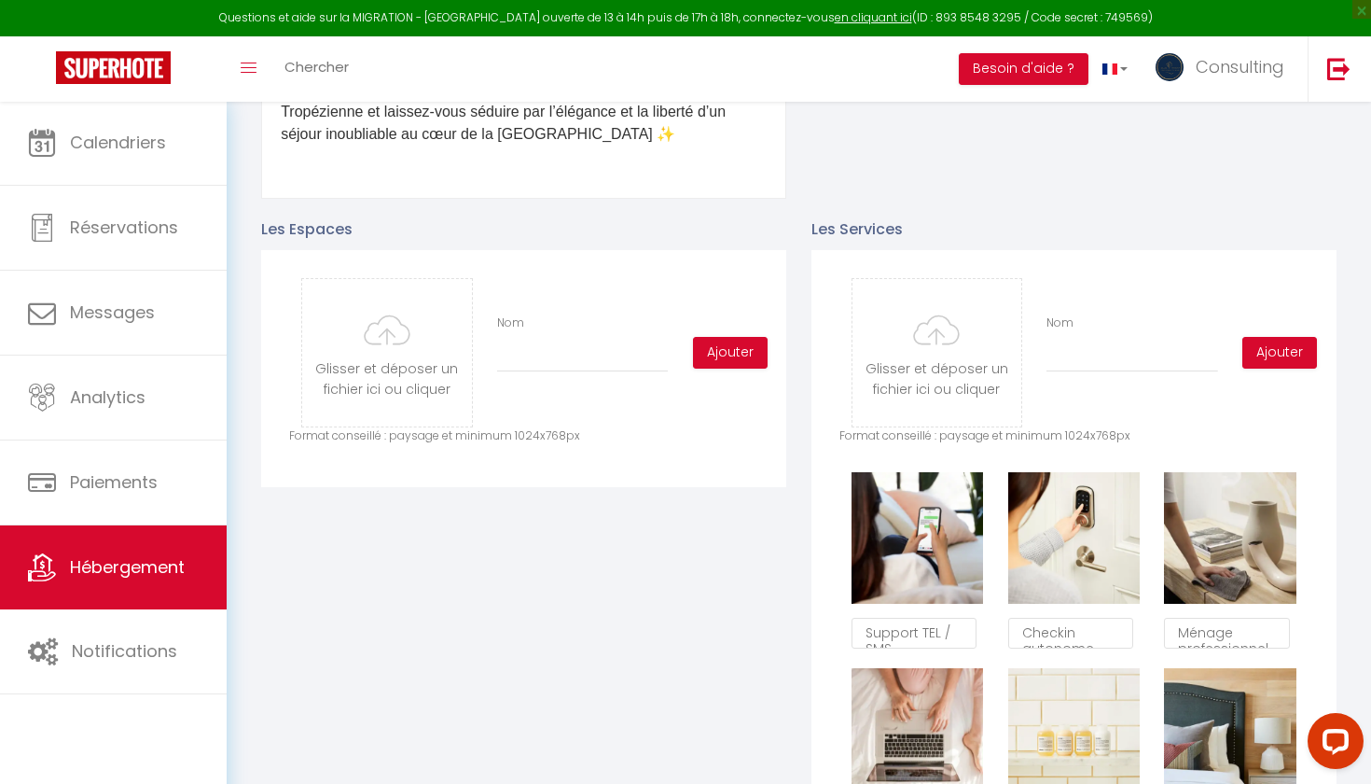
scroll to position [905, 0]
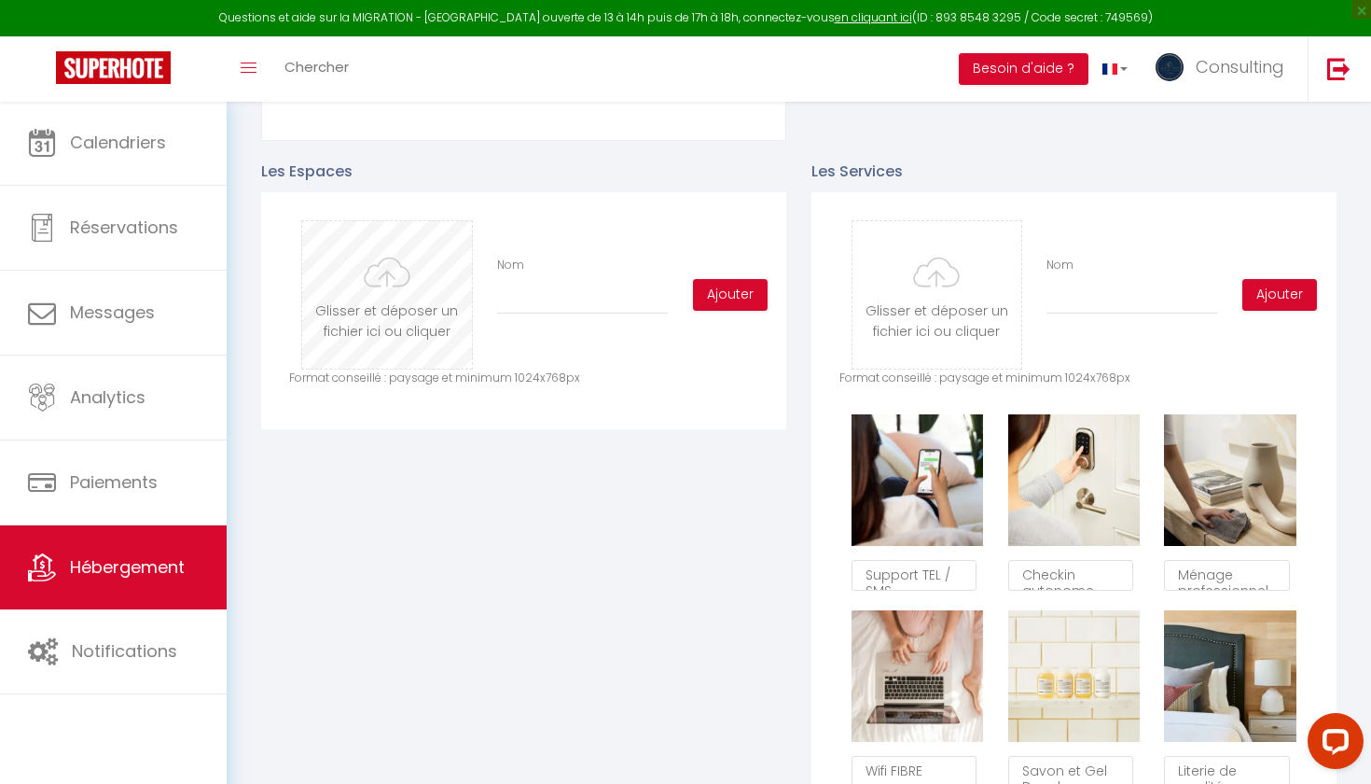
click at [460, 313] on input "file" at bounding box center [386, 294] width 169 height 147
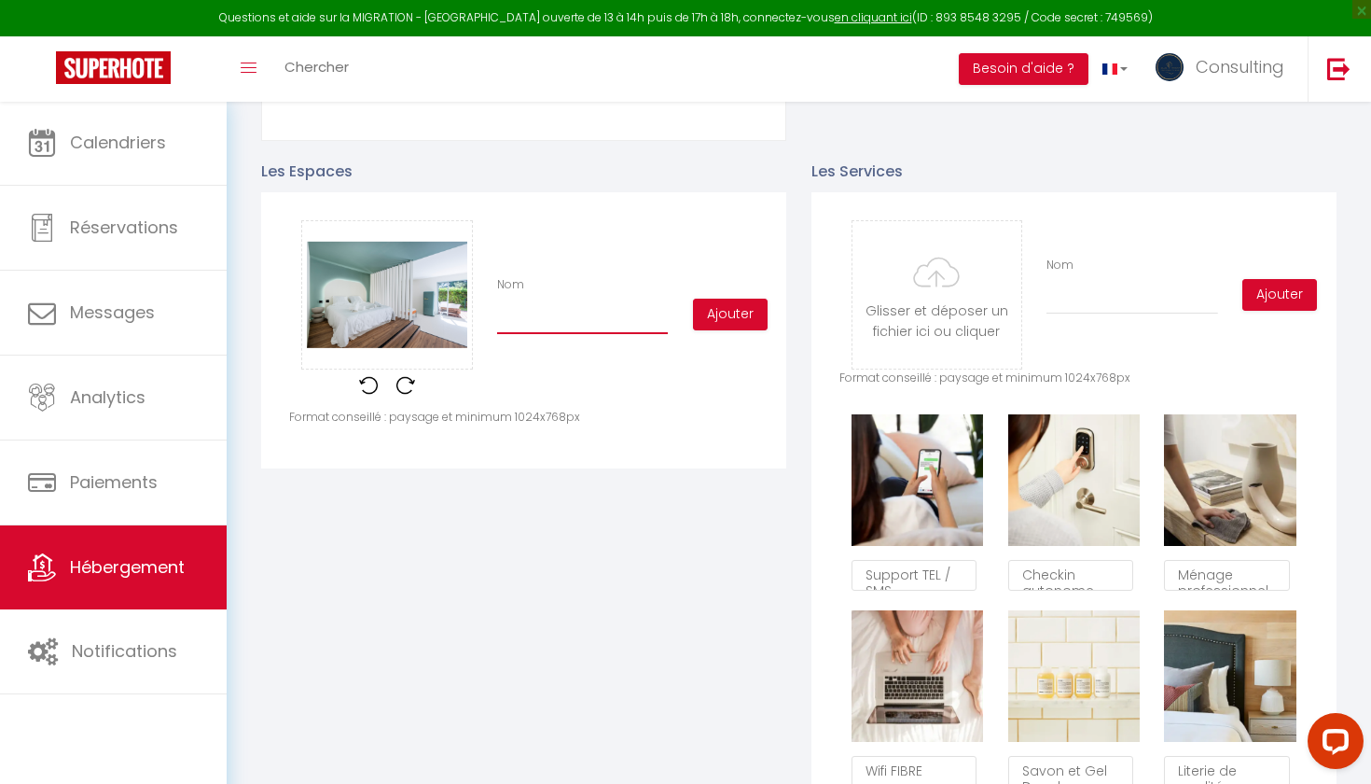
click at [613, 319] on input "Nom" at bounding box center [582, 317] width 171 height 34
click at [720, 317] on button "Ajouter" at bounding box center [730, 315] width 75 height 32
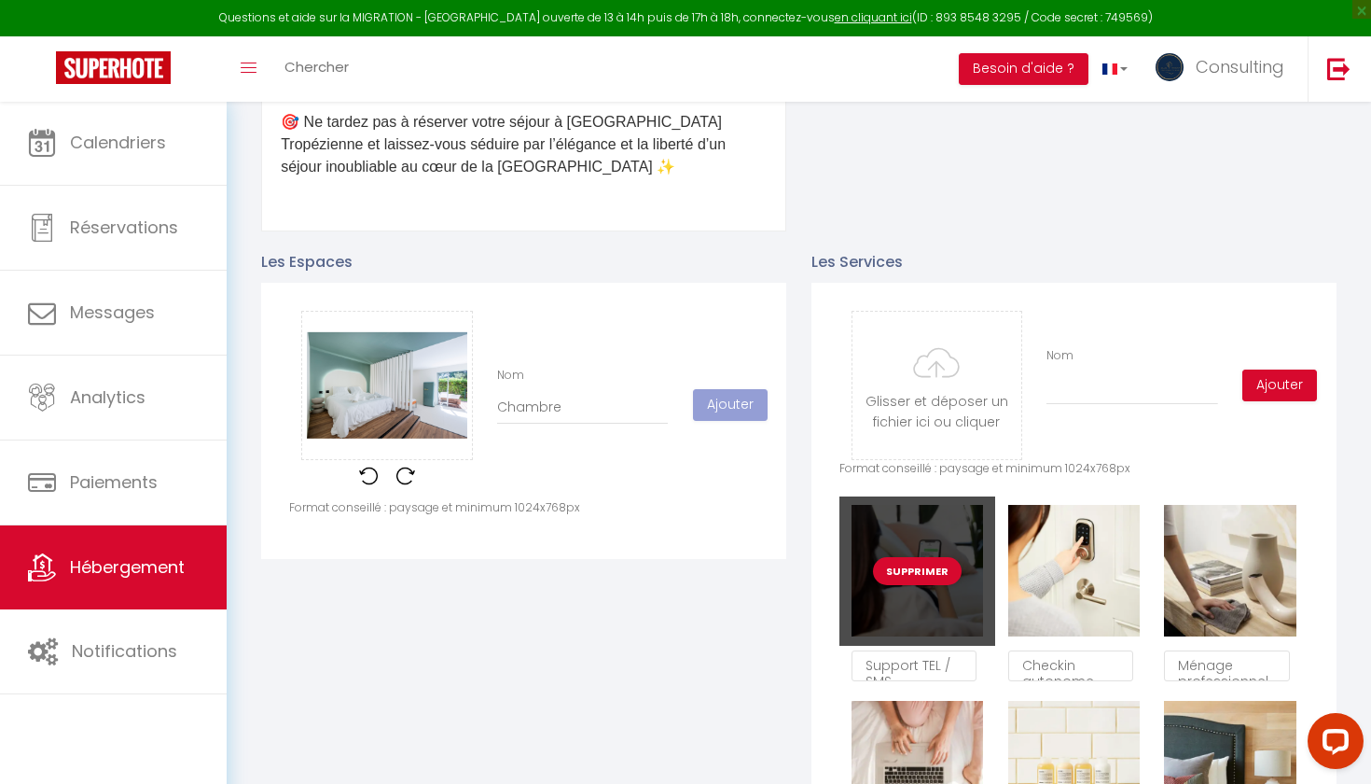
scroll to position [807, 0]
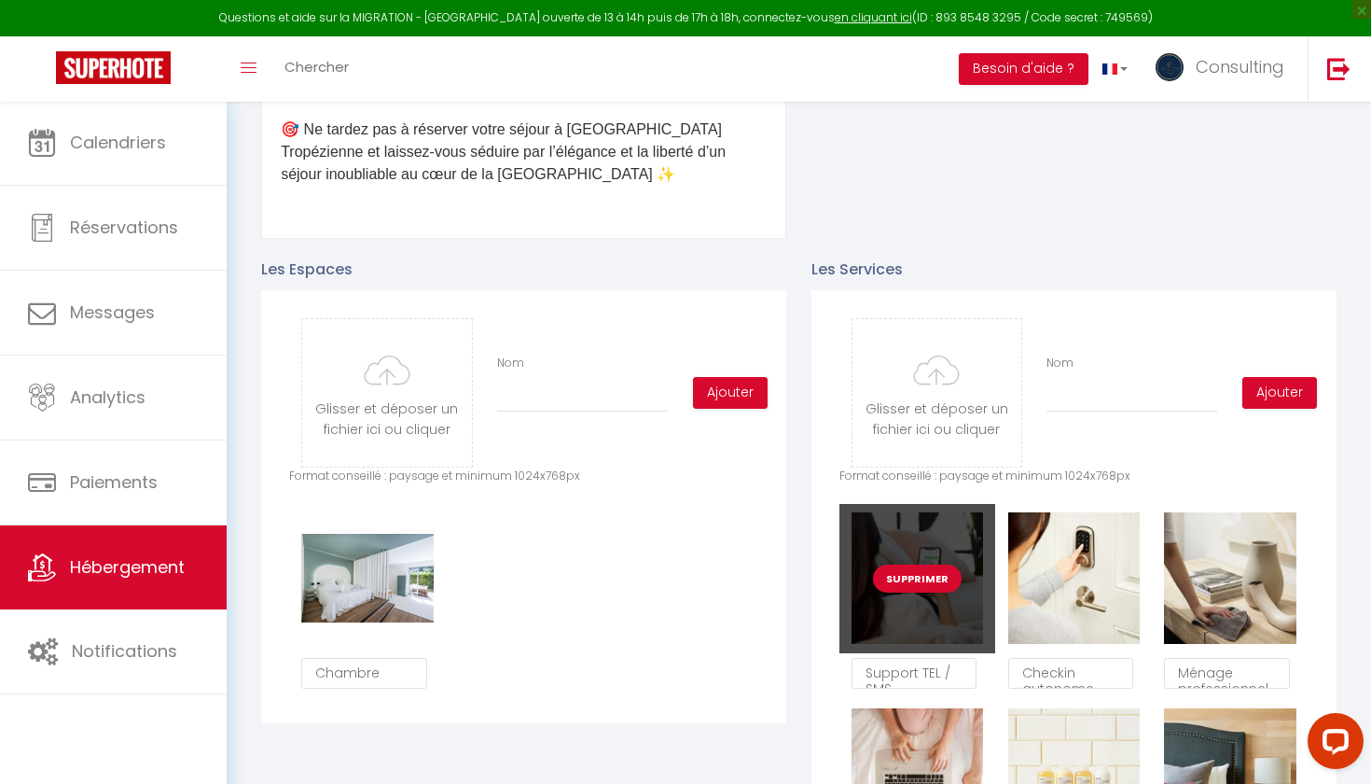
click at [938, 563] on button "Supprimer" at bounding box center [917, 578] width 89 height 28
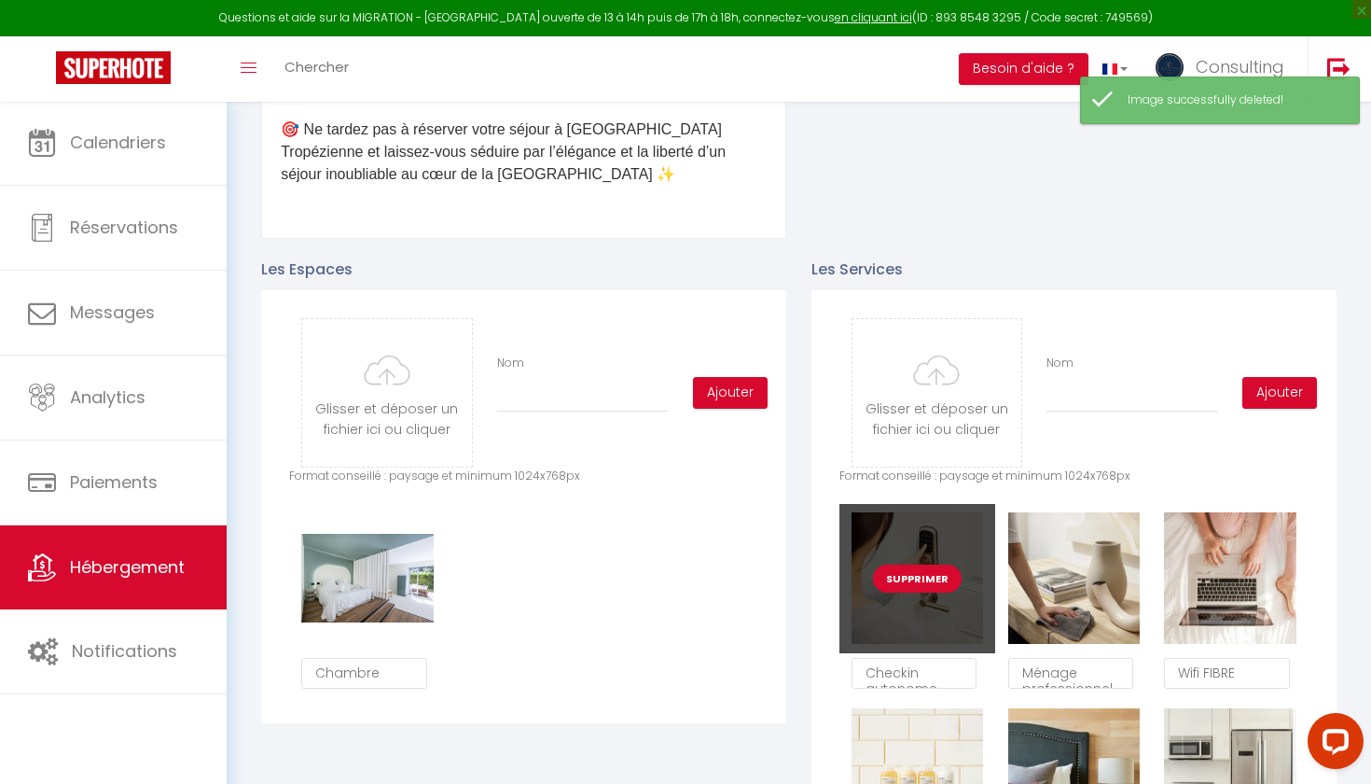
click at [929, 563] on button "Supprimer" at bounding box center [917, 578] width 89 height 28
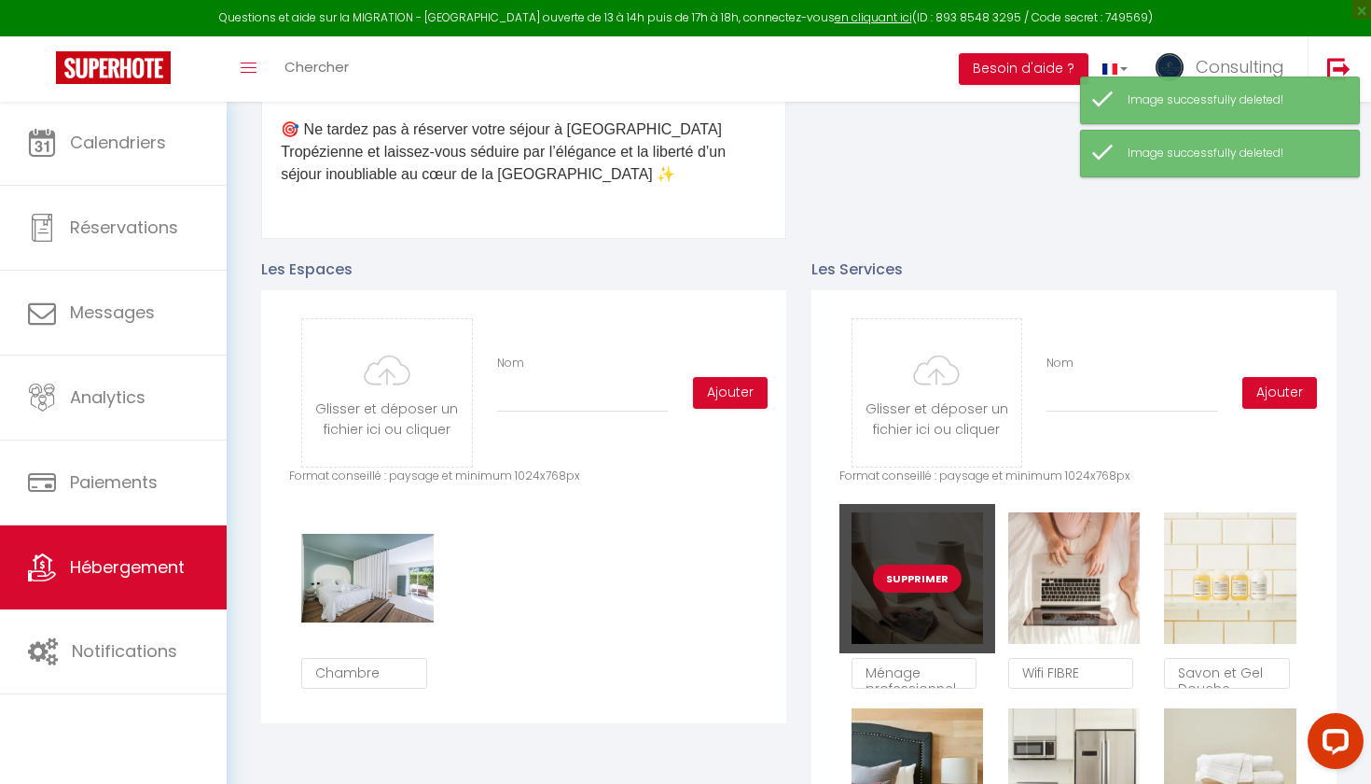
click at [921, 563] on button "Supprimer" at bounding box center [917, 578] width 89 height 28
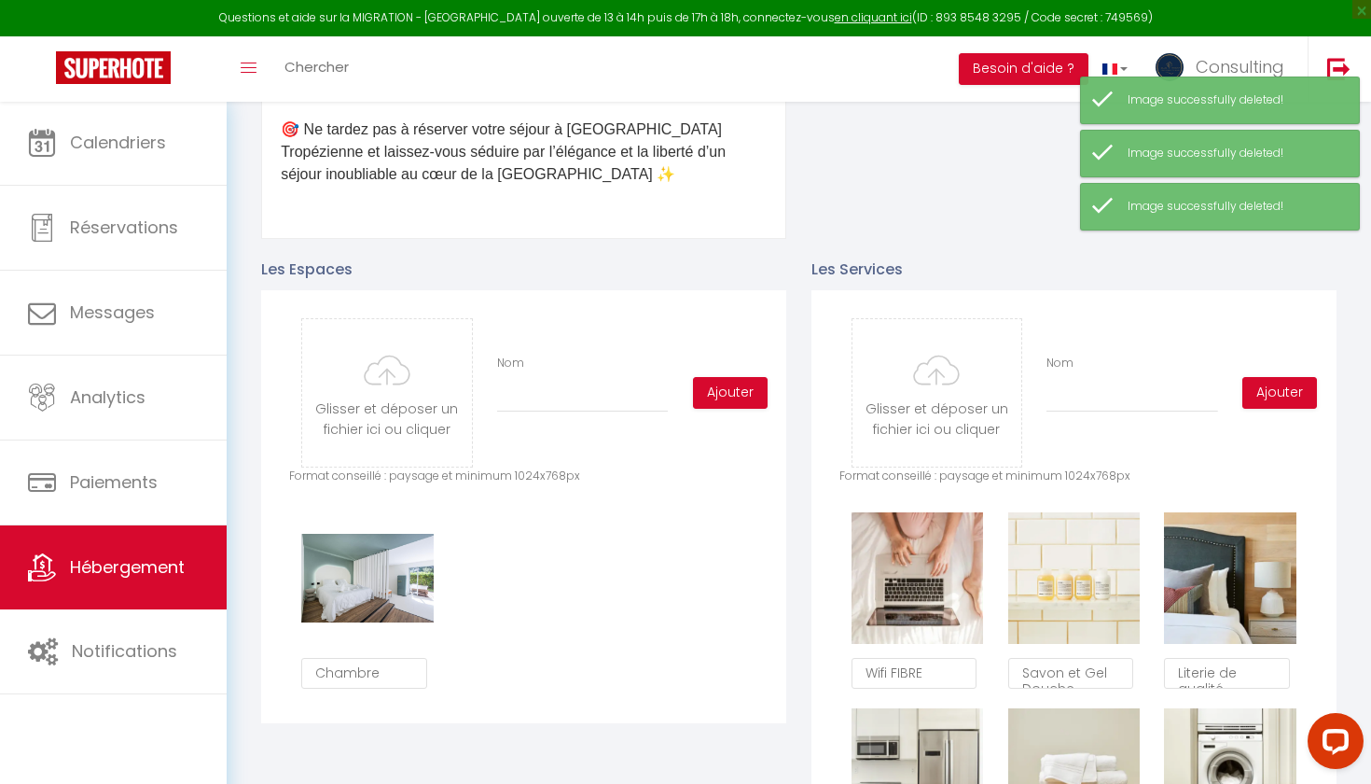
click at [921, 563] on button "Supprimer" at bounding box center [917, 578] width 89 height 28
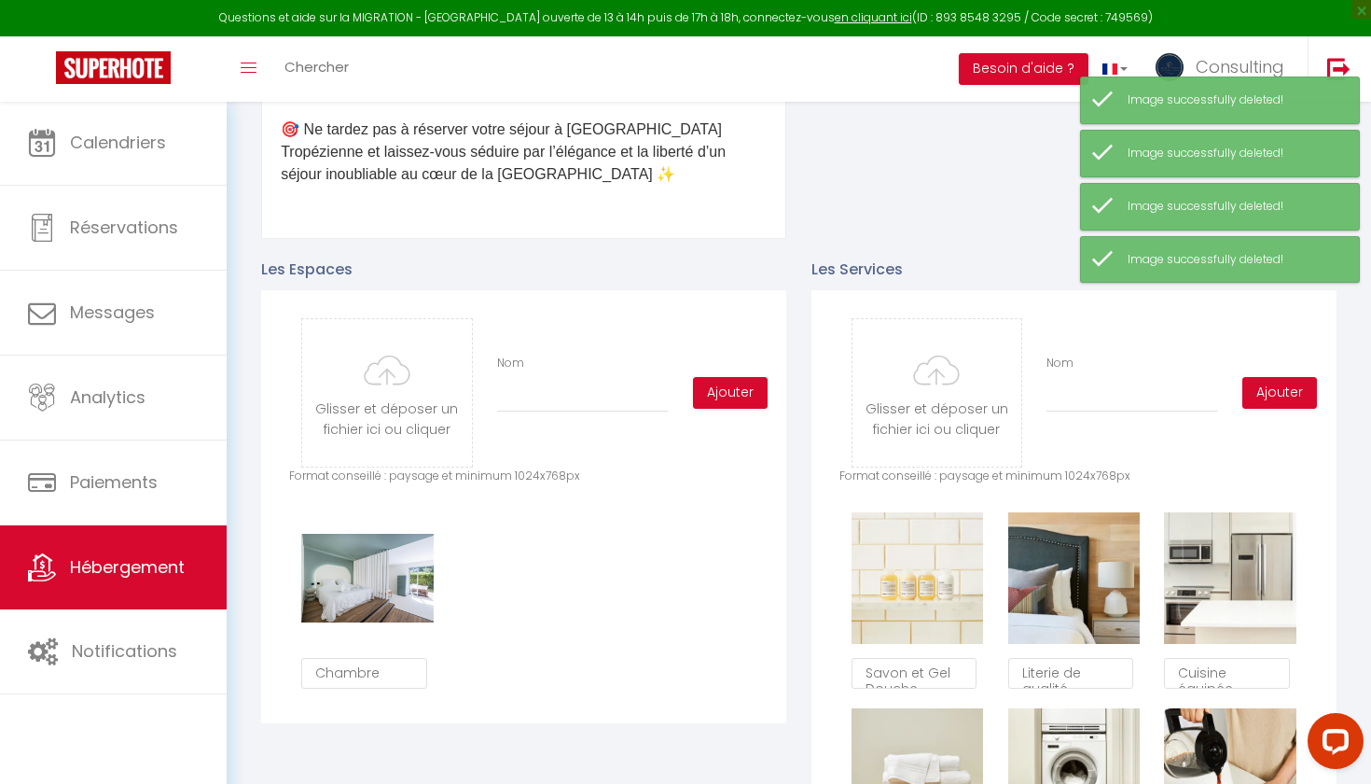
click at [921, 563] on button "Supprimer" at bounding box center [917, 578] width 89 height 28
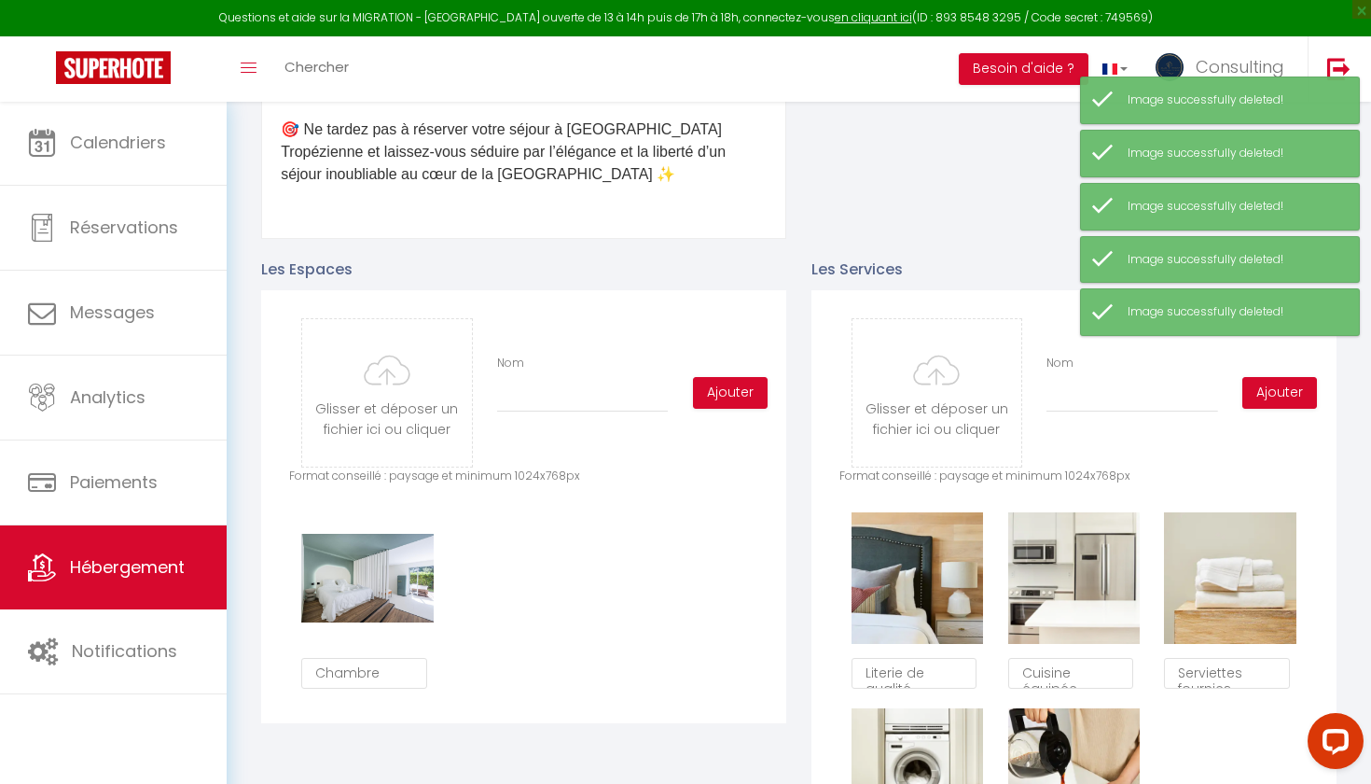
click at [921, 563] on button "Supprimer" at bounding box center [917, 578] width 89 height 28
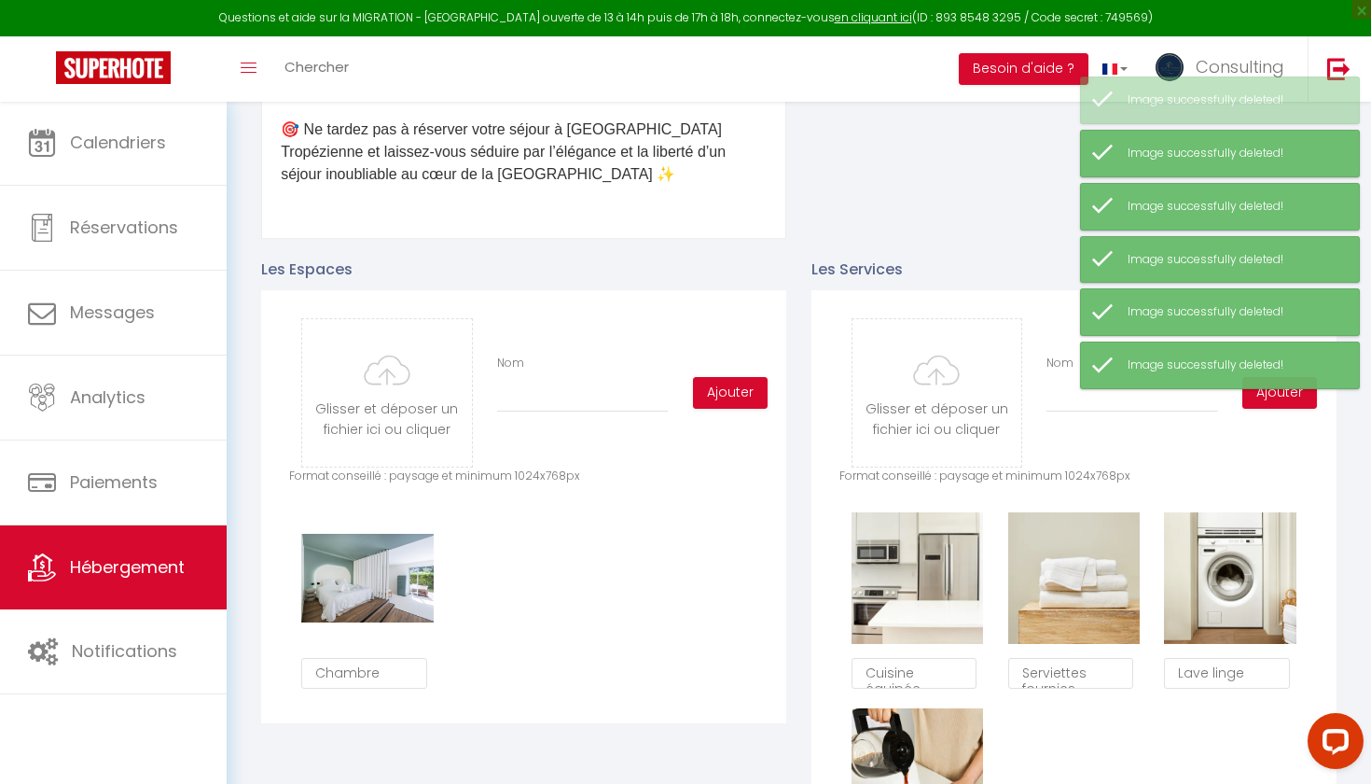
click at [921, 563] on button "Supprimer" at bounding box center [917, 578] width 89 height 28
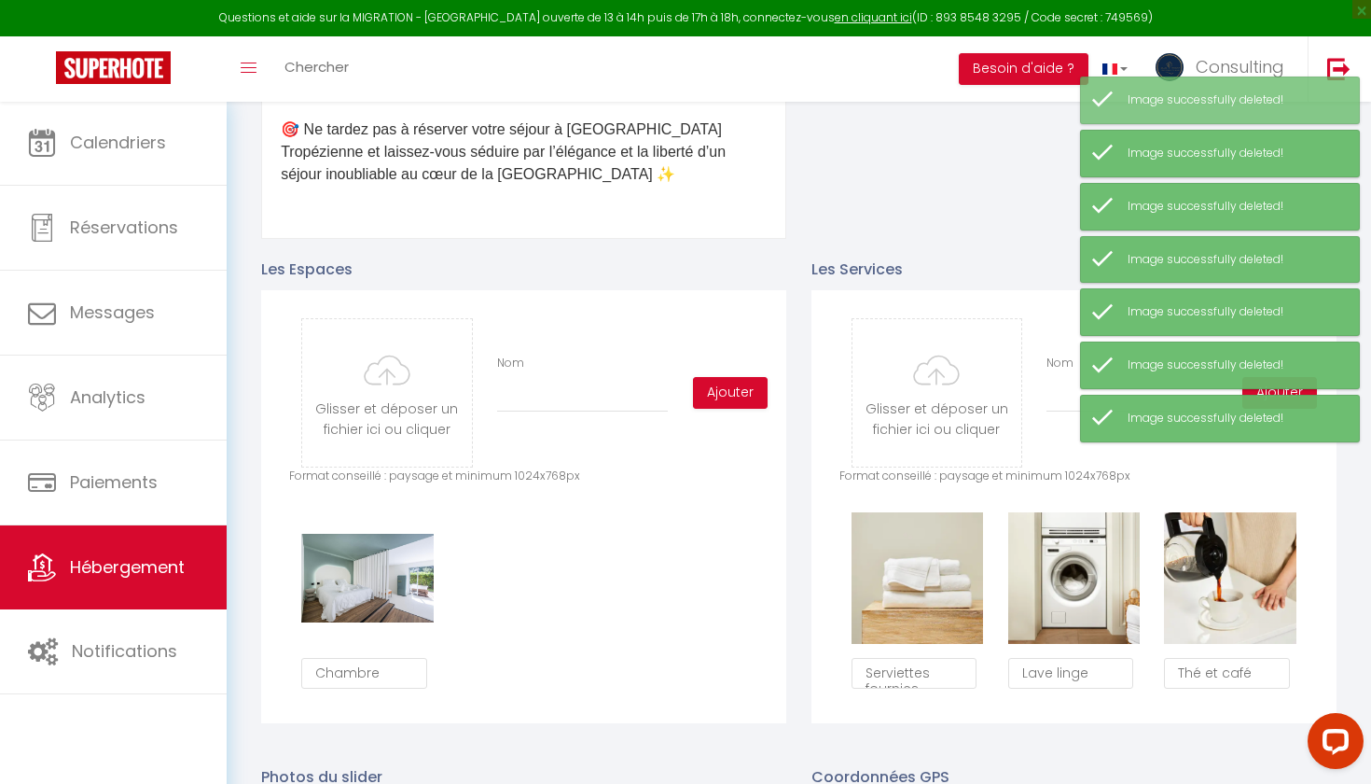
click at [921, 563] on button "Supprimer" at bounding box center [917, 578] width 89 height 28
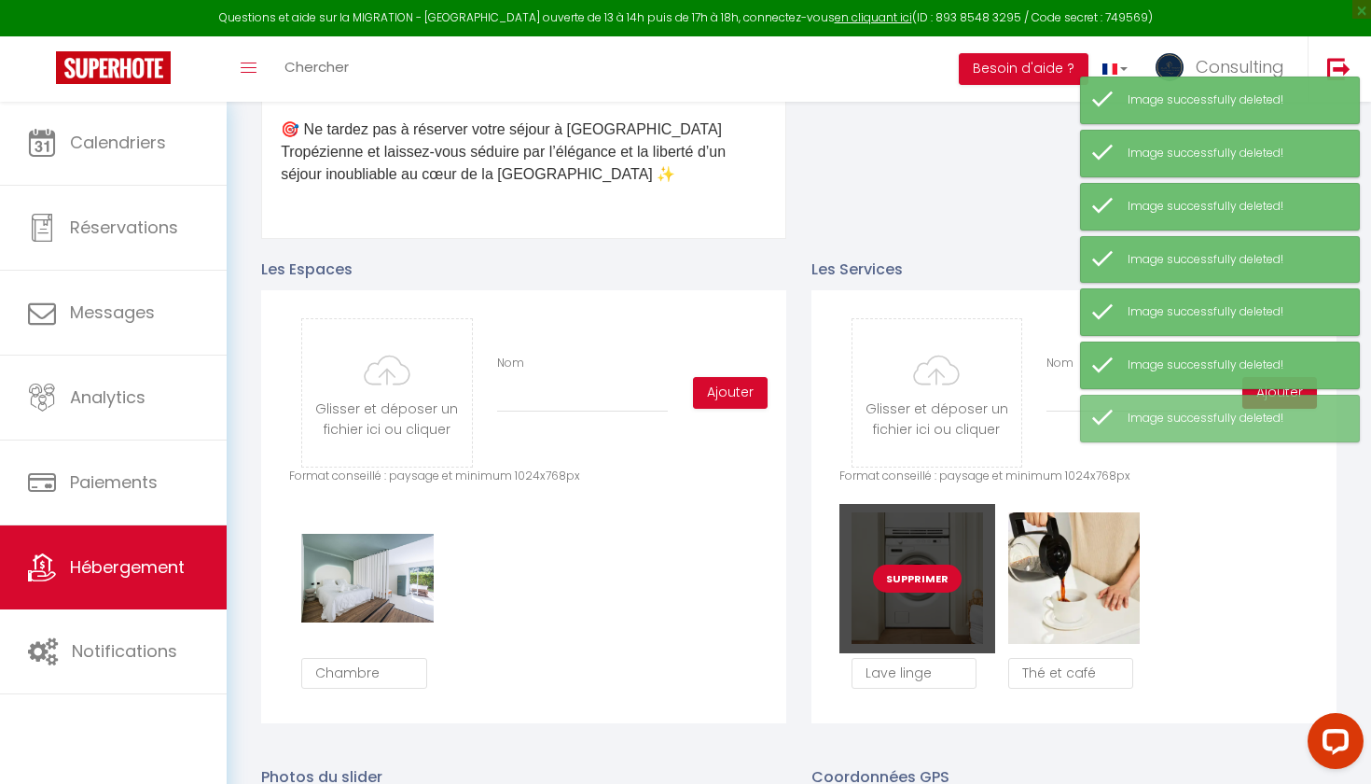
click at [910, 563] on button "Supprimer" at bounding box center [917, 578] width 89 height 28
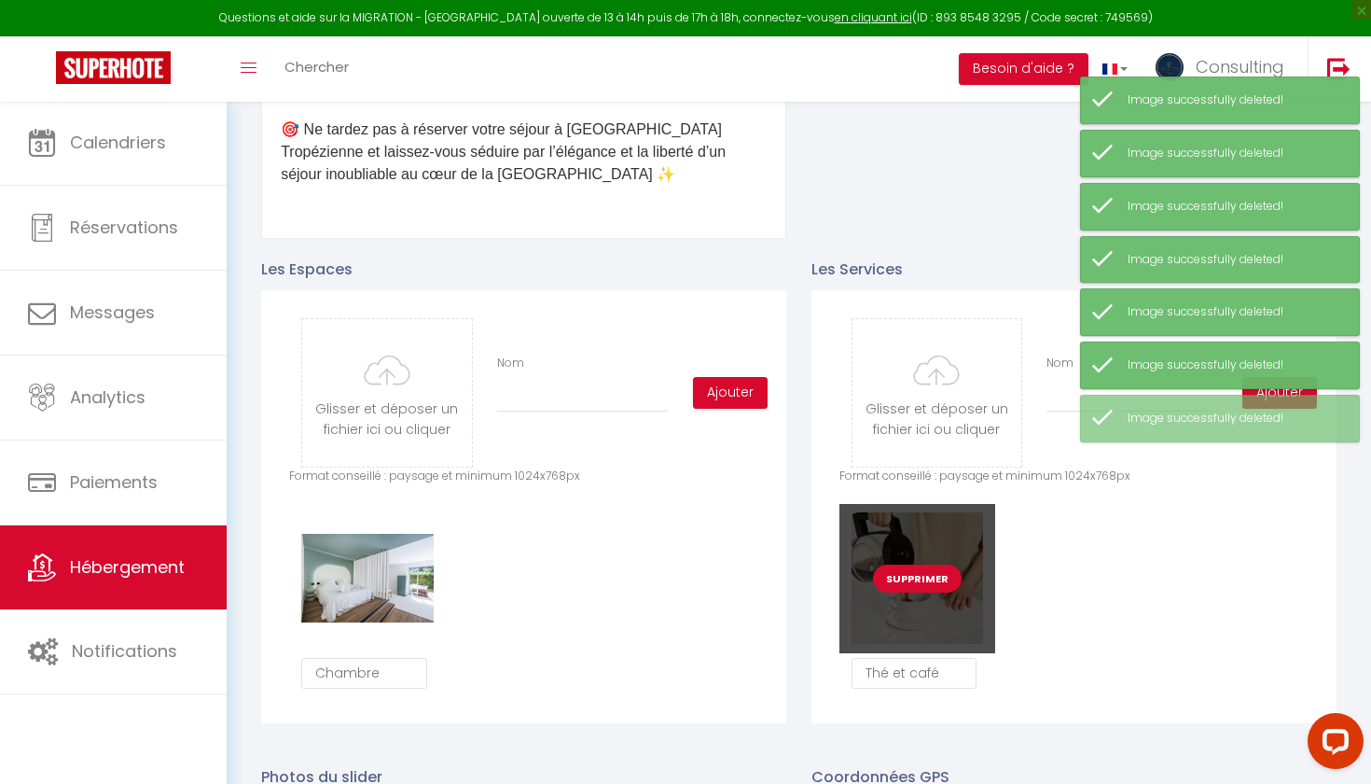
click at [909, 563] on button "Supprimer" at bounding box center [917, 578] width 89 height 28
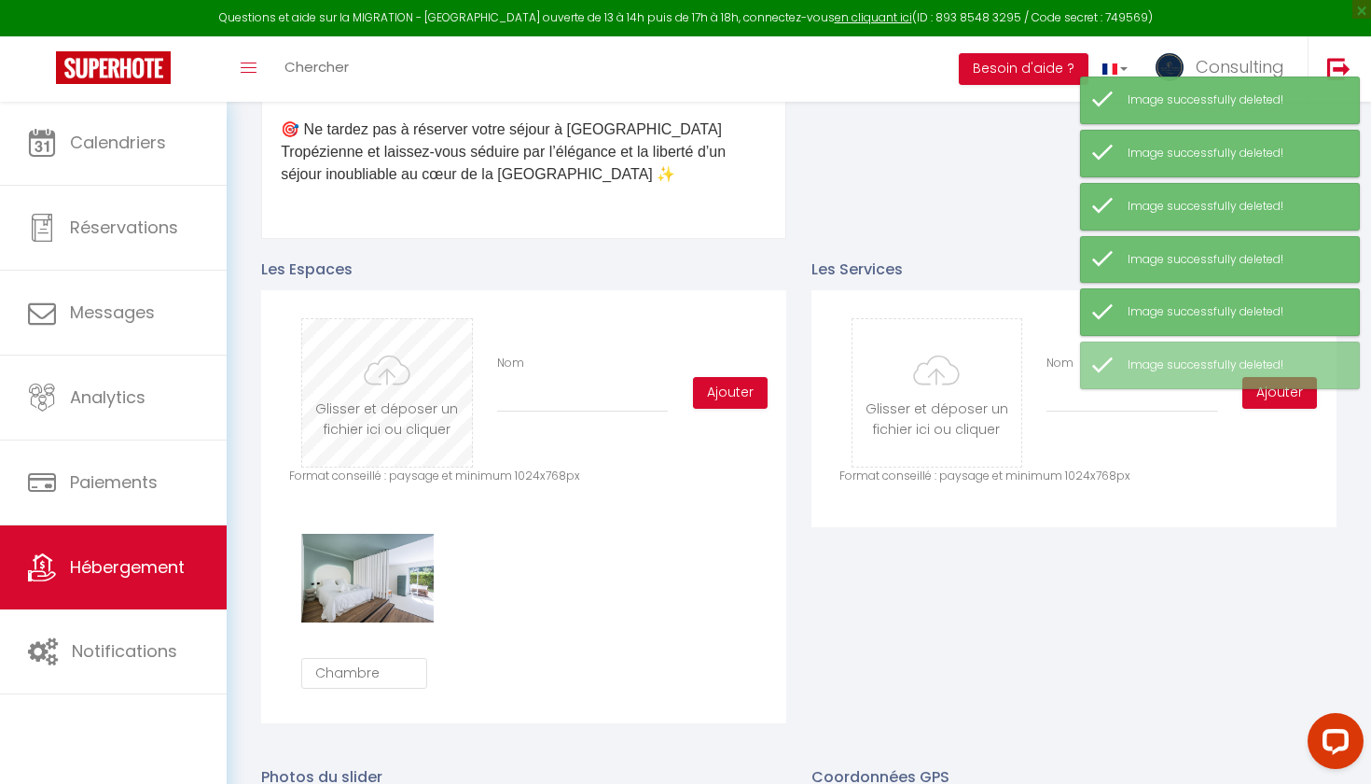
click at [415, 397] on input "file" at bounding box center [386, 392] width 169 height 147
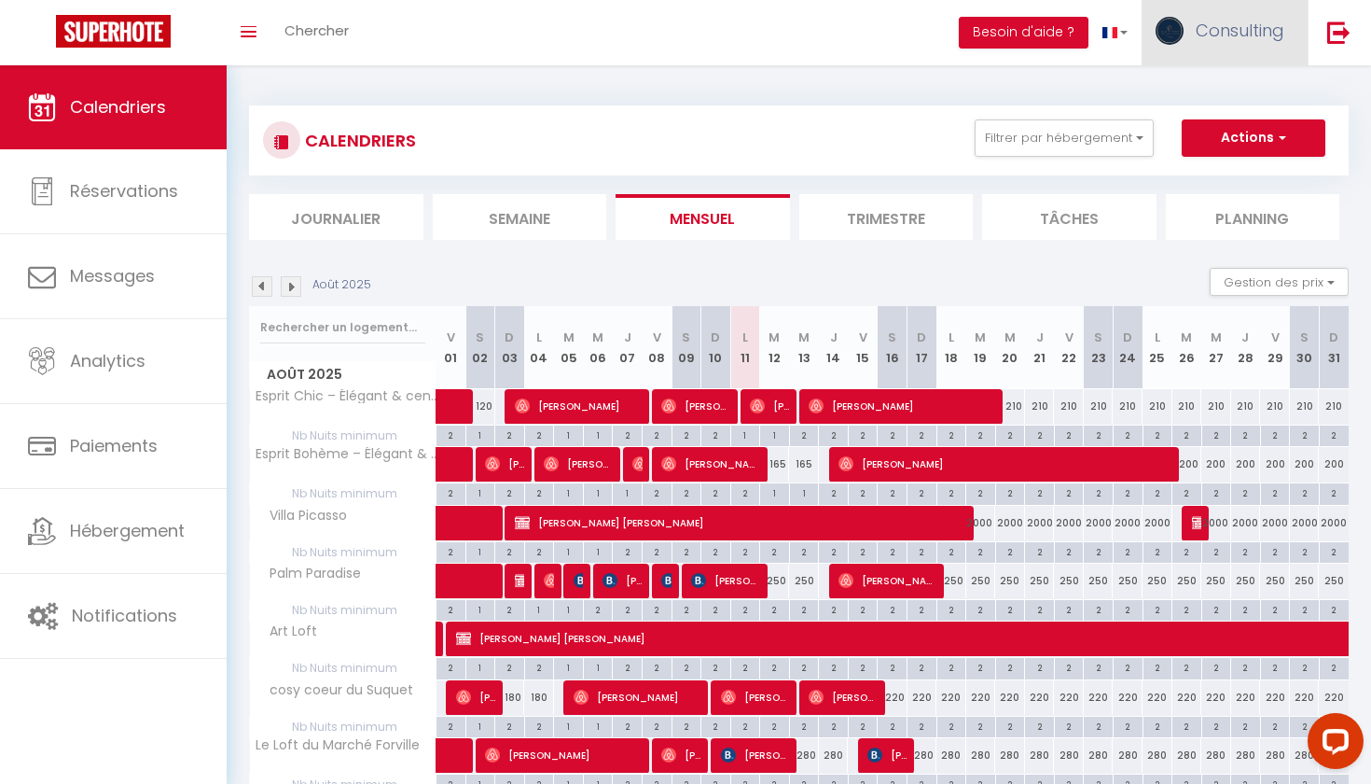
click at [1287, 56] on link "Consulting" at bounding box center [1225, 32] width 166 height 65
click at [1254, 121] on link "Équipe" at bounding box center [1233, 127] width 138 height 32
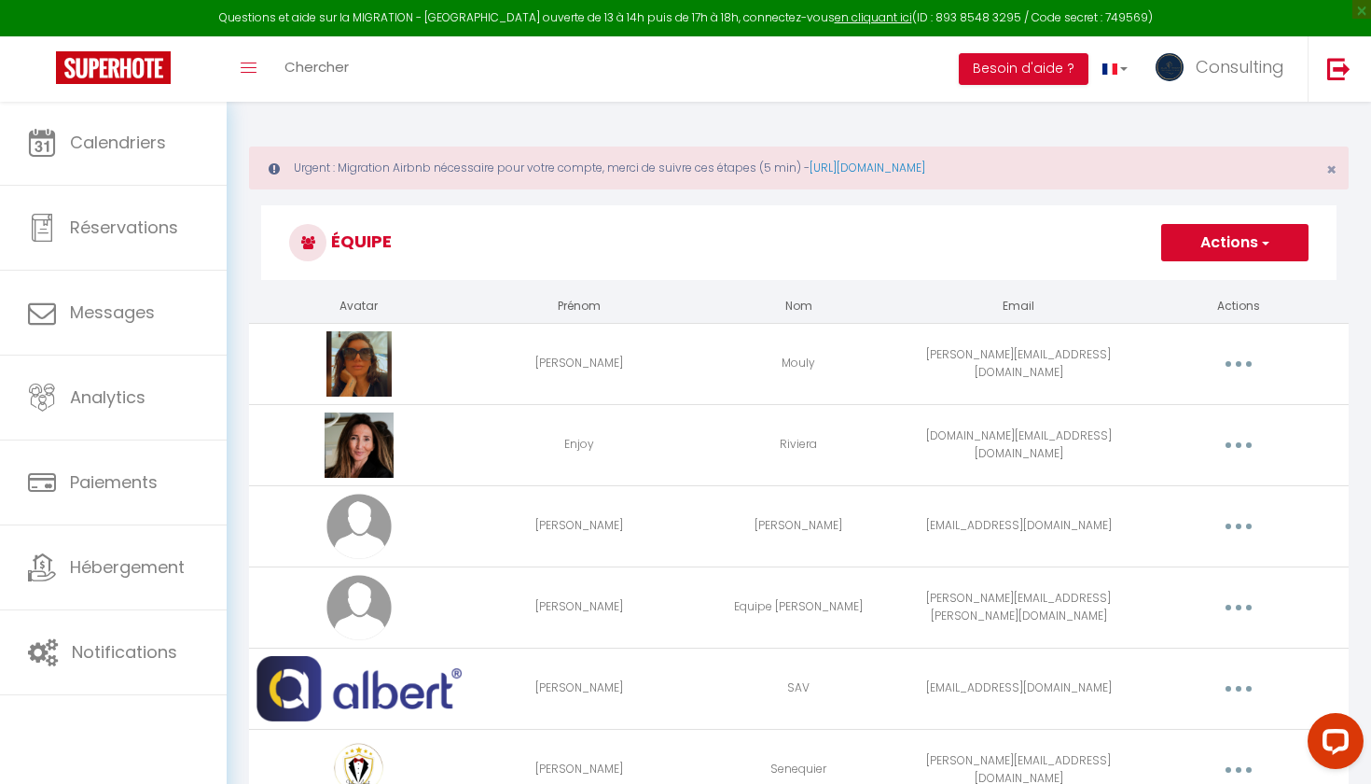
click at [1238, 365] on icon "button" at bounding box center [1239, 364] width 6 height 6
click at [1186, 391] on link "Editer" at bounding box center [1190, 407] width 138 height 32
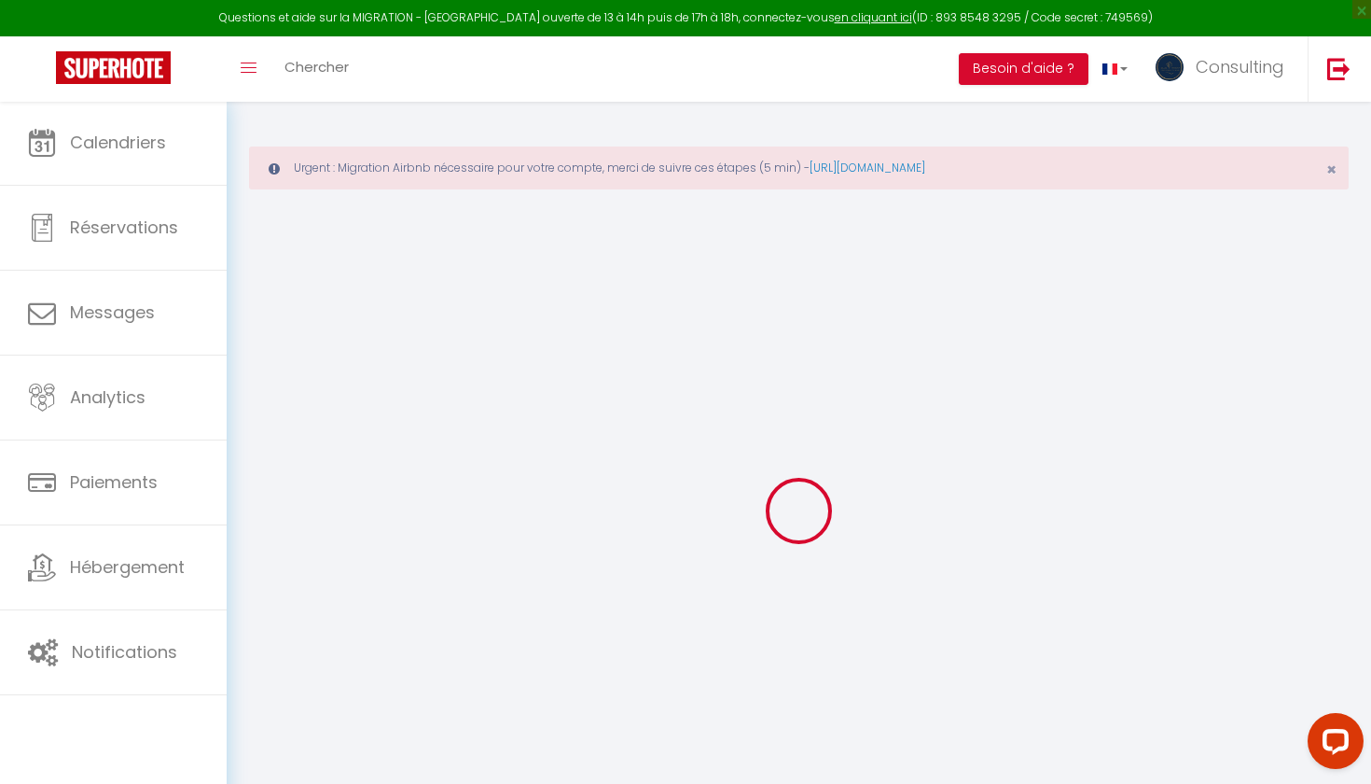
type input "[PERSON_NAME]"
type input "Mouly"
type input "[PERSON_NAME][EMAIL_ADDRESS][DOMAIN_NAME]"
type textarea "Adresse Email : cindy@galaorganisation.com Mot de passe : Daytona/26 Albert : P…"
type textarea "https://app.superhote.com/#/connect/nLBh4PRIqp"
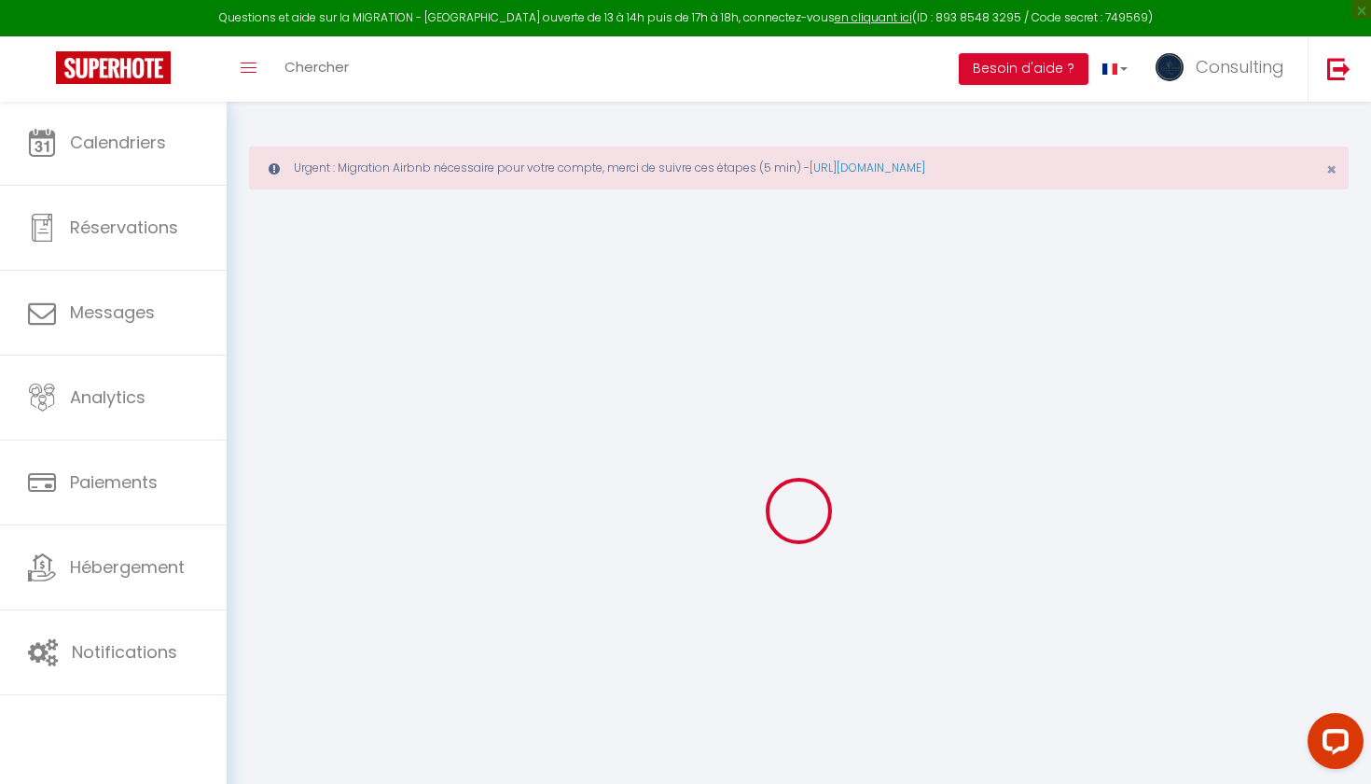
checkbox input "true"
checkbox input "false"
checkbox input "true"
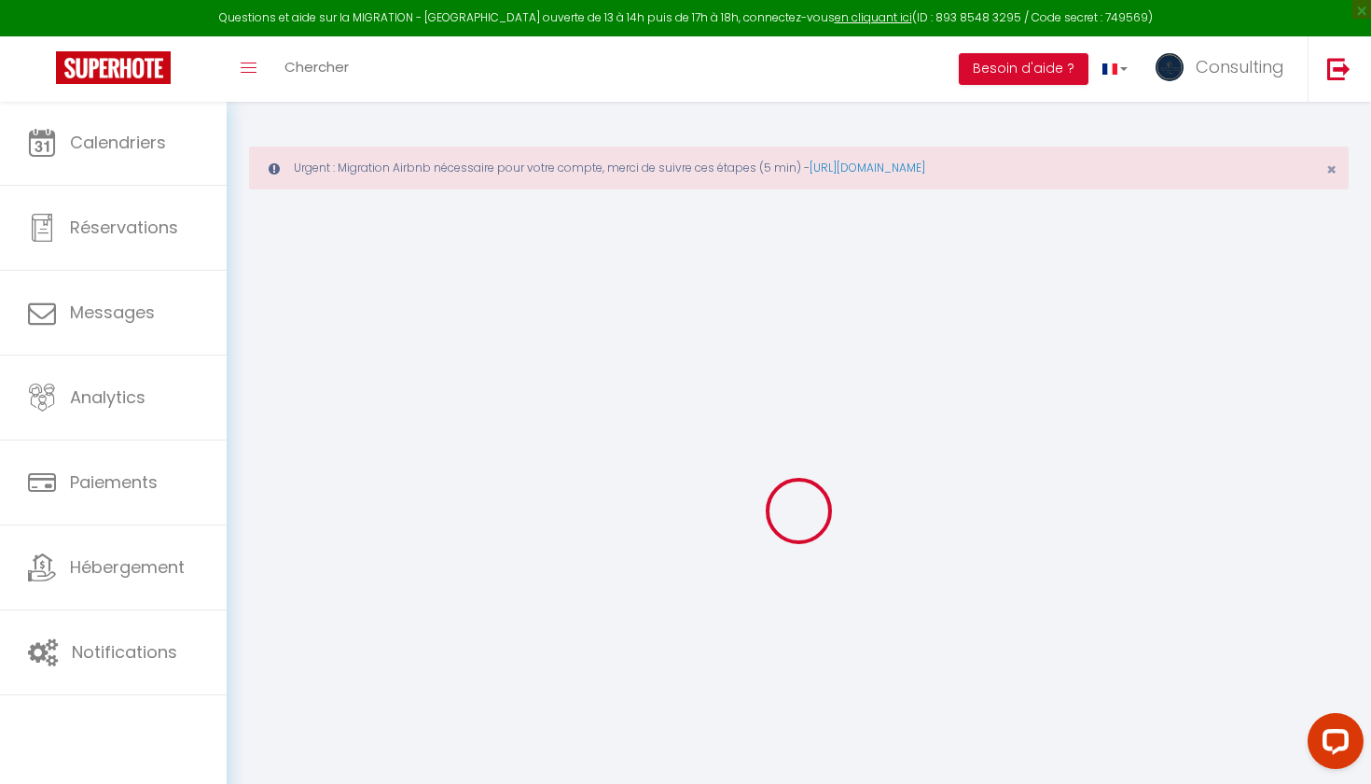
checkbox input "true"
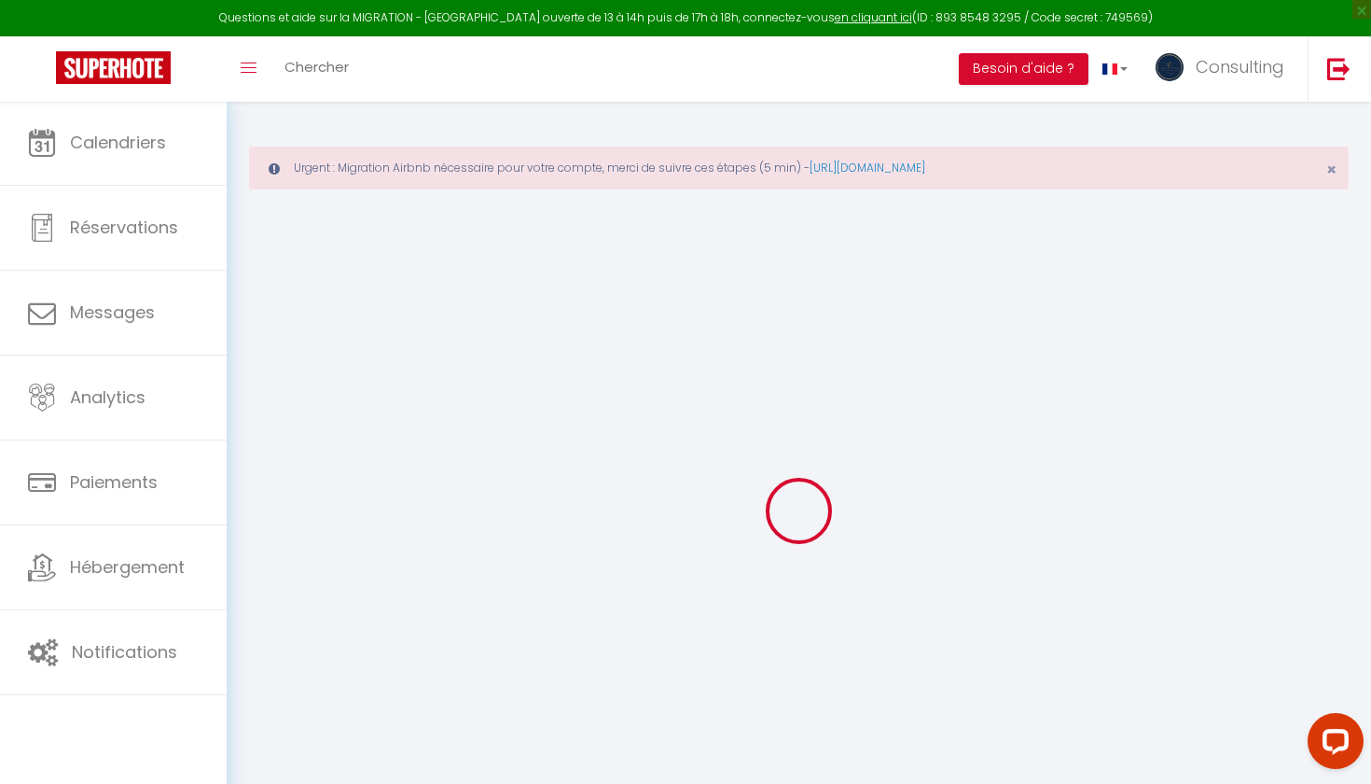
checkbox input "true"
checkbox input "false"
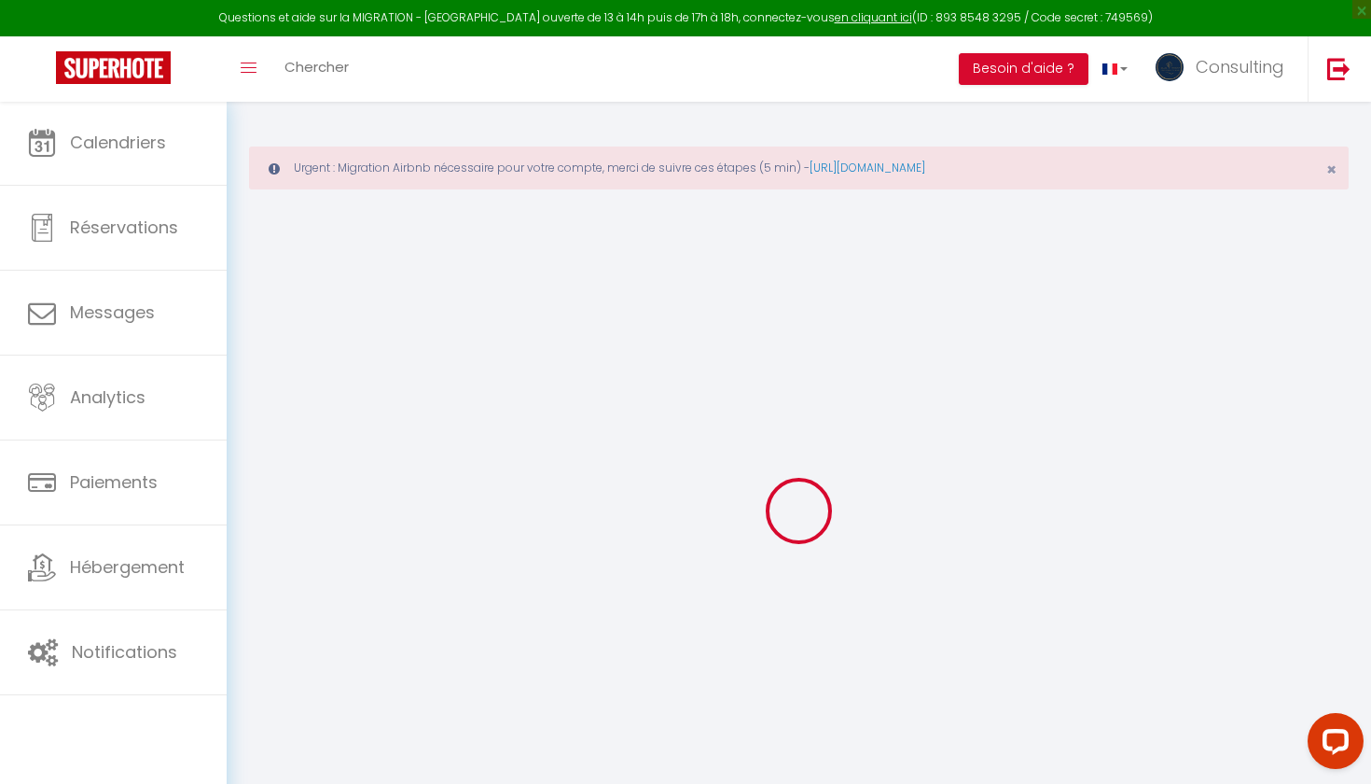
checkbox input "false"
select select
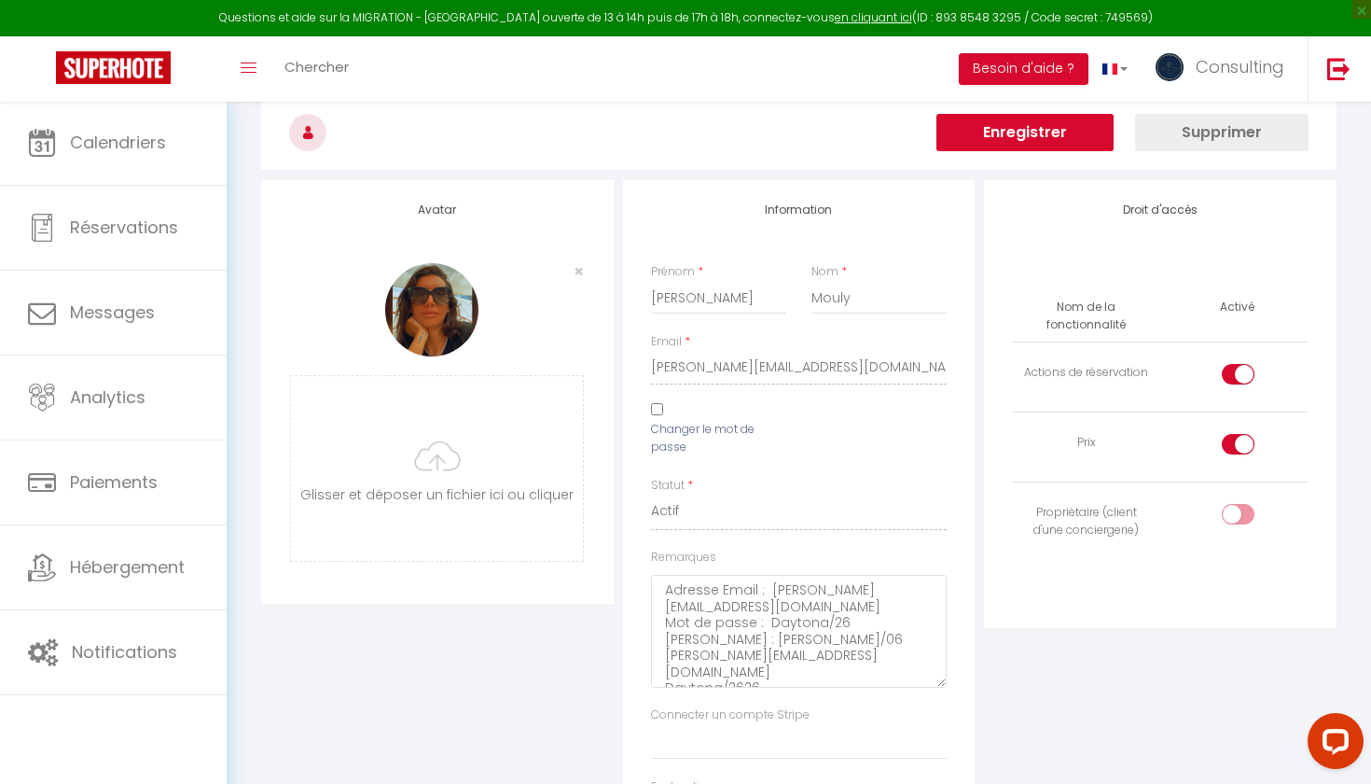
scroll to position [161, 0]
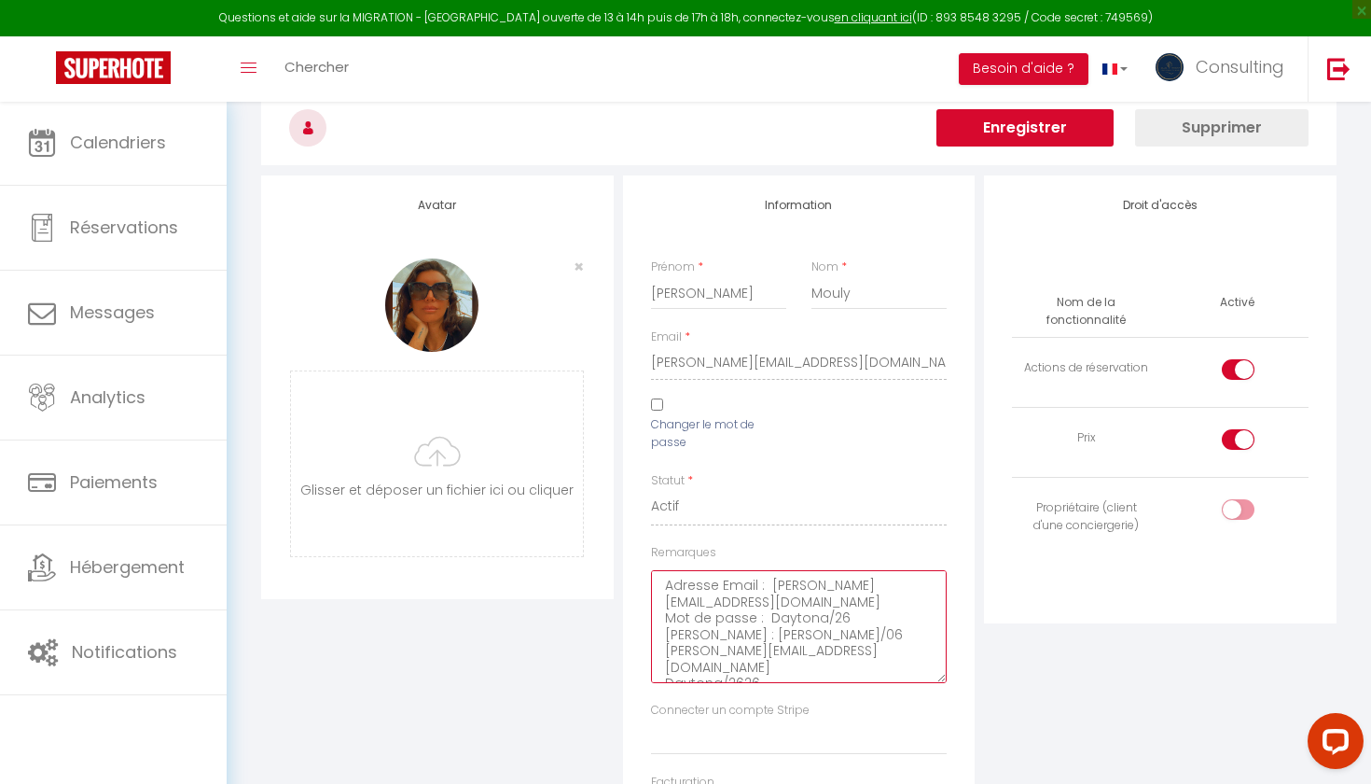
click at [840, 636] on textarea "Adresse Email : cindy@galaorganisation.com Mot de passe : Daytona/26 Albert : P…" at bounding box center [799, 626] width 297 height 113
click at [836, 645] on textarea "Adresse Email : cindy@galaorganisation.com Mot de passe : Daytona/26 Albert : P…" at bounding box center [799, 626] width 297 height 113
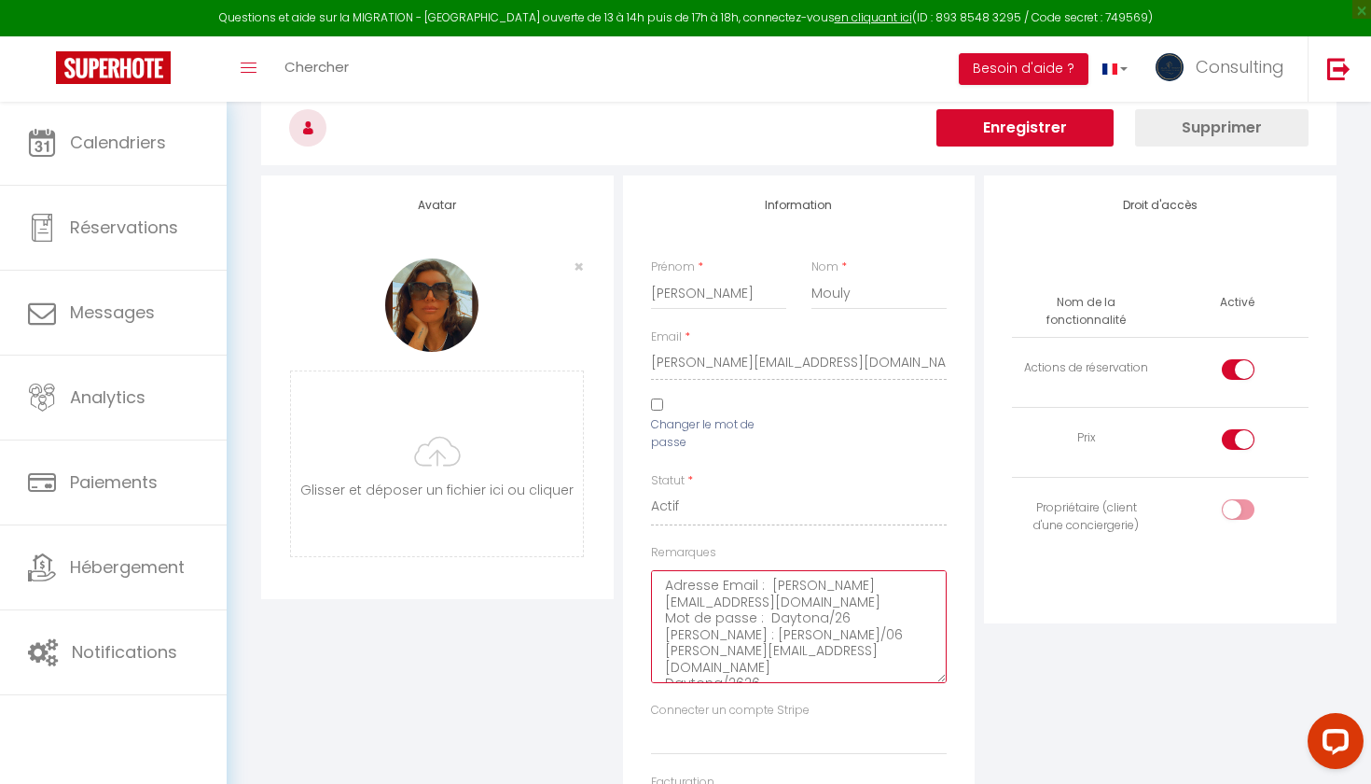
click at [836, 645] on textarea "Adresse Email : cindy@galaorganisation.com Mot de passe : Daytona/26 Albert : P…" at bounding box center [799, 626] width 297 height 113
click at [732, 662] on textarea "Adresse Email : cindy@galaorganisation.com Mot de passe : Daytona/26 Albert : P…" at bounding box center [799, 626] width 297 height 113
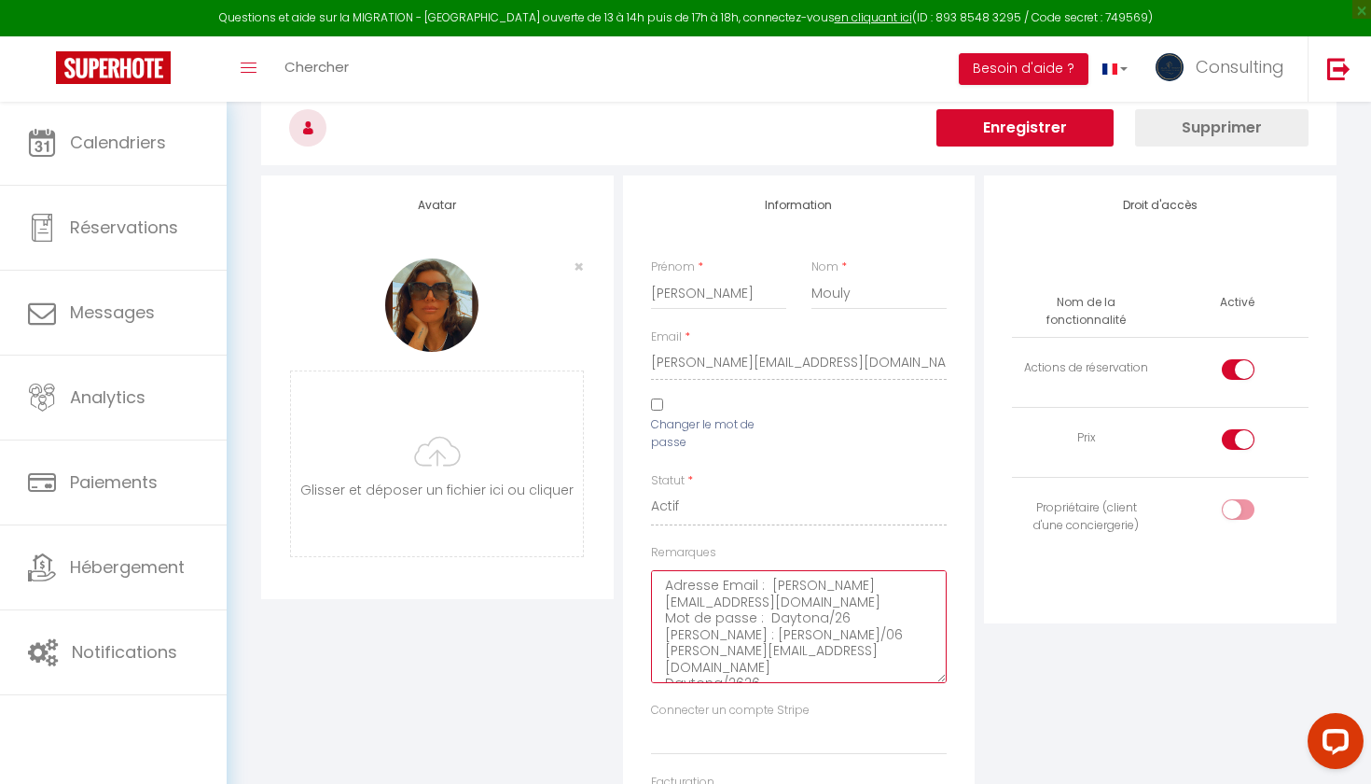
click at [732, 662] on textarea "Adresse Email : cindy@galaorganisation.com Mot de passe : Daytona/26 Albert : P…" at bounding box center [799, 626] width 297 height 113
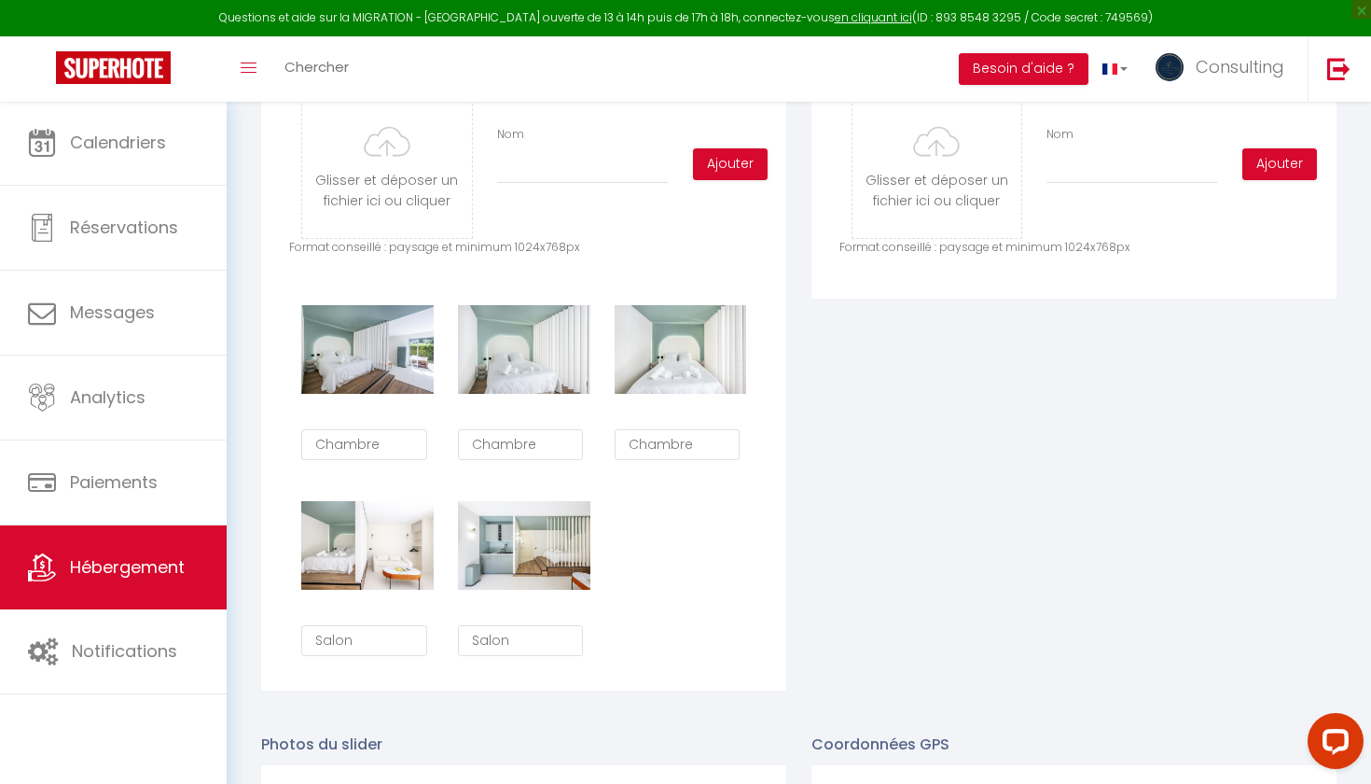
scroll to position [685, 0]
type input "C:\fakepath\6.jpg"
checkbox input "true"
checkbox input "false"
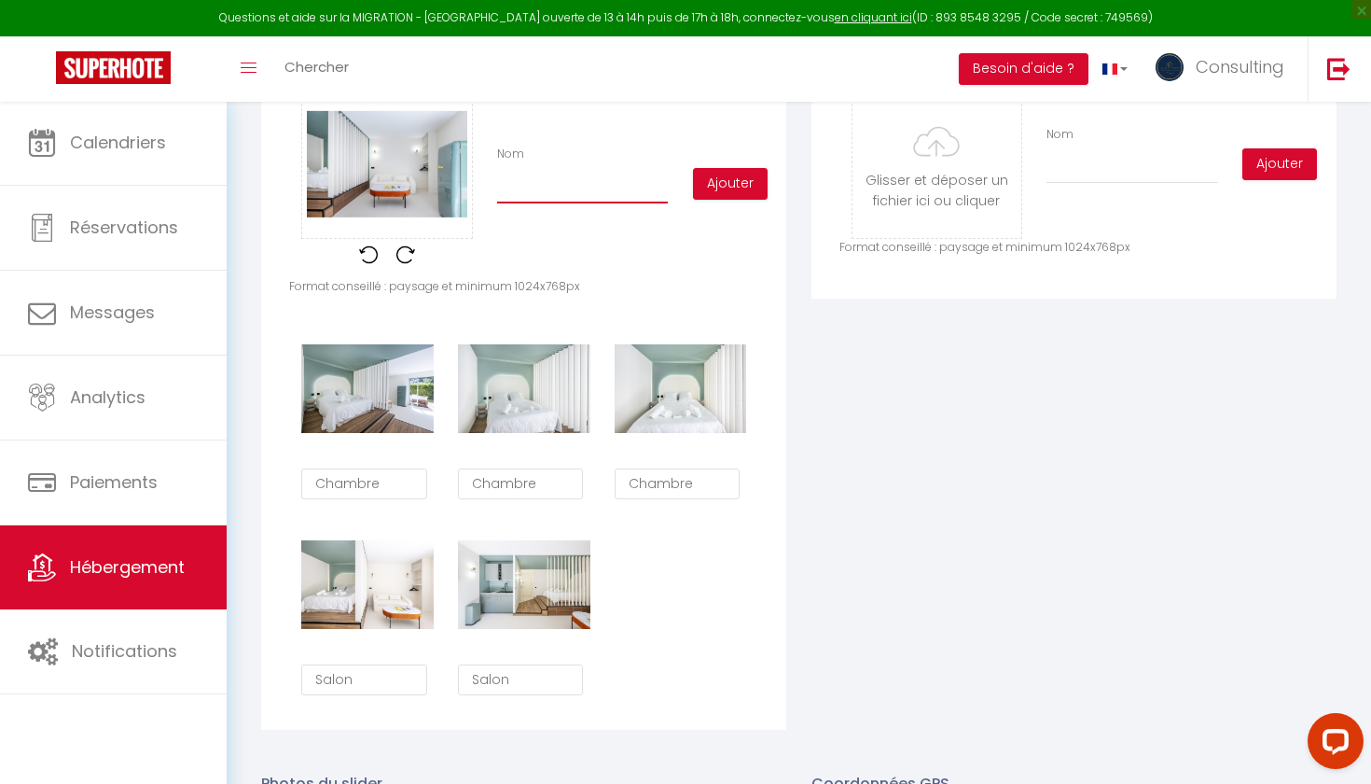
click at [533, 180] on input "Nom" at bounding box center [582, 187] width 171 height 34
type input "S"
checkbox input "true"
checkbox input "false"
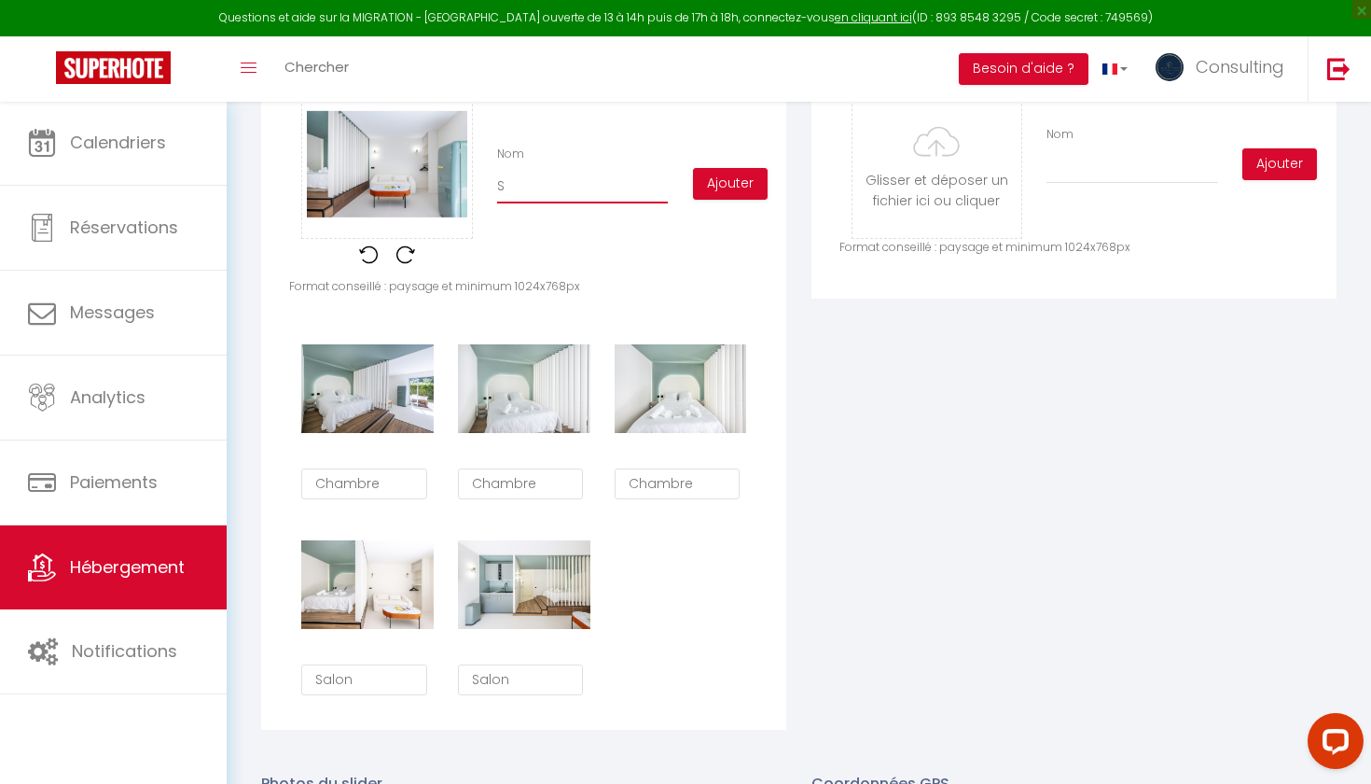
type input "Sa"
checkbox input "true"
checkbox input "false"
type input "Sal"
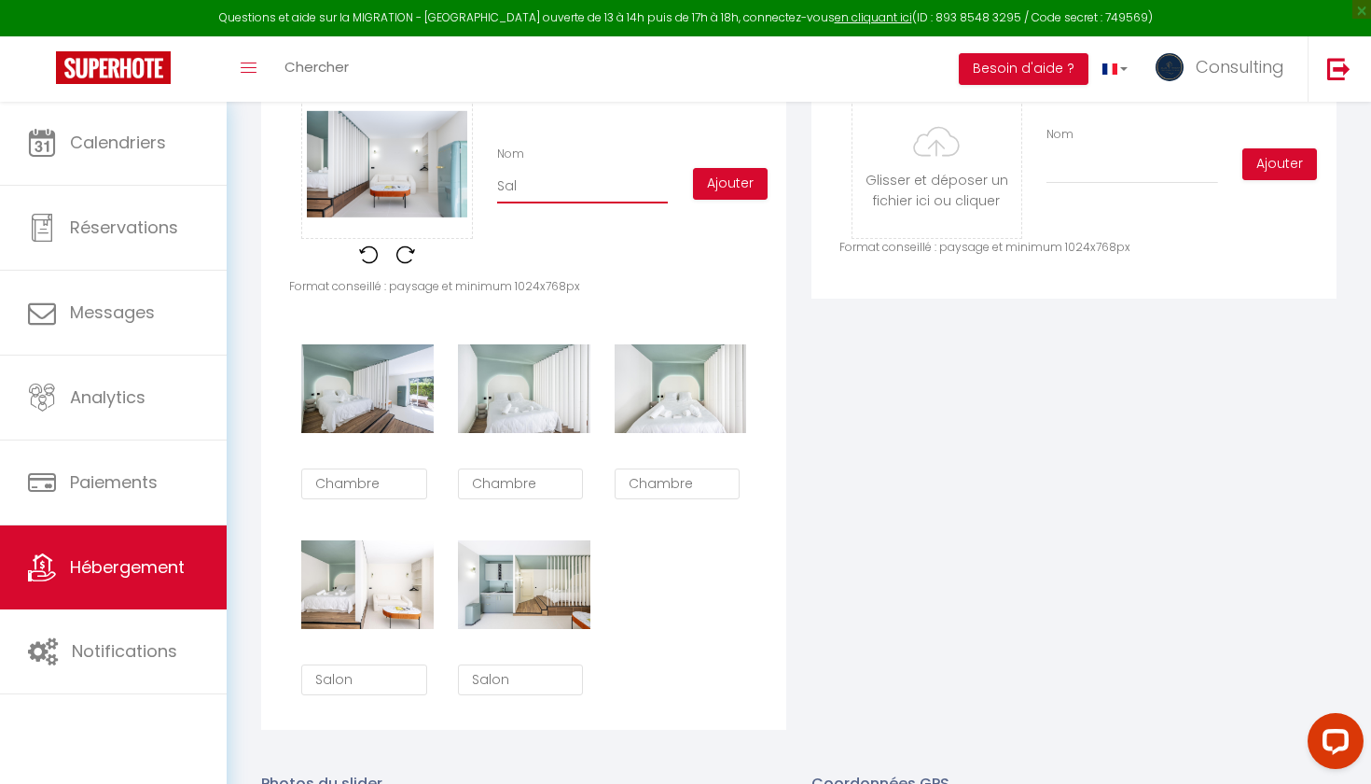
checkbox input "true"
checkbox input "false"
type input "[PERSON_NAME]"
checkbox input "true"
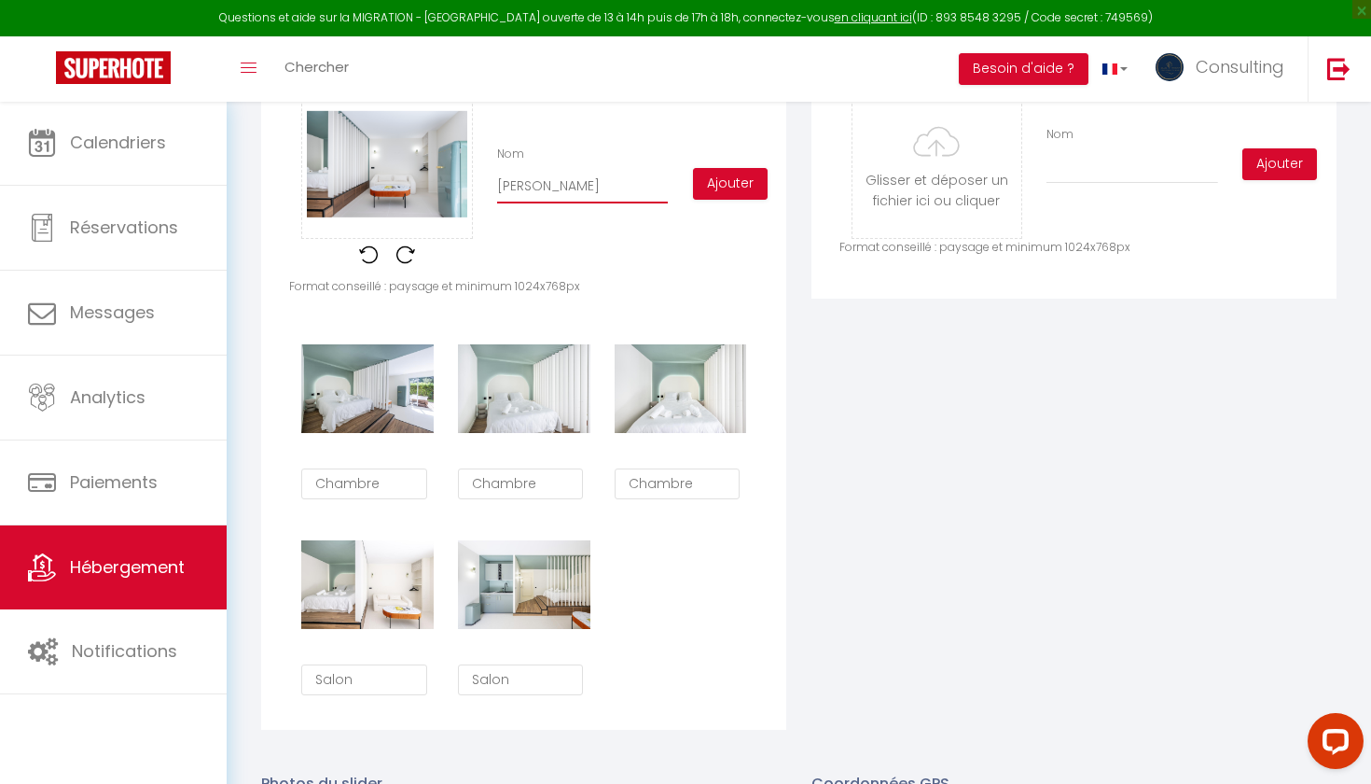
checkbox input "false"
type input "Salon"
checkbox input "true"
checkbox input "false"
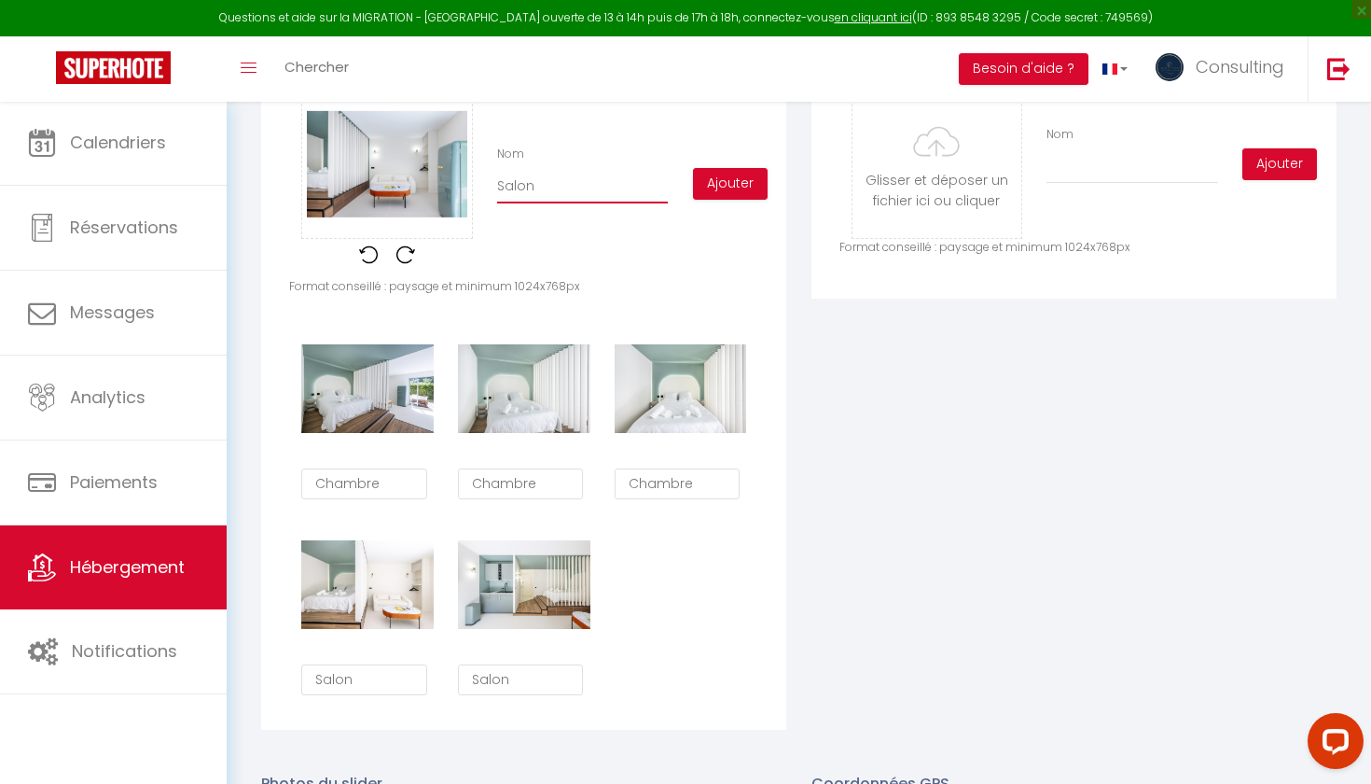
checkbox input "false"
type input "Salonn"
checkbox input "true"
checkbox input "false"
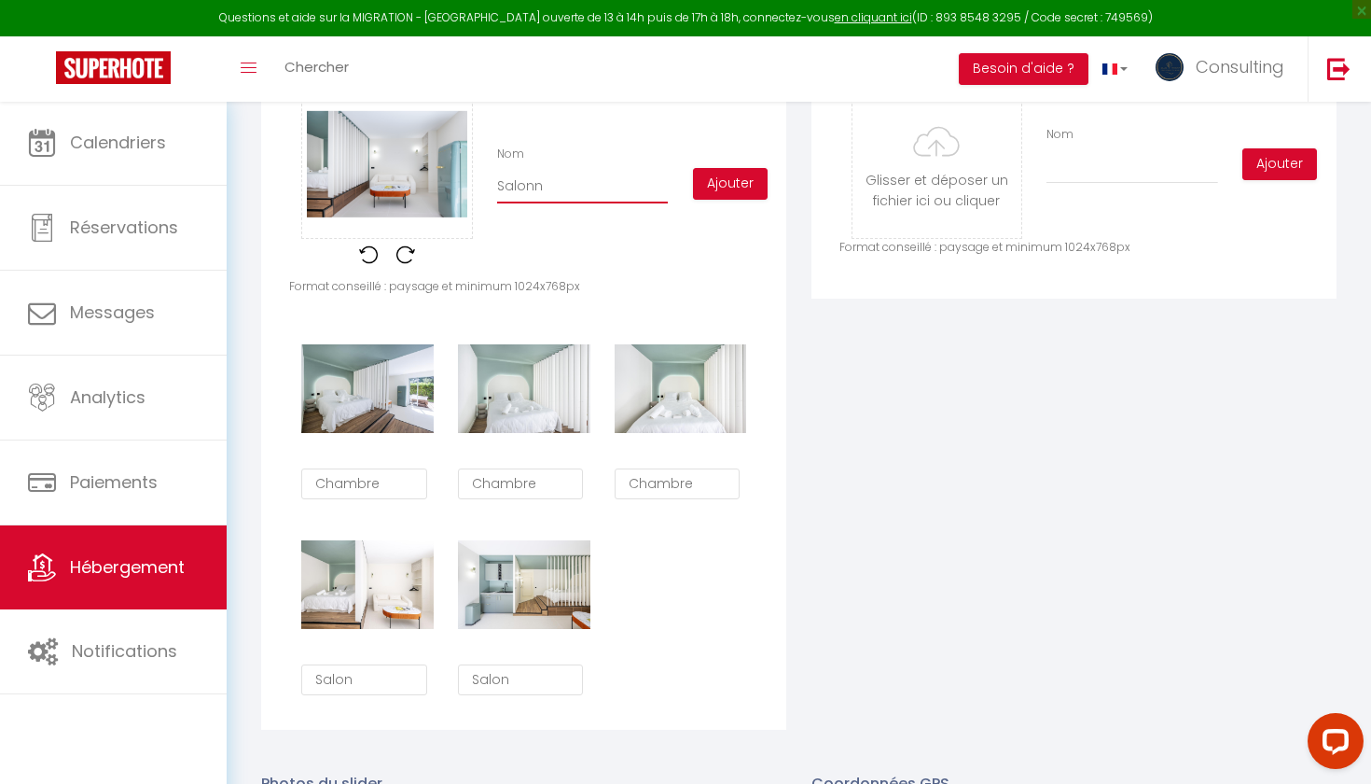
type input "Salon"
checkbox input "true"
checkbox input "false"
type input "Salon"
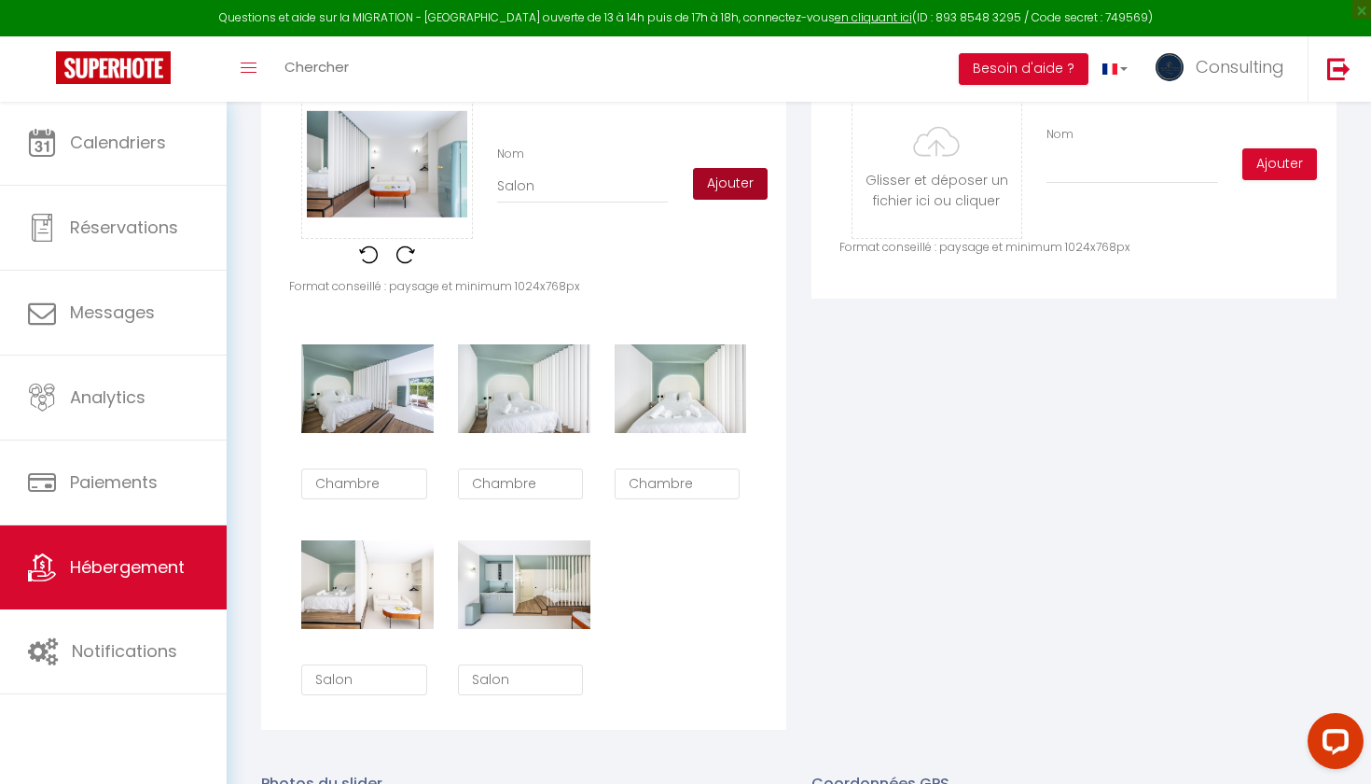
click at [719, 178] on button "Ajouter" at bounding box center [730, 184] width 75 height 32
checkbox input "true"
checkbox input "false"
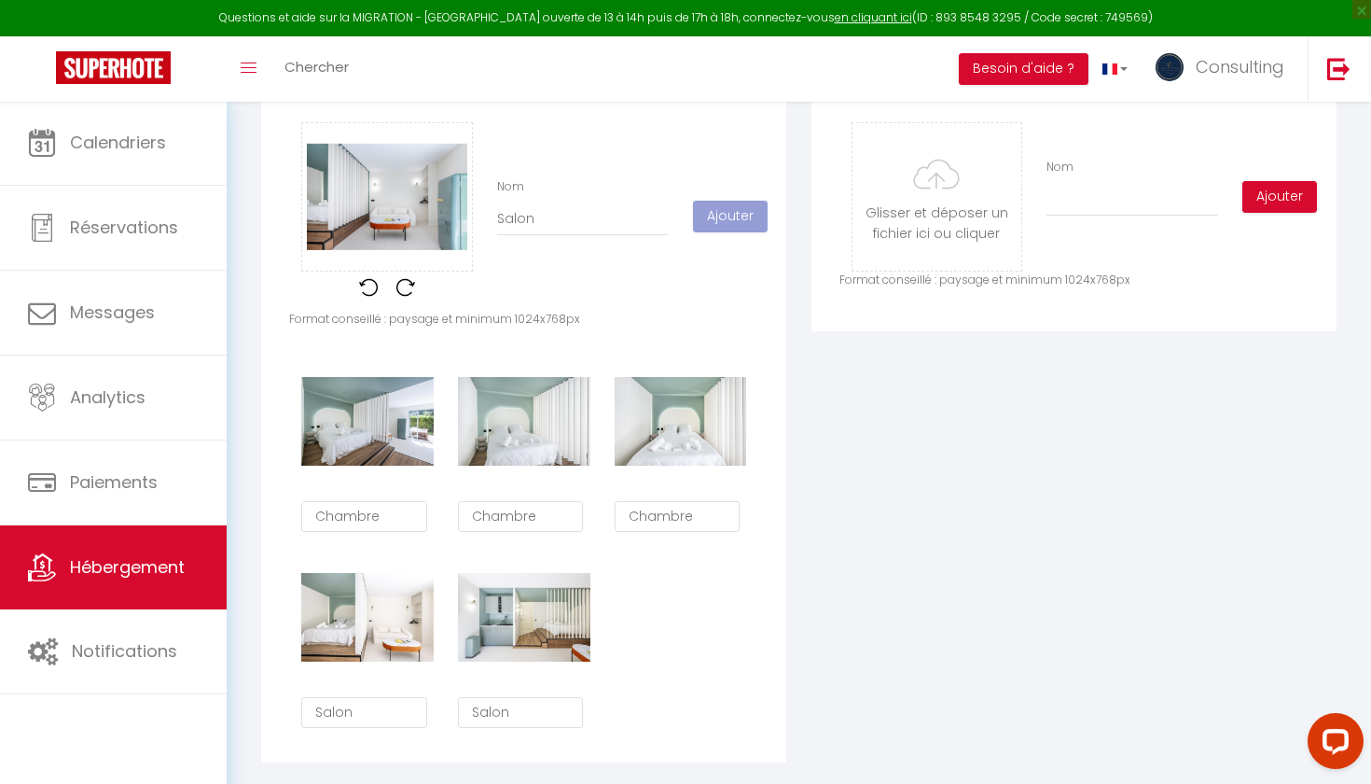
scroll to position [1004, 0]
checkbox input "true"
checkbox input "false"
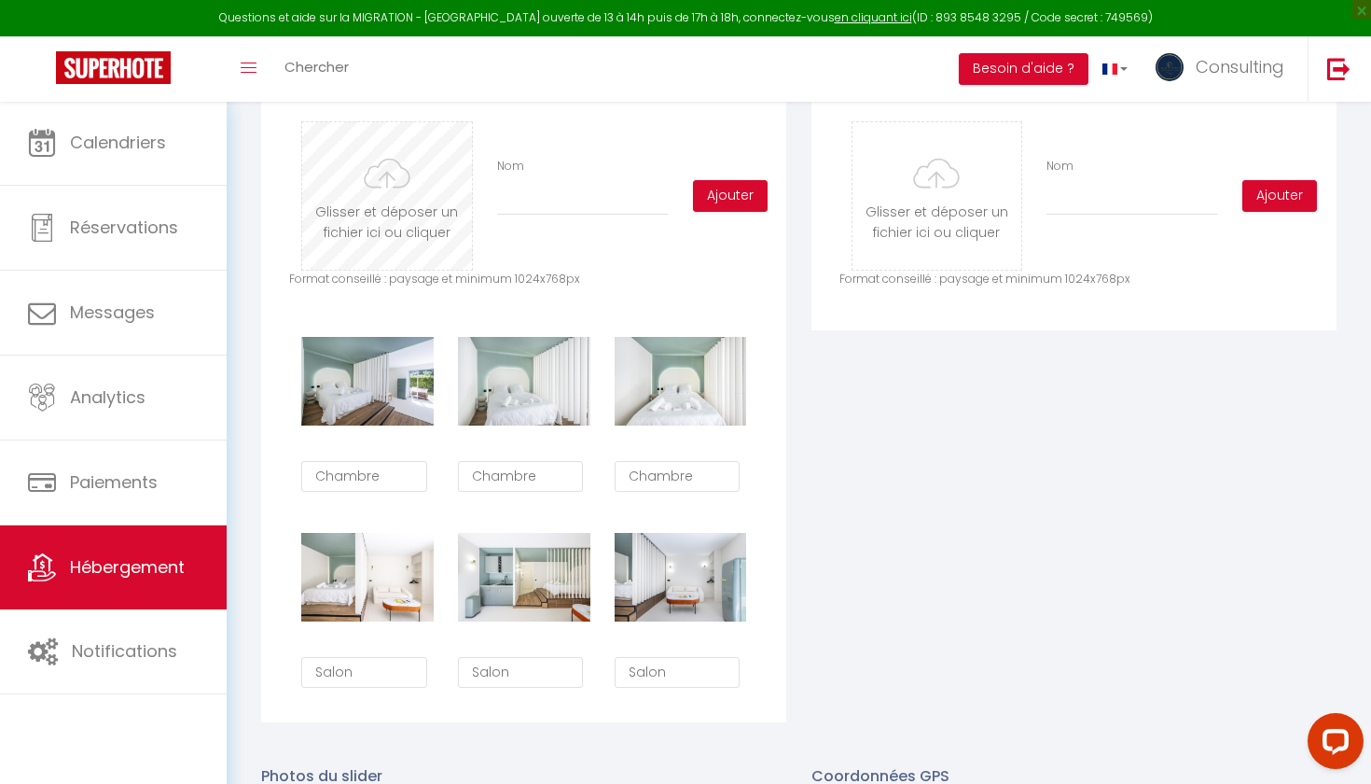
click at [427, 212] on input "file" at bounding box center [386, 195] width 169 height 147
type input "C:\fakepath\7.jpg"
checkbox input "true"
checkbox input "false"
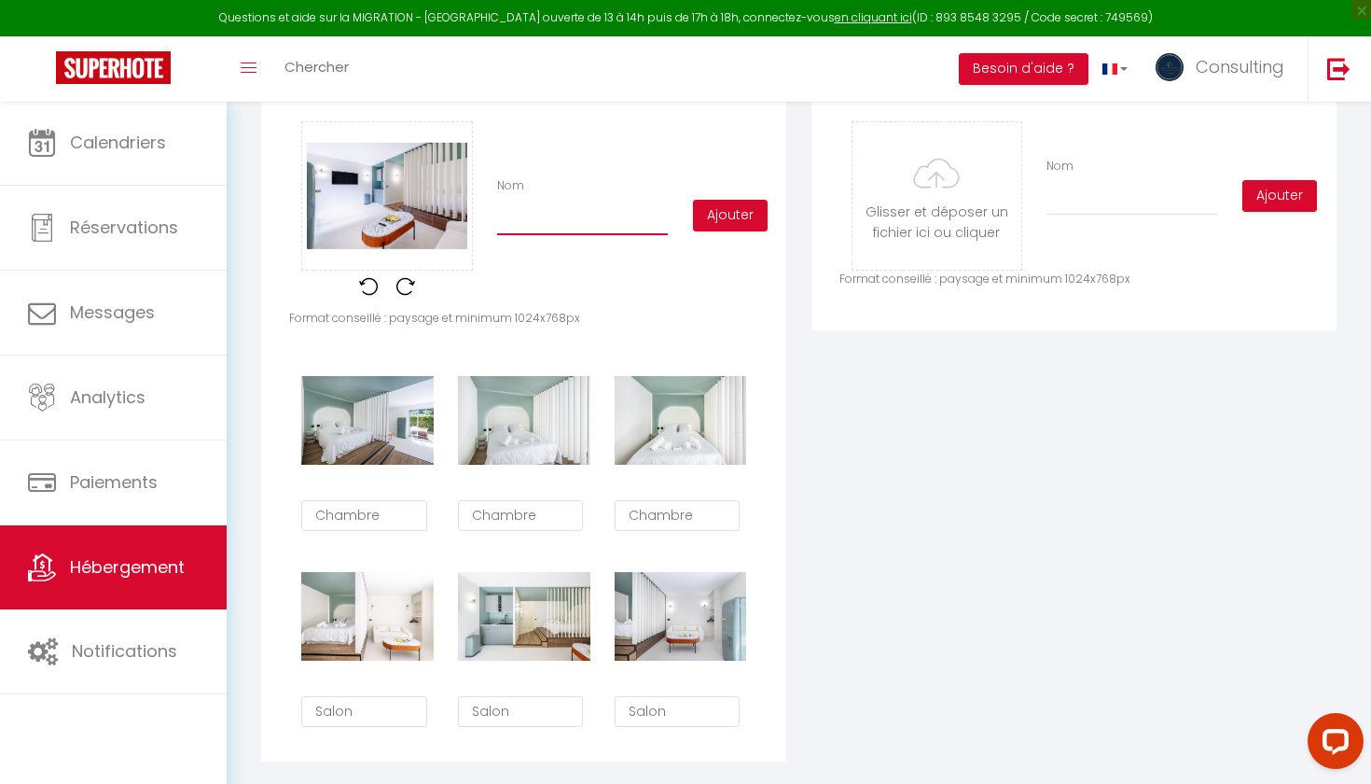
click at [505, 218] on input "Nom" at bounding box center [582, 219] width 171 height 34
type input "S"
checkbox input "true"
checkbox input "false"
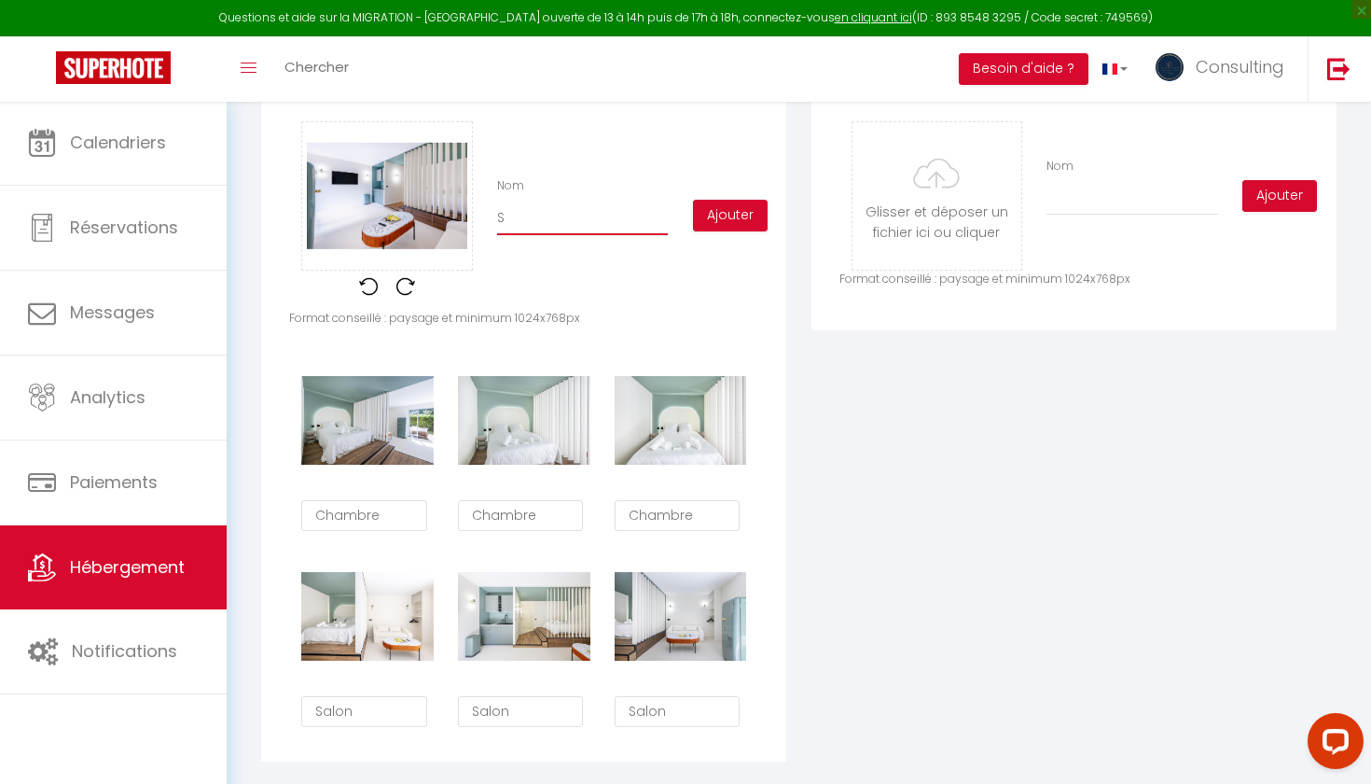
type input "Sa"
checkbox input "true"
checkbox input "false"
type input "Sal"
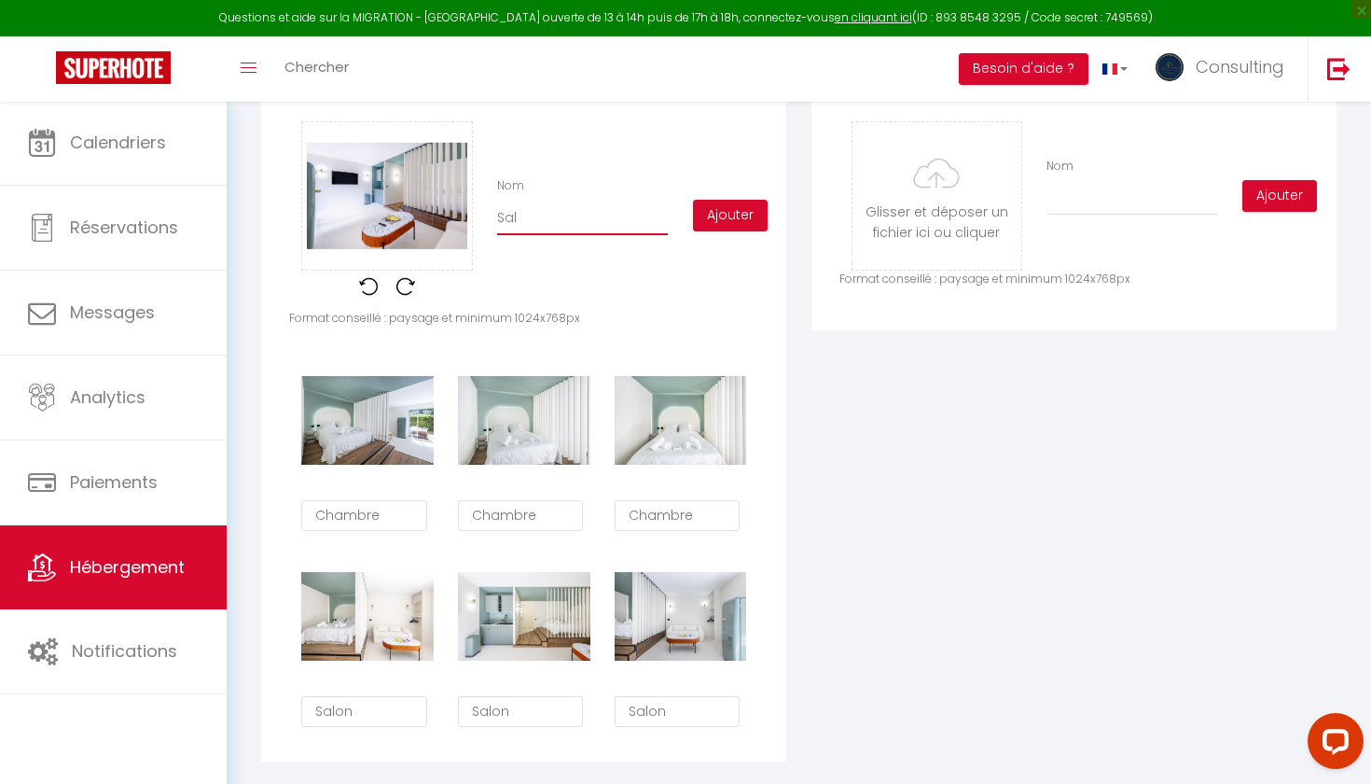
checkbox input "true"
checkbox input "false"
type input "[PERSON_NAME]"
checkbox input "true"
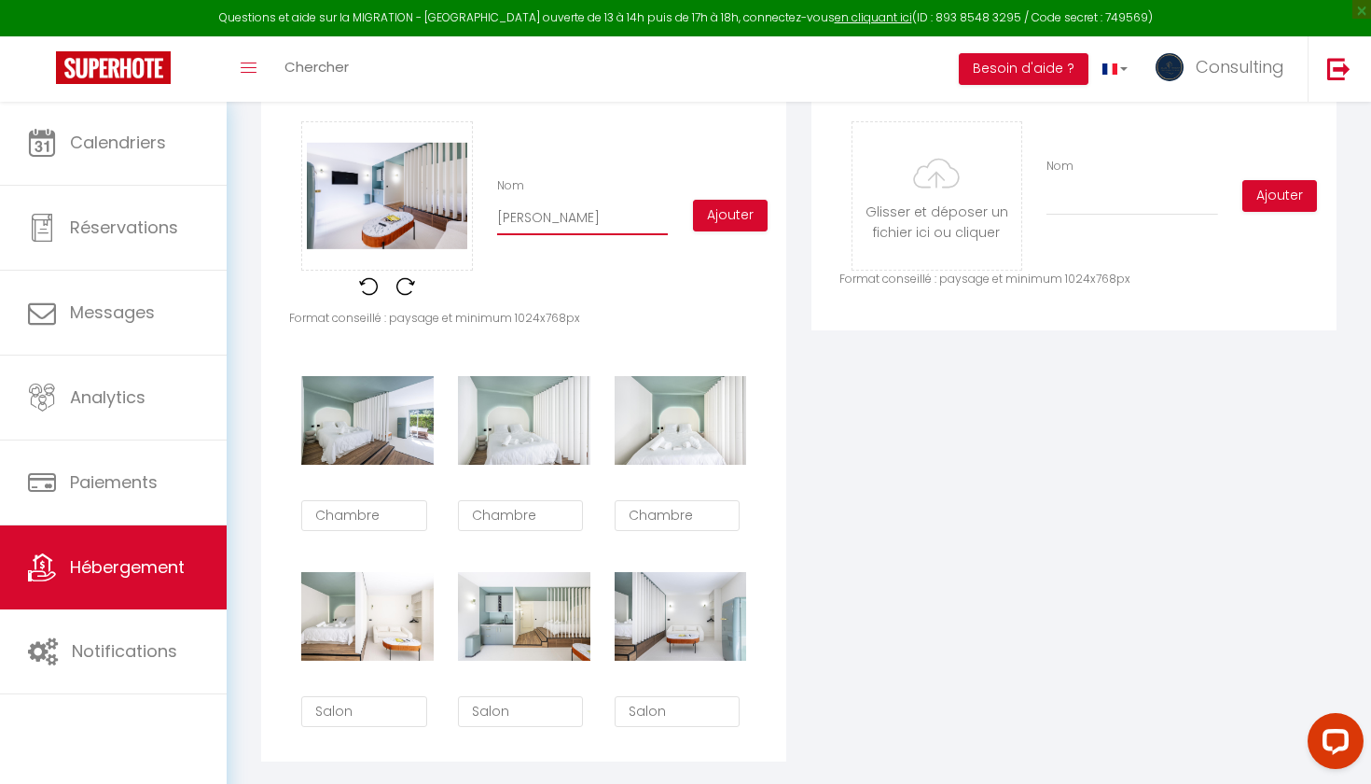
checkbox input "false"
type input "Salon"
checkbox input "true"
checkbox input "false"
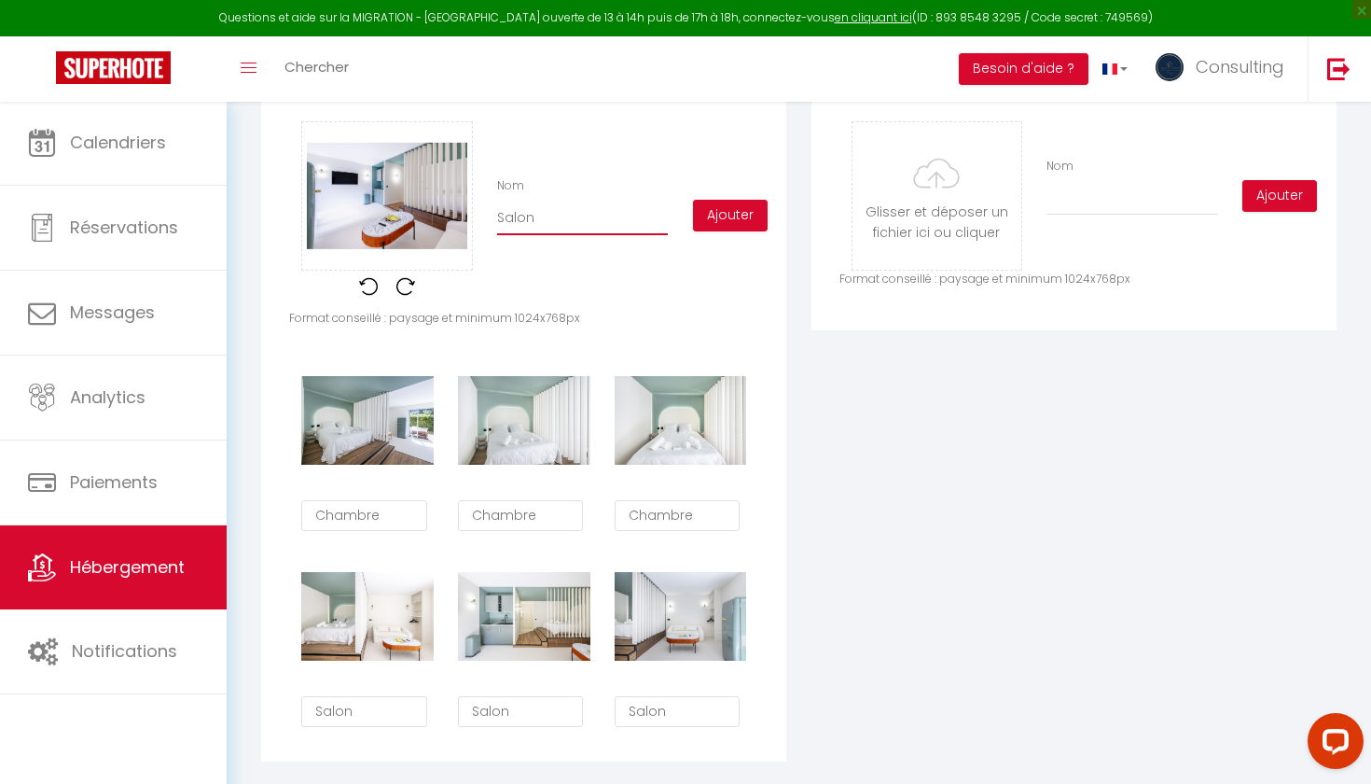
checkbox input "false"
type input "Salonn"
checkbox input "true"
checkbox input "false"
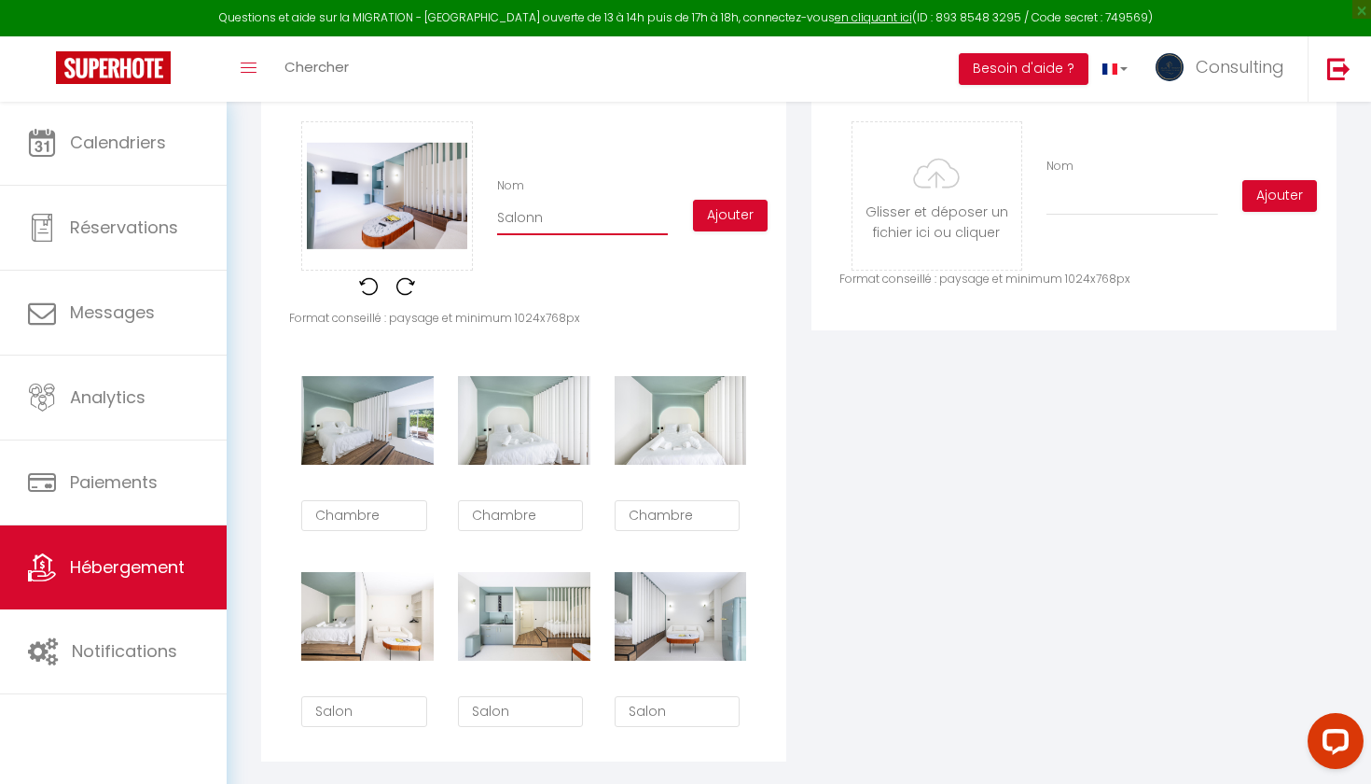
type input "Salon"
checkbox input "true"
checkbox input "false"
type input "Salon"
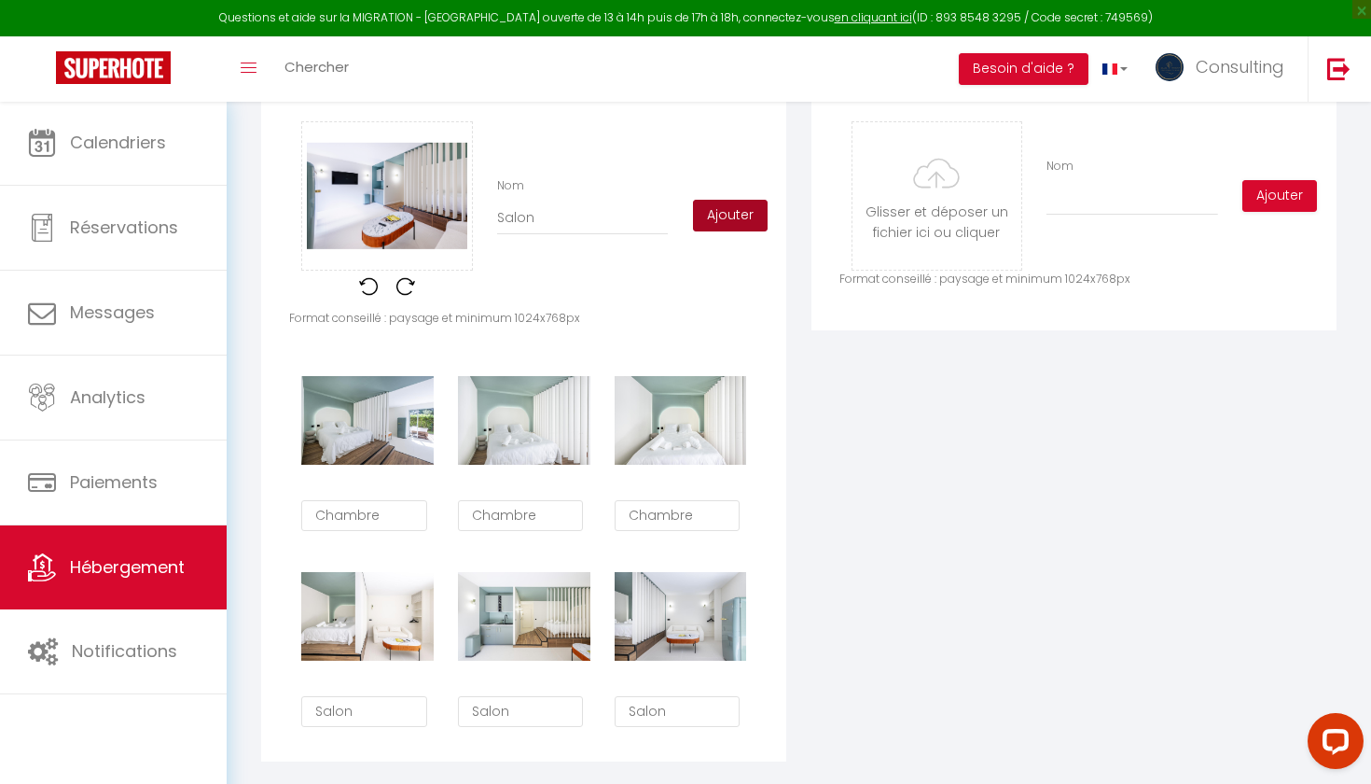
click at [727, 205] on button "Ajouter" at bounding box center [730, 216] width 75 height 32
checkbox input "true"
checkbox input "false"
checkbox input "true"
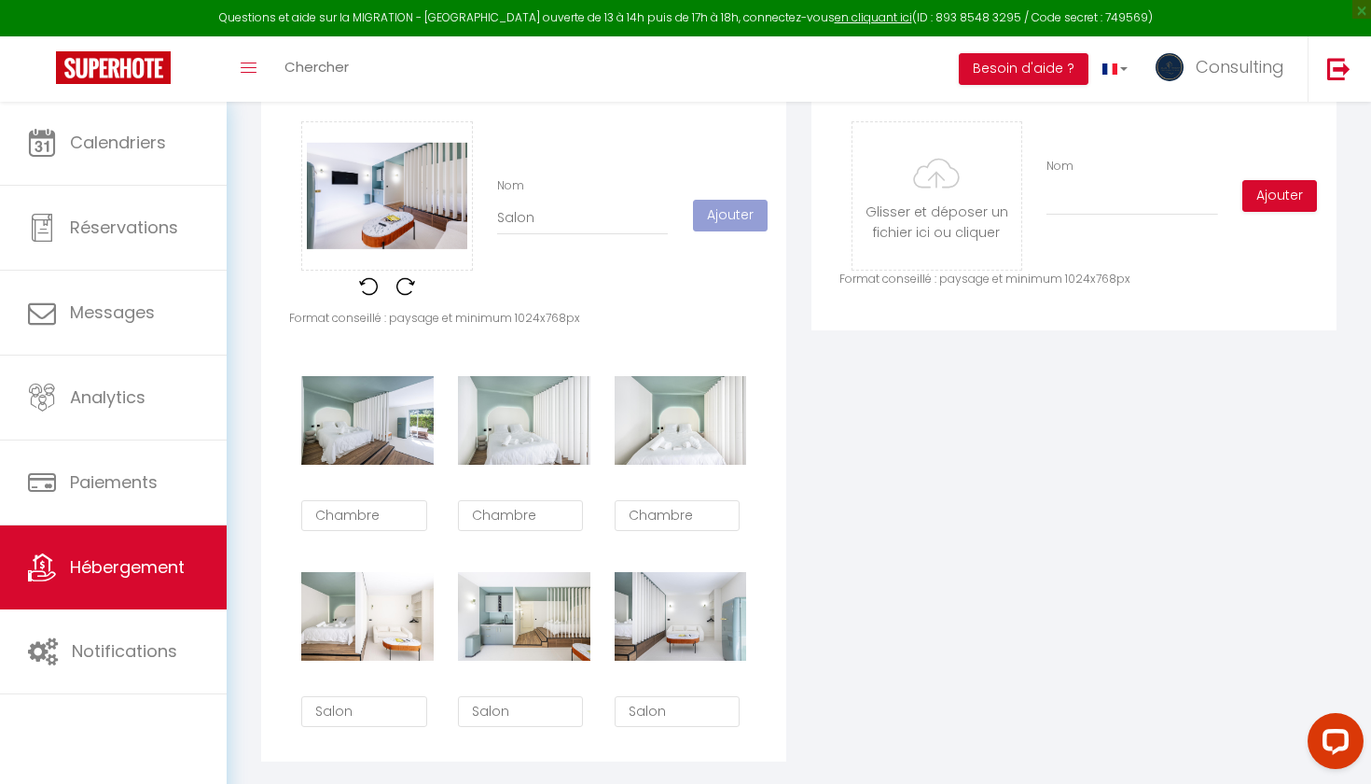
checkbox input "false"
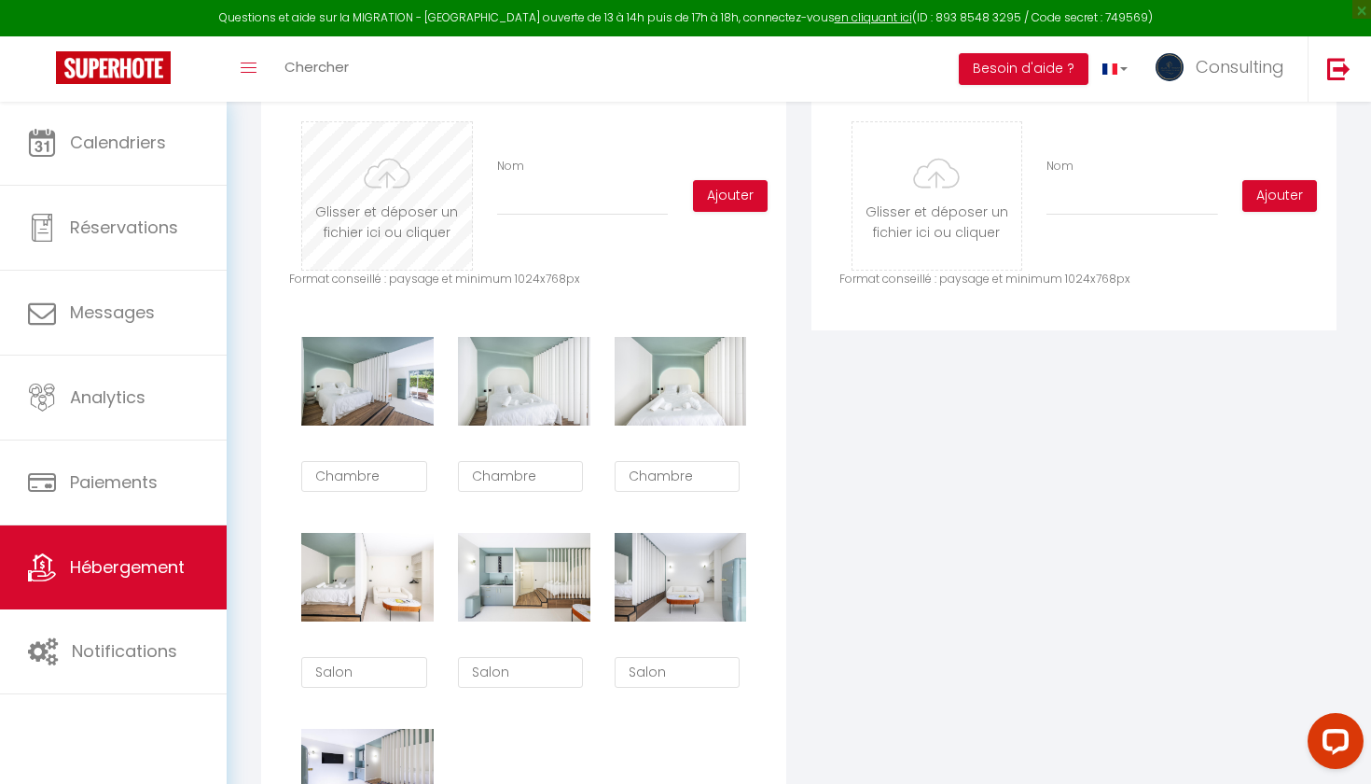
click at [429, 215] on input "file" at bounding box center [386, 195] width 169 height 147
type input "C:\fakepath\8.jpg"
checkbox input "true"
checkbox input "false"
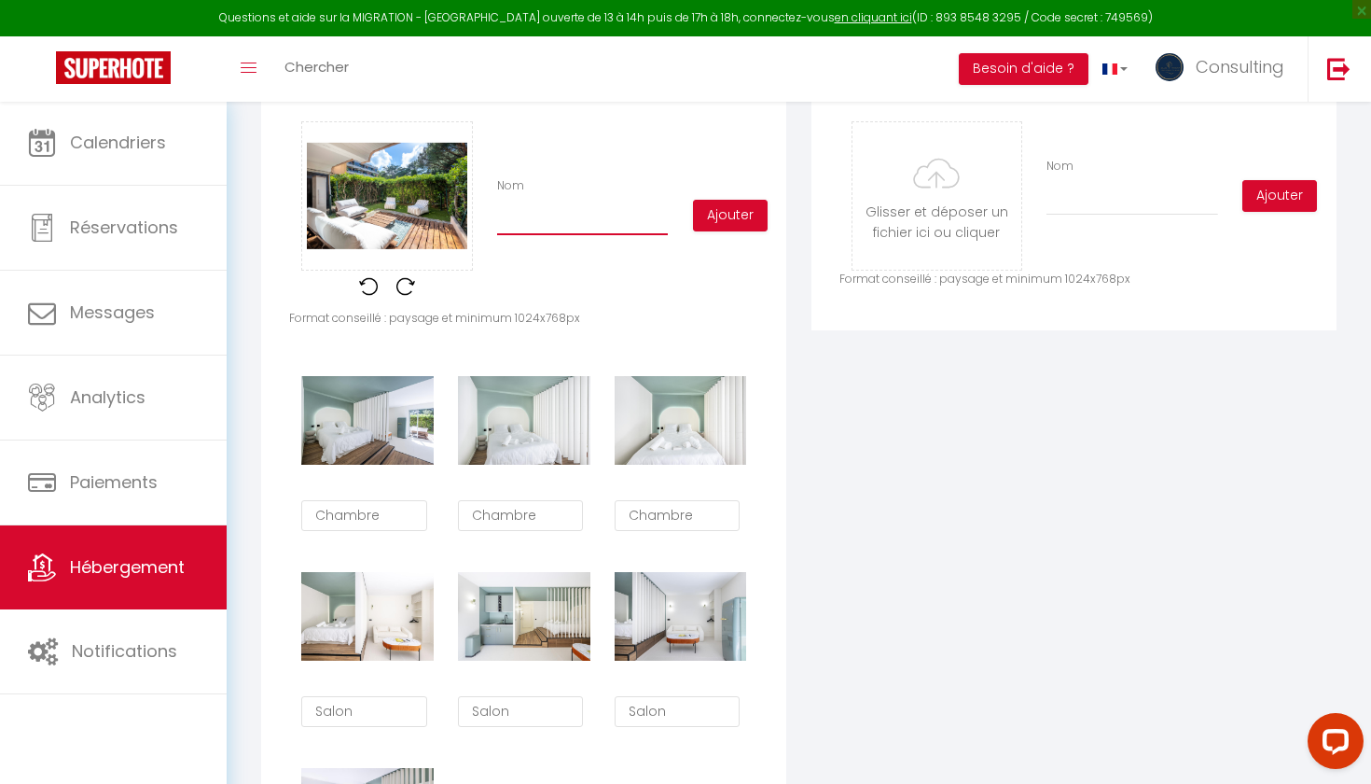
click at [531, 218] on input "Nom" at bounding box center [582, 219] width 171 height 34
type input "T"
checkbox input "true"
checkbox input "false"
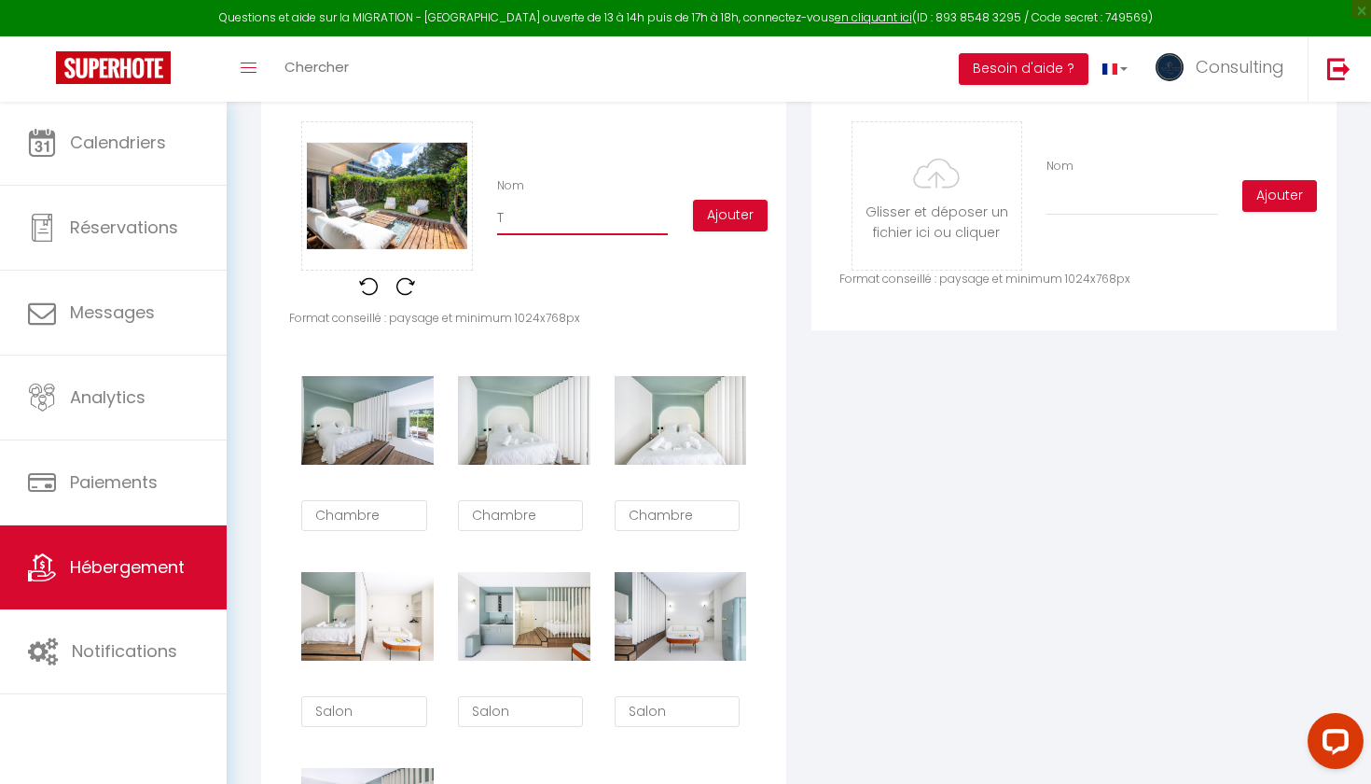
type input "Te"
checkbox input "true"
checkbox input "false"
type input "Ter"
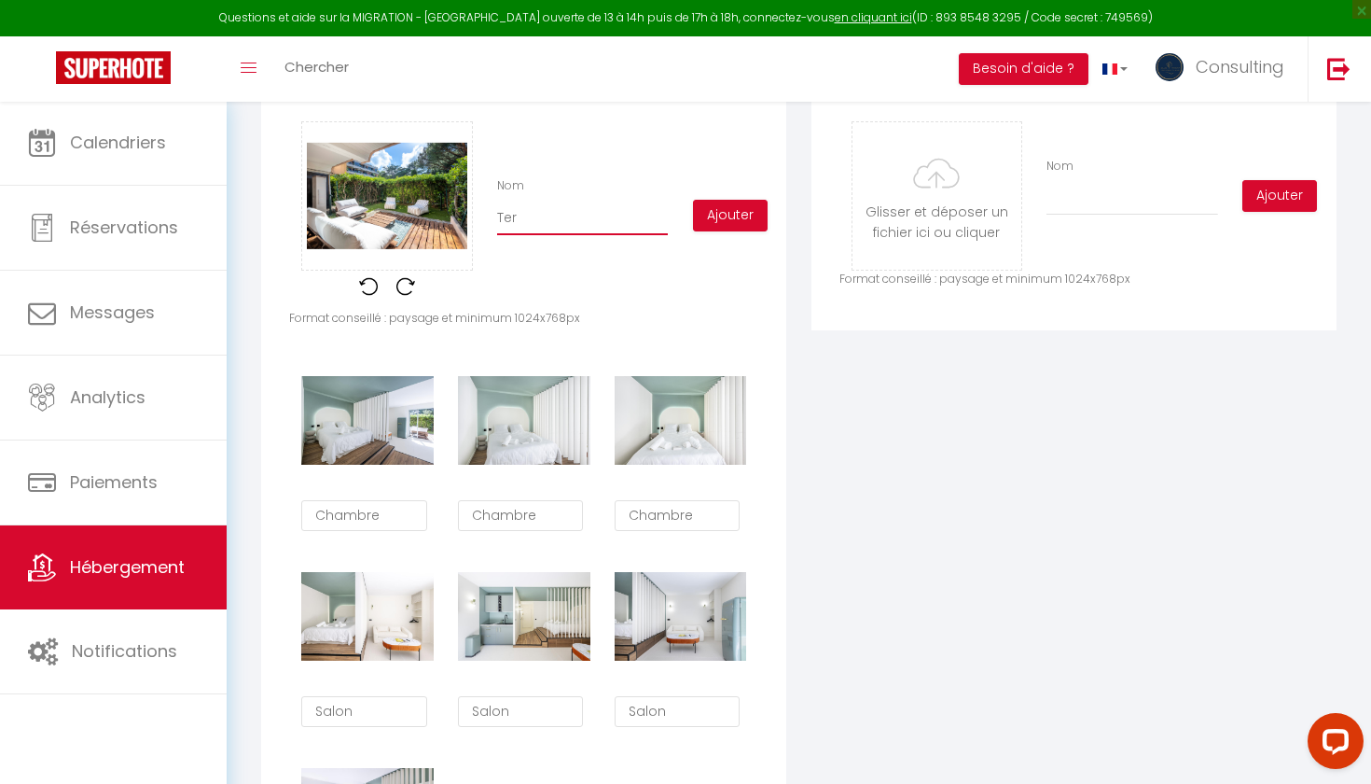
checkbox input "true"
checkbox input "false"
type input "Terr"
checkbox input "true"
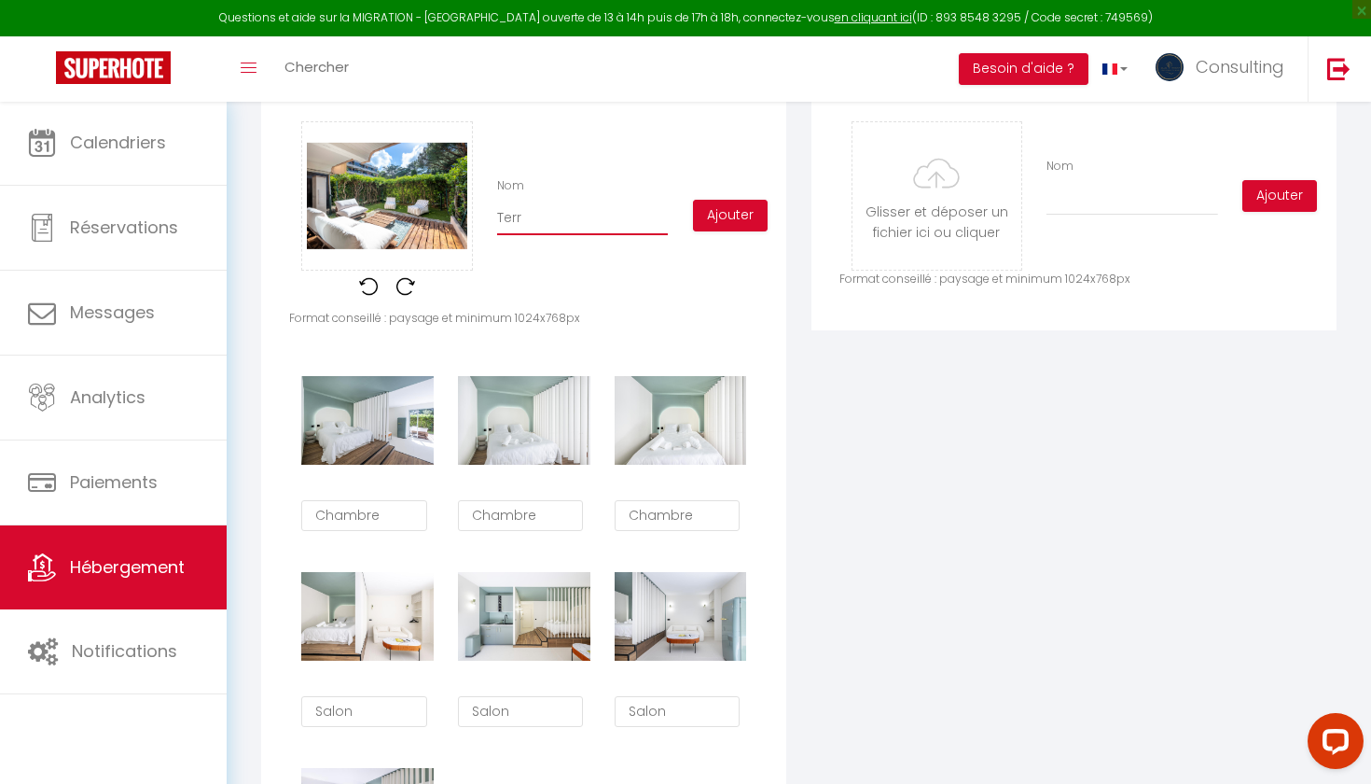
checkbox input "false"
type input "Terra"
checkbox input "true"
checkbox input "false"
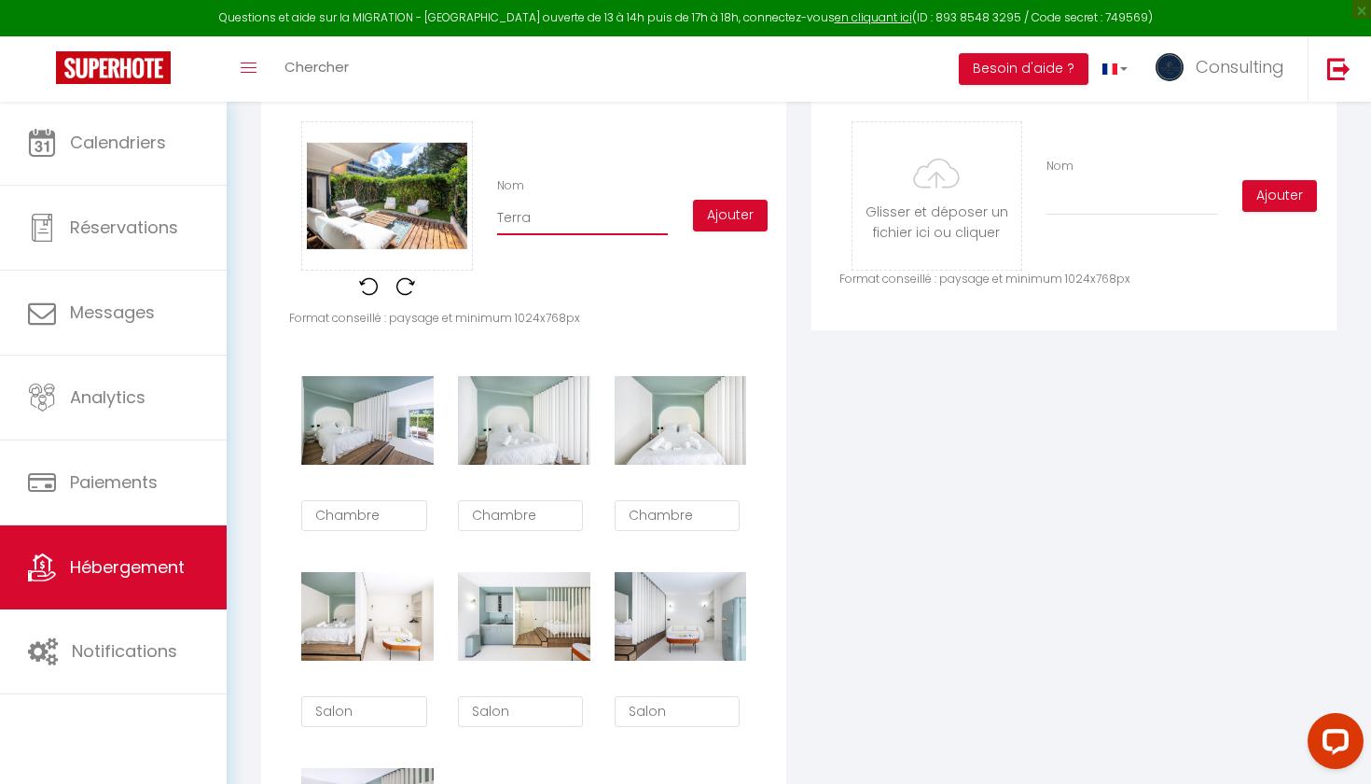
checkbox input "false"
type input "Terras"
checkbox input "true"
checkbox input "false"
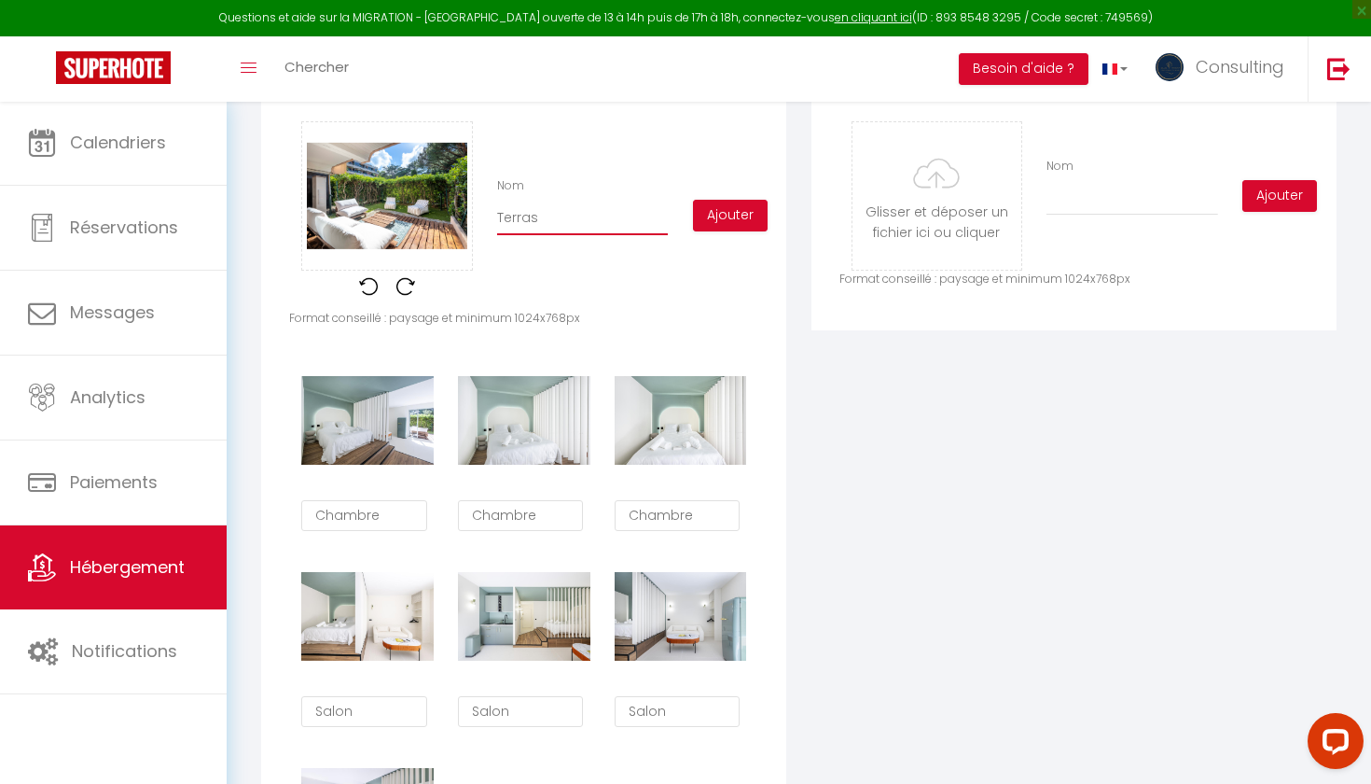
type input "Terrass"
checkbox input "true"
checkbox input "false"
type input "Terrasse"
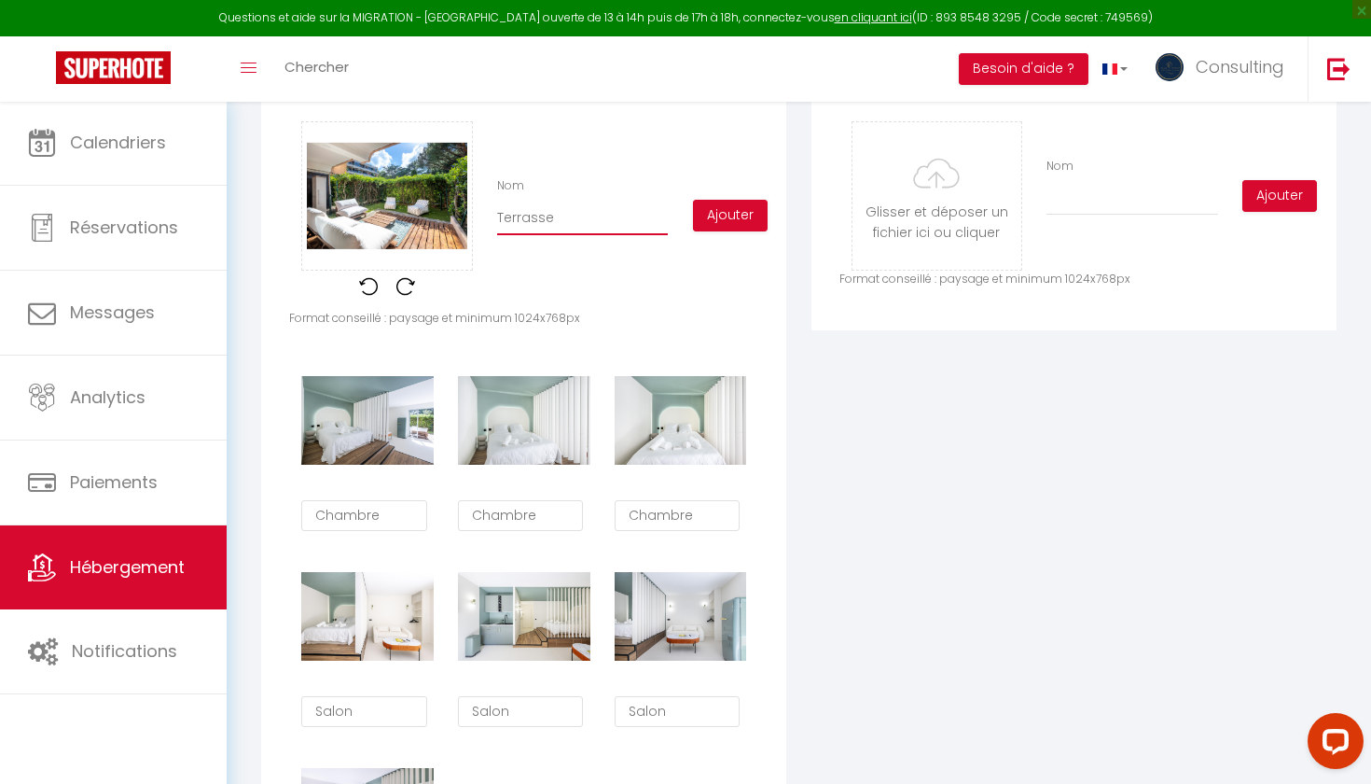
checkbox input "true"
checkbox input "false"
type input "Terrasse"
checkbox input "true"
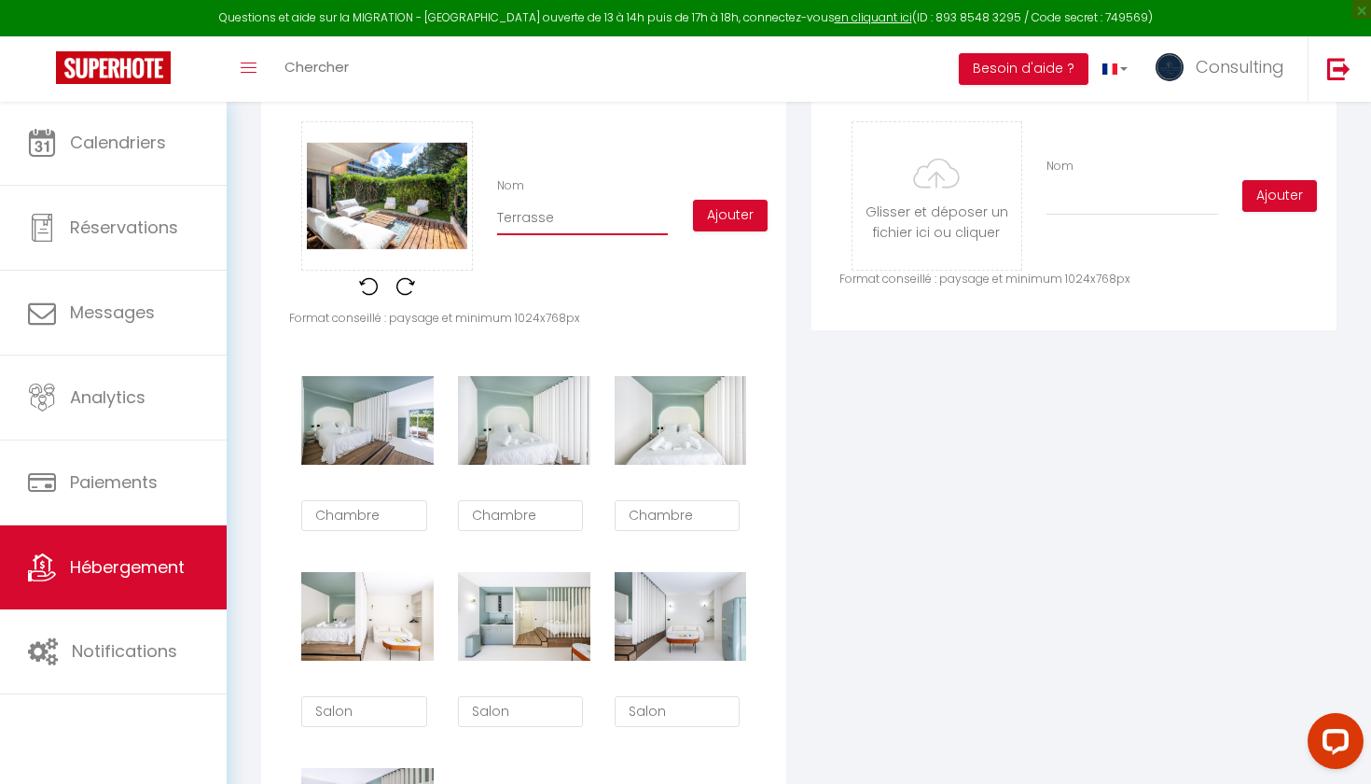
checkbox input "false"
type input "Terrasse"
click at [750, 215] on button "Ajouter" at bounding box center [730, 216] width 75 height 32
checkbox input "true"
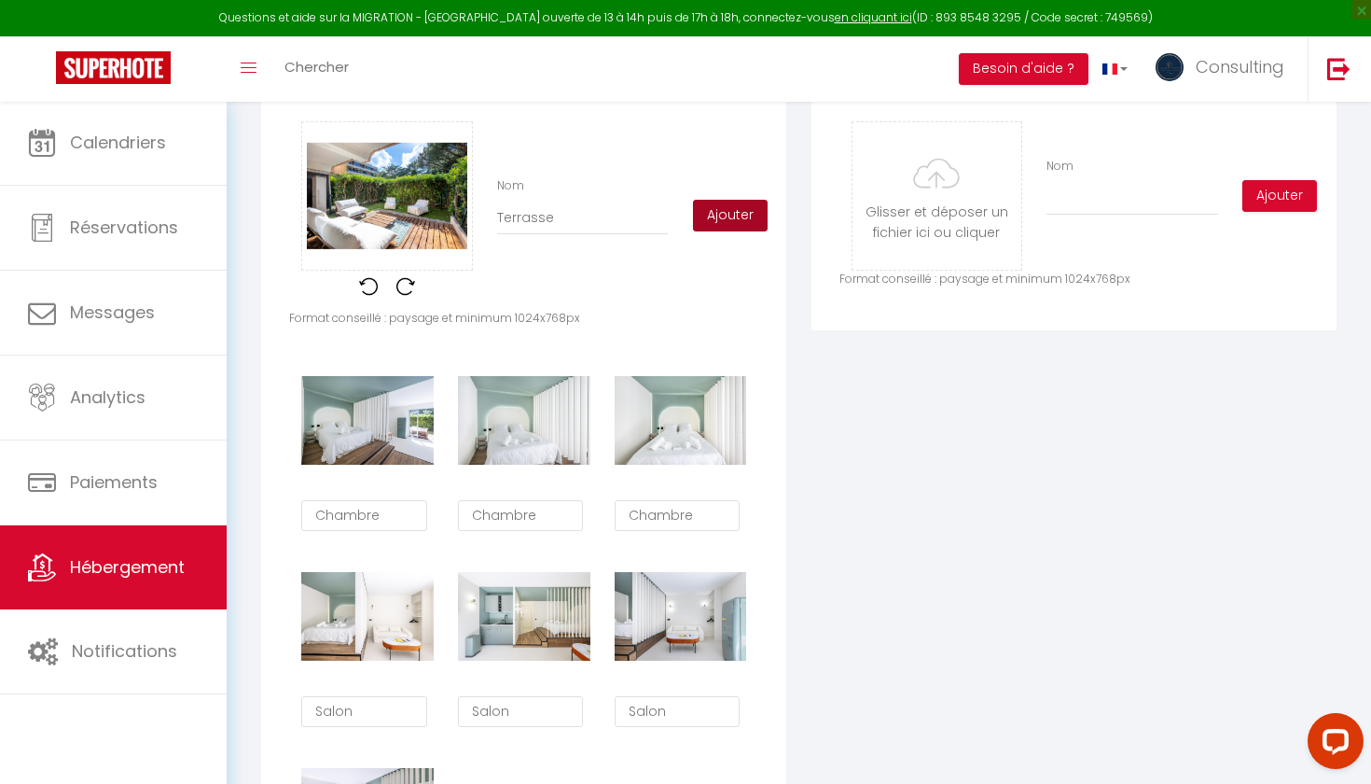
checkbox input "false"
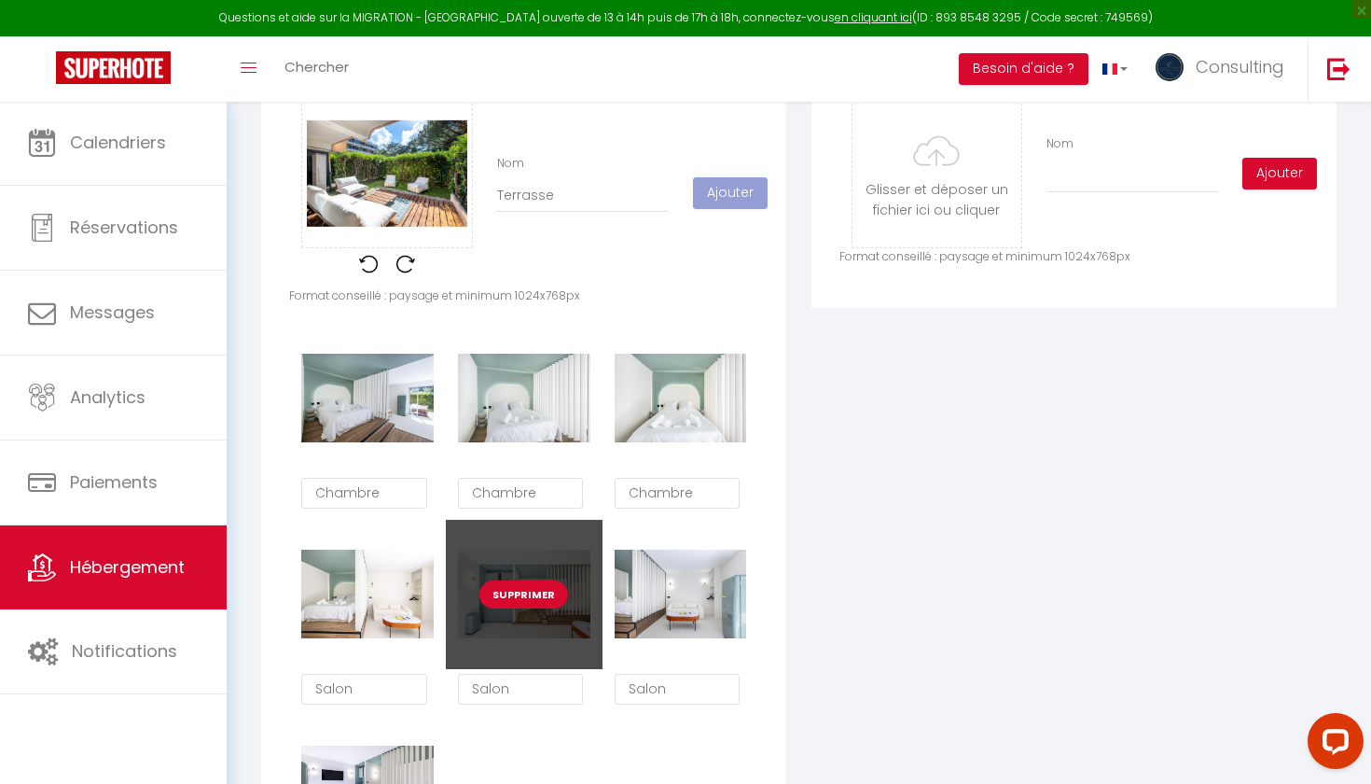
scroll to position [993, 0]
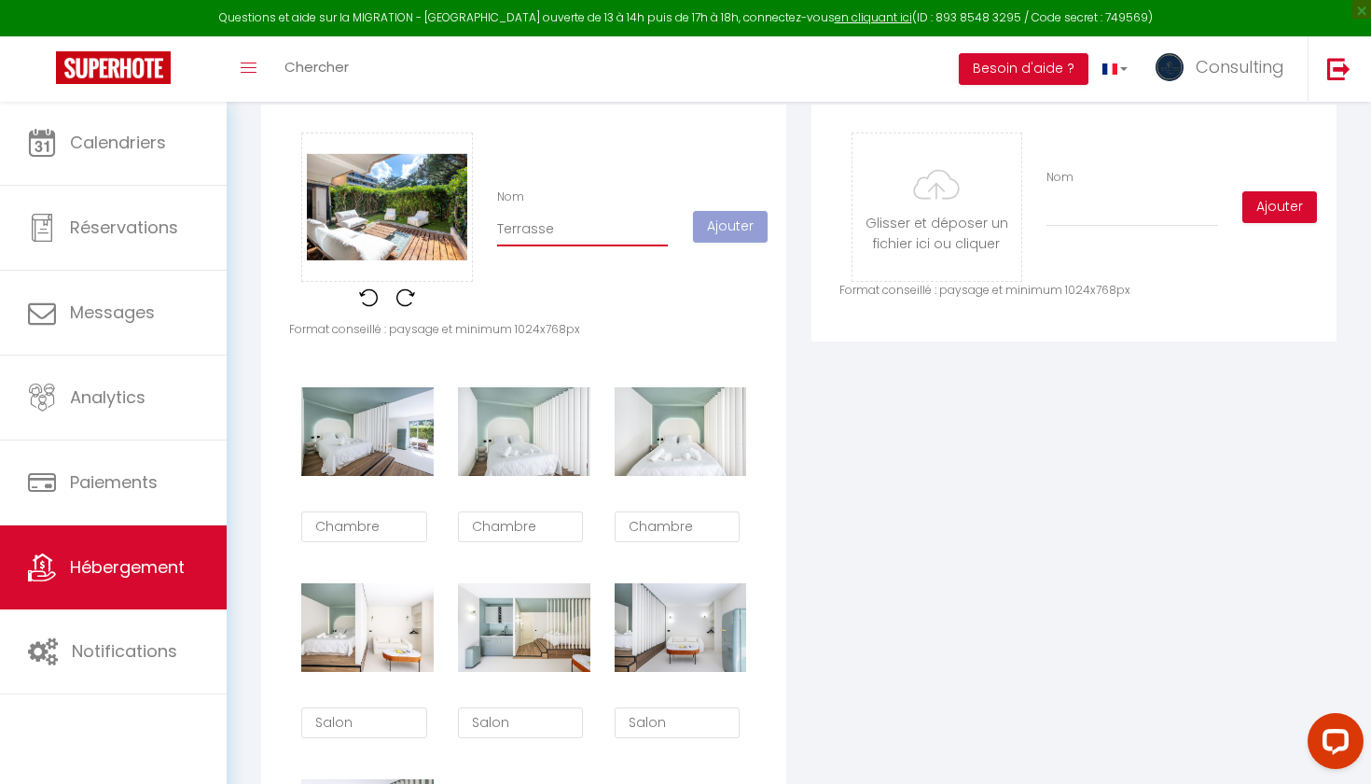
click at [563, 239] on input "Terrasse" at bounding box center [582, 230] width 171 height 34
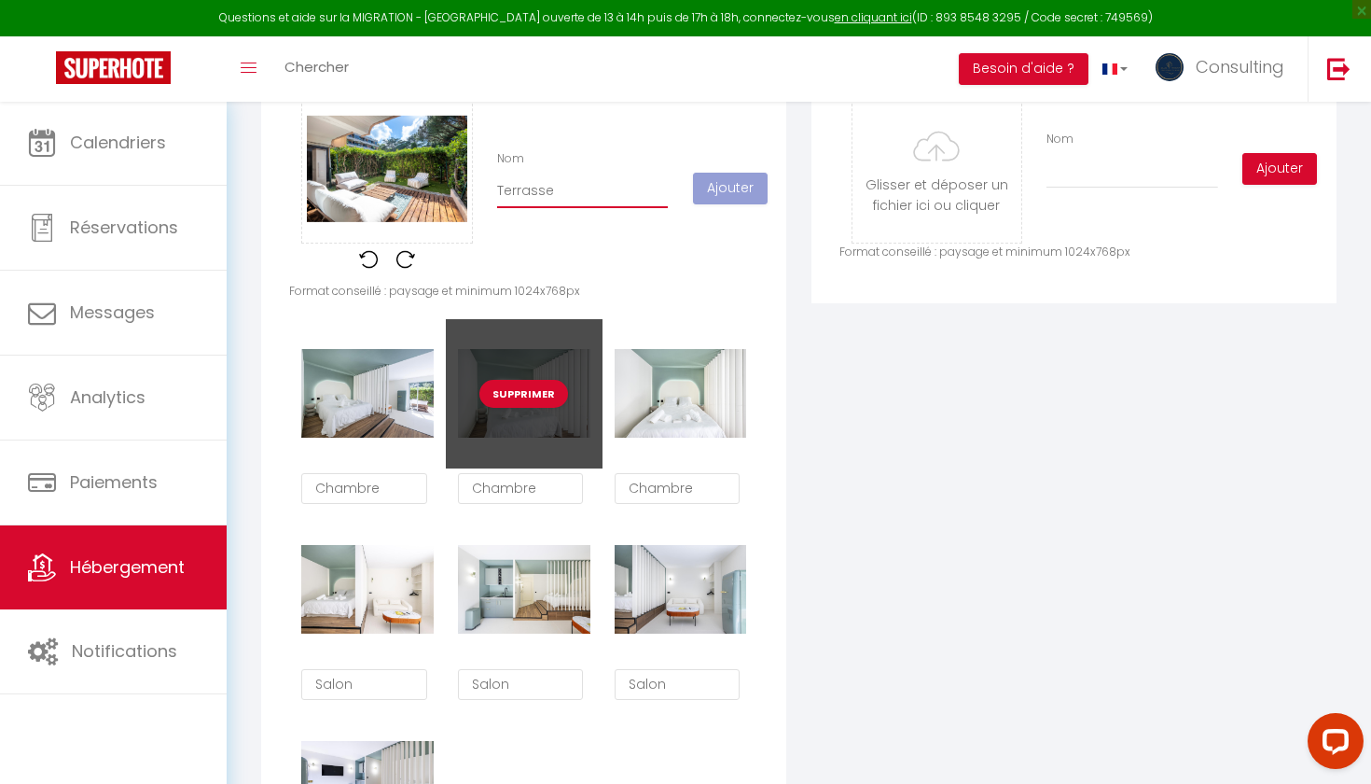
scroll to position [953, 0]
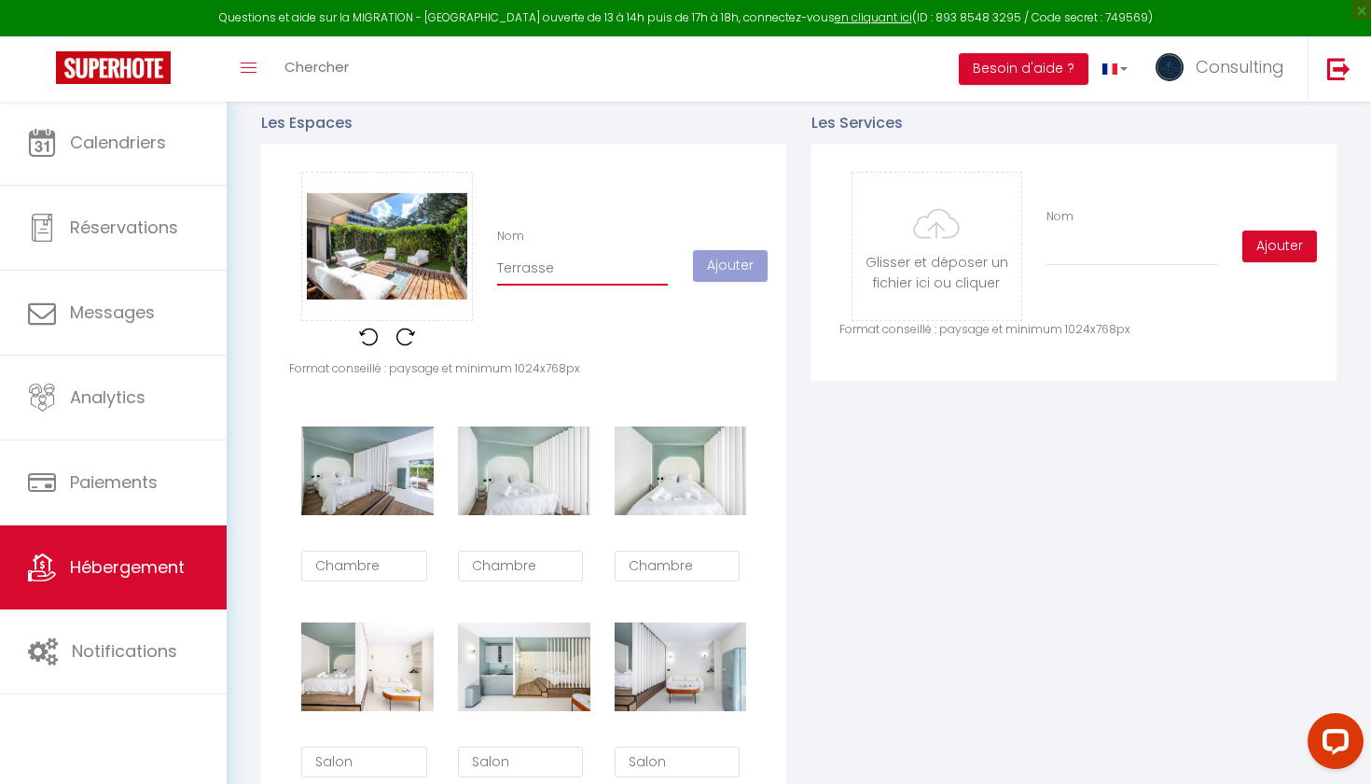
click at [571, 270] on input "Terrasse" at bounding box center [582, 269] width 171 height 34
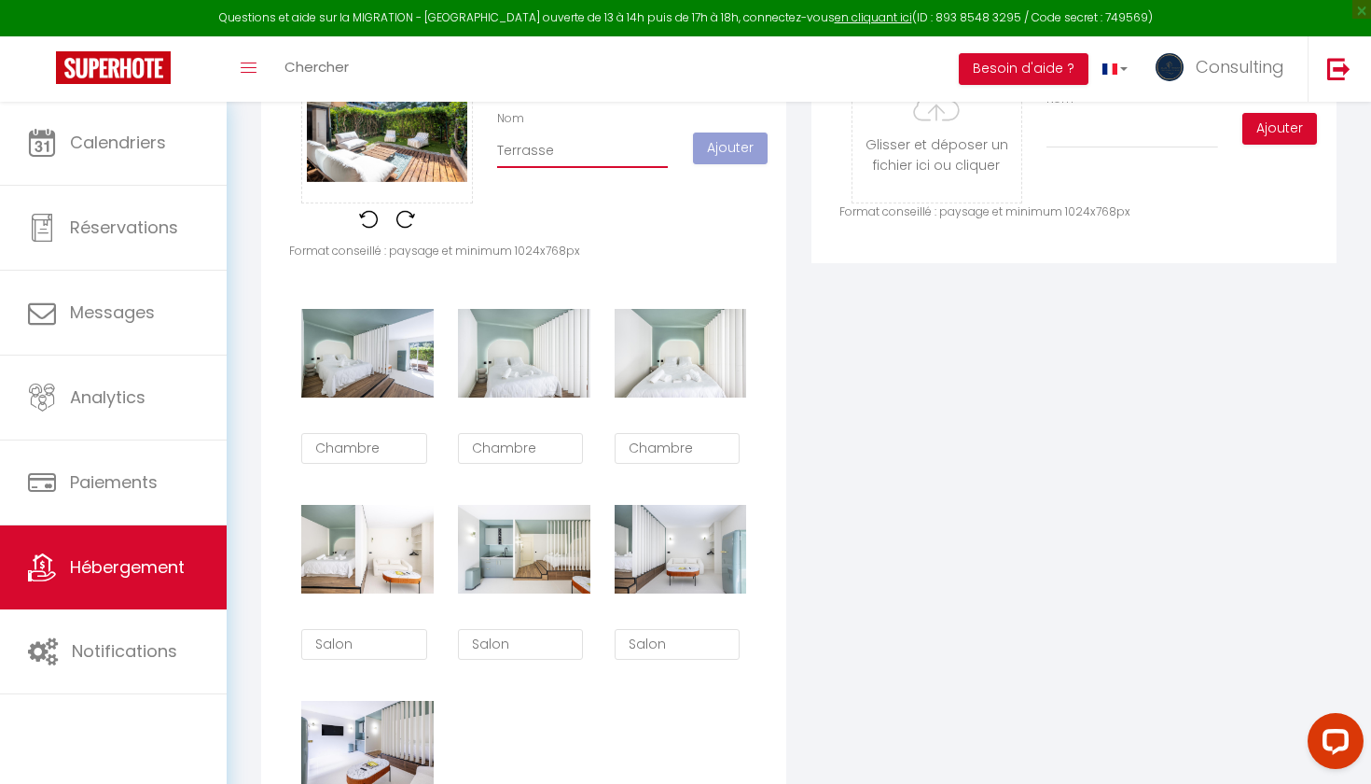
checkbox input "true"
checkbox input "false"
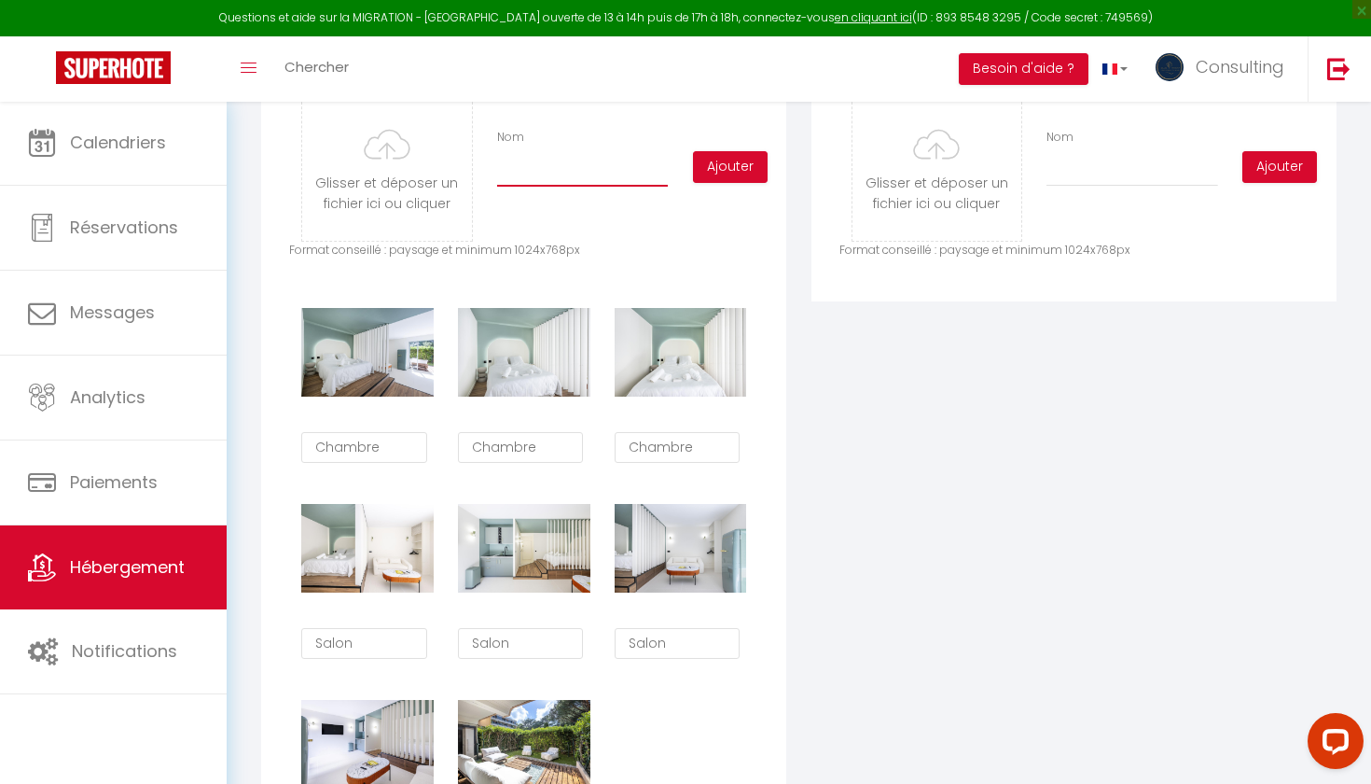
scroll to position [1016, 0]
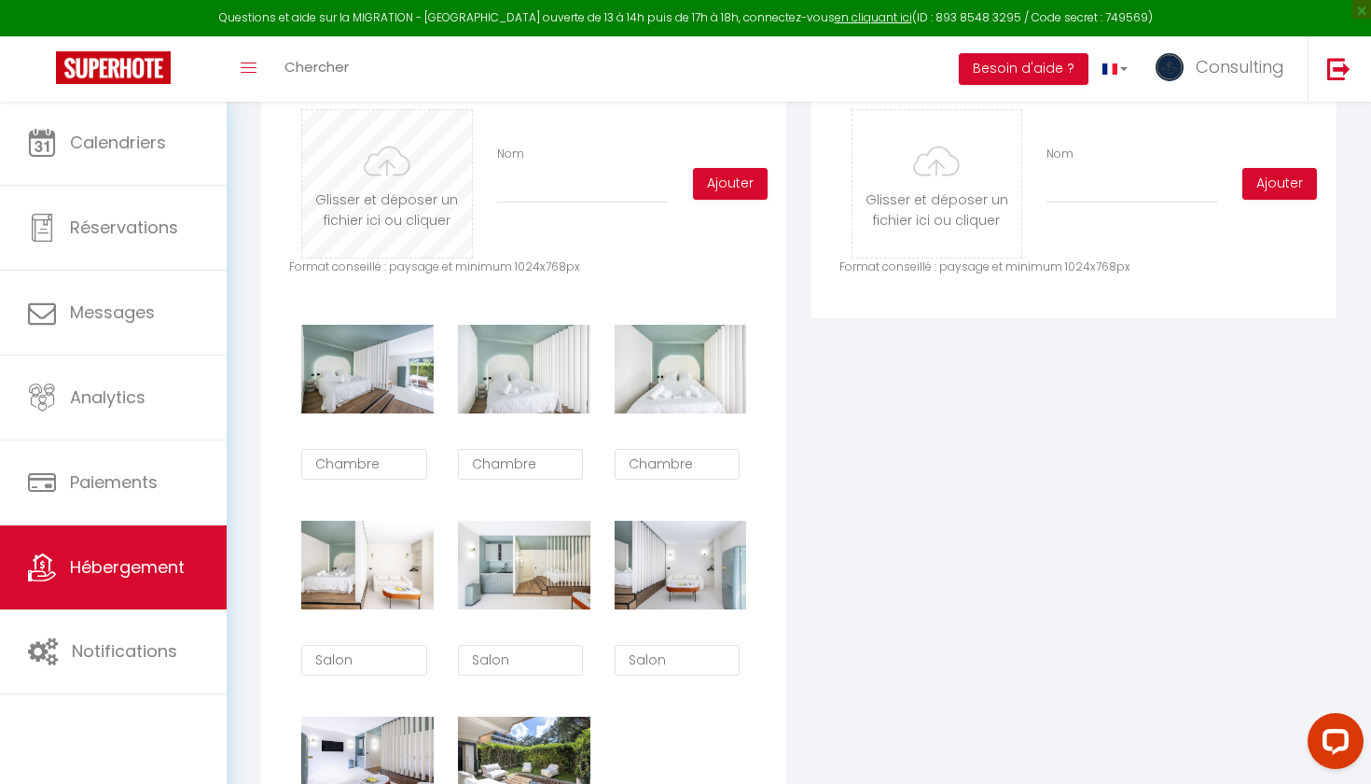
click at [411, 186] on input "file" at bounding box center [386, 183] width 169 height 147
type input "C:\fakepath\9.jpg"
checkbox input "true"
checkbox input "false"
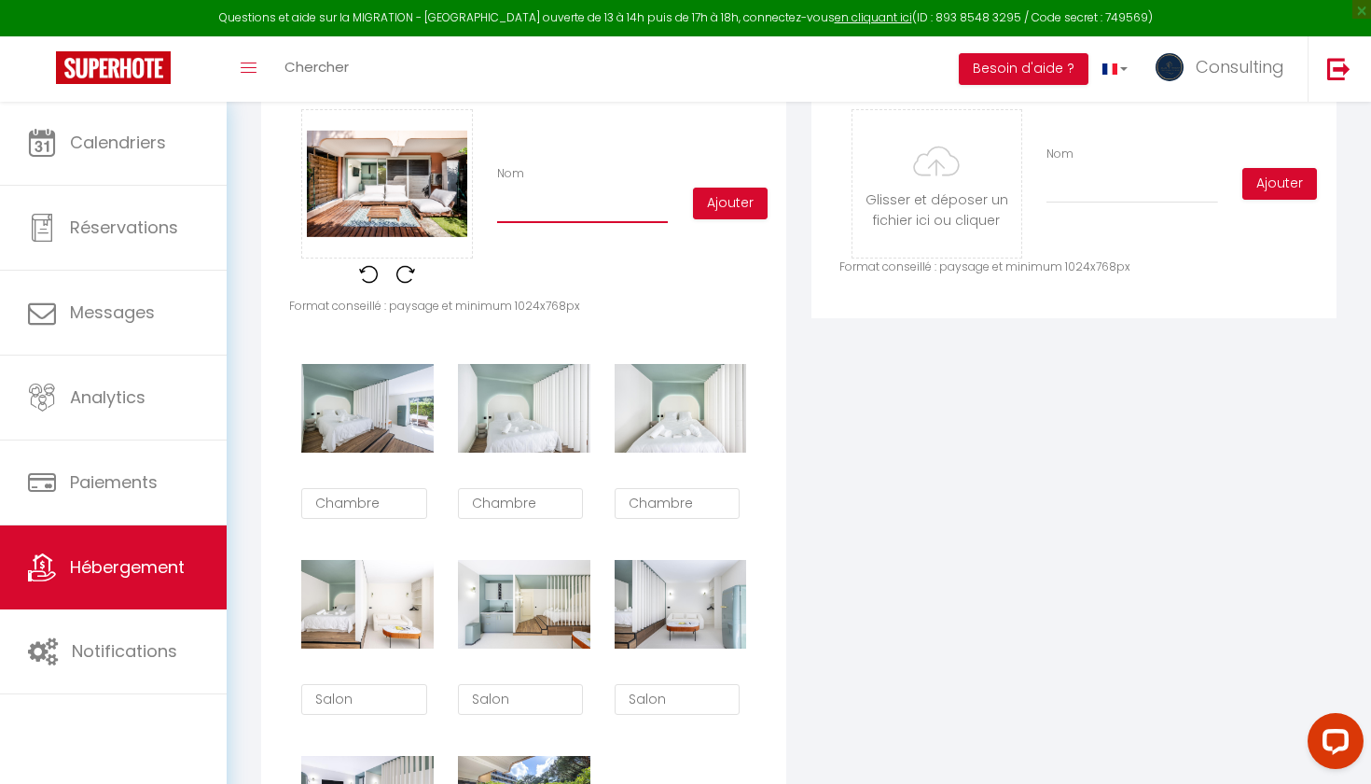
click at [549, 201] on input "Nom" at bounding box center [582, 206] width 171 height 34
paste input "Terrasse"
type input "Terrasse"
checkbox input "true"
checkbox input "false"
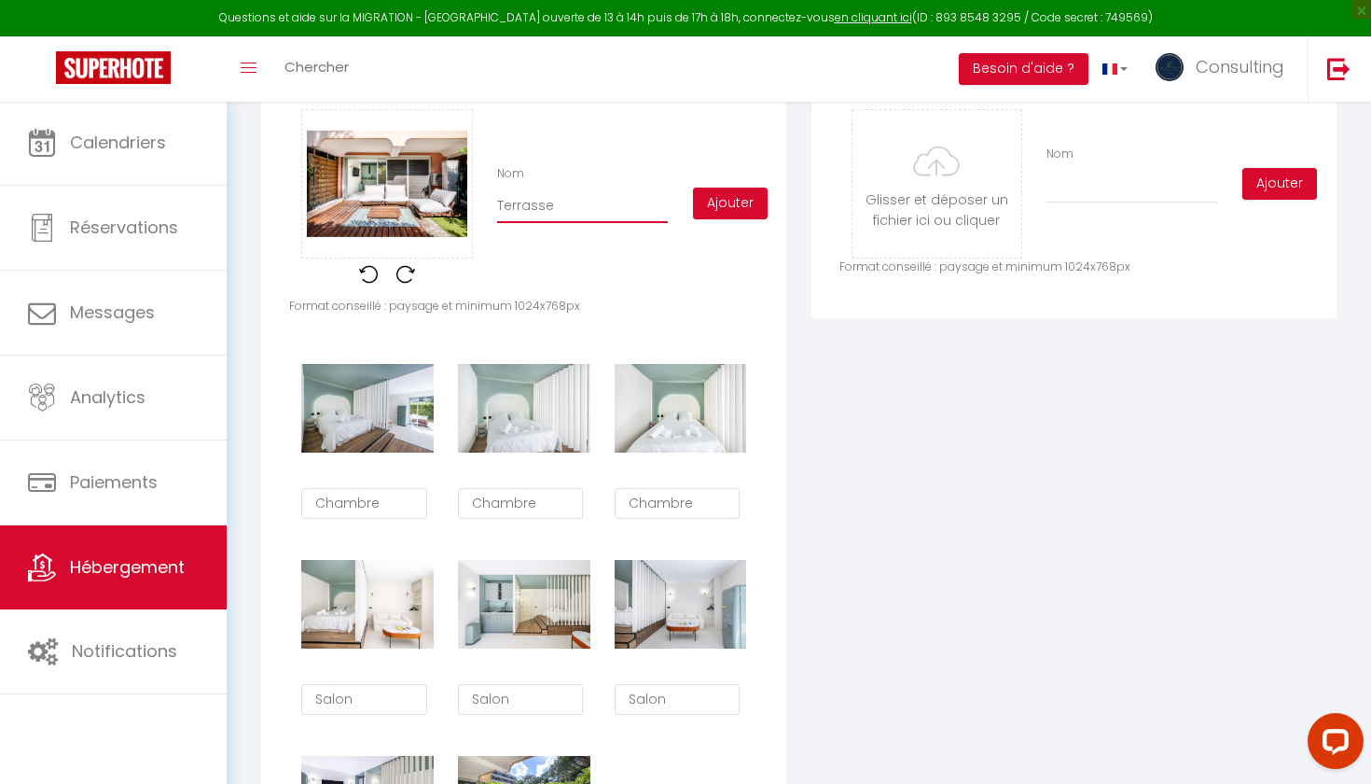
checkbox input "false"
type input "Terrasse"
click at [698, 202] on button "Ajouter" at bounding box center [730, 204] width 75 height 32
checkbox input "true"
checkbox input "false"
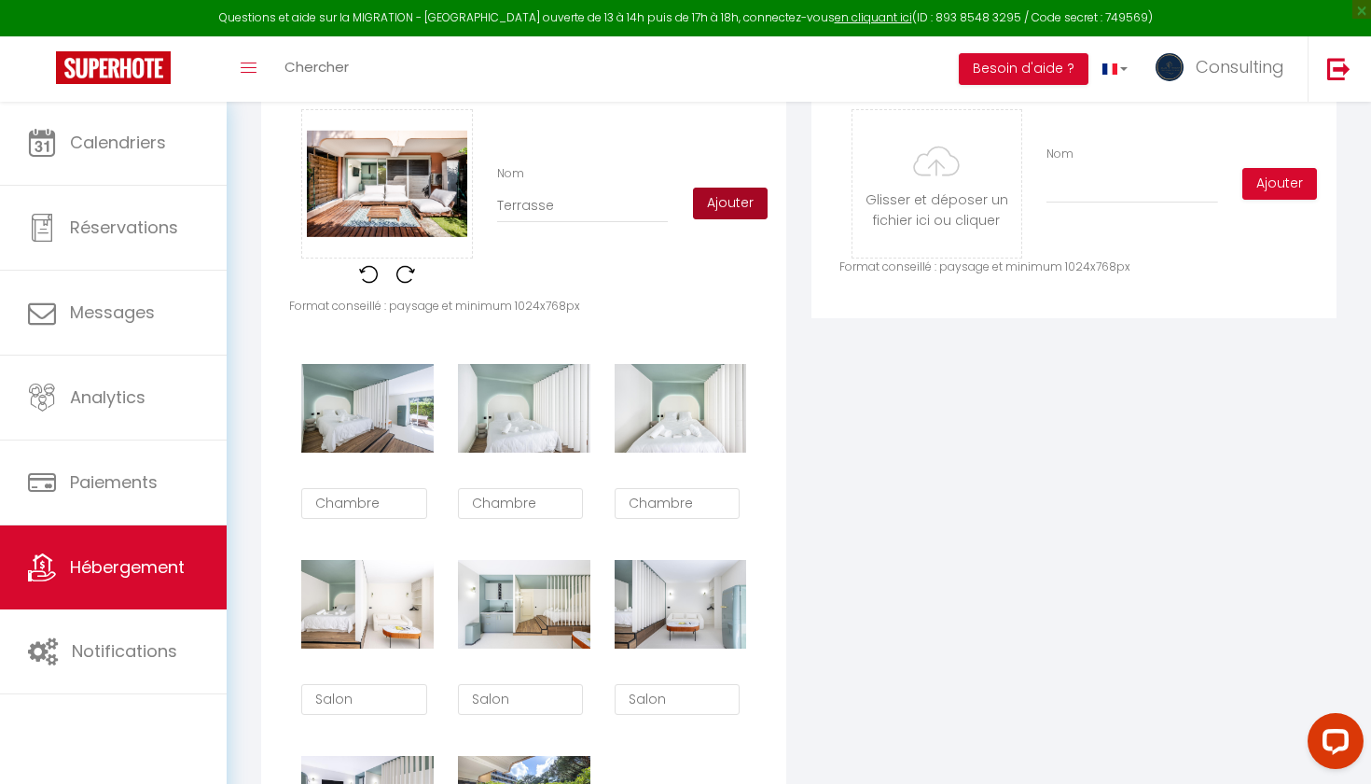
checkbox input "false"
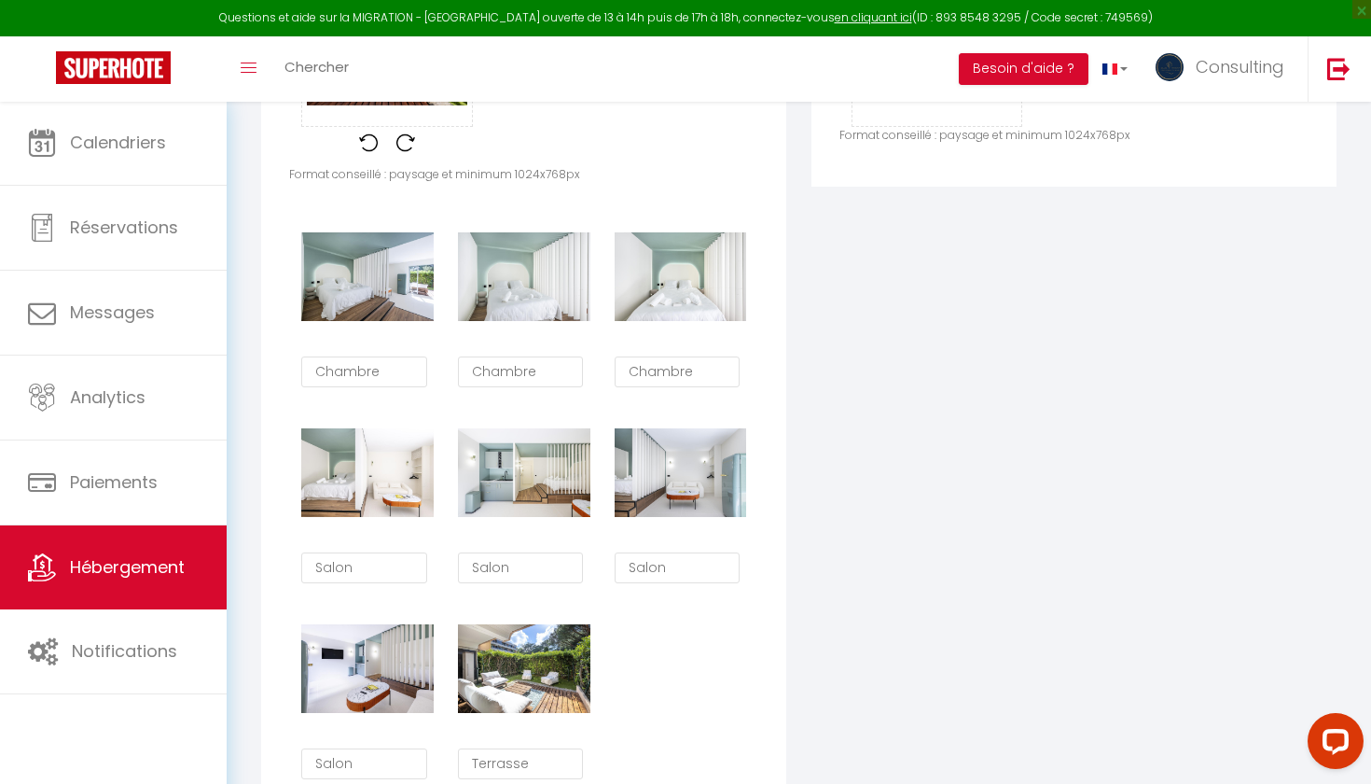
scroll to position [1162, 0]
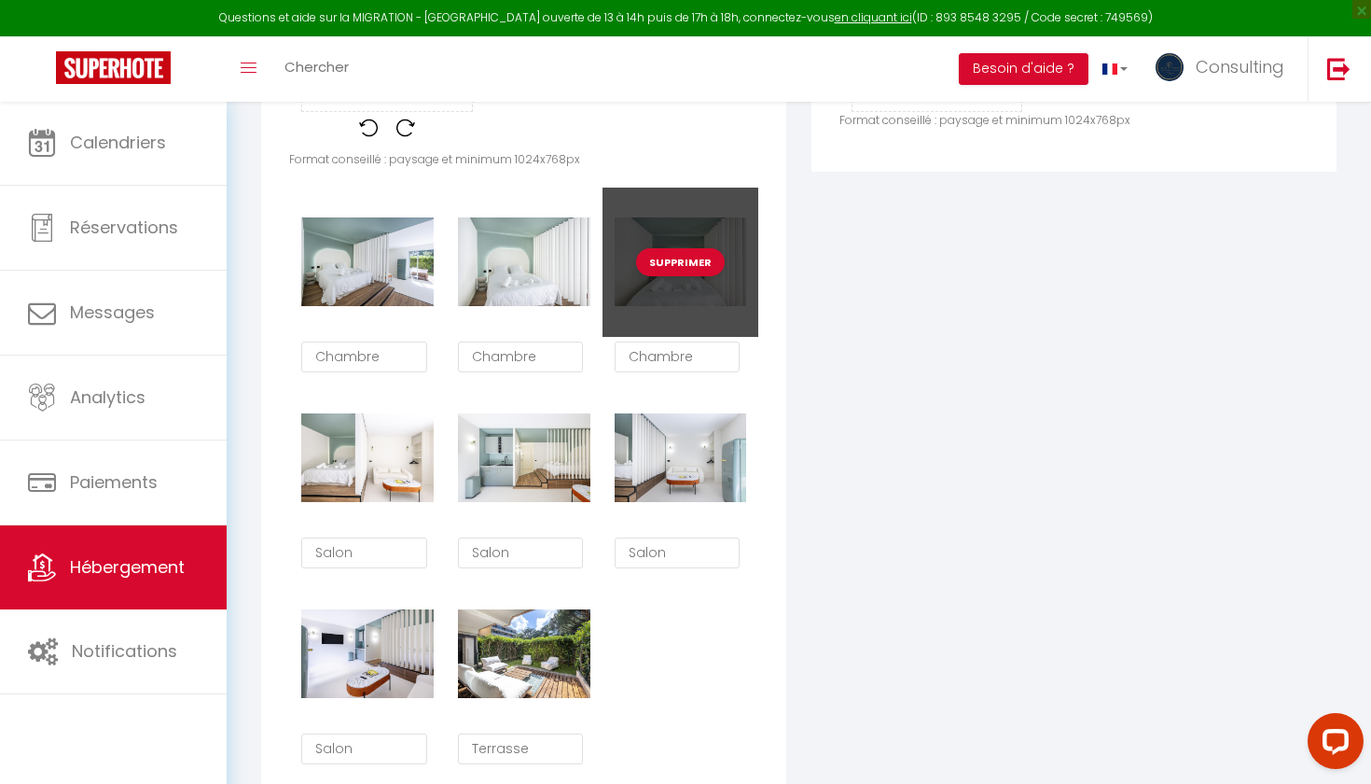
checkbox input "true"
checkbox input "false"
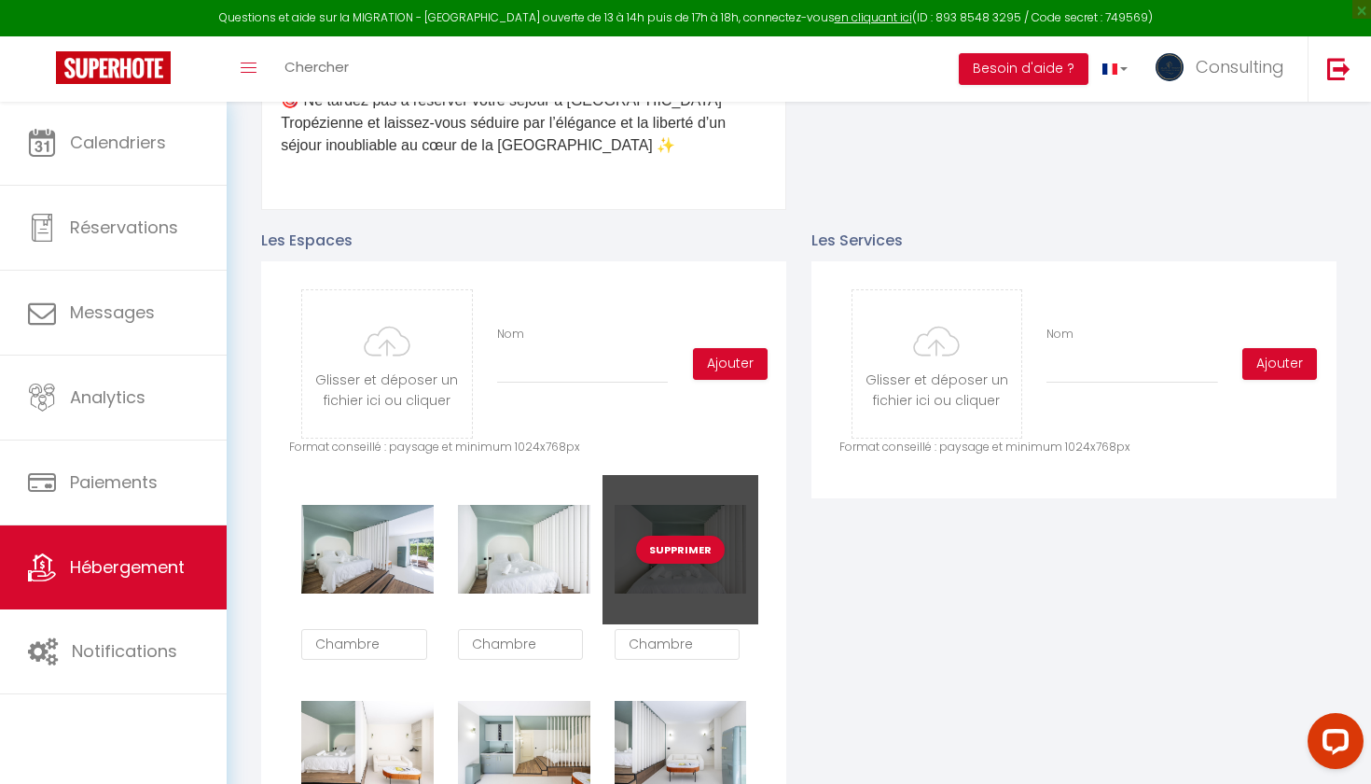
scroll to position [821, 0]
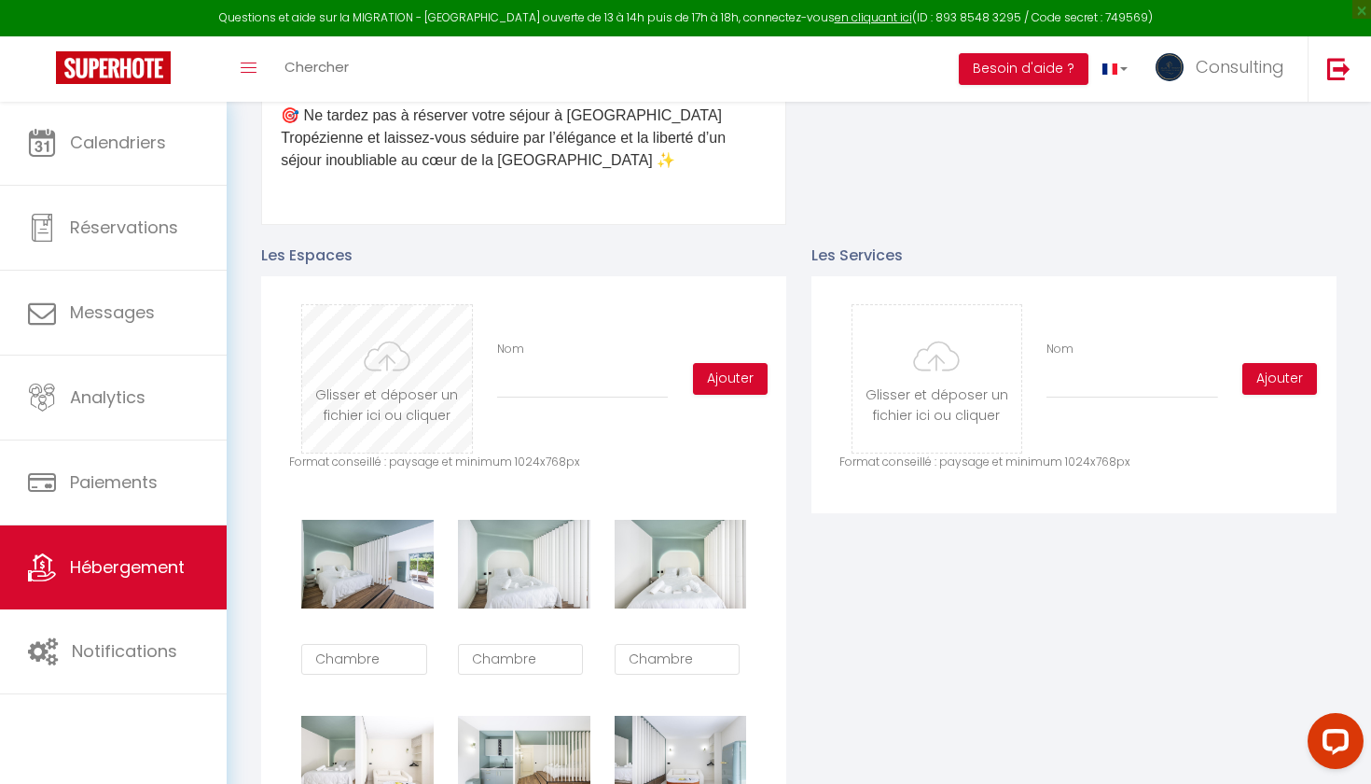
click at [423, 377] on input "file" at bounding box center [386, 378] width 169 height 147
type input "C:\fakepath\26.jpg"
checkbox input "true"
checkbox input "false"
